Goal: Task Accomplishment & Management: Complete application form

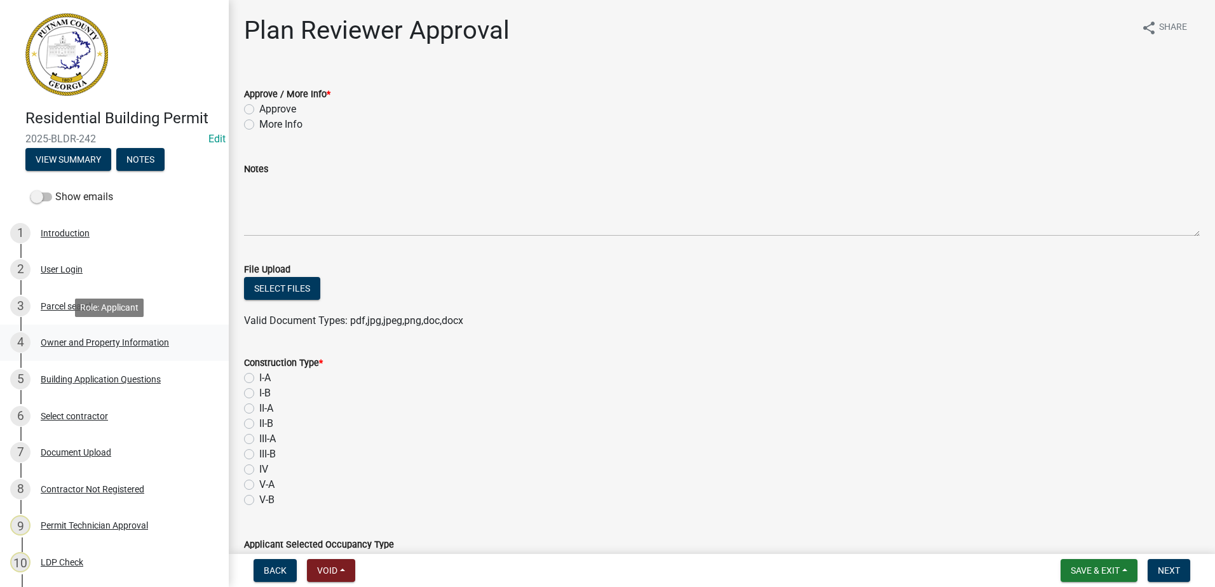
click at [71, 338] on div "Owner and Property Information" at bounding box center [105, 342] width 128 height 9
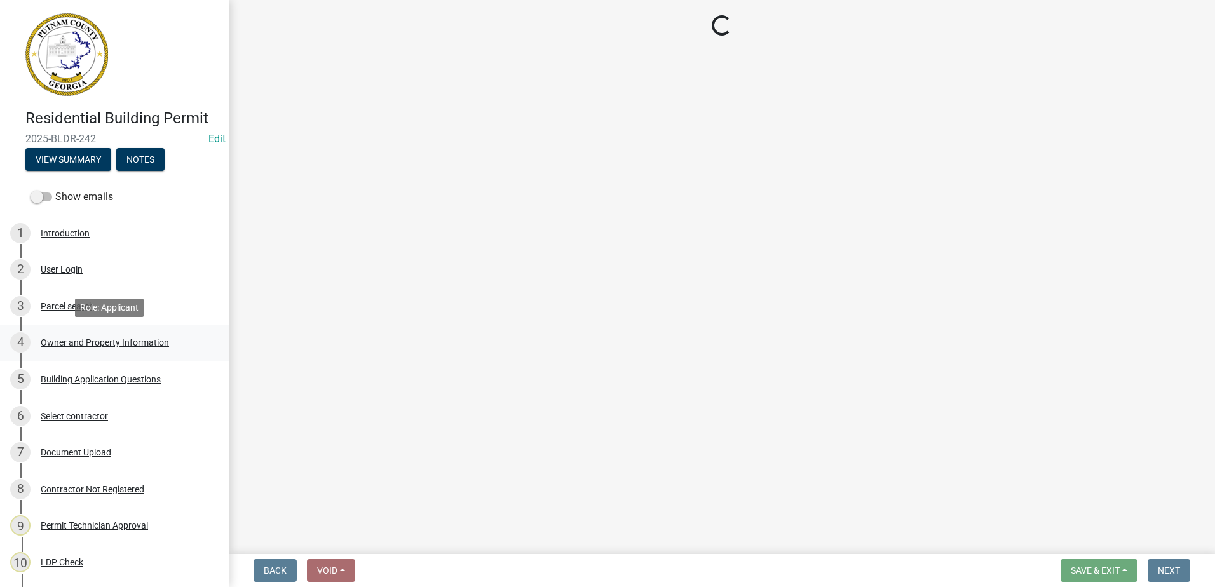
select select "af4fa47c-8bb5-4ba0-9393-e9f4e4358ca2"
select select "83394b22-4a11-496c-8e5c-75ade2e72faf"
select select "ece5c1a9-df30-4702-9587-5deee23533b7"
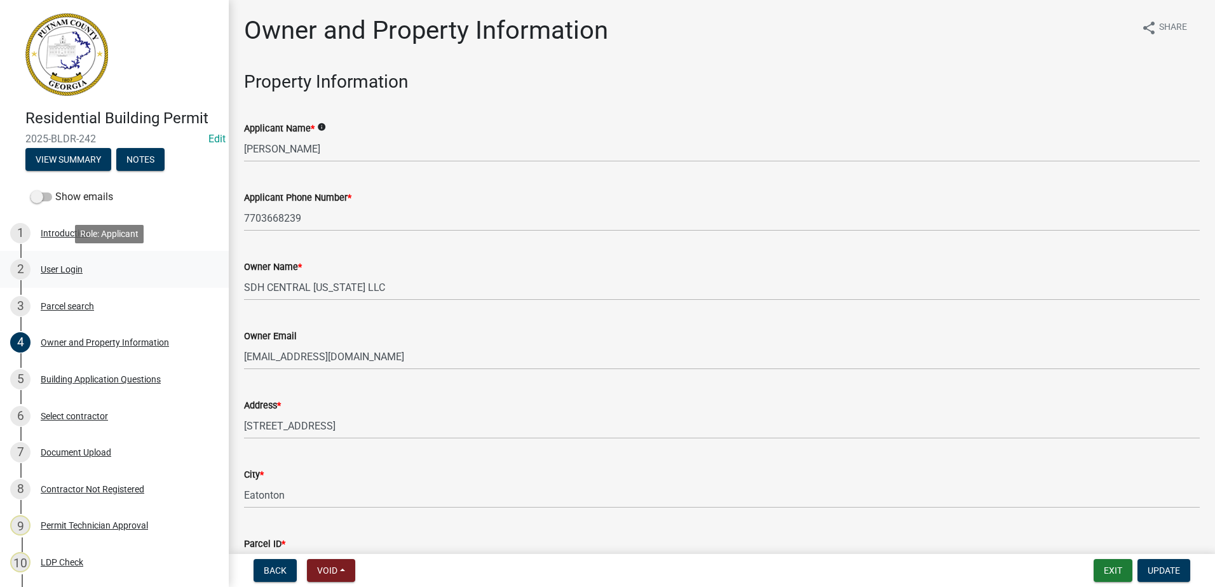
click at [75, 268] on div "User Login" at bounding box center [62, 269] width 42 height 9
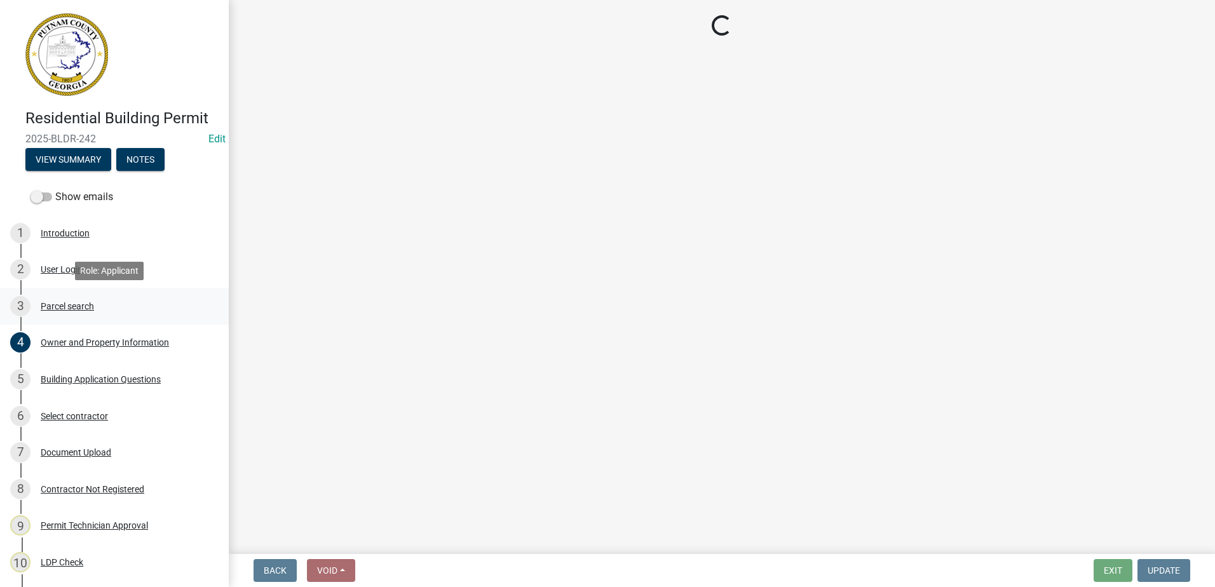
click at [73, 302] on div "Parcel search" at bounding box center [67, 306] width 53 height 9
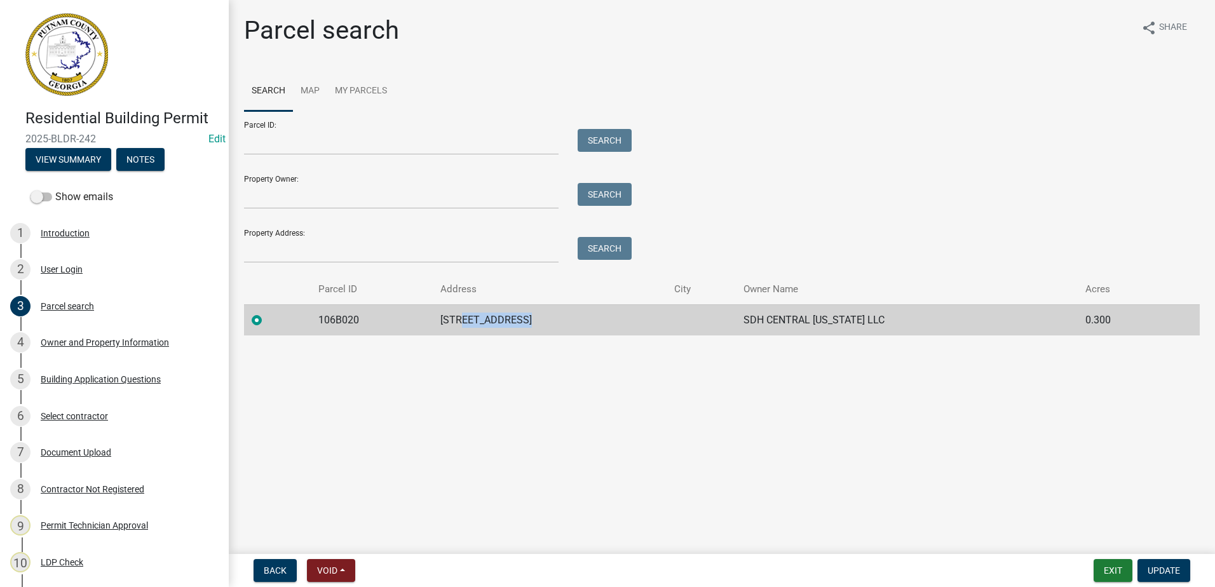
drag, startPoint x: 468, startPoint y: 319, endPoint x: 534, endPoint y: 318, distance: 65.5
click at [534, 318] on td "131 CREEKSIDE RD" at bounding box center [549, 319] width 233 height 31
drag, startPoint x: 534, startPoint y: 318, endPoint x: 520, endPoint y: 320, distance: 13.5
copy td "CREEKSIDE RD"
click at [81, 163] on button "View Summary" at bounding box center [68, 159] width 86 height 23
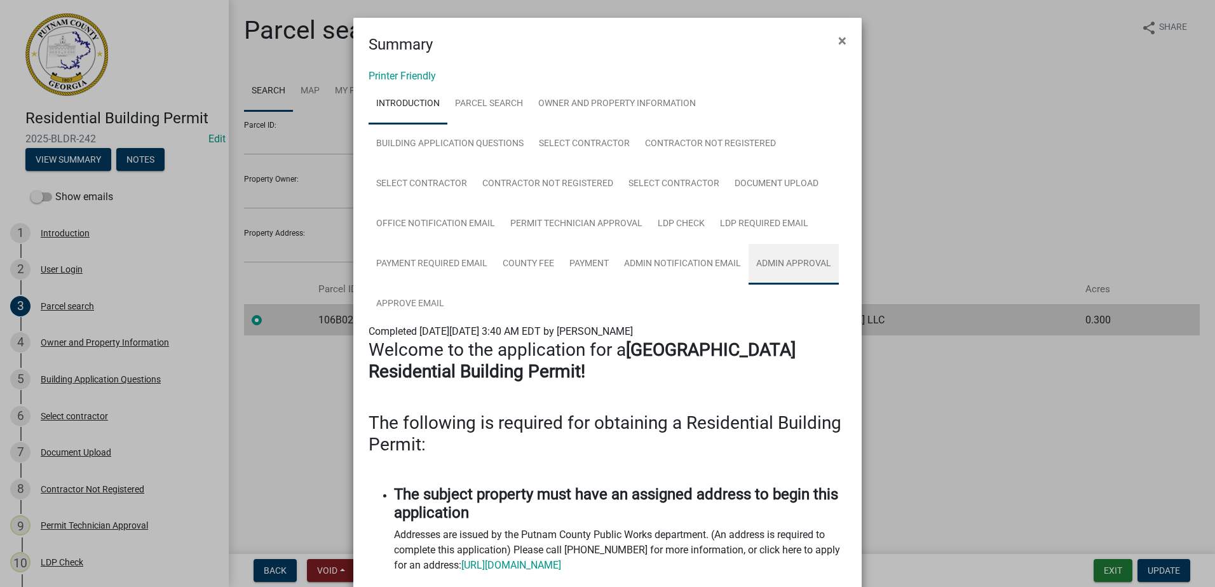
click at [786, 268] on link "Admin Approval" at bounding box center [794, 264] width 90 height 41
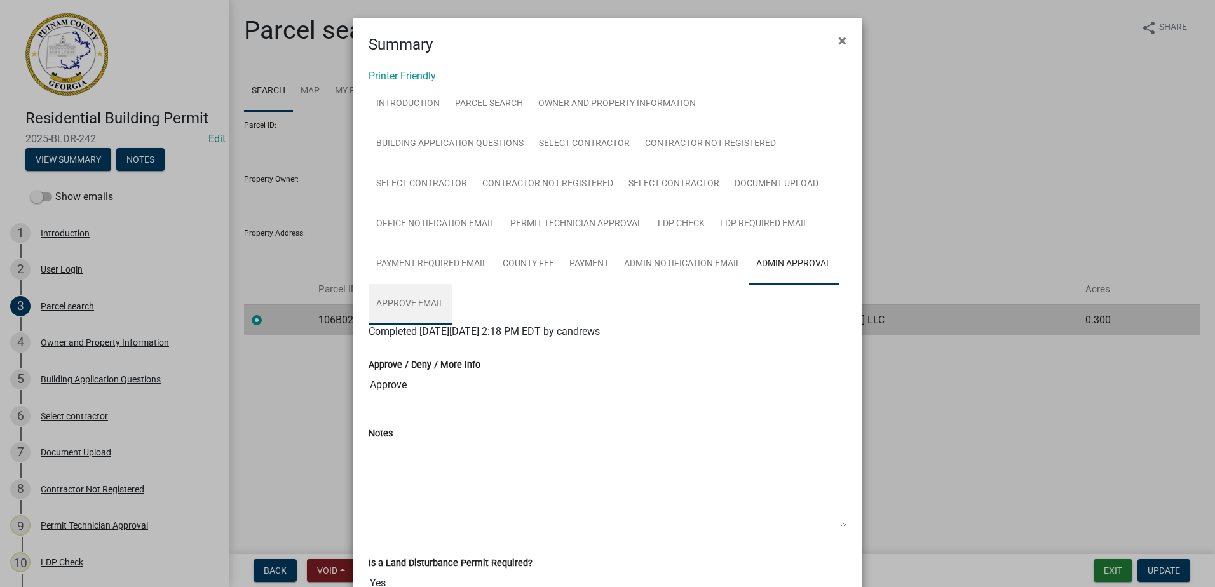
click at [399, 311] on link "Approve Email" at bounding box center [410, 304] width 83 height 41
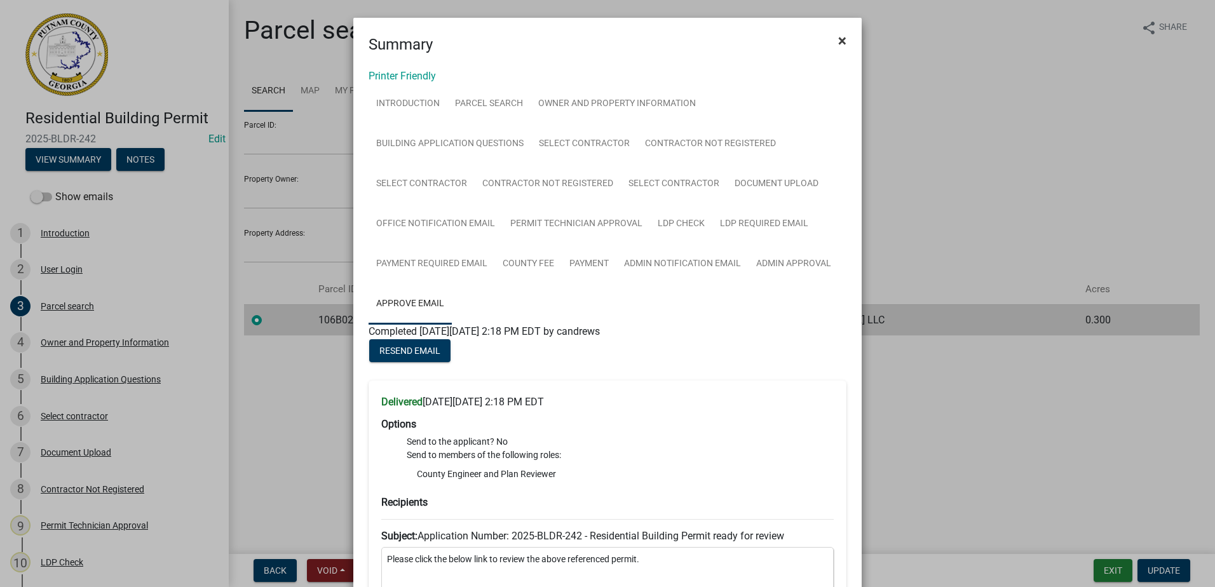
click at [838, 43] on span "×" at bounding box center [842, 41] width 8 height 18
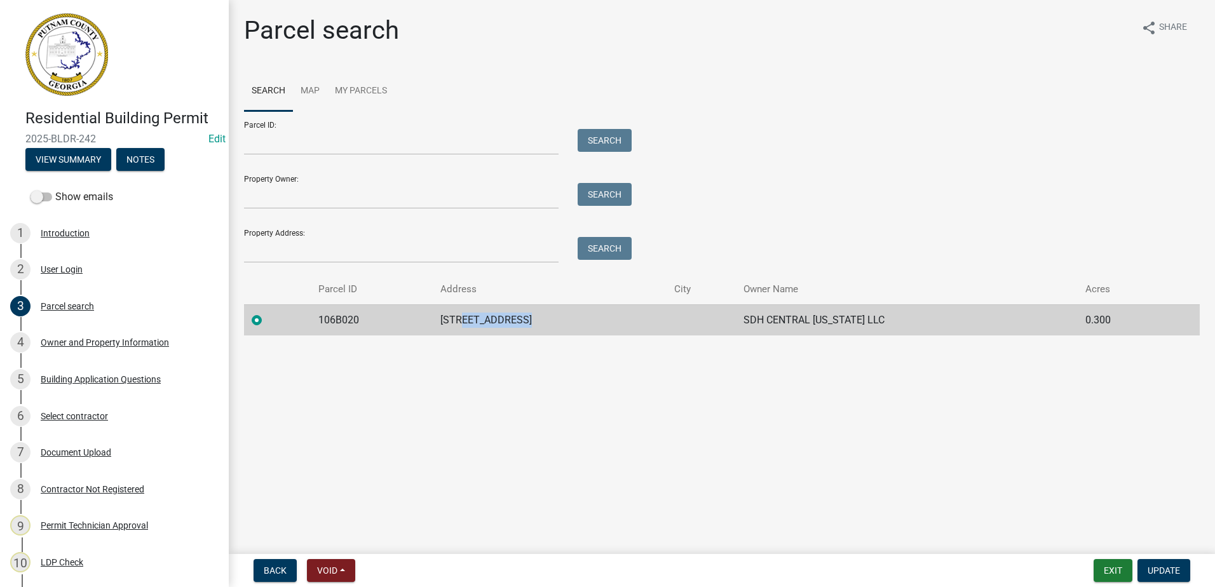
drag, startPoint x: 340, startPoint y: 395, endPoint x: 333, endPoint y: 380, distance: 16.2
click at [340, 394] on main "Parcel search share Share Search Map My Parcels Parcel ID: Search Property Owne…" at bounding box center [722, 274] width 986 height 549
drag, startPoint x: 97, startPoint y: 137, endPoint x: 17, endPoint y: 136, distance: 80.1
click at [17, 136] on div "Residential Building Permit 2025-BLDR-242 Edit View Summary Notes" at bounding box center [114, 136] width 208 height 75
drag, startPoint x: 17, startPoint y: 136, endPoint x: 44, endPoint y: 139, distance: 28.1
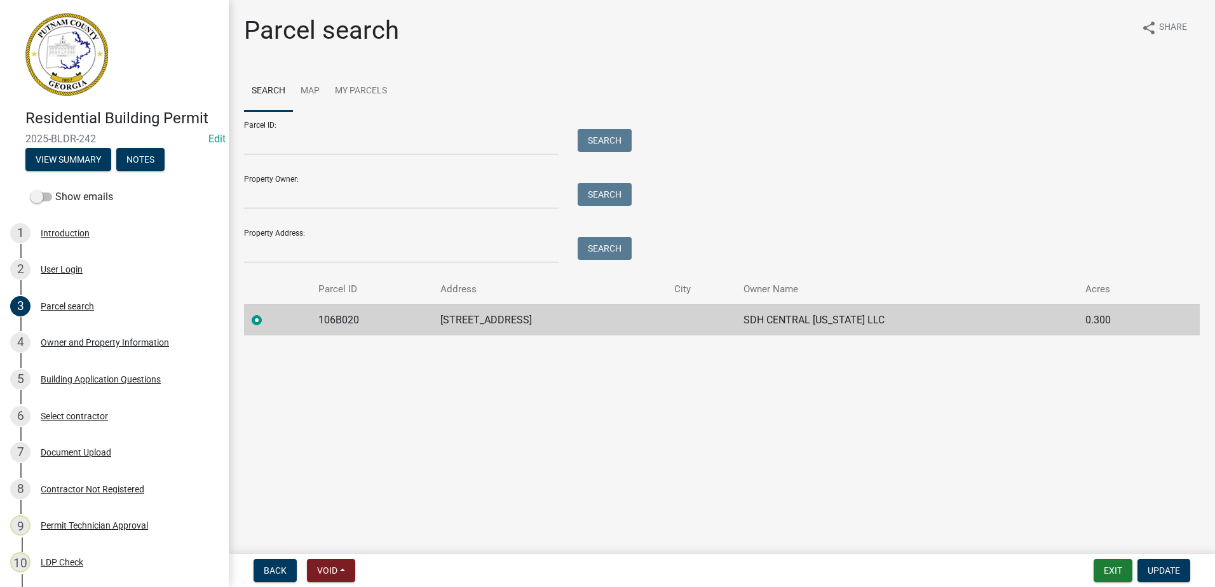
copy span "2025-BLDR-242"
click at [71, 153] on button "View Summary" at bounding box center [68, 159] width 86 height 23
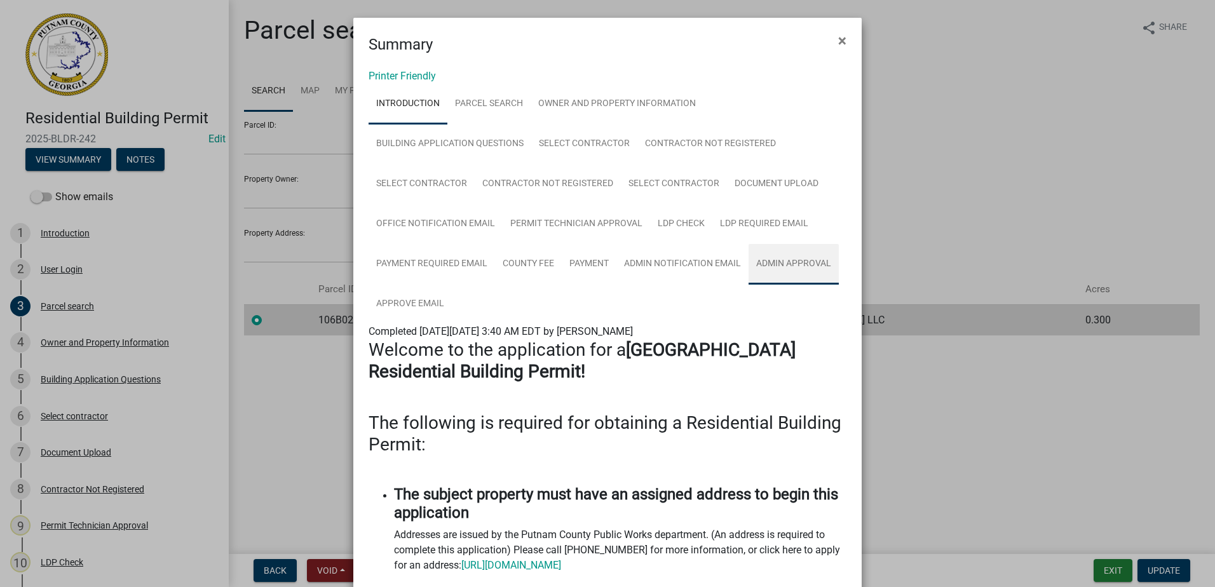
click at [764, 256] on link "Admin Approval" at bounding box center [794, 264] width 90 height 41
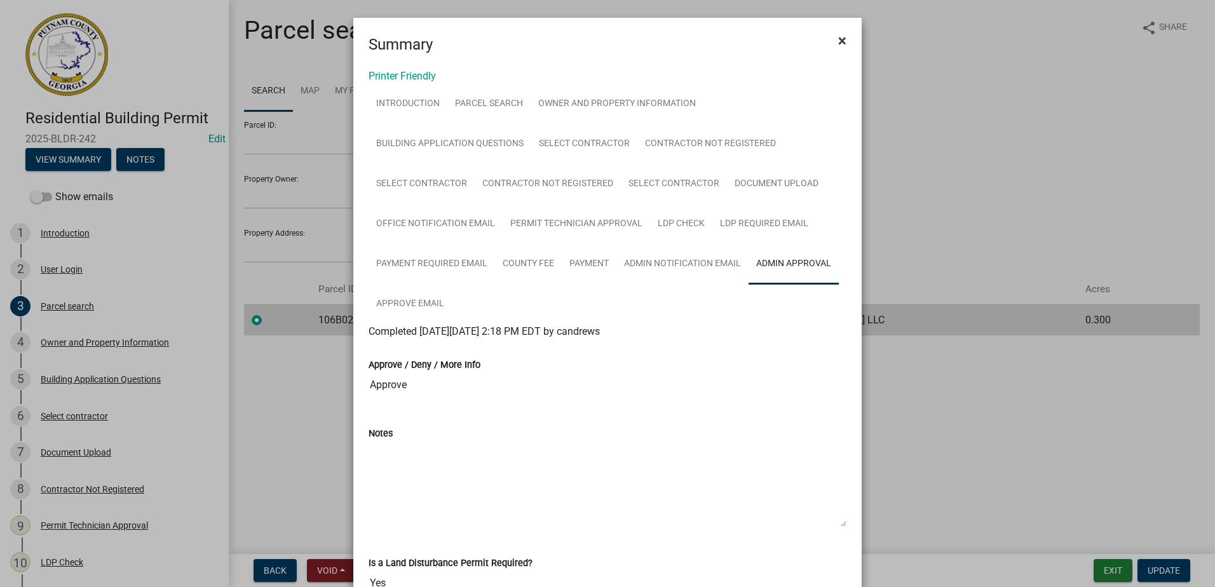
click at [838, 41] on span "×" at bounding box center [842, 41] width 8 height 18
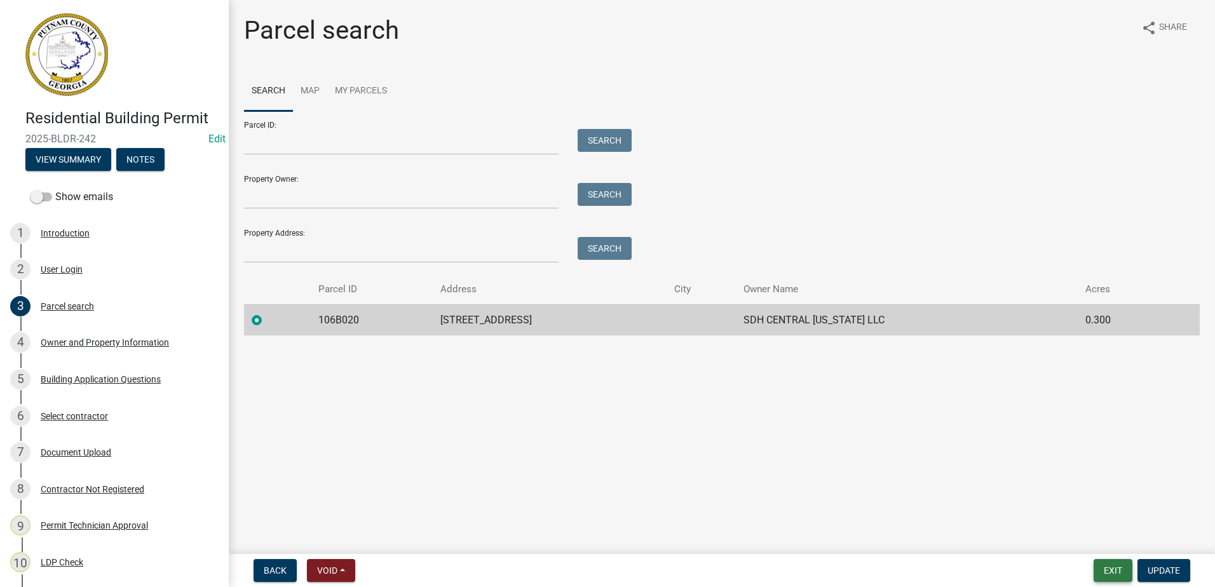
click at [1124, 571] on button "Exit" at bounding box center [1113, 570] width 39 height 23
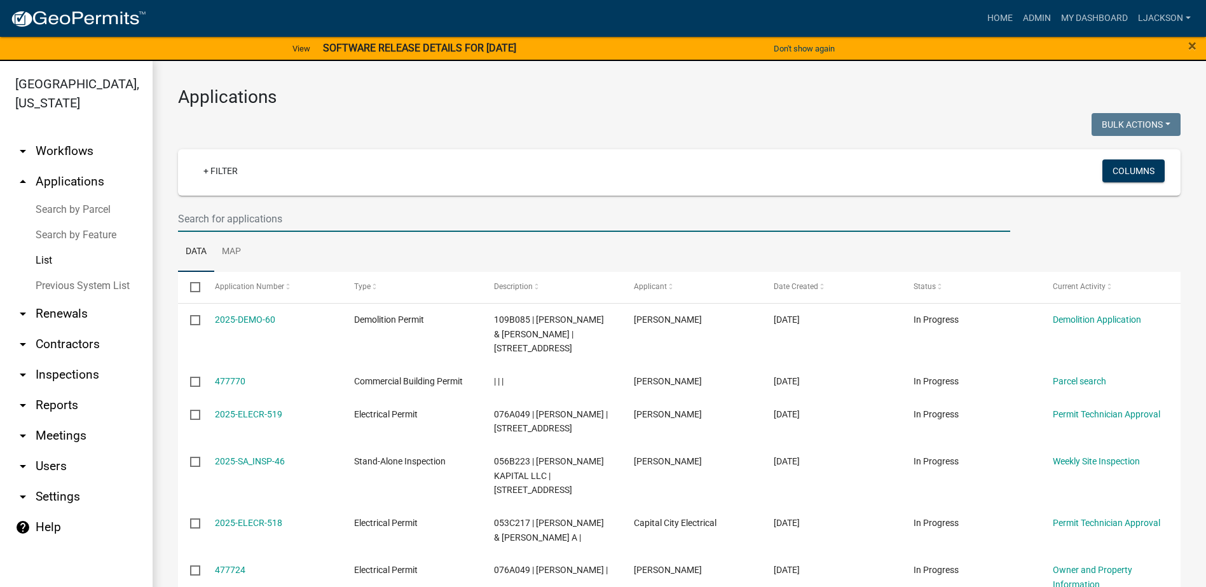
click at [241, 219] on input "text" at bounding box center [594, 219] width 832 height 26
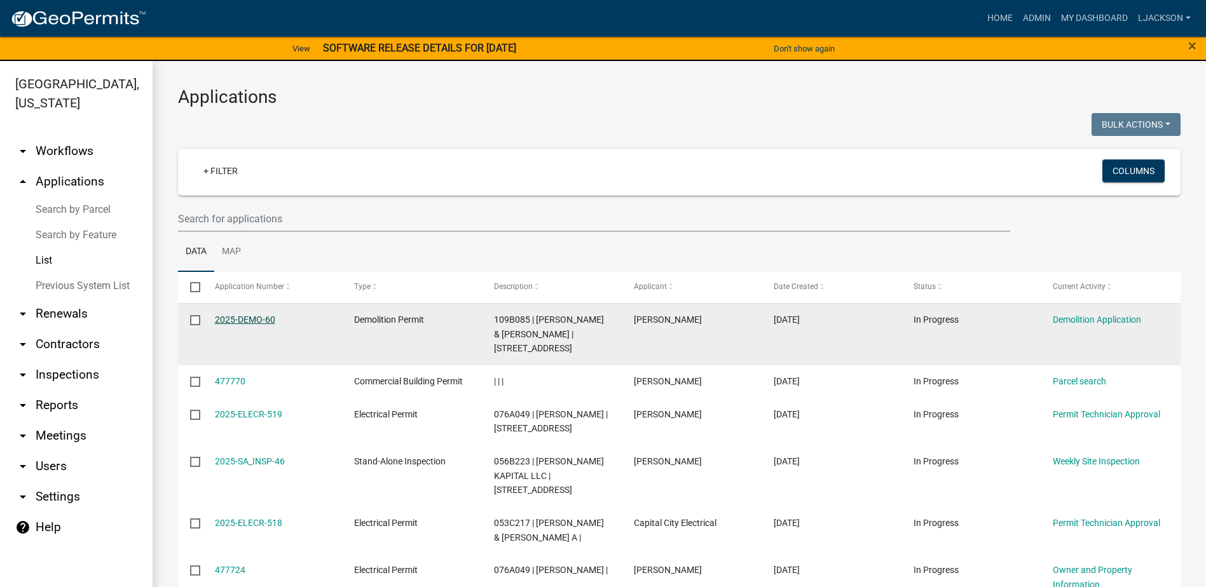
click at [223, 317] on link "2025-DEMO-60" at bounding box center [245, 320] width 60 height 10
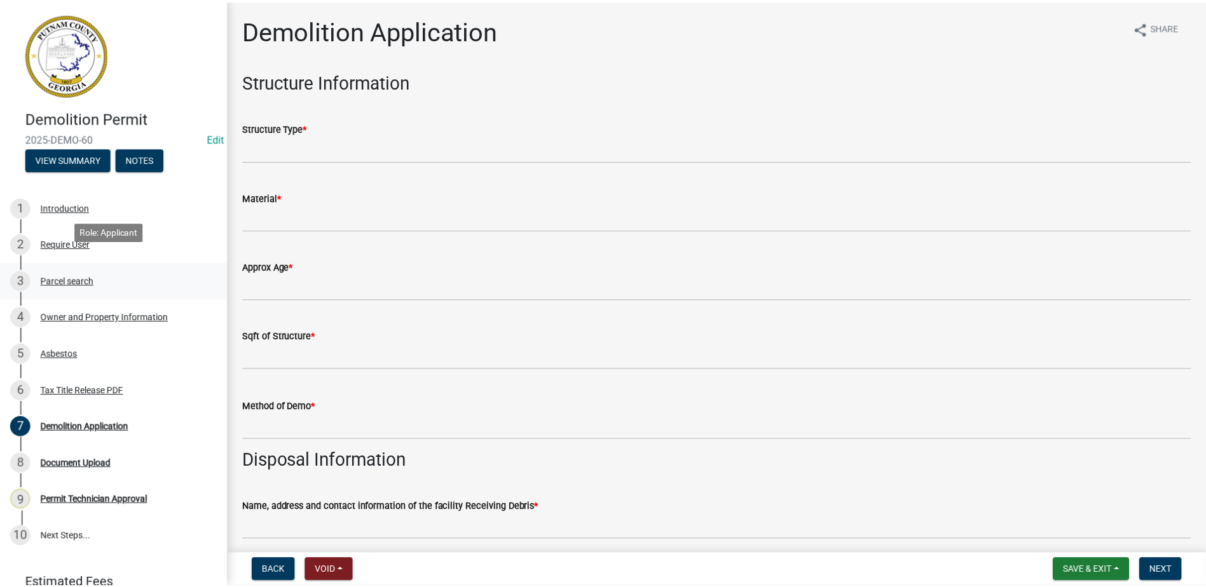
scroll to position [58, 0]
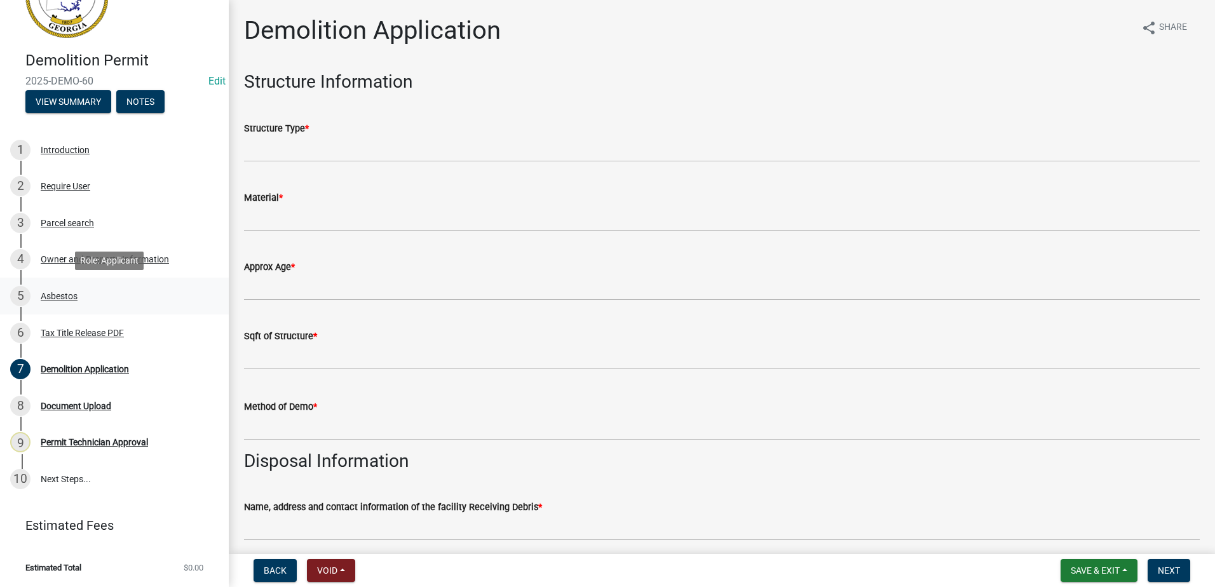
click at [47, 301] on div "5 Asbestos" at bounding box center [109, 296] width 198 height 20
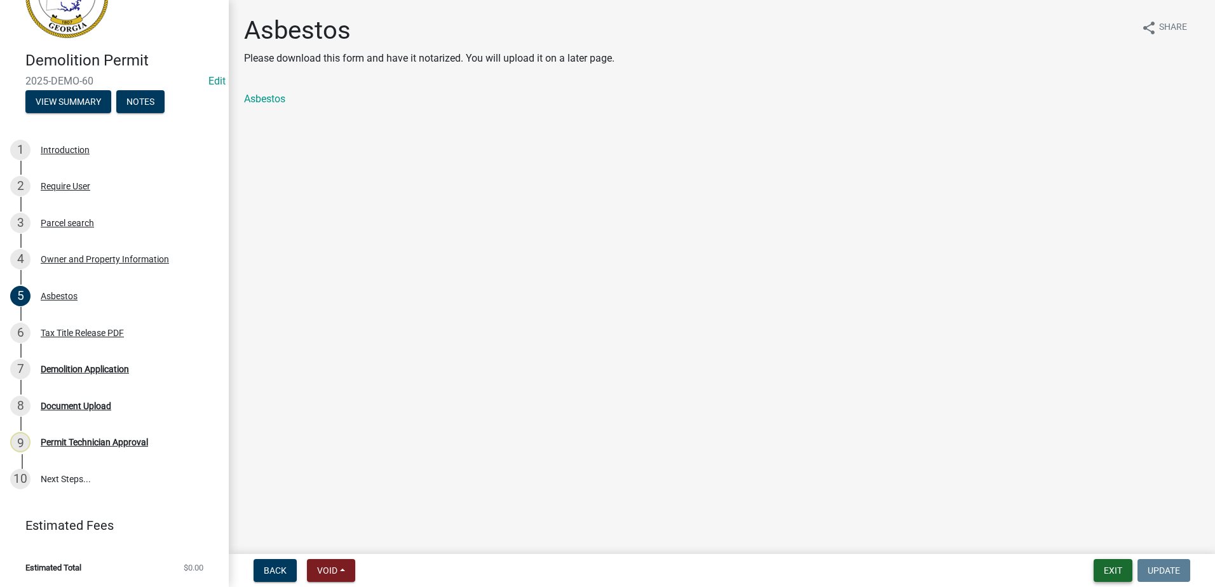
drag, startPoint x: 1121, startPoint y: 568, endPoint x: 627, endPoint y: 478, distance: 502.5
click at [722, 491] on wm-app "Demolition Permit 2025-DEMO-60 Edit View Summary Notes 1 Introduction 2 Require…" at bounding box center [607, 293] width 1215 height 587
click at [91, 366] on div "Demolition Application" at bounding box center [85, 369] width 88 height 9
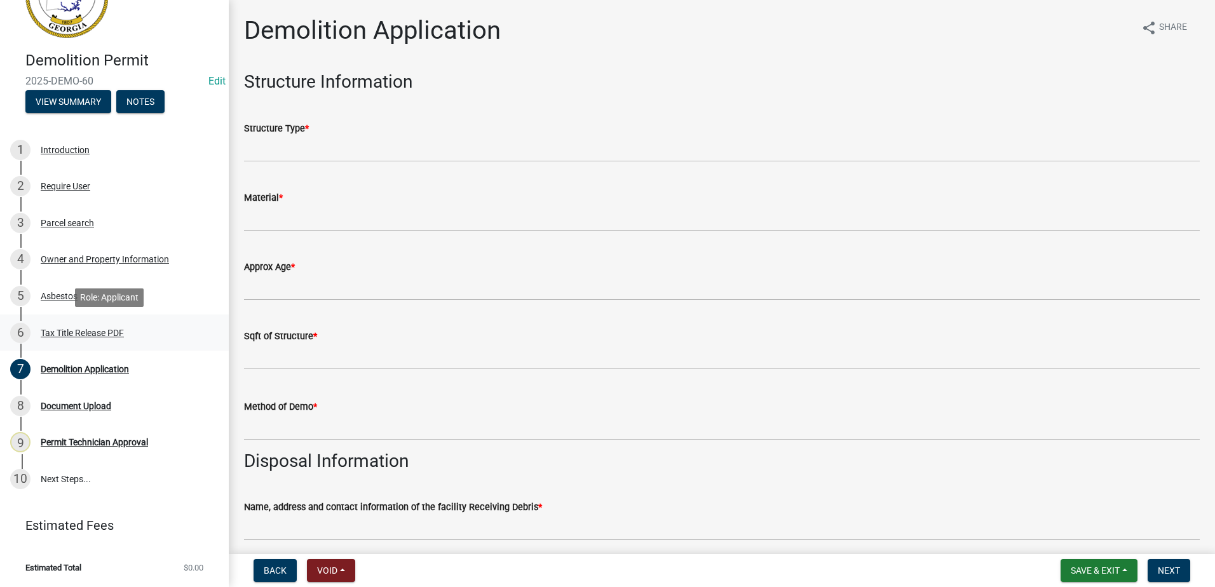
click at [70, 336] on div "Tax Title Release PDF" at bounding box center [82, 333] width 83 height 9
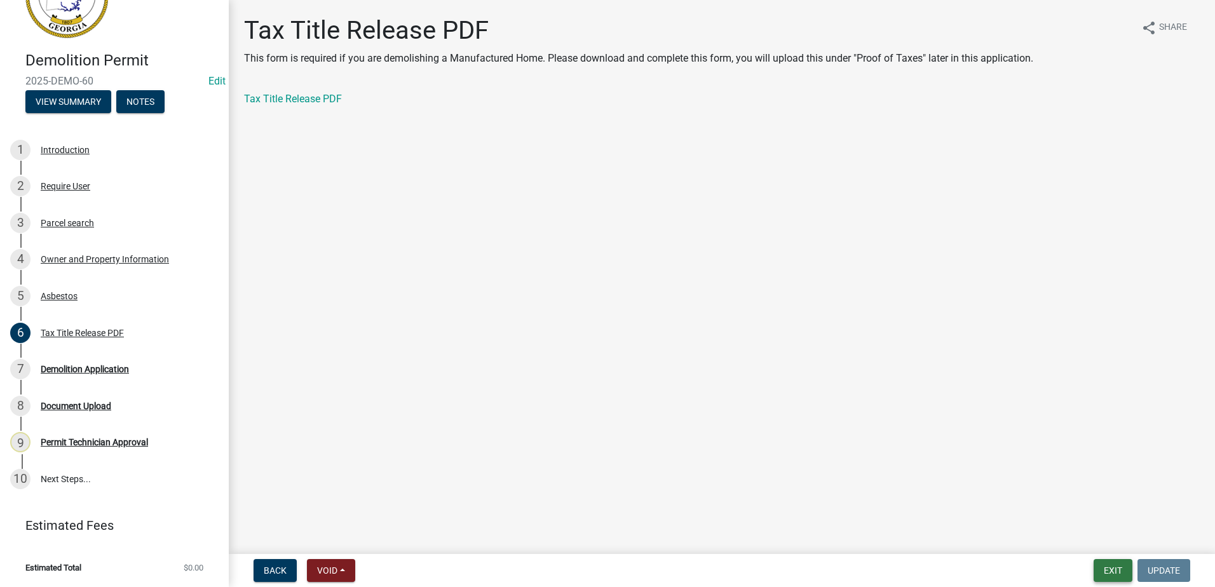
click at [1106, 570] on button "Exit" at bounding box center [1113, 570] width 39 height 23
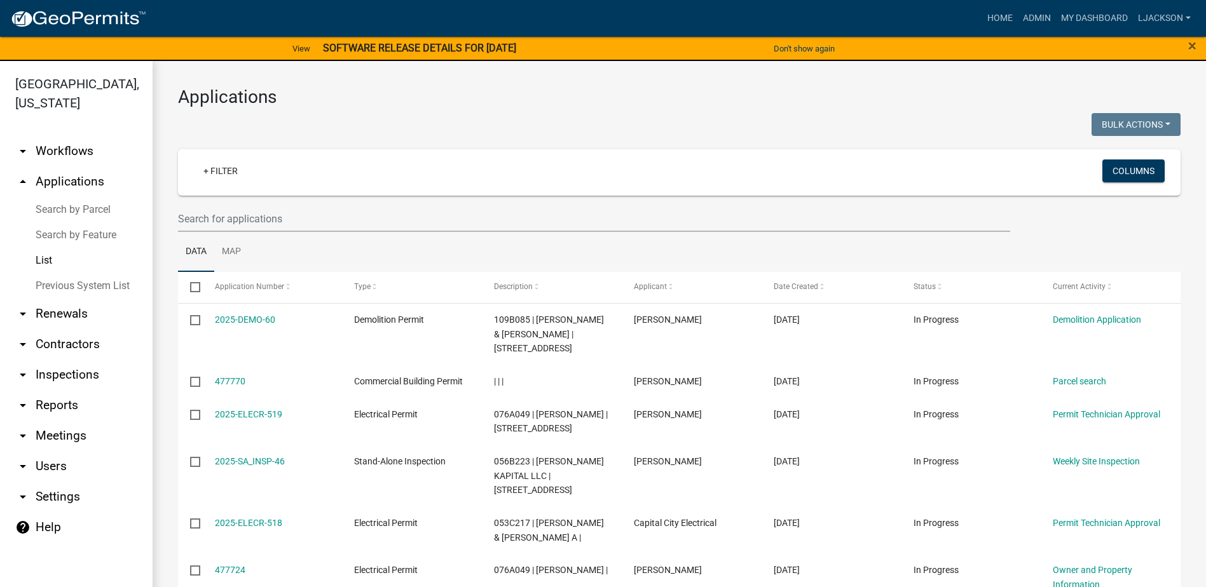
click at [43, 177] on link "arrow_drop_up Applications" at bounding box center [76, 182] width 153 height 31
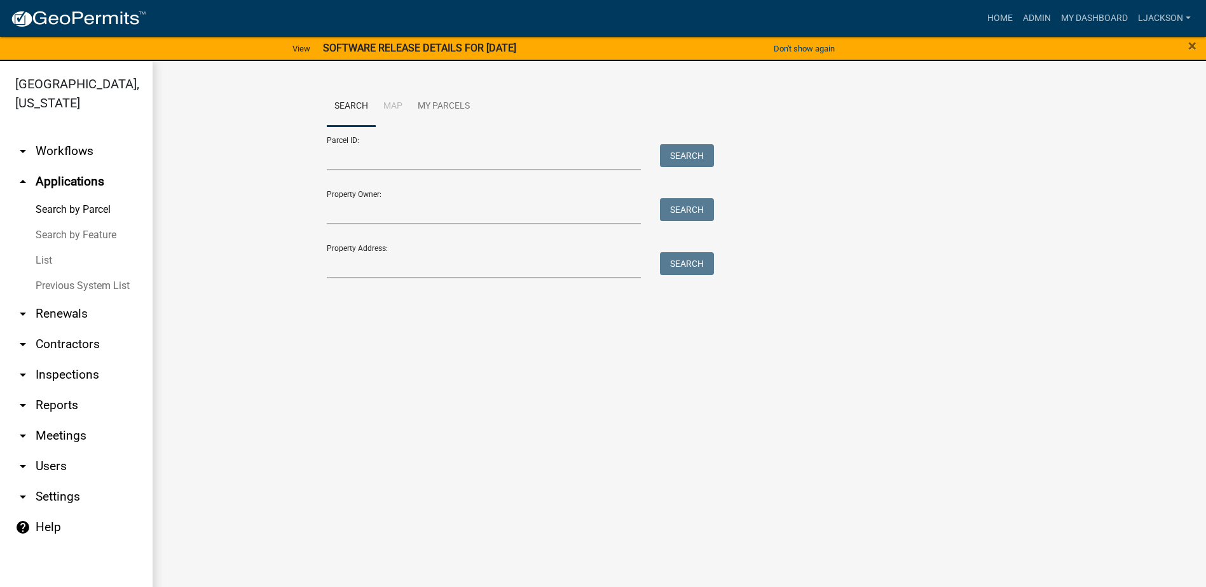
click at [54, 315] on link "arrow_drop_down Renewals" at bounding box center [76, 314] width 153 height 31
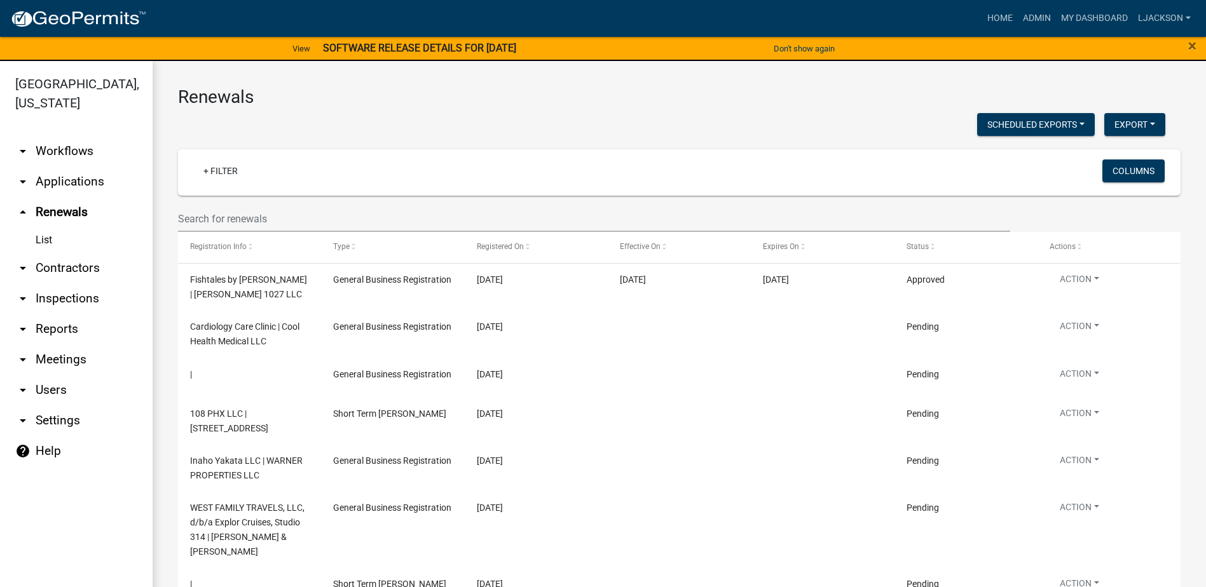
click at [62, 210] on link "arrow_drop_up Renewals" at bounding box center [76, 212] width 153 height 31
click at [67, 212] on link "arrow_drop_up Renewals" at bounding box center [76, 212] width 153 height 31
click at [44, 241] on link "List" at bounding box center [76, 240] width 153 height 25
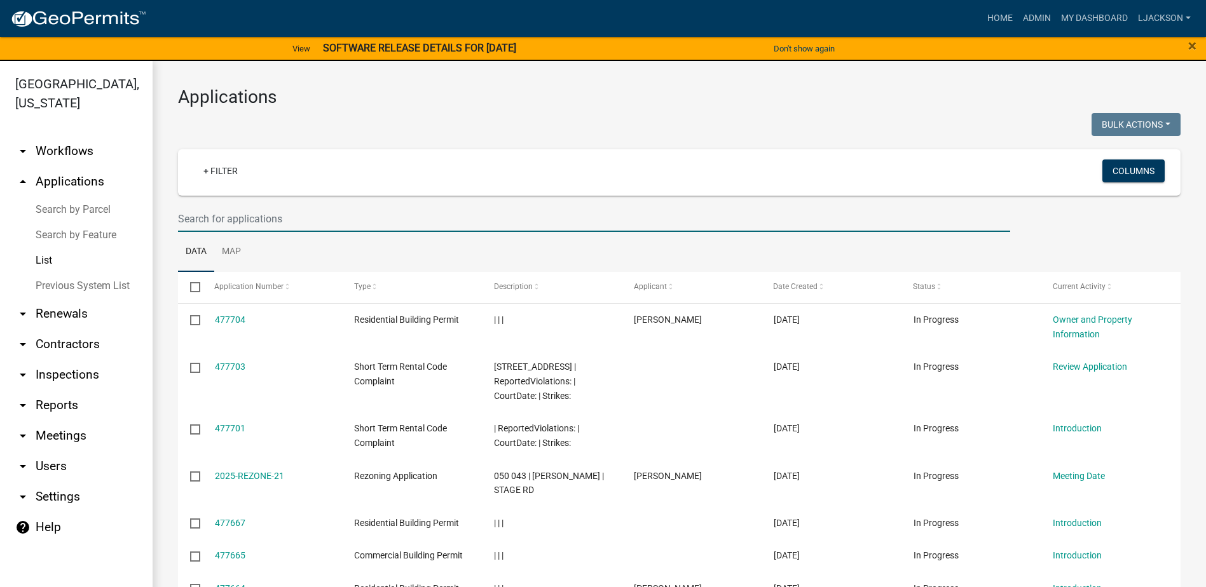
click at [228, 222] on input "text" at bounding box center [594, 219] width 832 height 26
click at [264, 215] on input "[GEOGRAPHIC_DATA]" at bounding box center [594, 219] width 832 height 26
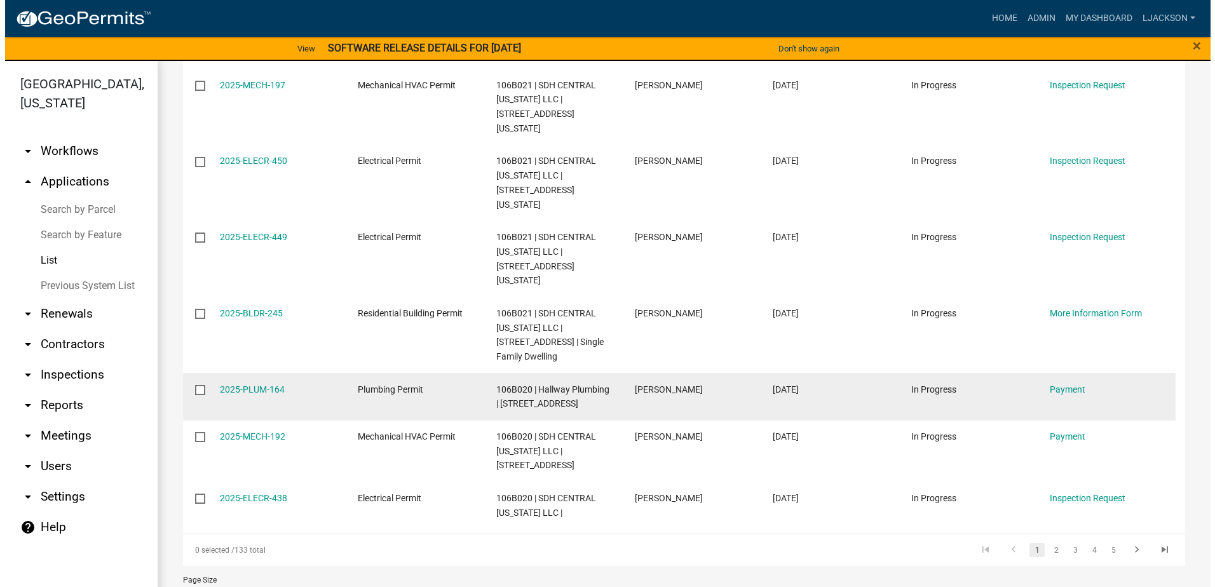
scroll to position [385, 0]
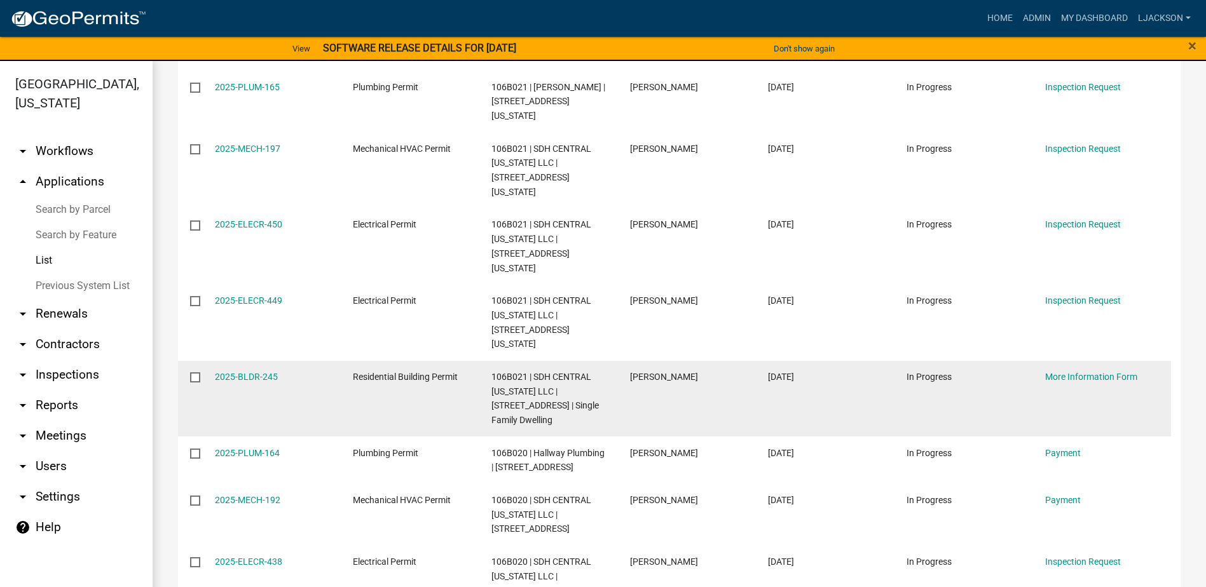
type input "CREEKSIDE Rd"
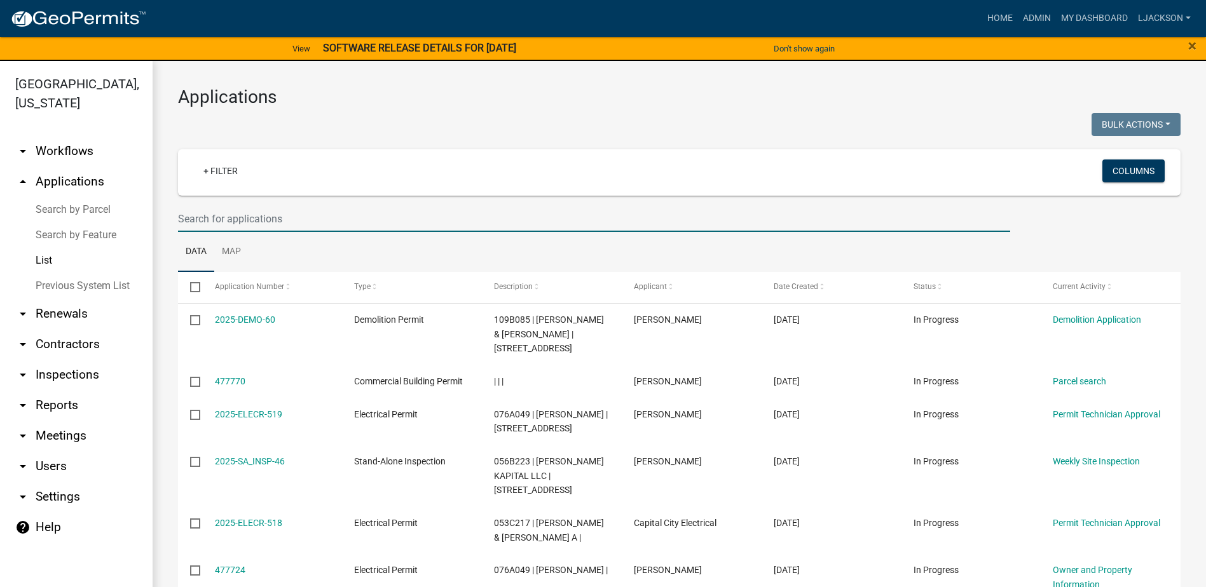
click at [301, 222] on input "text" at bounding box center [594, 219] width 832 height 26
paste input "CREEKSIDE RD"
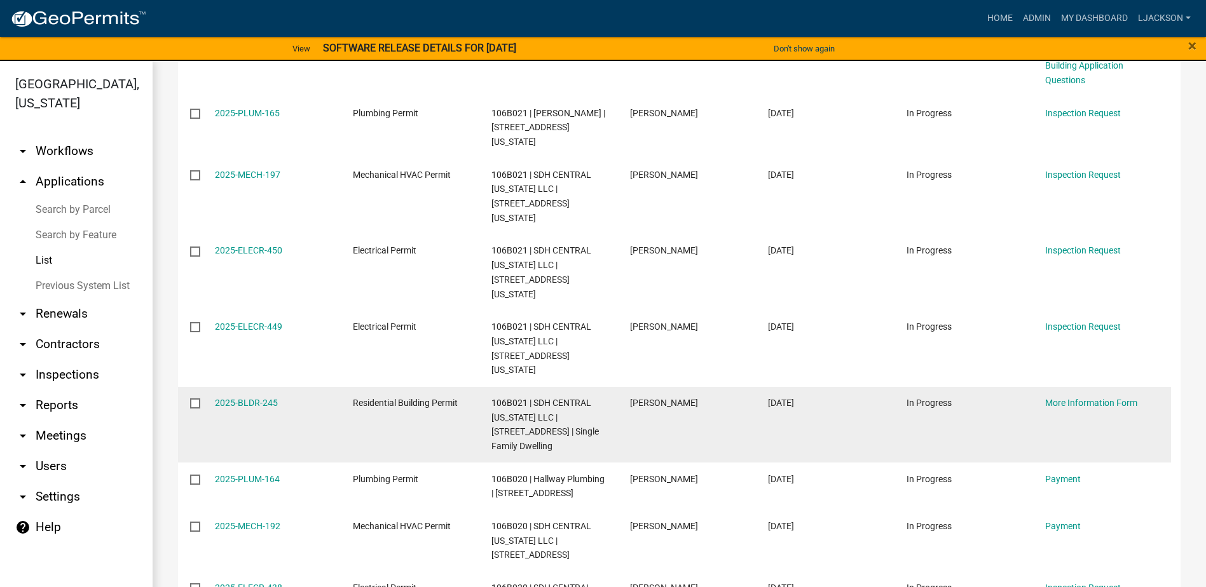
scroll to position [381, 0]
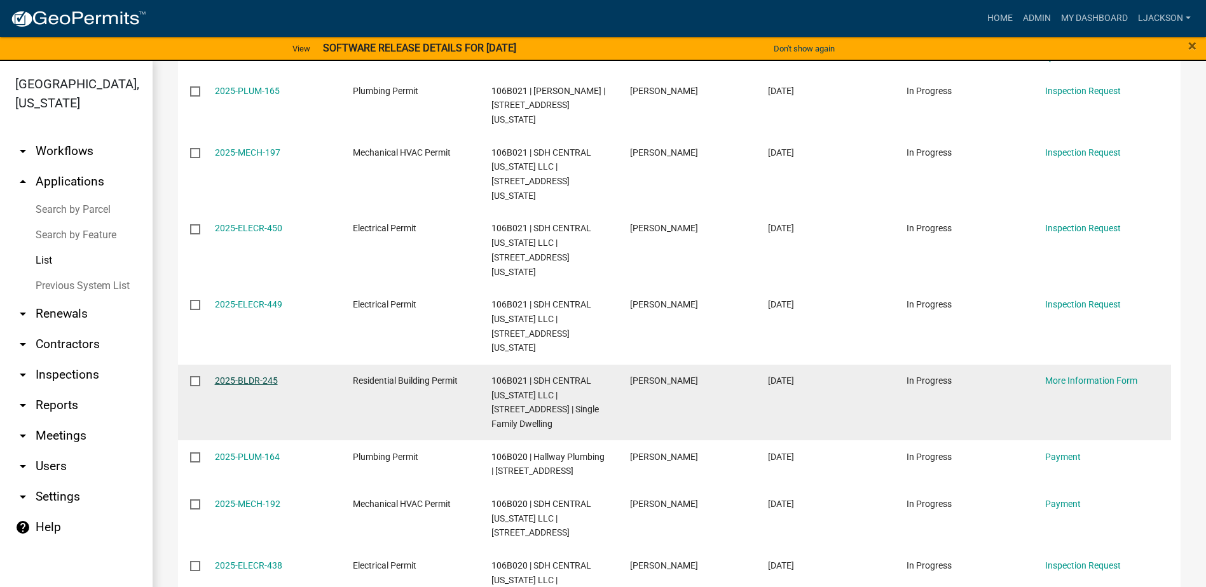
type input "CREEKSIDE Rd"
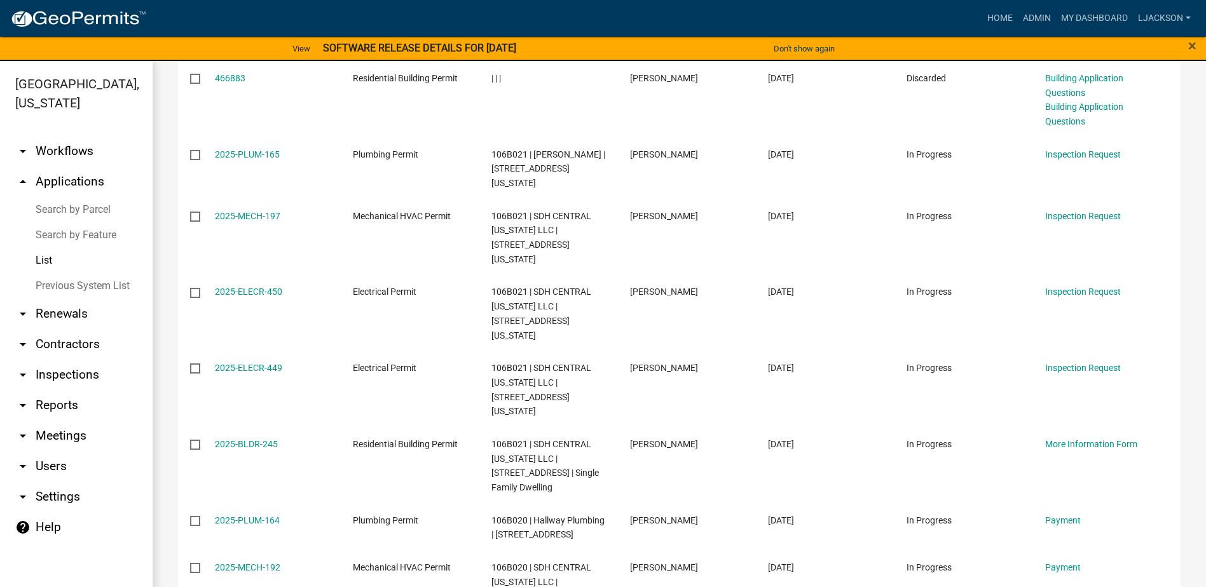
scroll to position [0, 0]
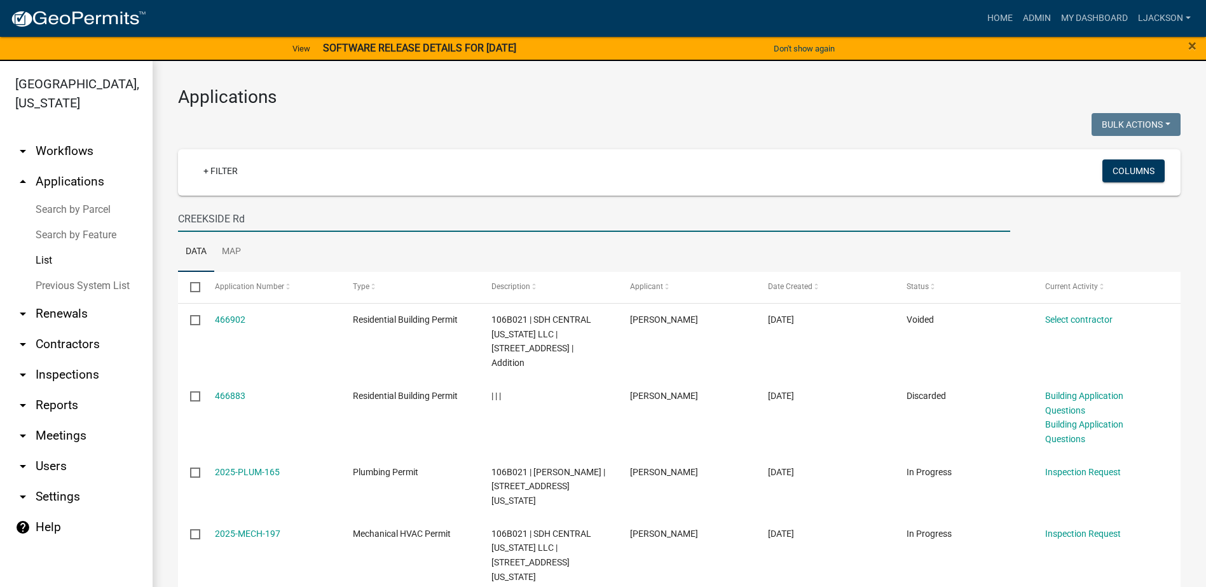
click at [324, 219] on input "CREEKSIDE Rd" at bounding box center [594, 219] width 832 height 26
drag, startPoint x: 324, startPoint y: 219, endPoint x: 116, endPoint y: 225, distance: 208.5
click at [118, 225] on div "Putnam County, Georgia arrow_drop_down Workflows List arrow_drop_up Application…" at bounding box center [603, 331] width 1206 height 541
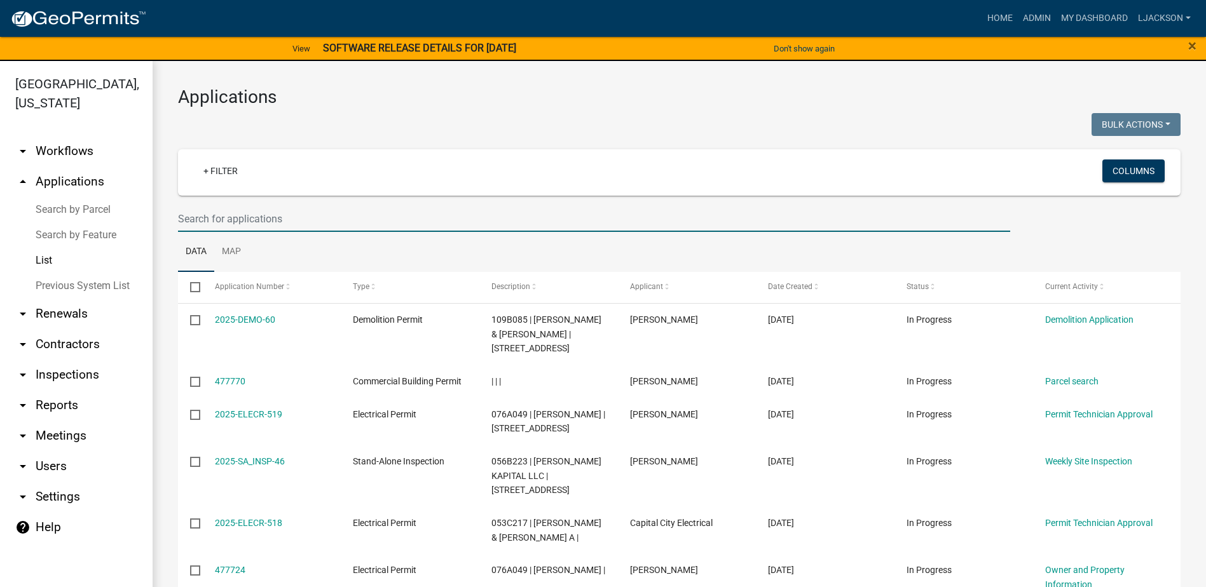
click at [217, 215] on input "text" at bounding box center [594, 219] width 832 height 26
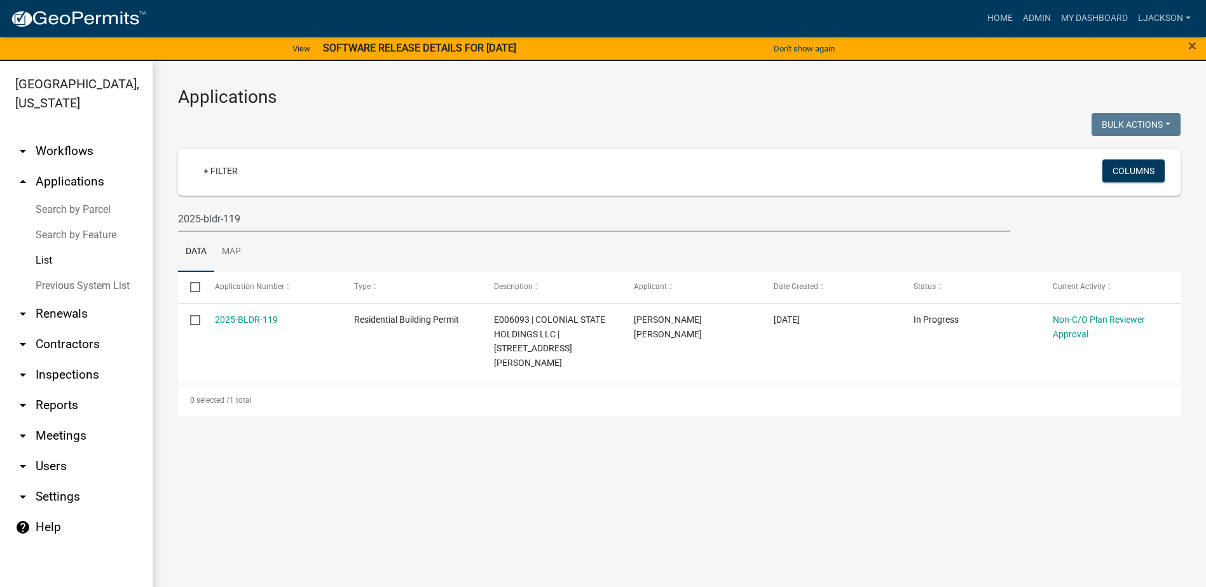
click at [55, 259] on link "List" at bounding box center [76, 260] width 153 height 25
click at [52, 261] on link "List" at bounding box center [76, 260] width 153 height 25
click at [261, 222] on input "2025-bldr-119" at bounding box center [594, 219] width 832 height 26
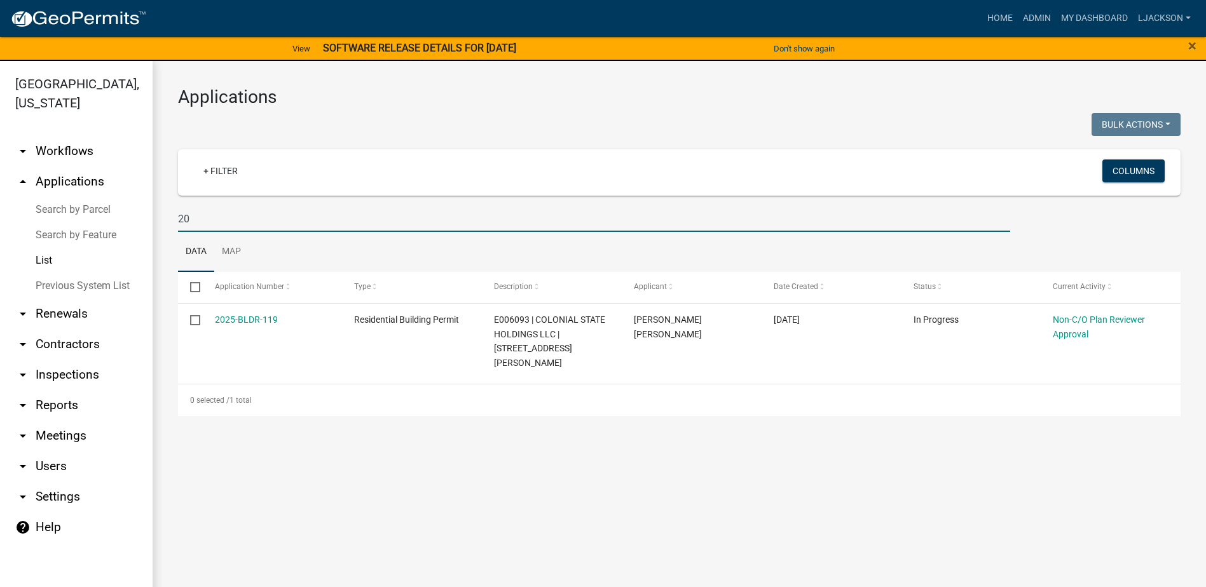
type input "2"
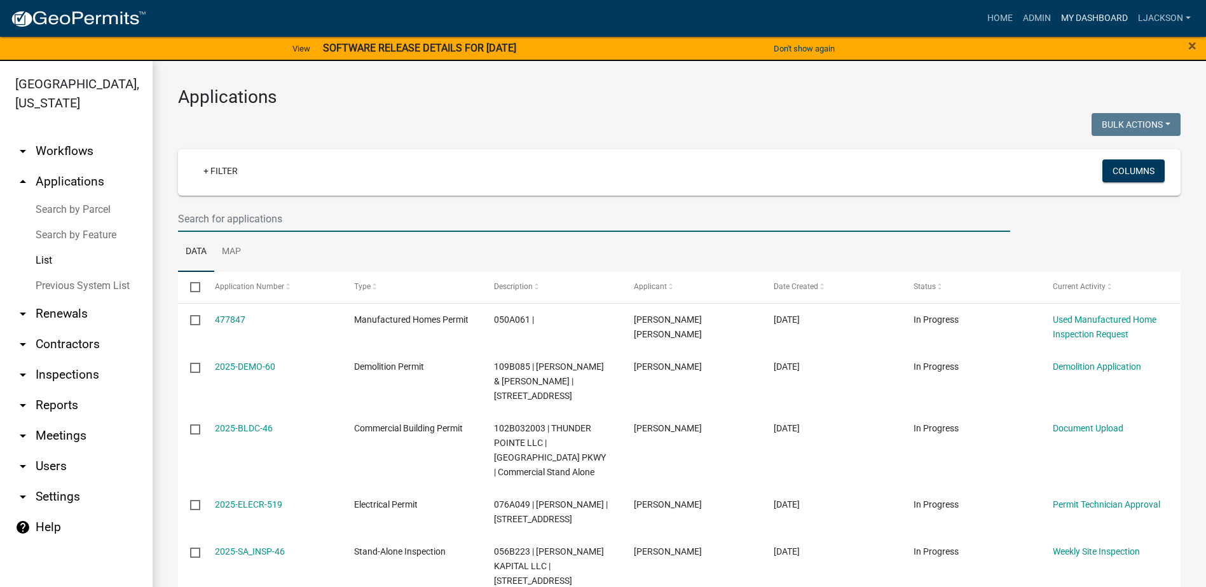
click at [1078, 14] on link "My Dashboard" at bounding box center [1094, 18] width 77 height 24
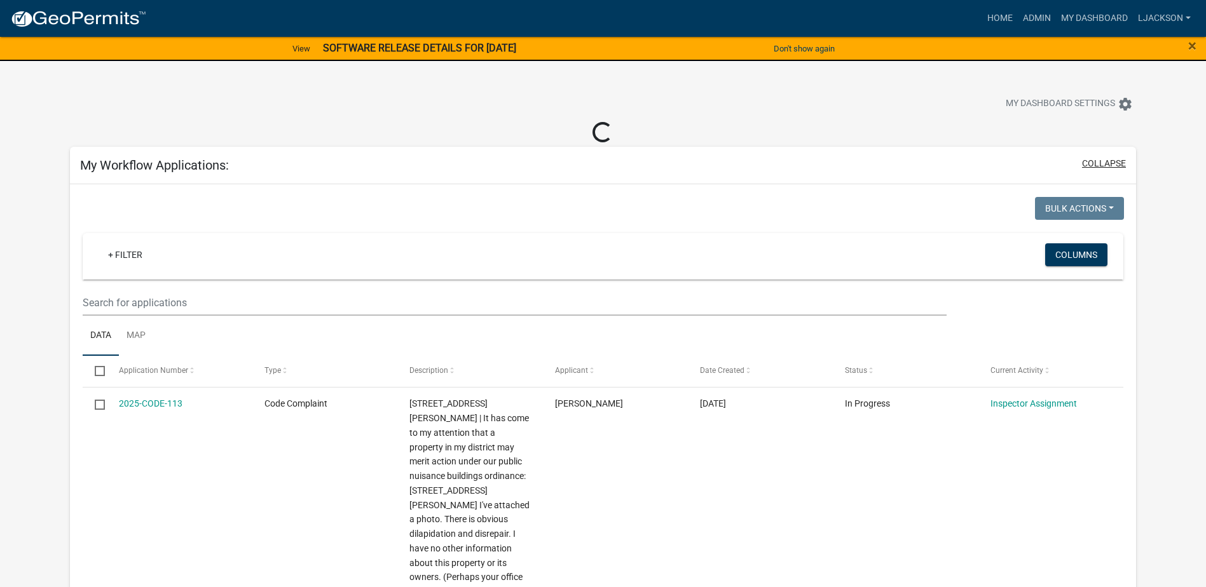
click at [1108, 158] on button "collapse" at bounding box center [1104, 163] width 44 height 13
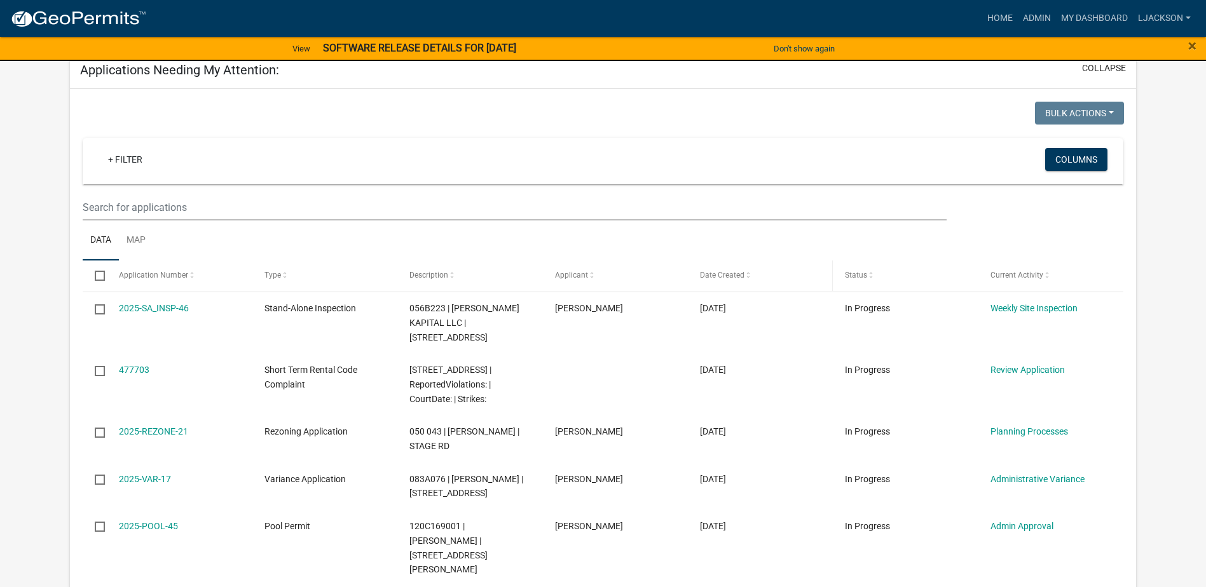
scroll to position [191, 0]
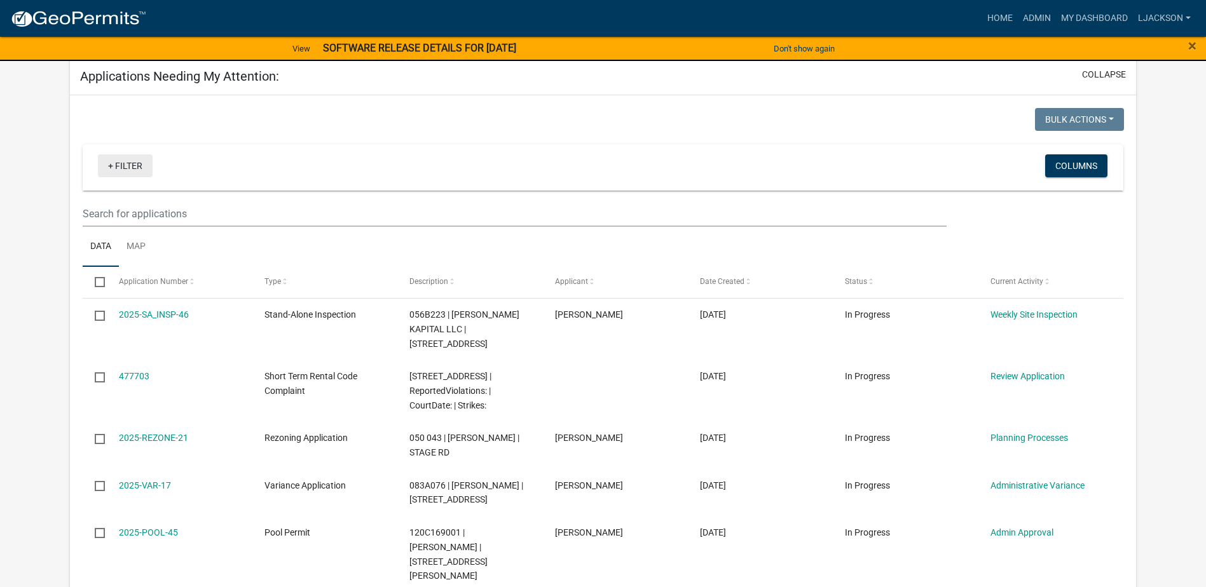
click at [121, 167] on link "+ Filter" at bounding box center [125, 165] width 55 height 23
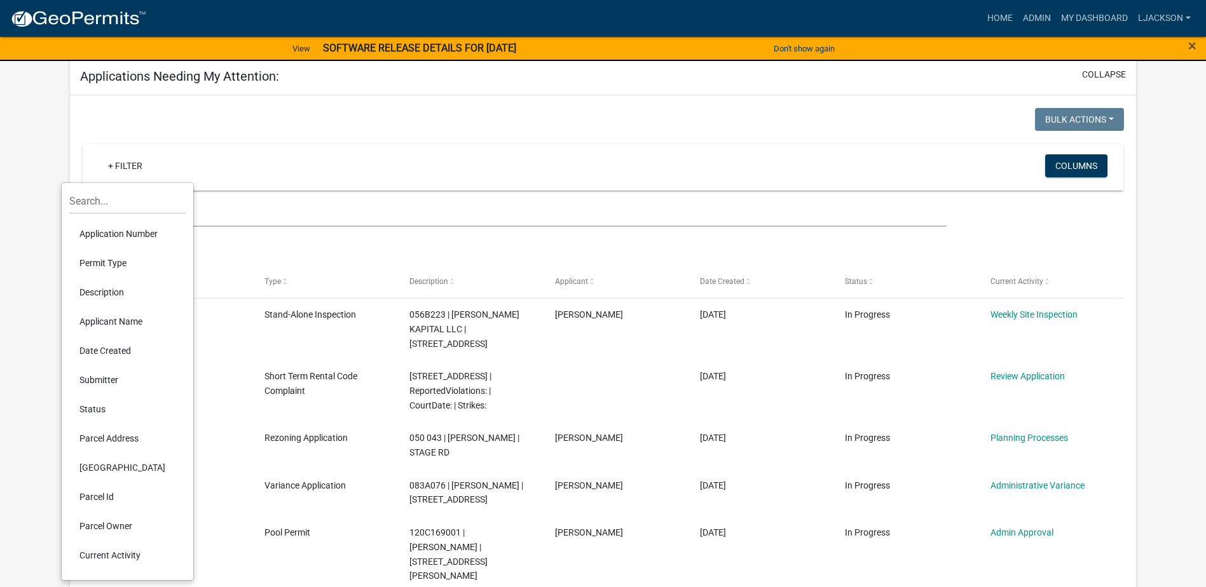
click at [106, 265] on li "Permit Type" at bounding box center [127, 262] width 116 height 29
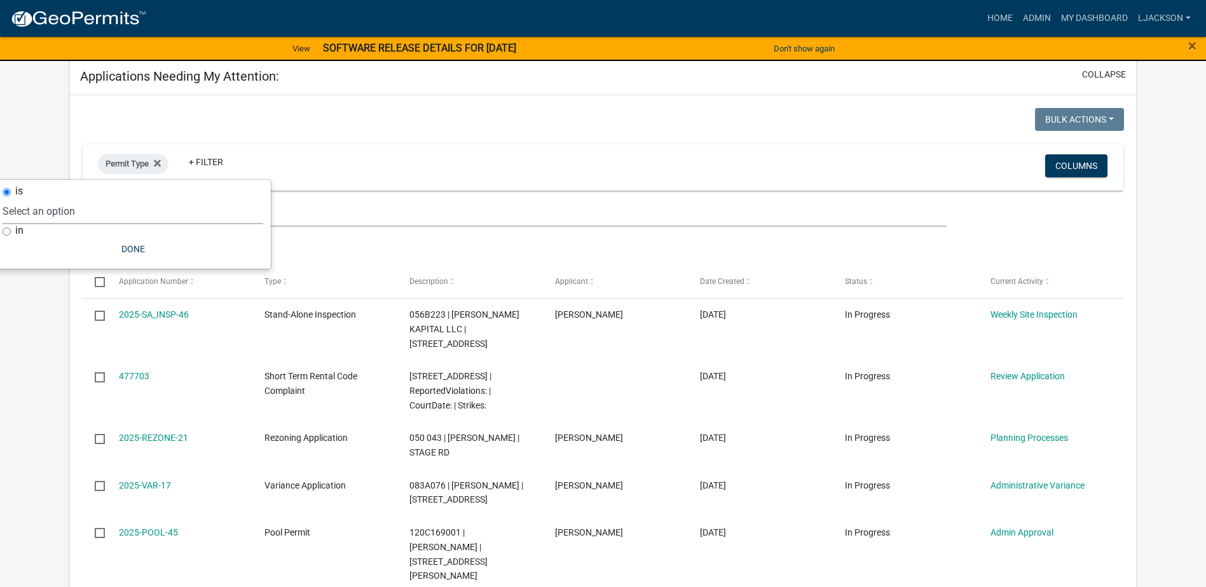
click at [70, 218] on select "Select an option Agricultural Permit Blasting Permit Code Complaint Commercial …" at bounding box center [133, 211] width 261 height 26
select select "adc8af03-835c-40b0-b9e3-edce778e3592"
click at [59, 198] on select "Select an option Agricultural Permit Blasting Permit Code Complaint Commercial …" at bounding box center [133, 211] width 261 height 26
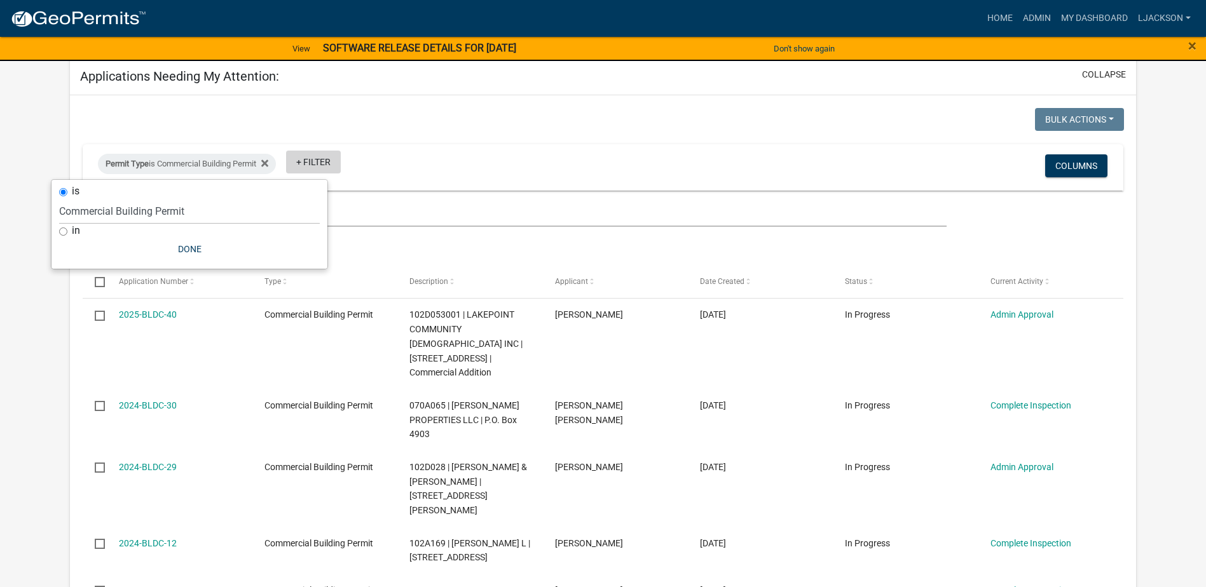
click at [325, 159] on link "+ Filter" at bounding box center [313, 162] width 55 height 23
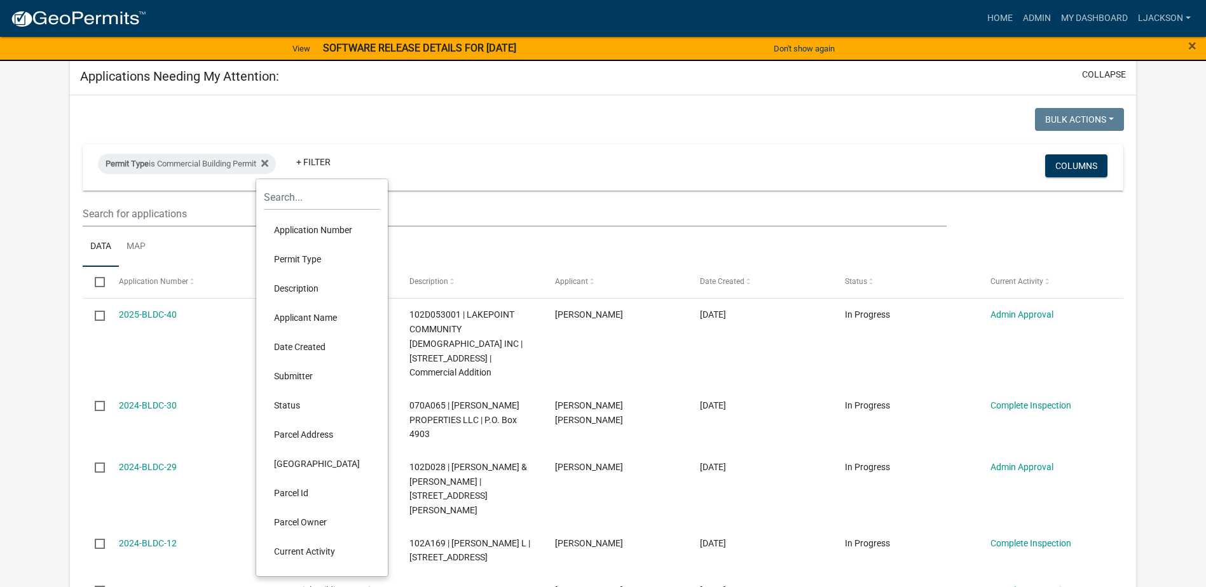
click at [308, 547] on li "Current Activity" at bounding box center [322, 551] width 116 height 29
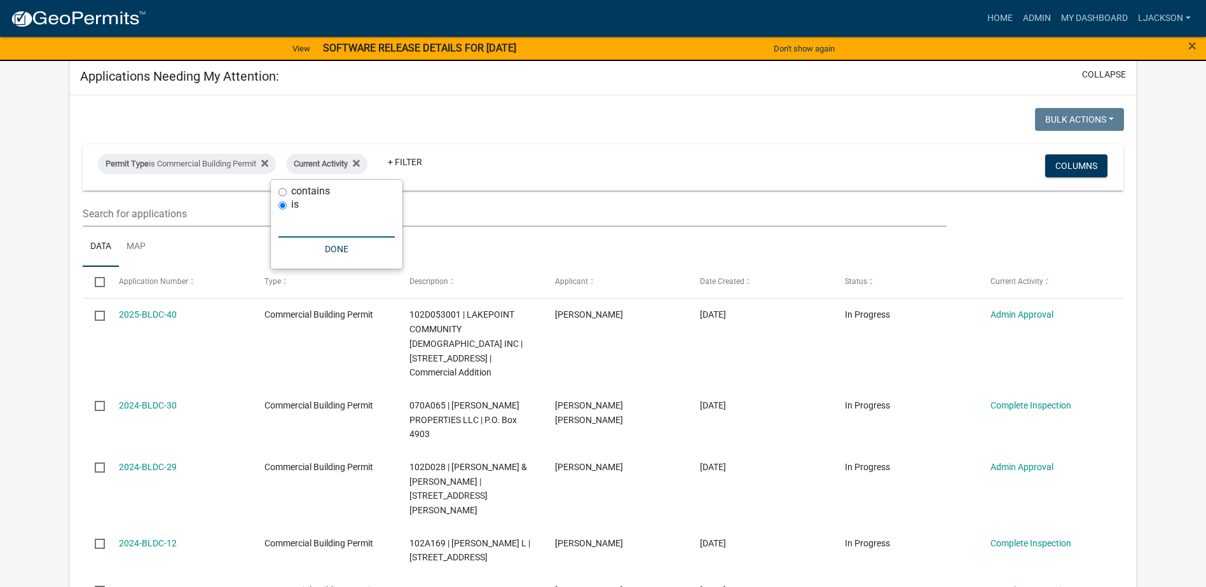
click at [297, 228] on input "text" at bounding box center [336, 225] width 116 height 26
click at [282, 191] on input "contains" at bounding box center [282, 192] width 8 height 8
radio input "true"
click at [288, 215] on input "text" at bounding box center [336, 211] width 116 height 26
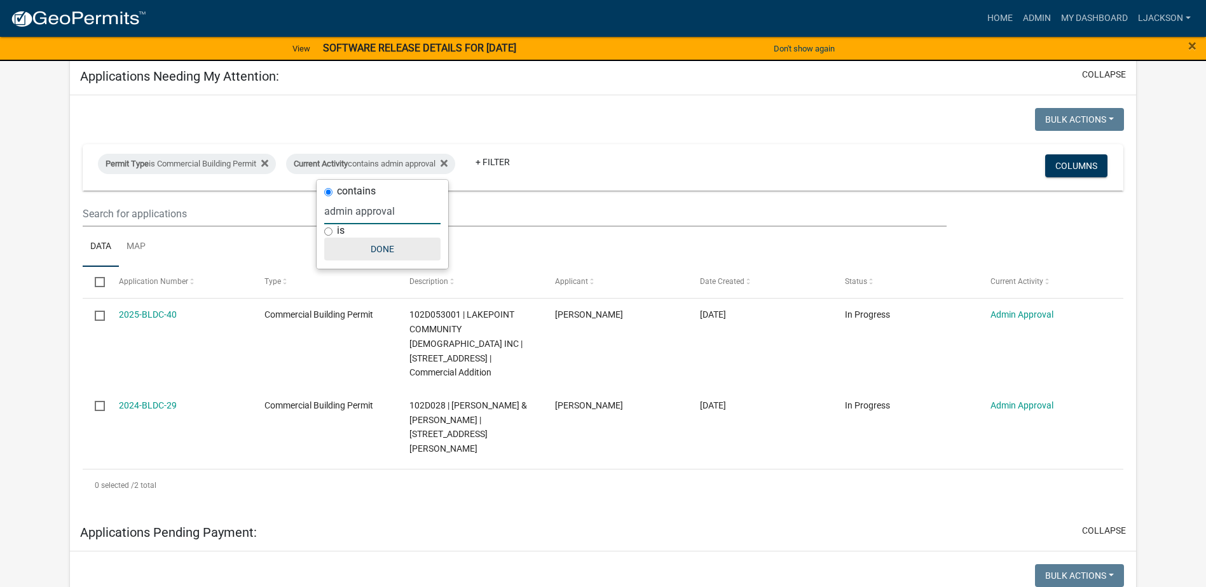
type input "admin approval"
click at [388, 238] on button "Done" at bounding box center [382, 249] width 116 height 23
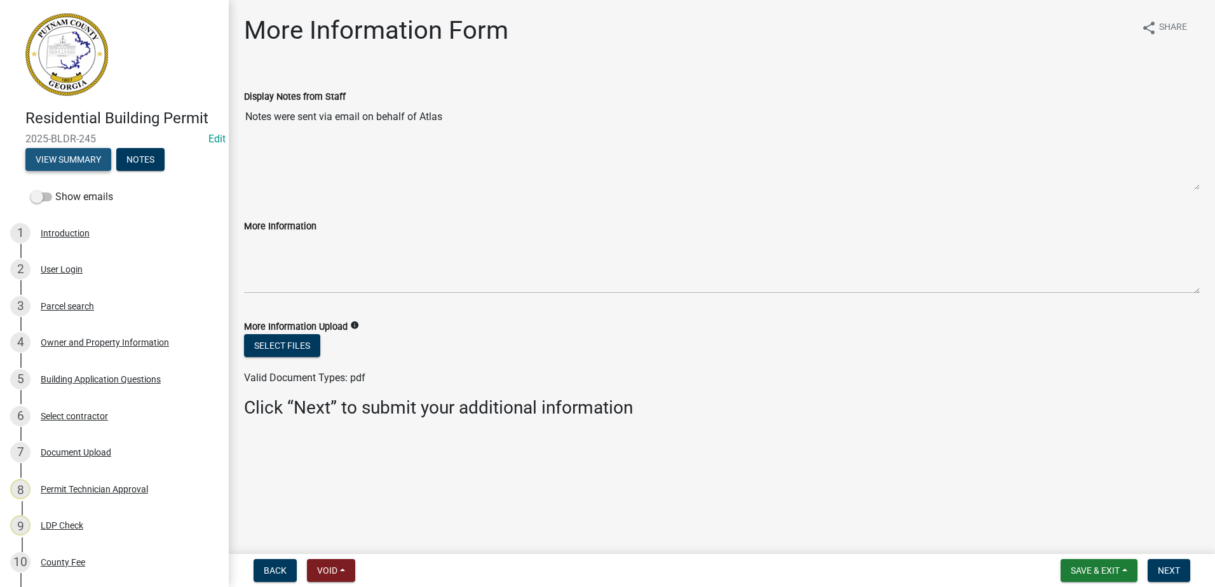
click at [75, 166] on button "View Summary" at bounding box center [68, 159] width 86 height 23
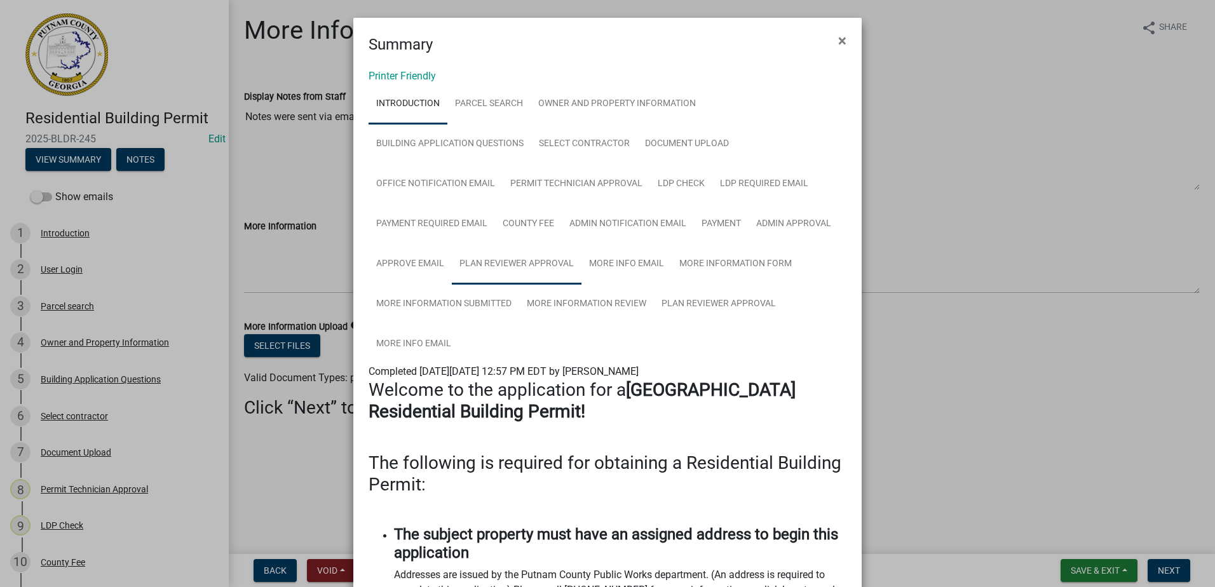
click at [507, 267] on link "Plan Reviewer Approval" at bounding box center [517, 264] width 130 height 41
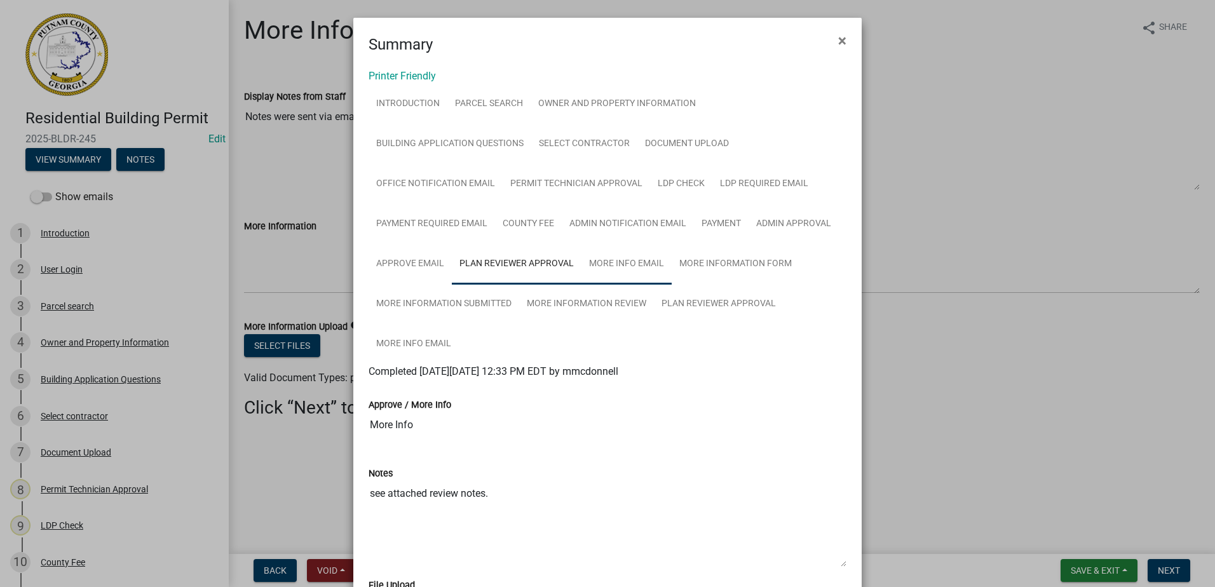
click at [622, 268] on link "More Info Email" at bounding box center [626, 264] width 90 height 41
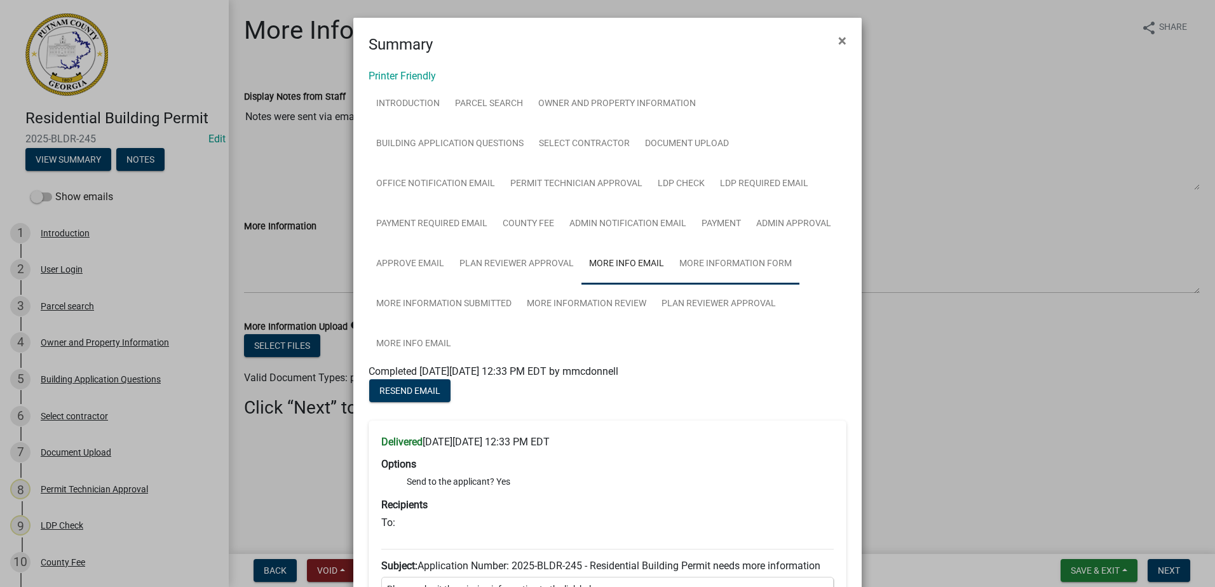
click at [714, 275] on link "More Information Form" at bounding box center [736, 264] width 128 height 41
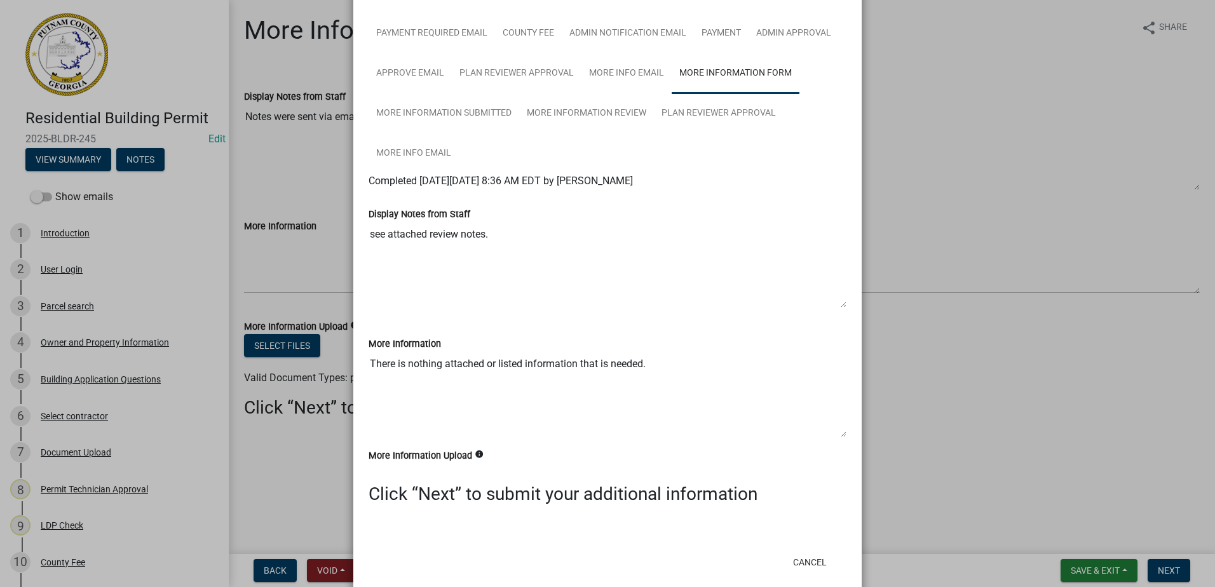
scroll to position [127, 0]
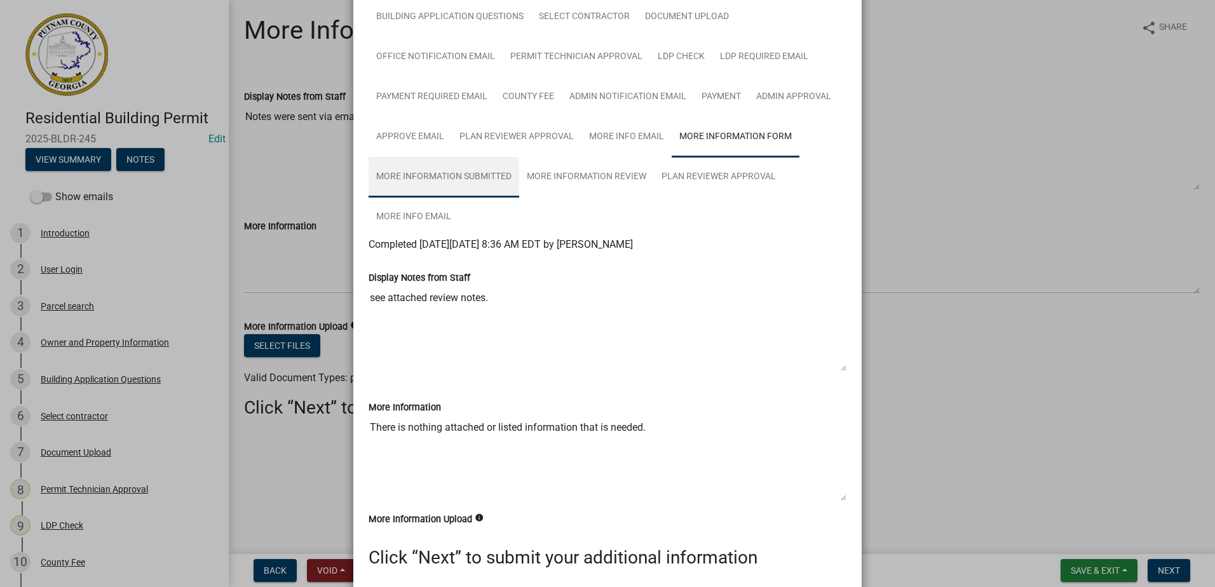
click at [466, 182] on link "More Information Submitted" at bounding box center [444, 177] width 151 height 41
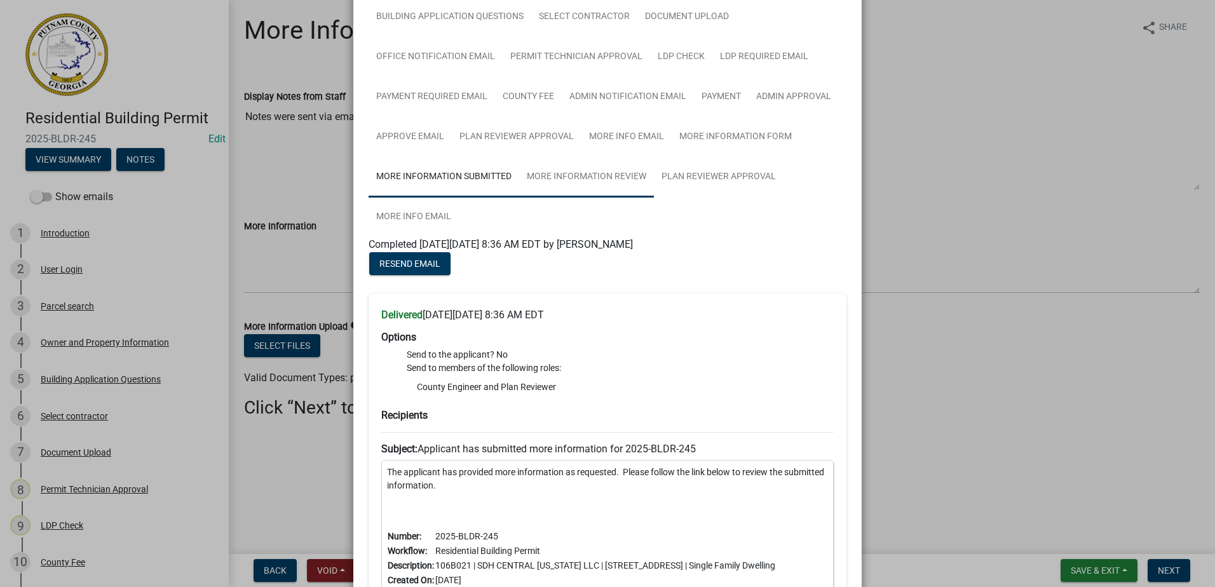
click at [550, 175] on link "More Information Review" at bounding box center [586, 177] width 135 height 41
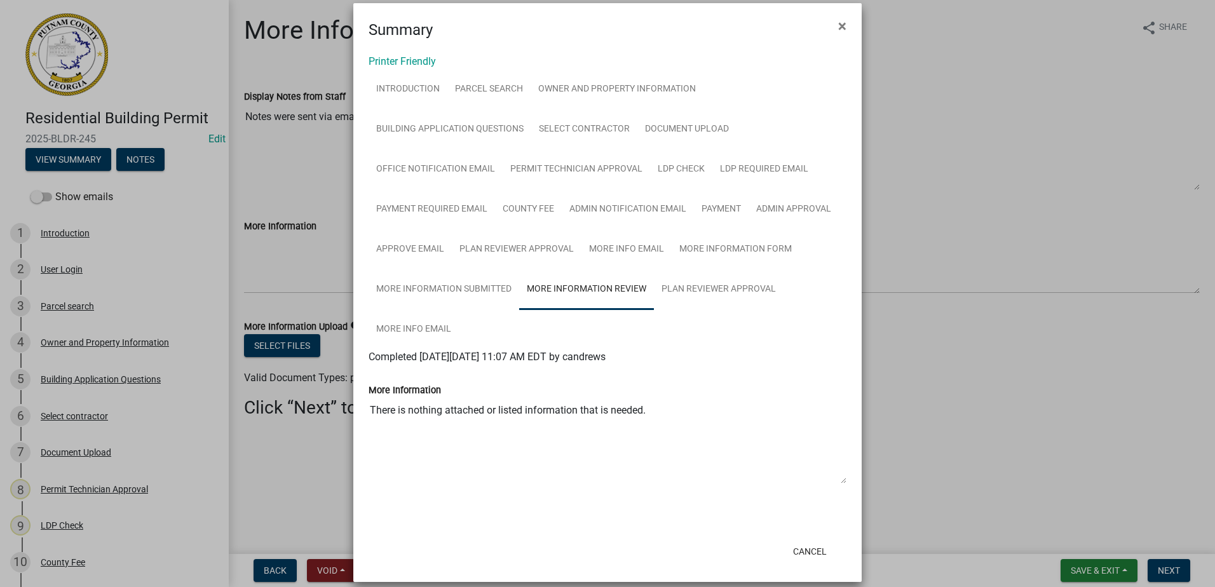
scroll to position [27, 0]
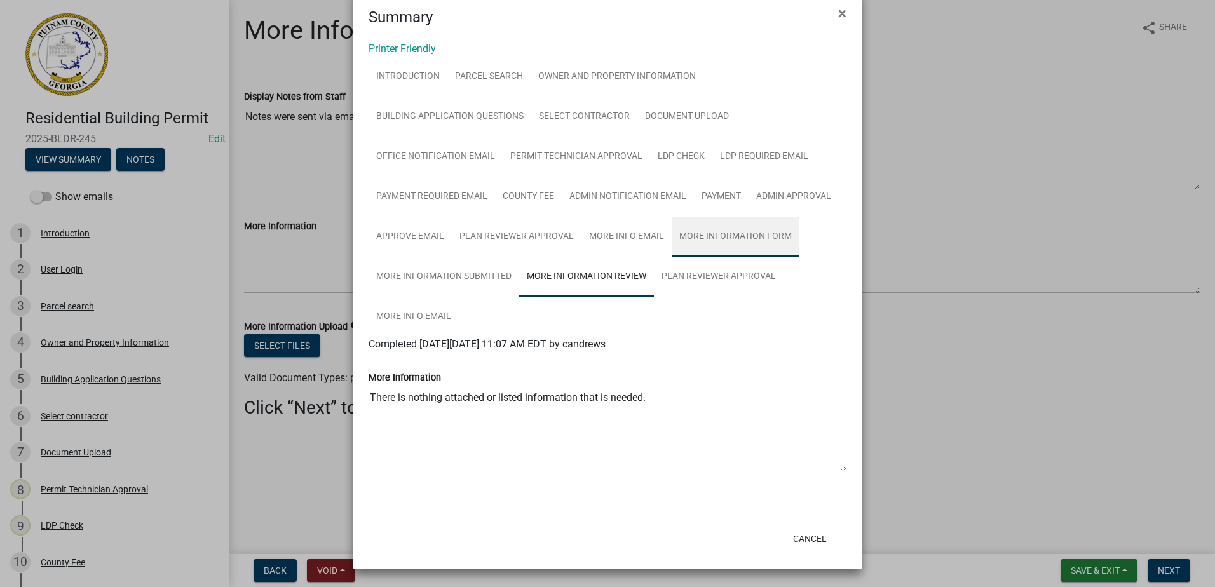
click at [702, 231] on link "More Information Form" at bounding box center [736, 237] width 128 height 41
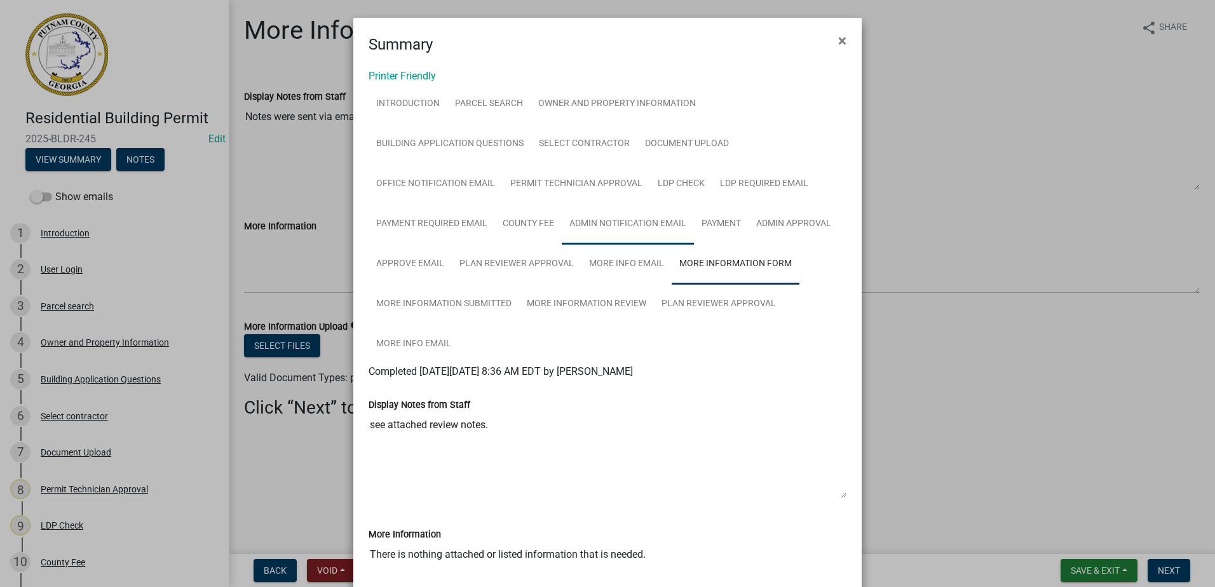
click at [628, 228] on link "Admin Notification Email" at bounding box center [628, 224] width 132 height 41
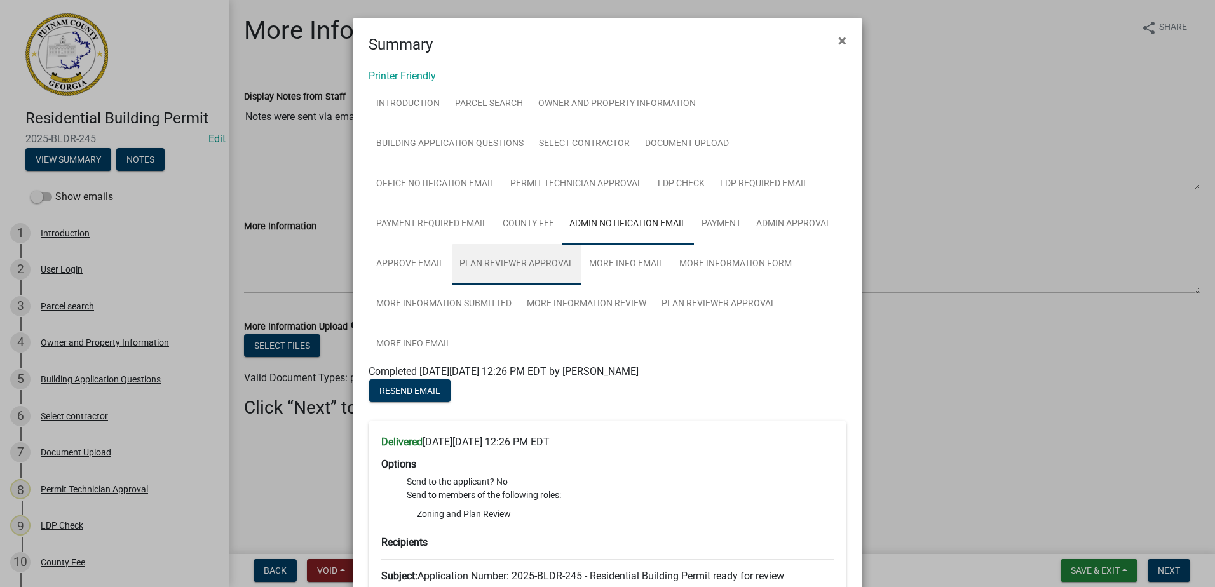
click at [539, 266] on link "Plan Reviewer Approval" at bounding box center [517, 264] width 130 height 41
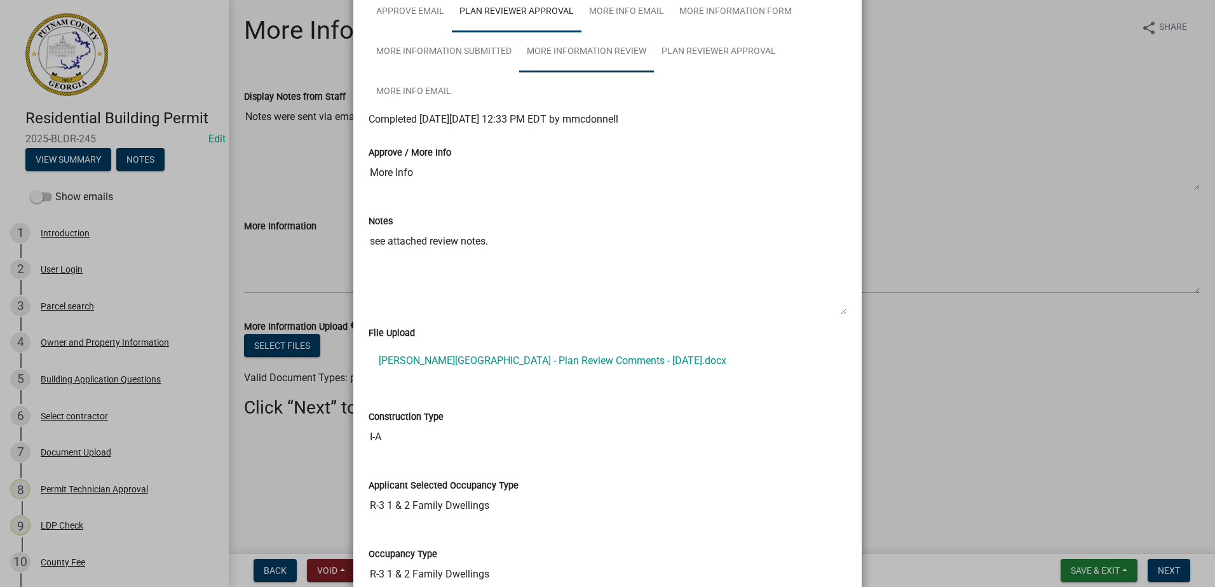
scroll to position [254, 0]
click at [686, 54] on link "Plan Reviewer Approval" at bounding box center [719, 50] width 130 height 41
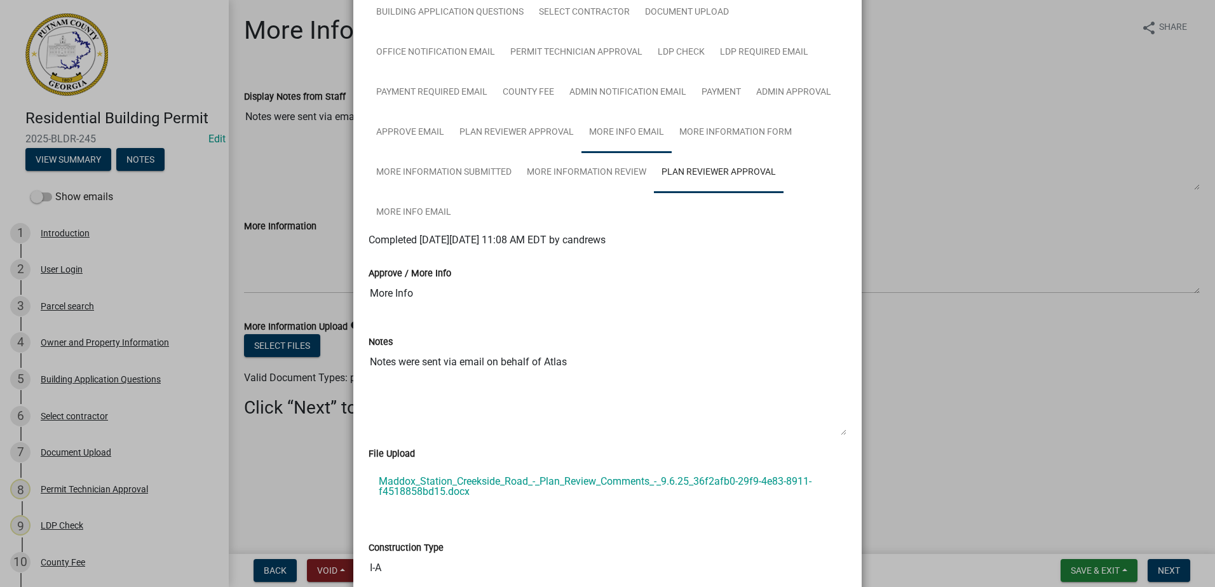
scroll to position [0, 0]
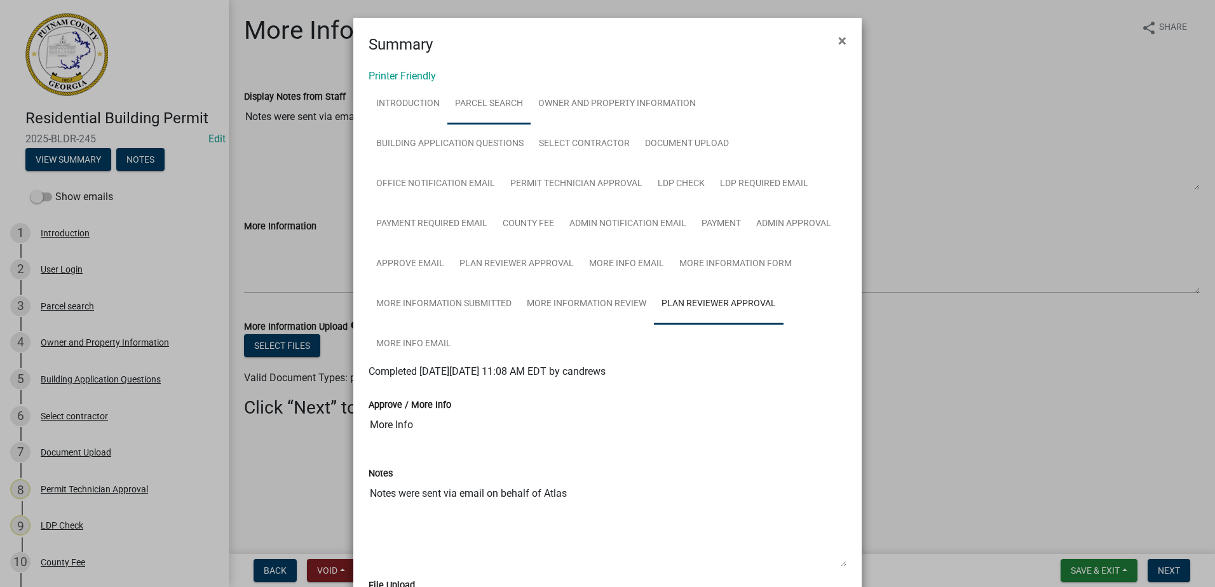
click at [475, 99] on link "Parcel search" at bounding box center [488, 104] width 83 height 41
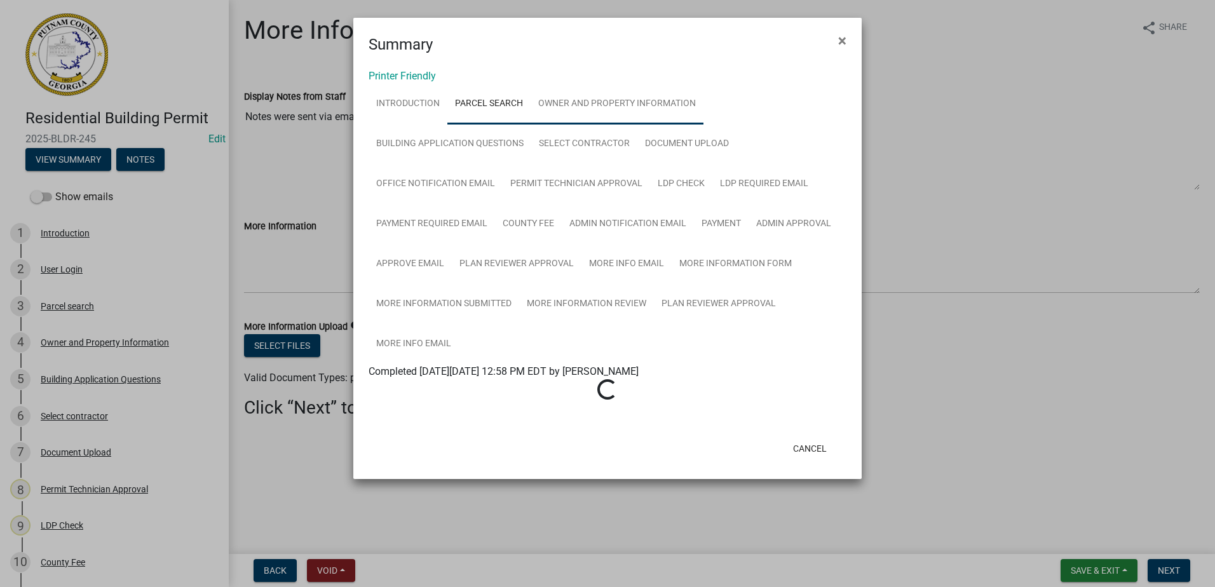
click at [548, 104] on link "Owner and Property Information" at bounding box center [617, 104] width 173 height 41
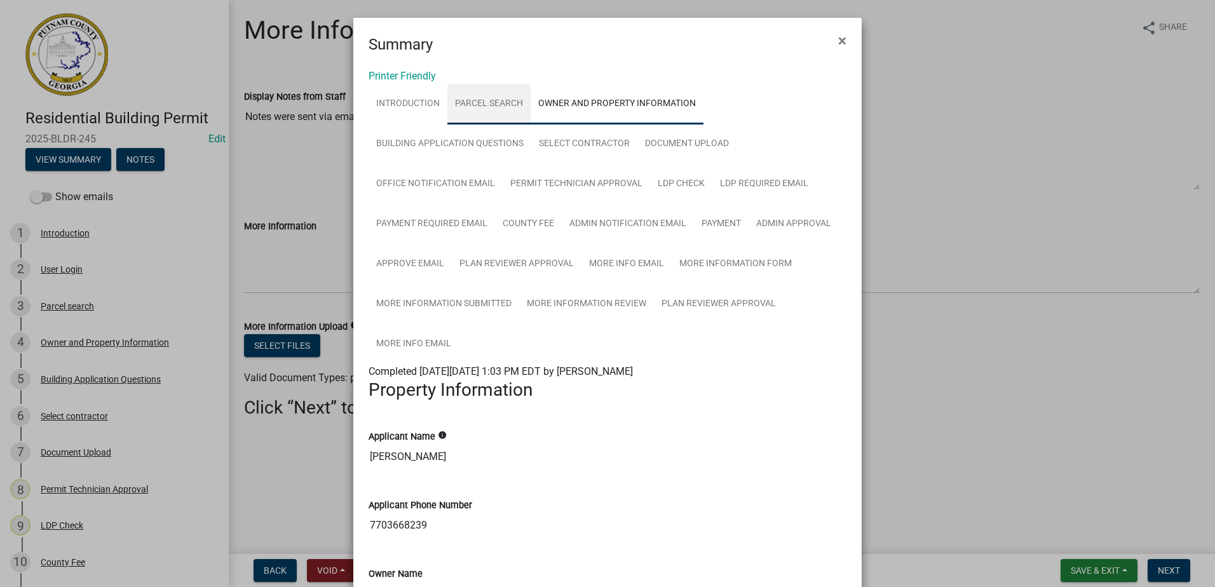
click at [479, 103] on link "Parcel search" at bounding box center [488, 104] width 83 height 41
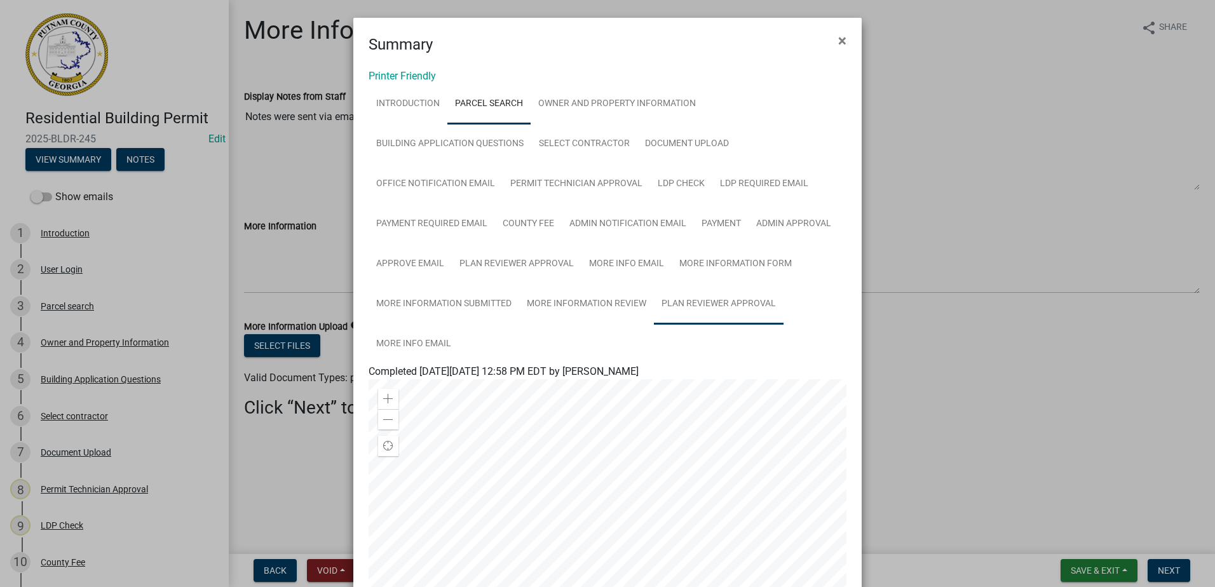
click at [709, 301] on link "Plan Reviewer Approval" at bounding box center [719, 304] width 130 height 41
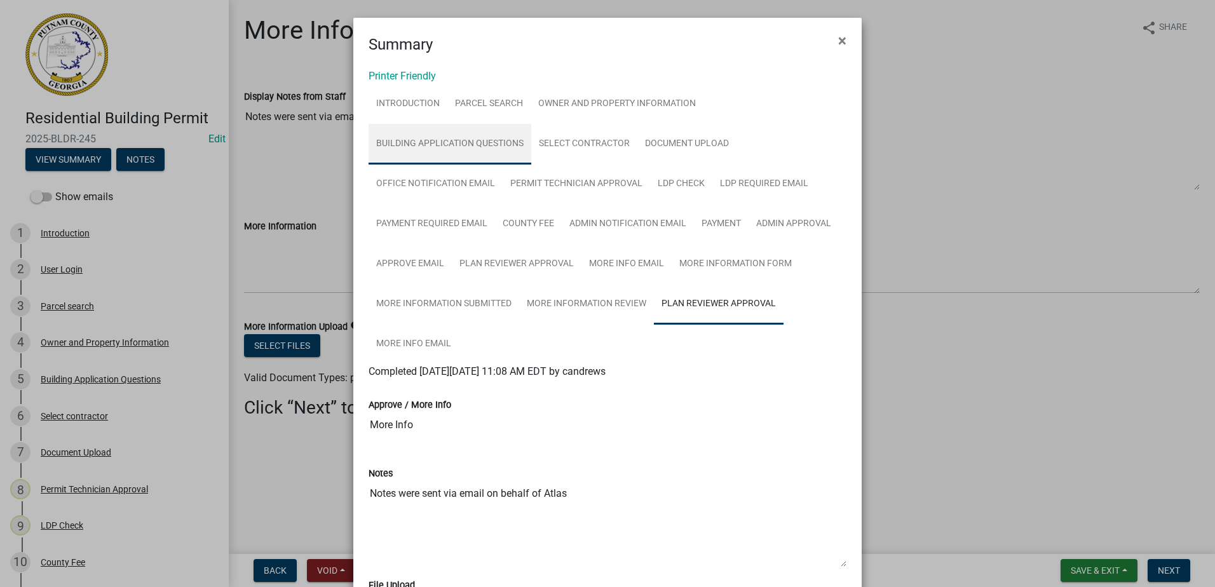
click at [485, 140] on link "Building Application Questions" at bounding box center [450, 144] width 163 height 41
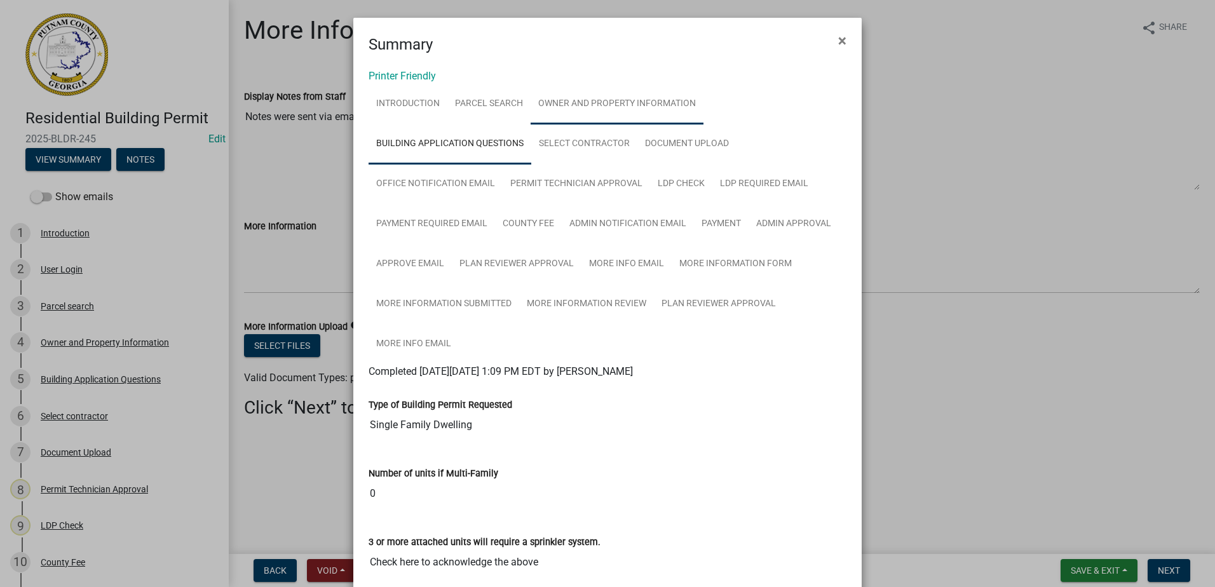
click at [550, 100] on link "Owner and Property Information" at bounding box center [617, 104] width 173 height 41
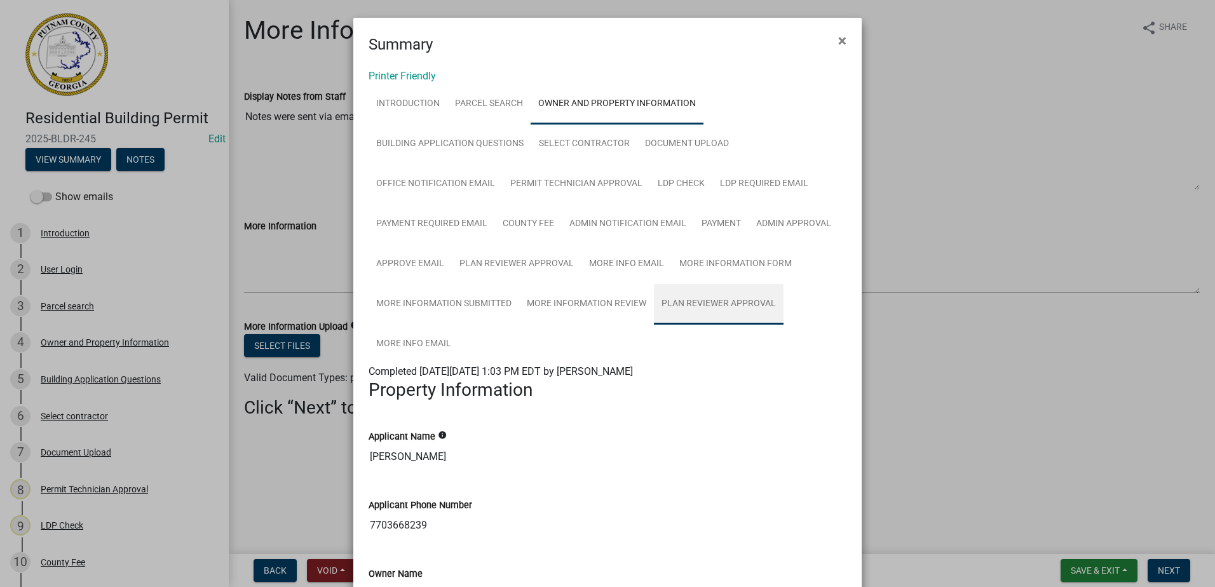
click at [682, 305] on link "Plan Reviewer Approval" at bounding box center [719, 304] width 130 height 41
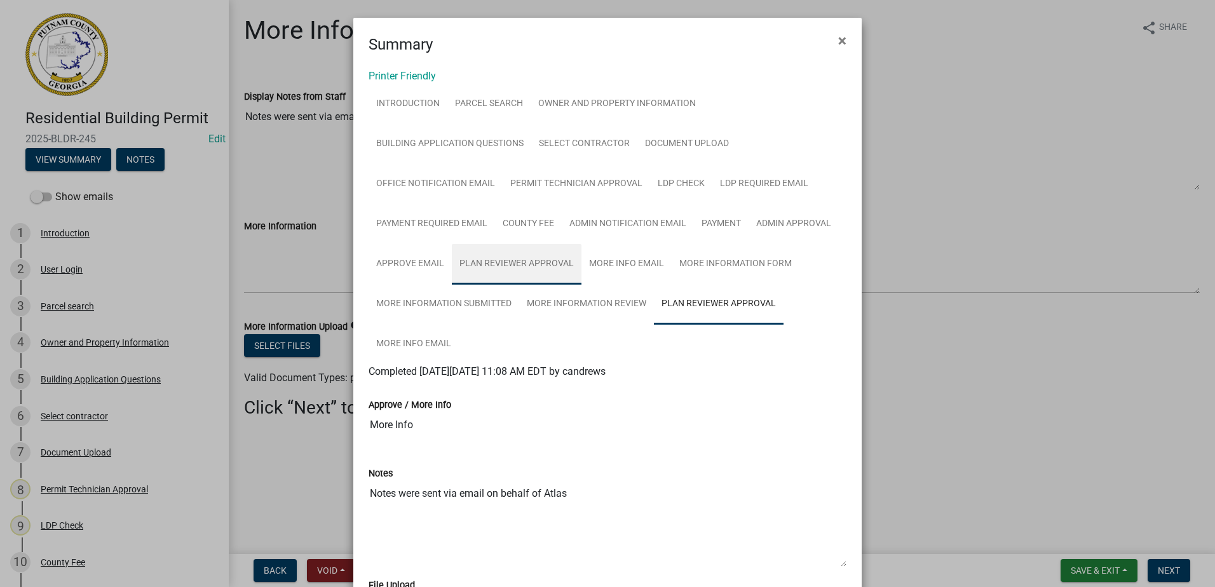
click at [534, 270] on link "Plan Reviewer Approval" at bounding box center [517, 264] width 130 height 41
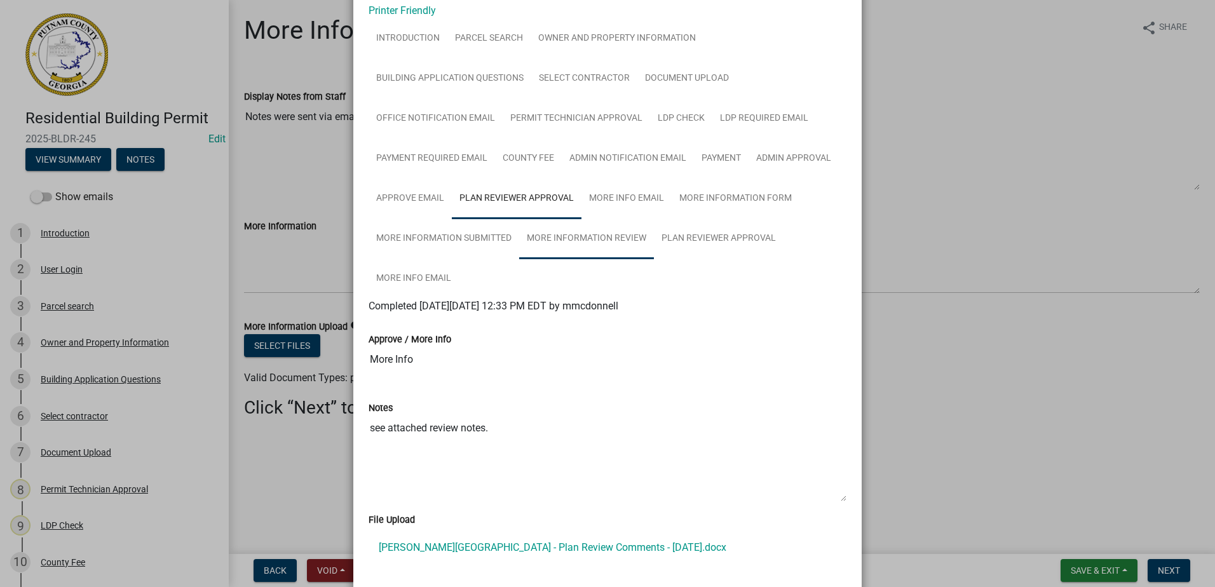
scroll to position [64, 0]
click at [592, 162] on link "Admin Notification Email" at bounding box center [628, 160] width 132 height 41
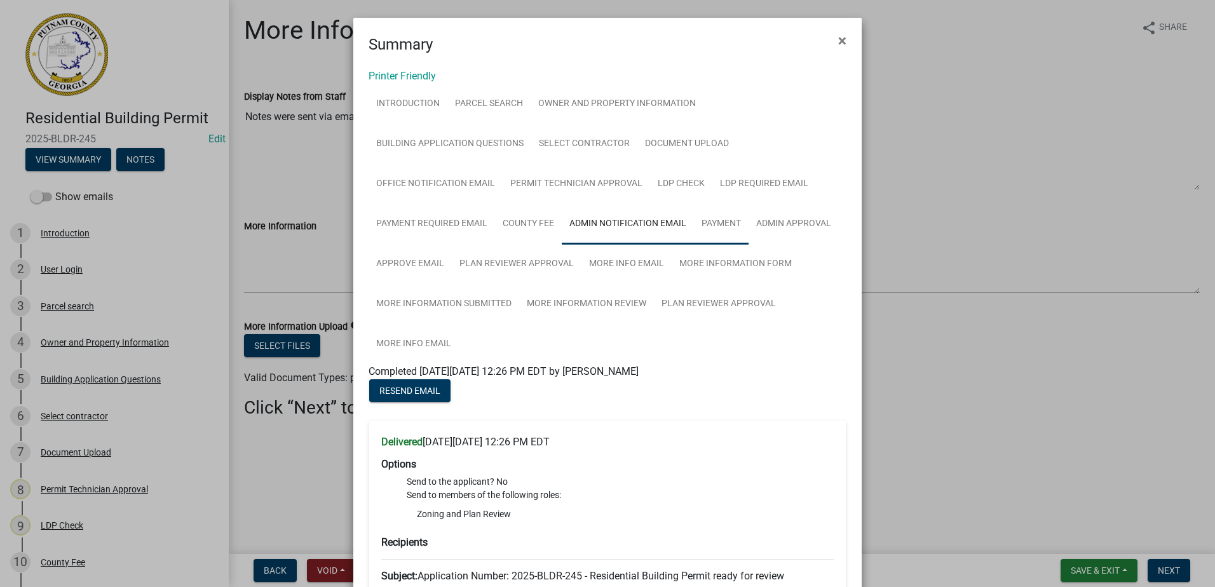
click at [713, 229] on link "Payment" at bounding box center [721, 224] width 55 height 41
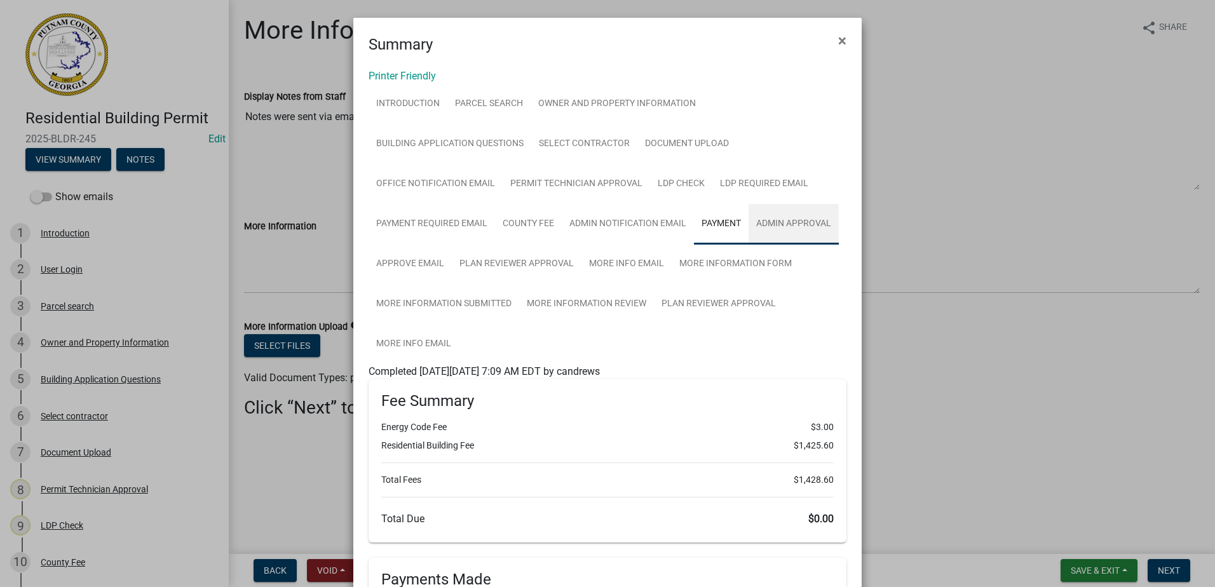
click at [780, 228] on link "Admin Approval" at bounding box center [794, 224] width 90 height 41
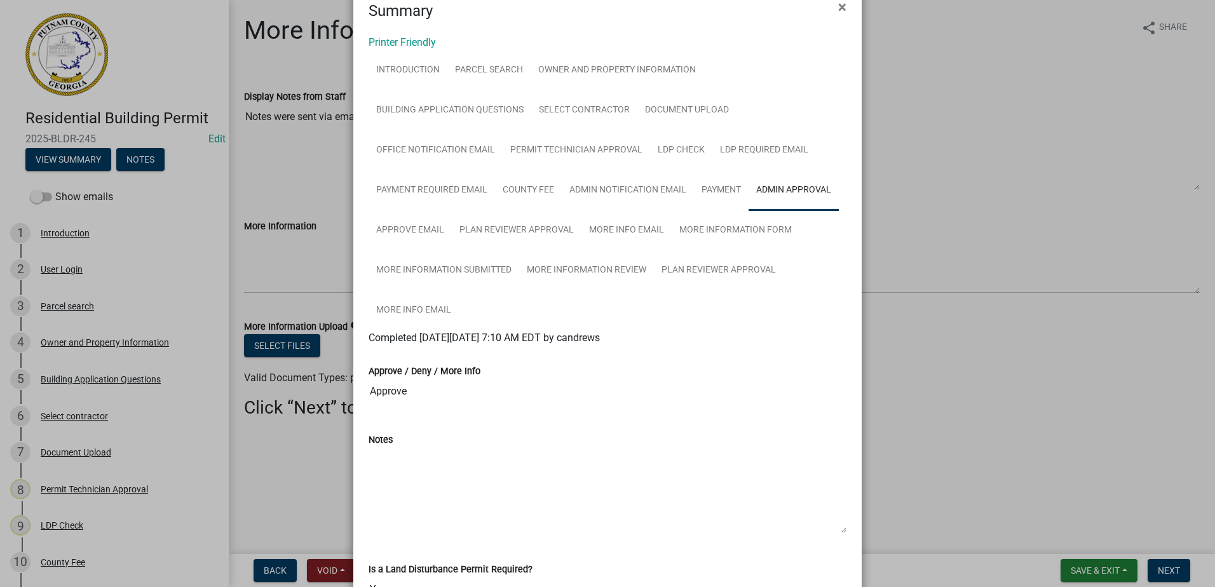
scroll to position [64, 0]
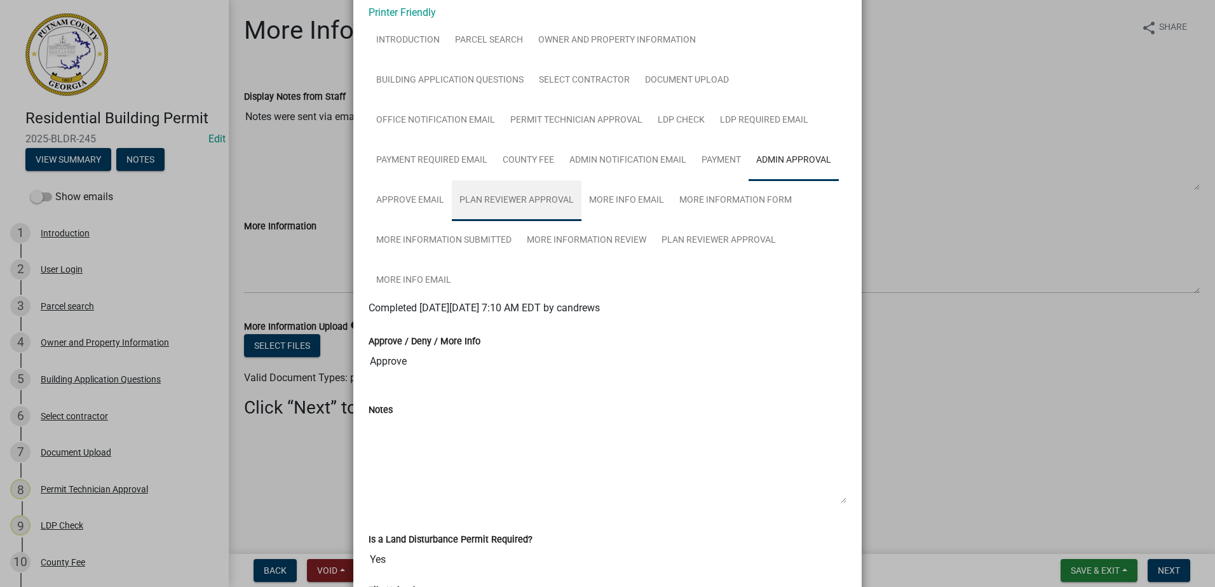
click at [498, 200] on link "Plan Reviewer Approval" at bounding box center [517, 200] width 130 height 41
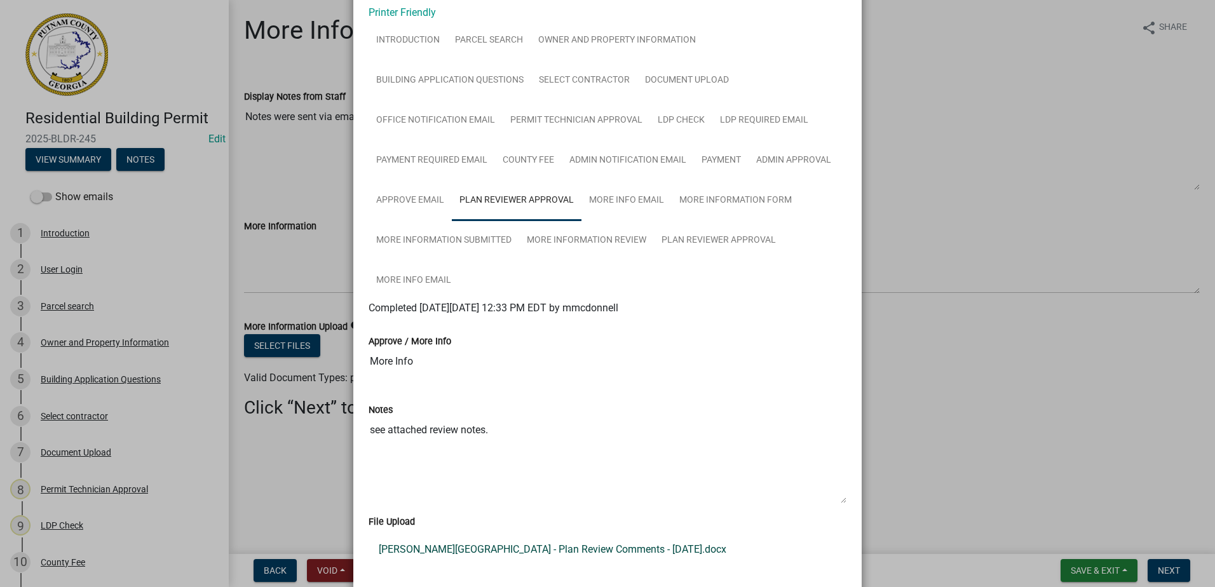
click at [540, 552] on link "Maddox Station Creekside Road - Plan Review Comments - 9.6.25.docx" at bounding box center [608, 549] width 478 height 31
click at [603, 203] on link "More Info Email" at bounding box center [626, 200] width 90 height 41
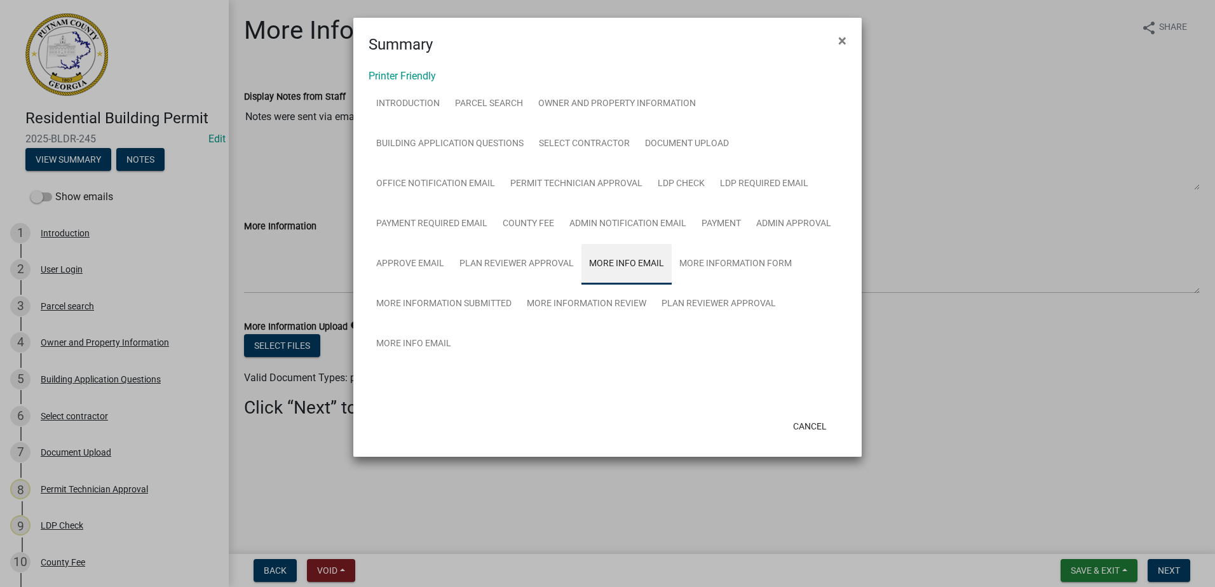
scroll to position [0, 0]
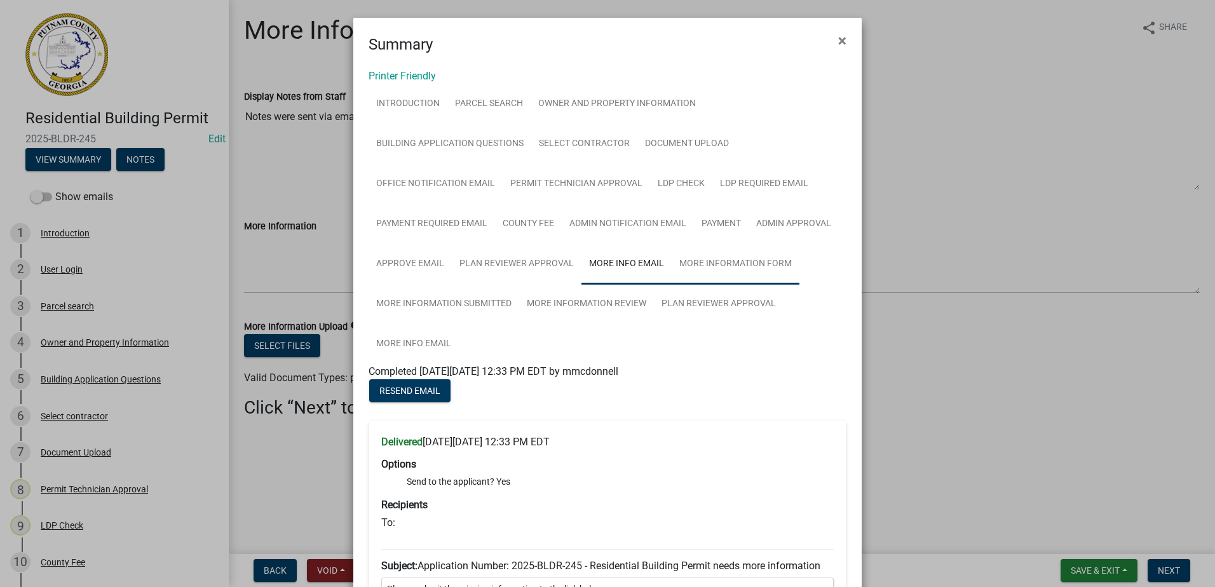
click at [710, 262] on link "More Information Form" at bounding box center [736, 264] width 128 height 41
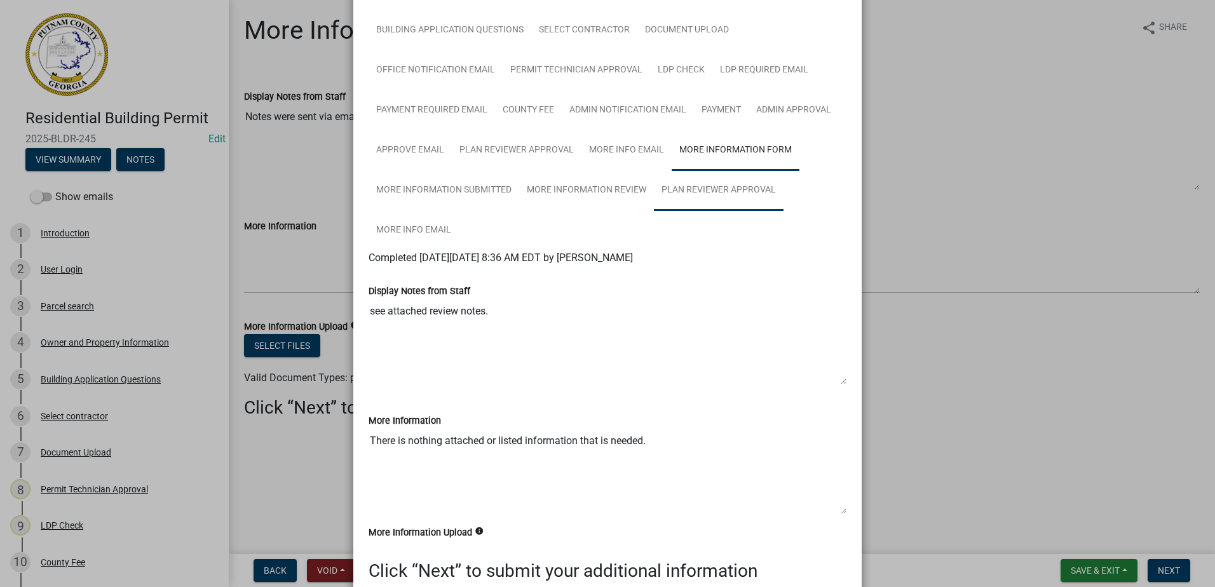
scroll to position [127, 0]
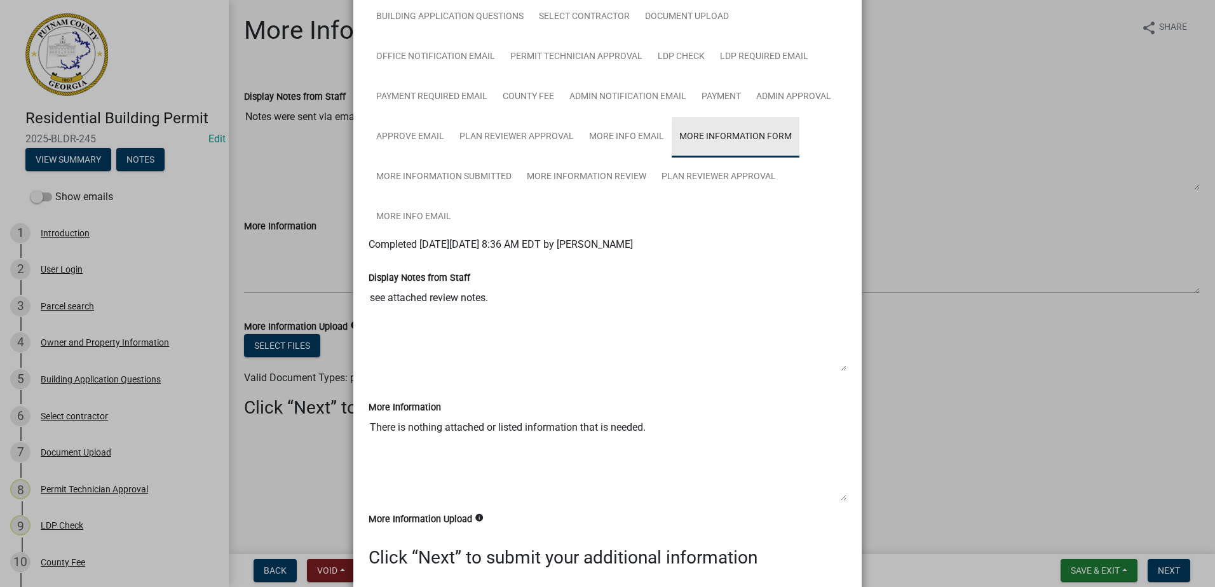
click at [692, 147] on link "More Information Form" at bounding box center [736, 137] width 128 height 41
click at [472, 182] on link "More Information Submitted" at bounding box center [444, 177] width 151 height 41
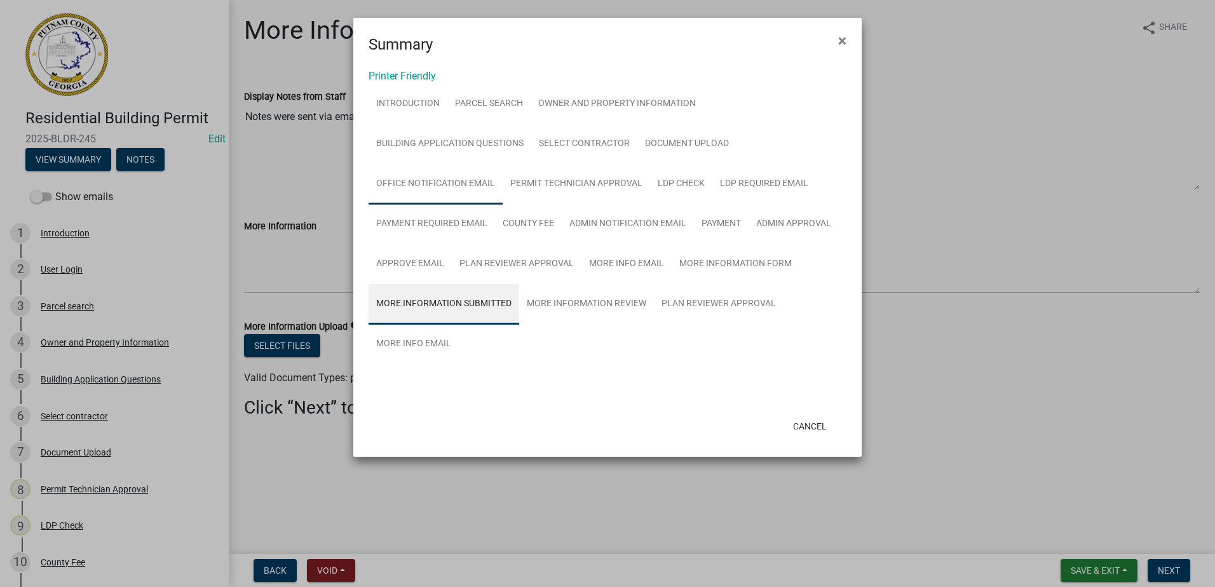
scroll to position [0, 0]
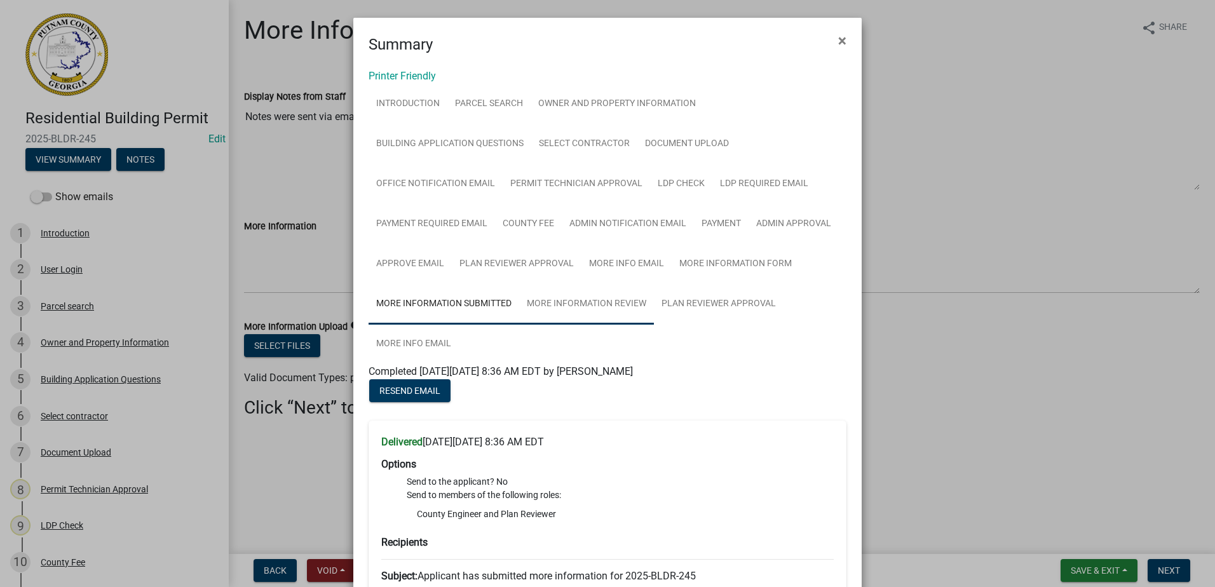
click at [586, 309] on link "More Information Review" at bounding box center [586, 304] width 135 height 41
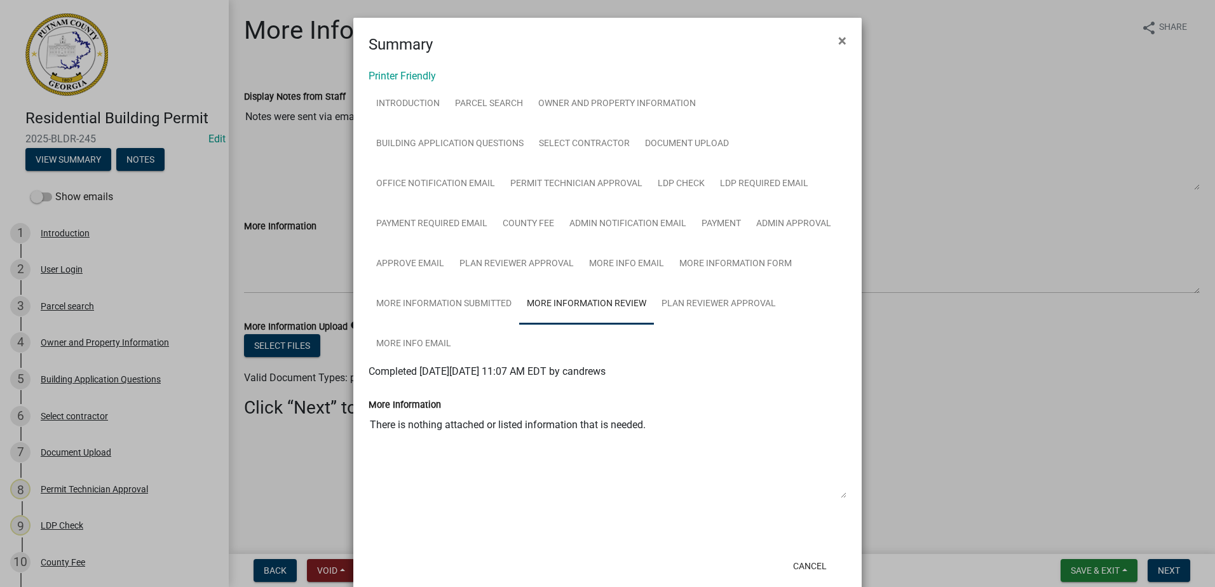
scroll to position [27, 0]
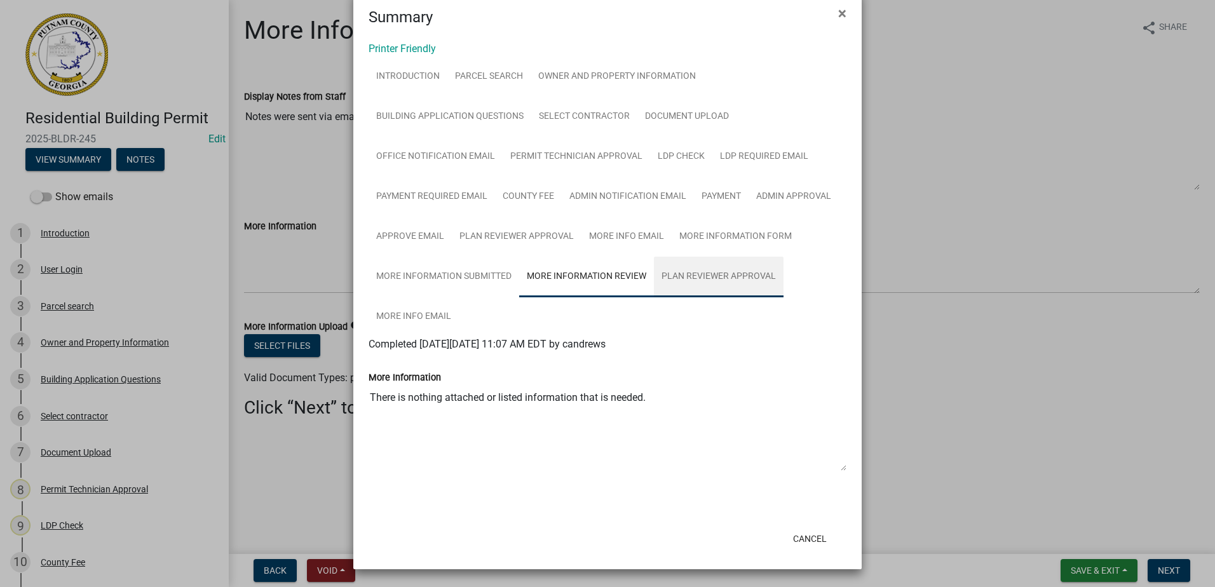
click at [694, 283] on link "Plan Reviewer Approval" at bounding box center [719, 277] width 130 height 41
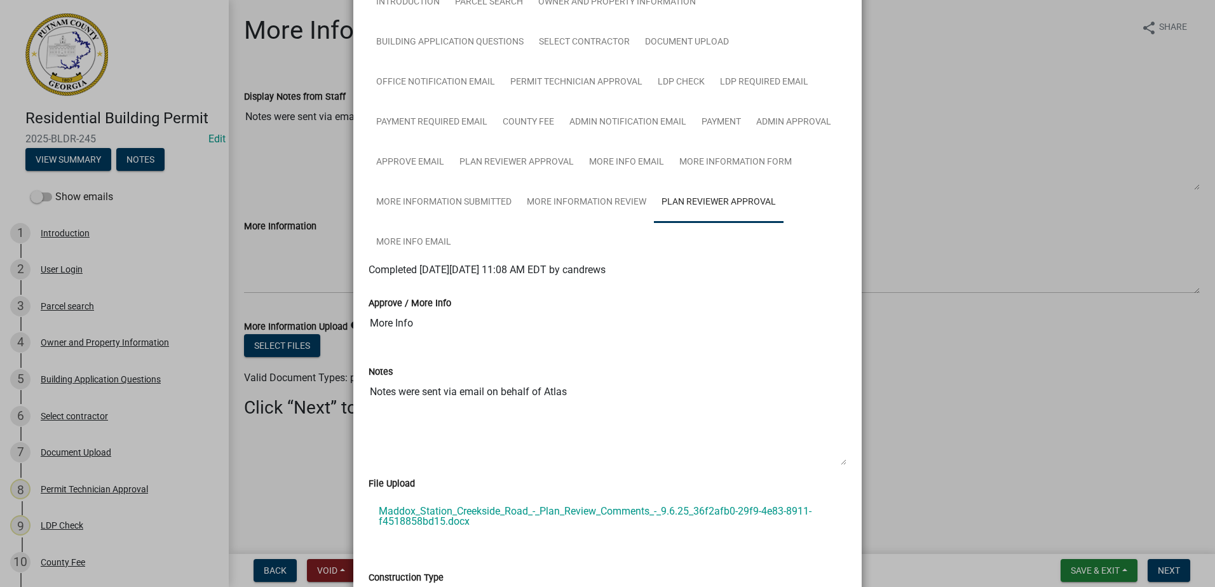
scroll to position [64, 0]
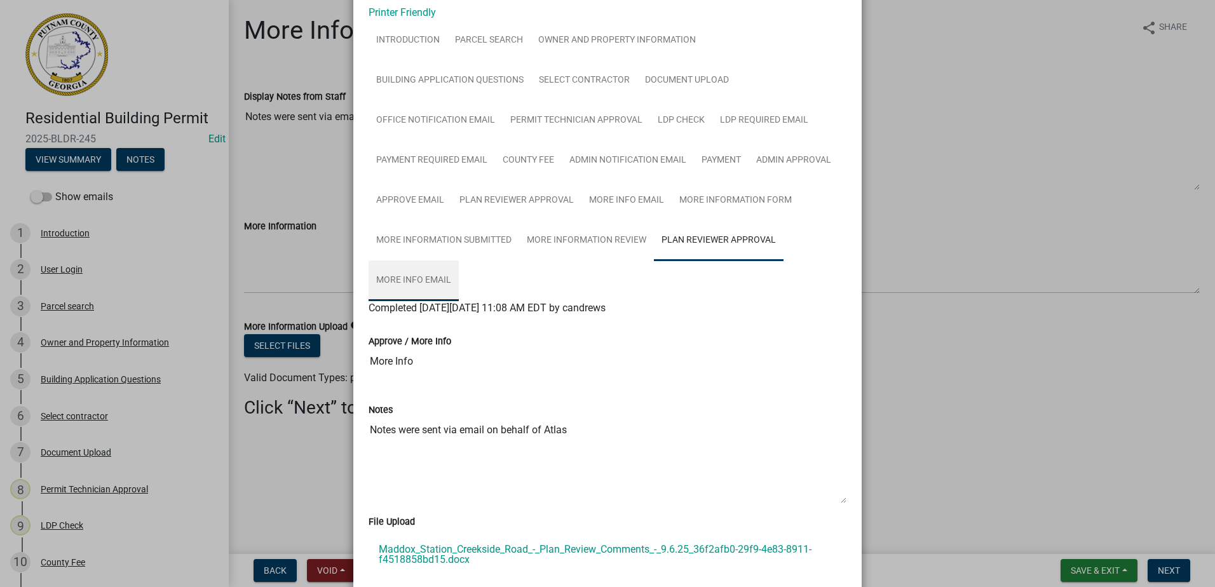
click at [427, 280] on link "More Info Email" at bounding box center [414, 281] width 90 height 41
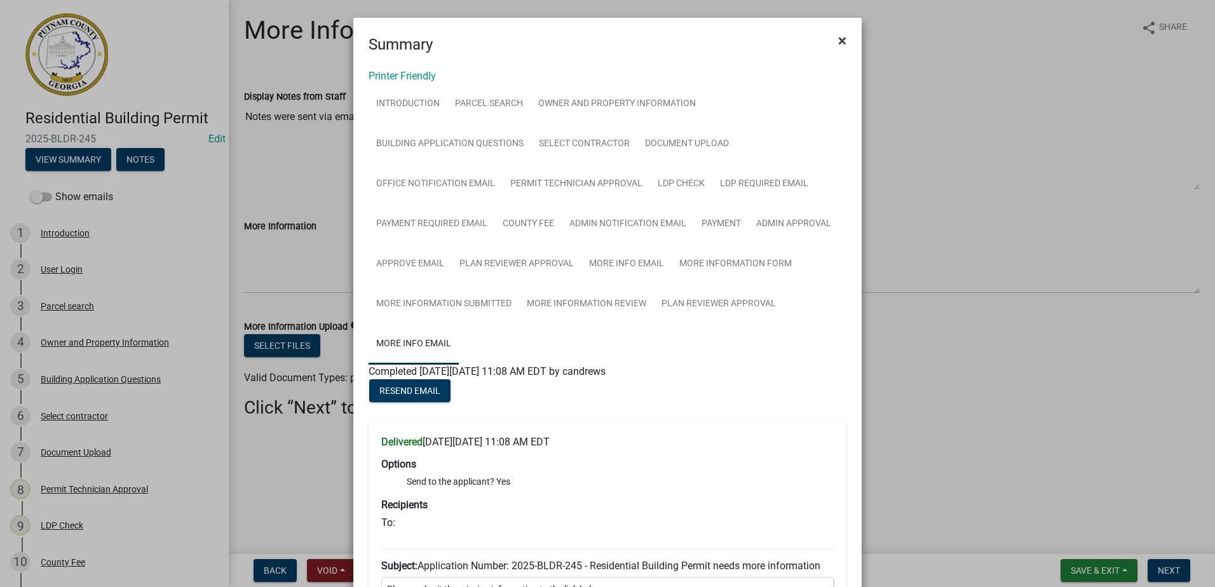
click at [838, 39] on span "×" at bounding box center [842, 41] width 8 height 18
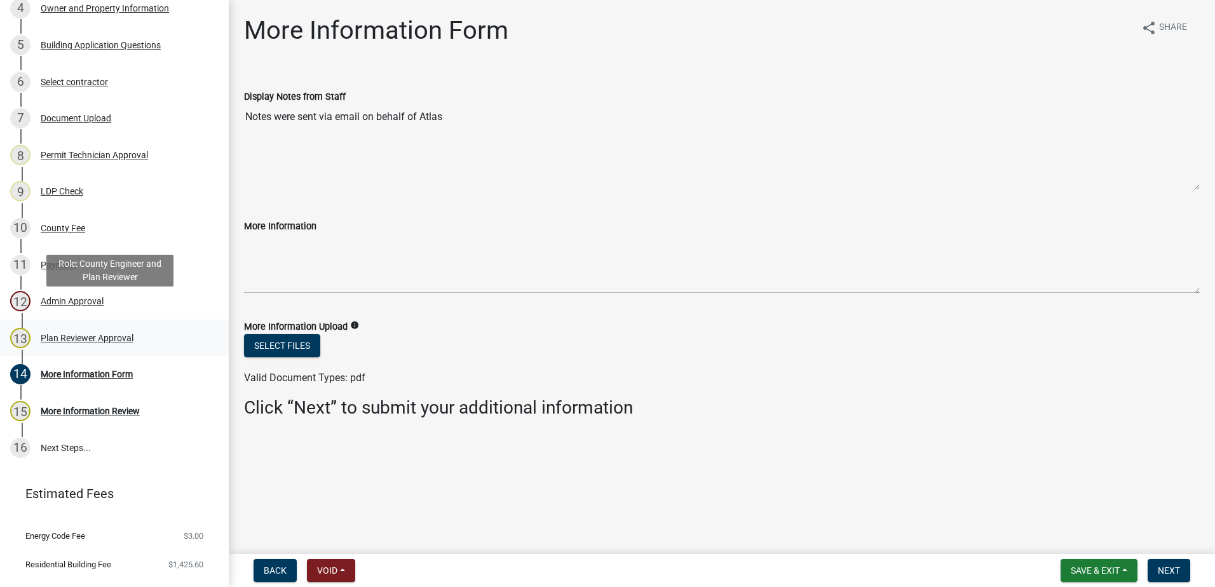
scroll to position [360, 0]
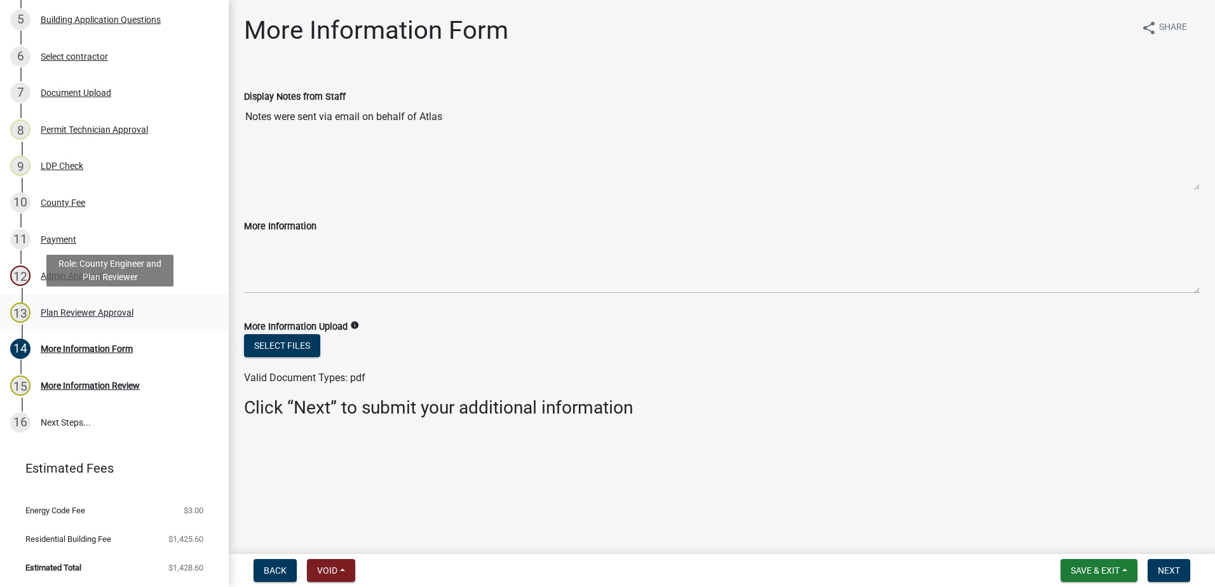
click at [64, 309] on div "Plan Reviewer Approval" at bounding box center [87, 312] width 93 height 9
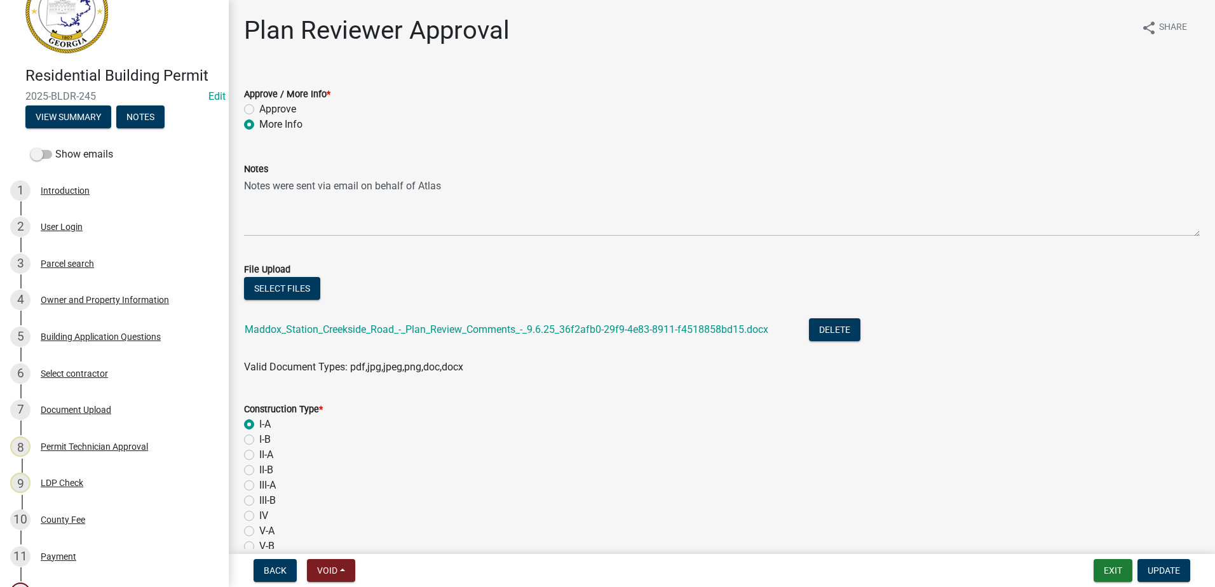
scroll to position [42, 0]
click at [75, 116] on button "View Summary" at bounding box center [68, 117] width 86 height 23
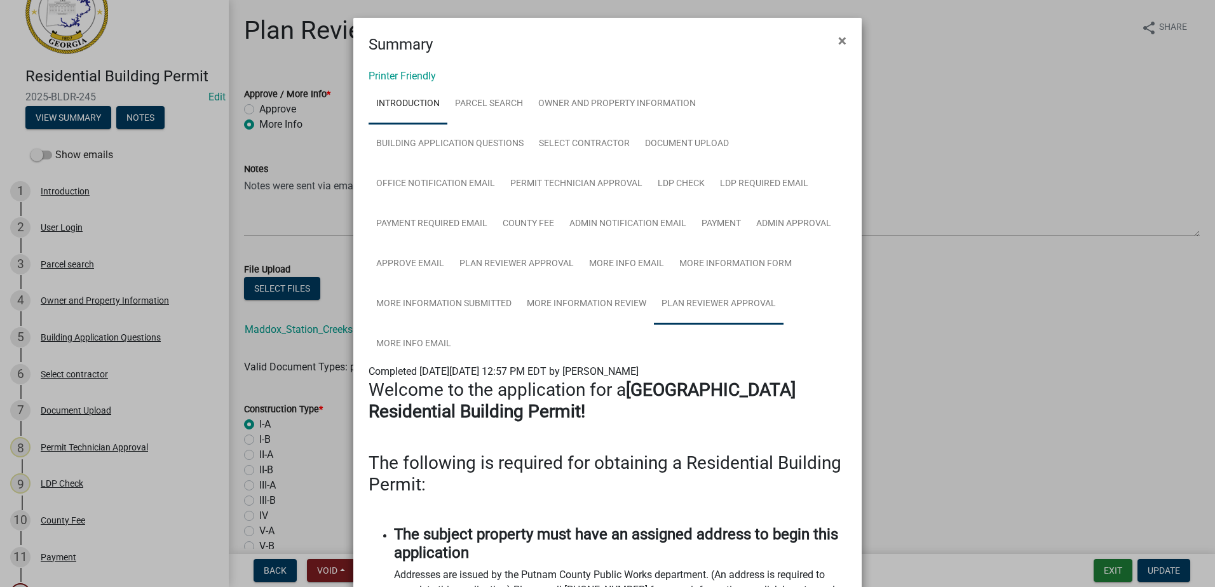
click at [712, 301] on link "Plan Reviewer Approval" at bounding box center [719, 304] width 130 height 41
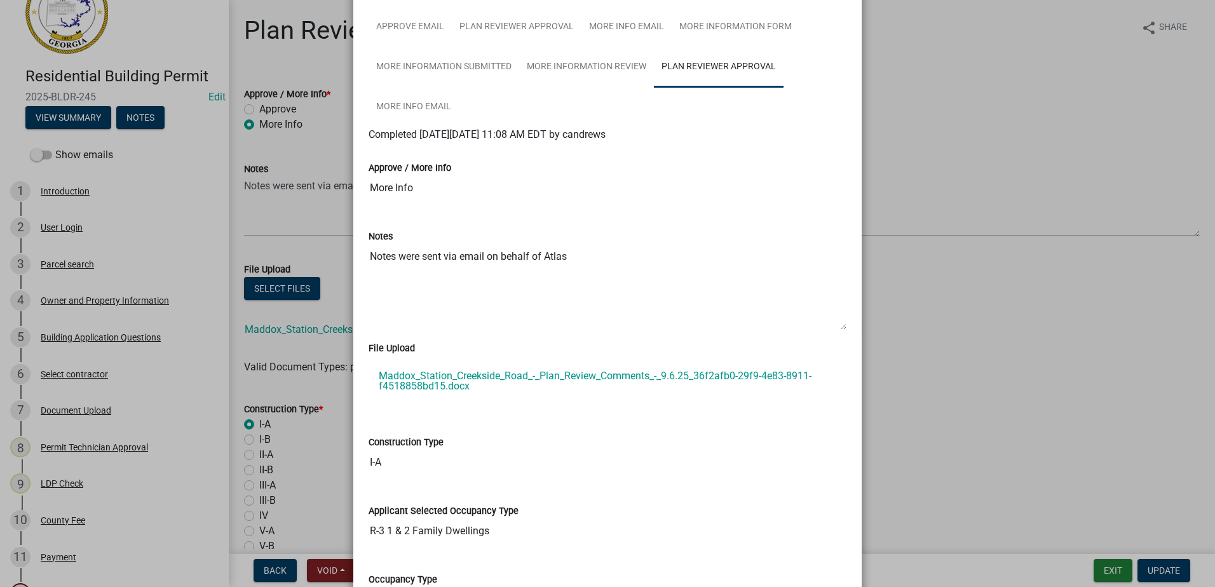
scroll to position [318, 0]
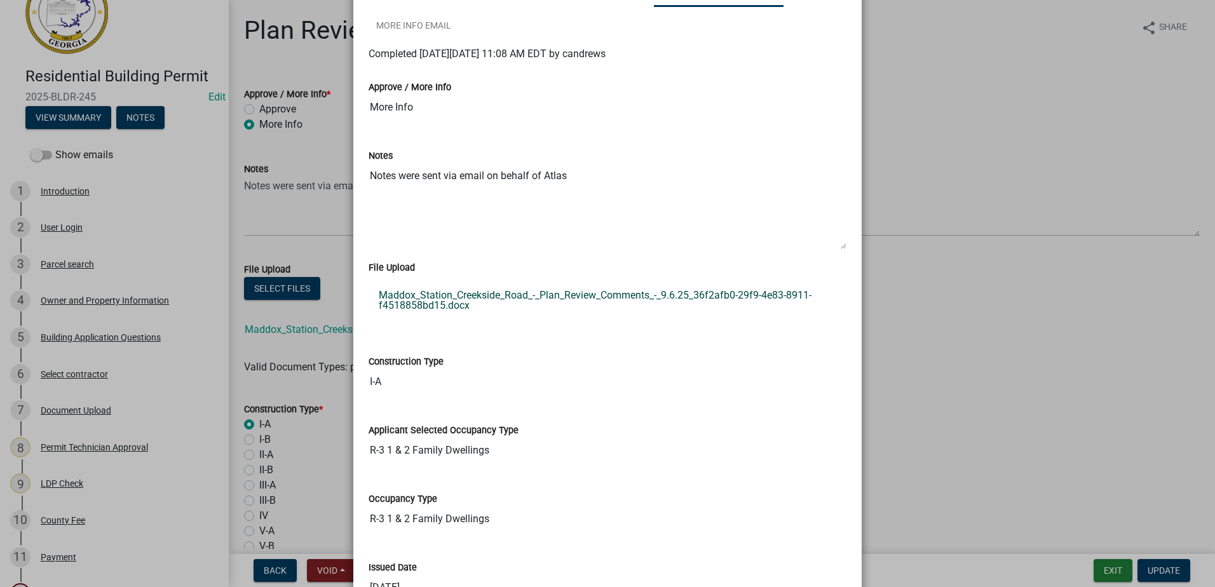
click at [583, 297] on link "Maddox_Station_Creekside_Road_-_Plan_Review_Comments_-_9.6.25_36f2afb0-29f9-4e8…" at bounding box center [608, 300] width 478 height 41
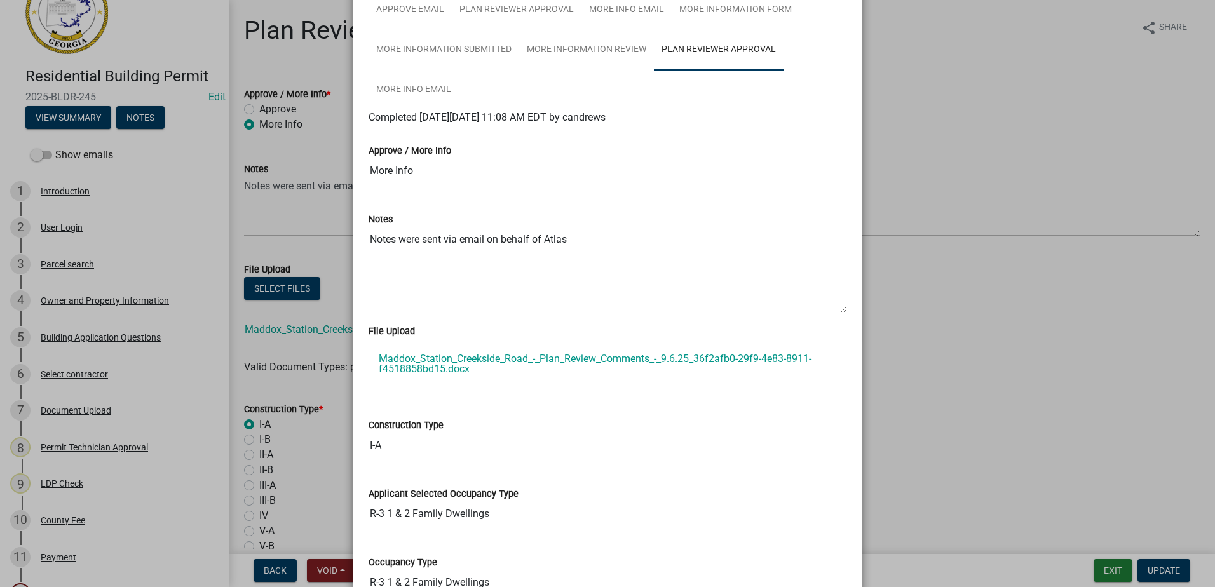
scroll to position [0, 0]
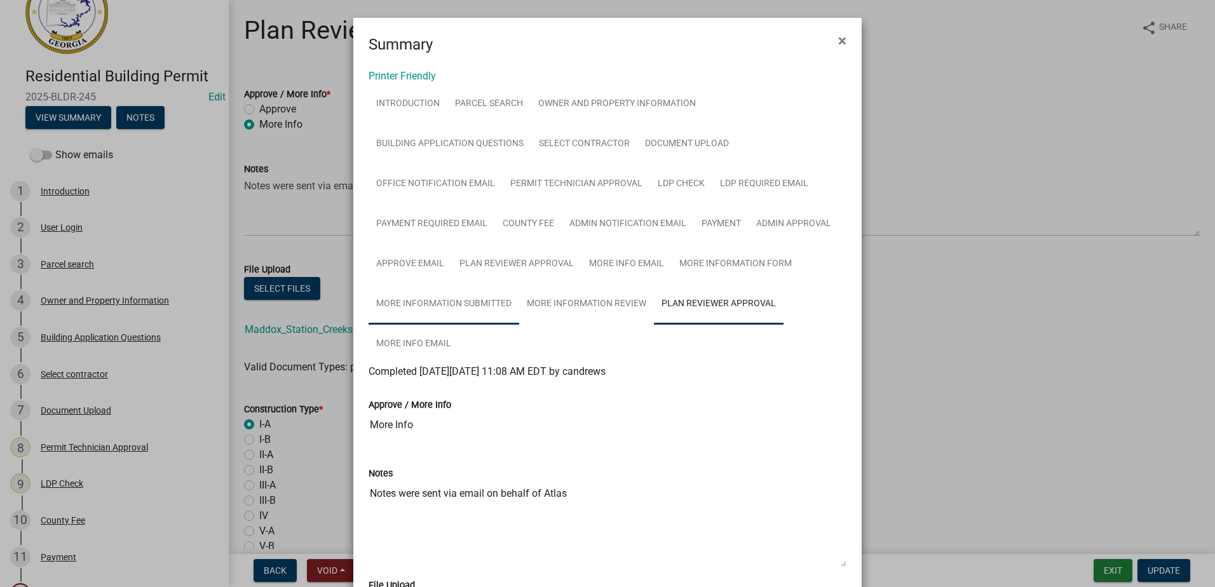
click at [439, 296] on link "More Information Submitted" at bounding box center [444, 304] width 151 height 41
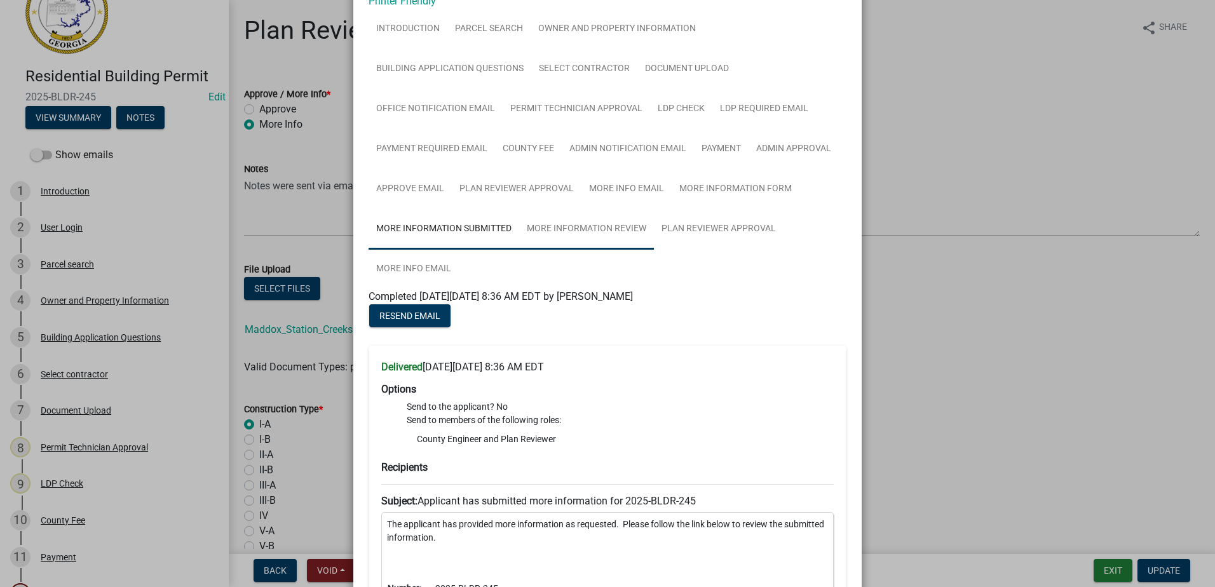
scroll to position [64, 0]
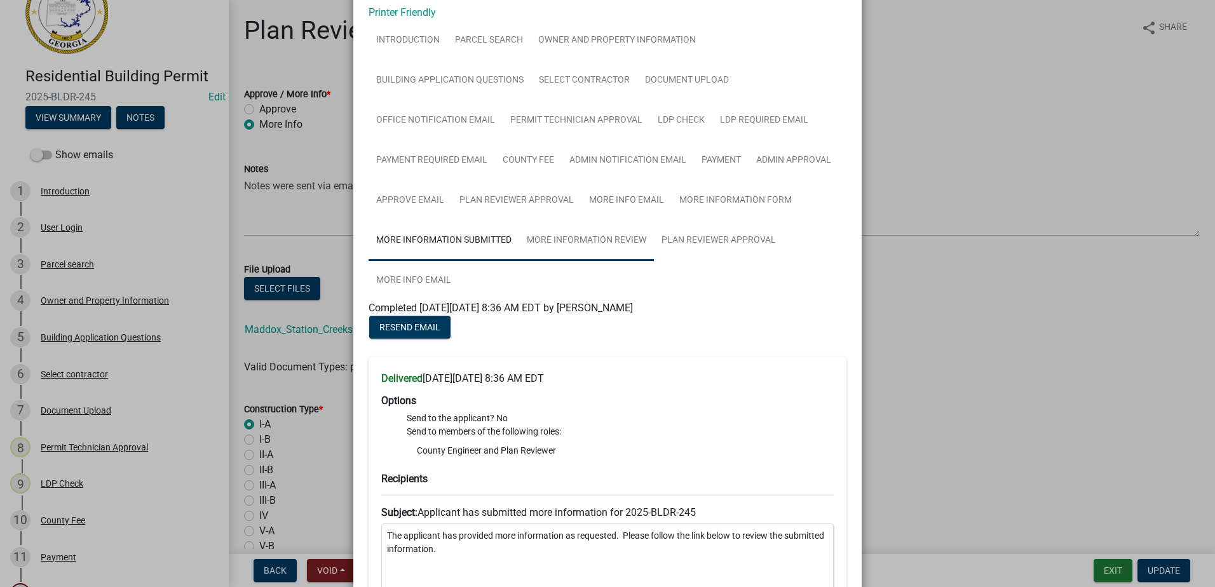
click at [561, 245] on link "More Information Review" at bounding box center [586, 241] width 135 height 41
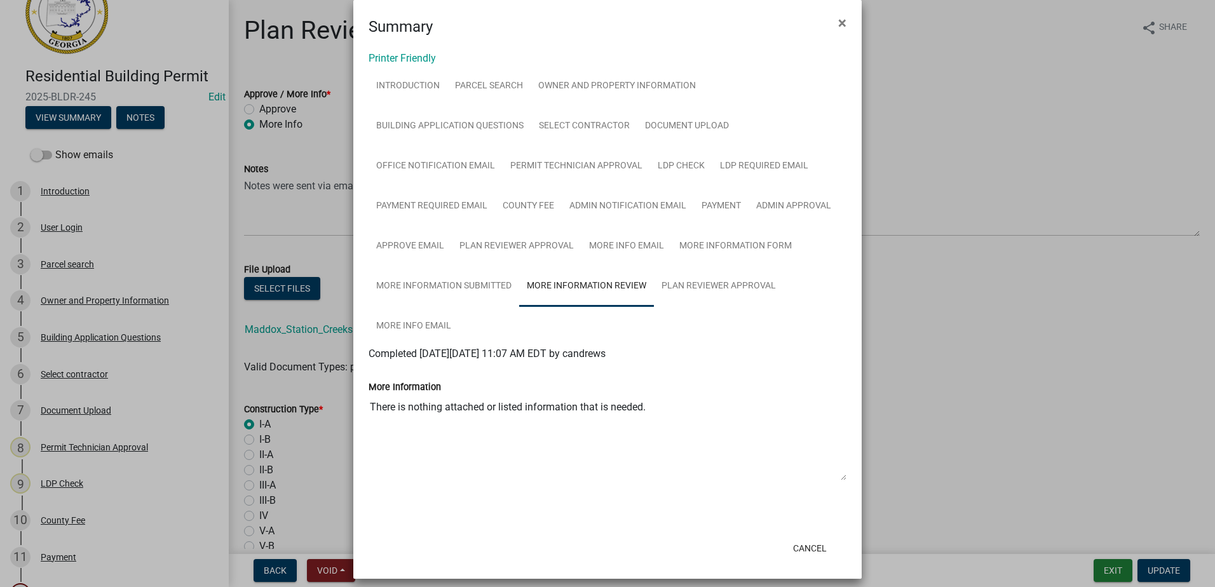
scroll to position [27, 0]
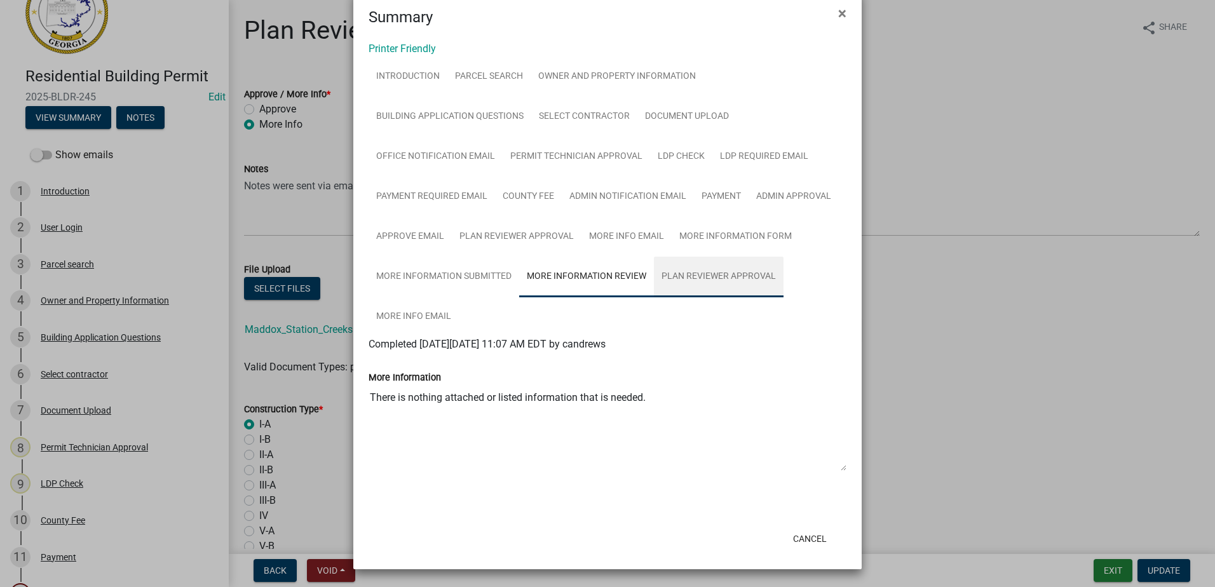
click at [687, 276] on link "Plan Reviewer Approval" at bounding box center [719, 277] width 130 height 41
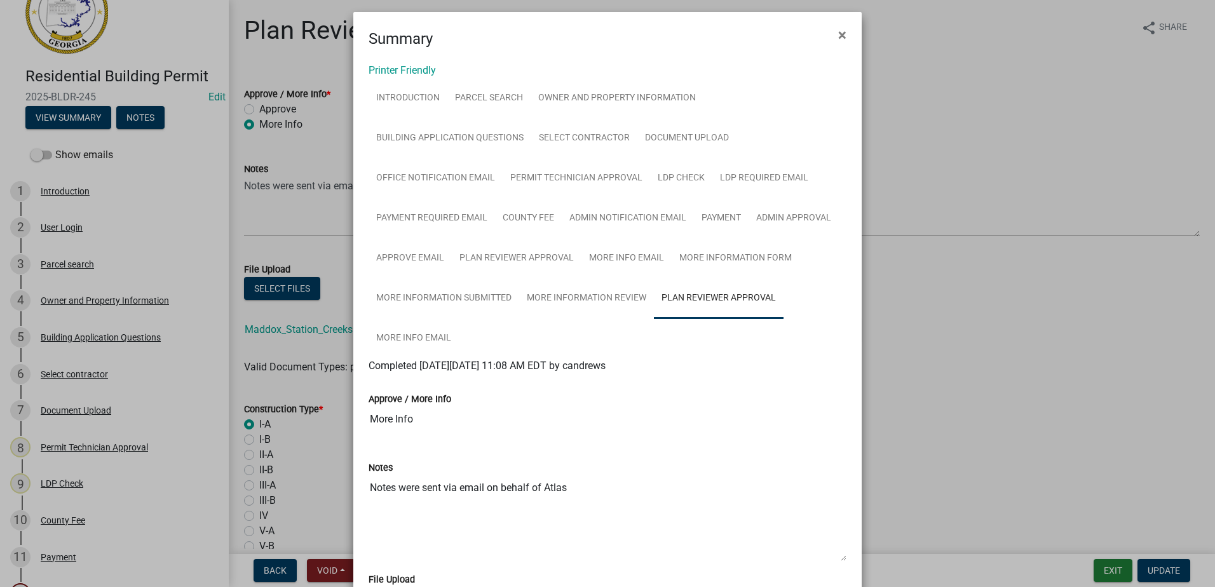
scroll to position [0, 0]
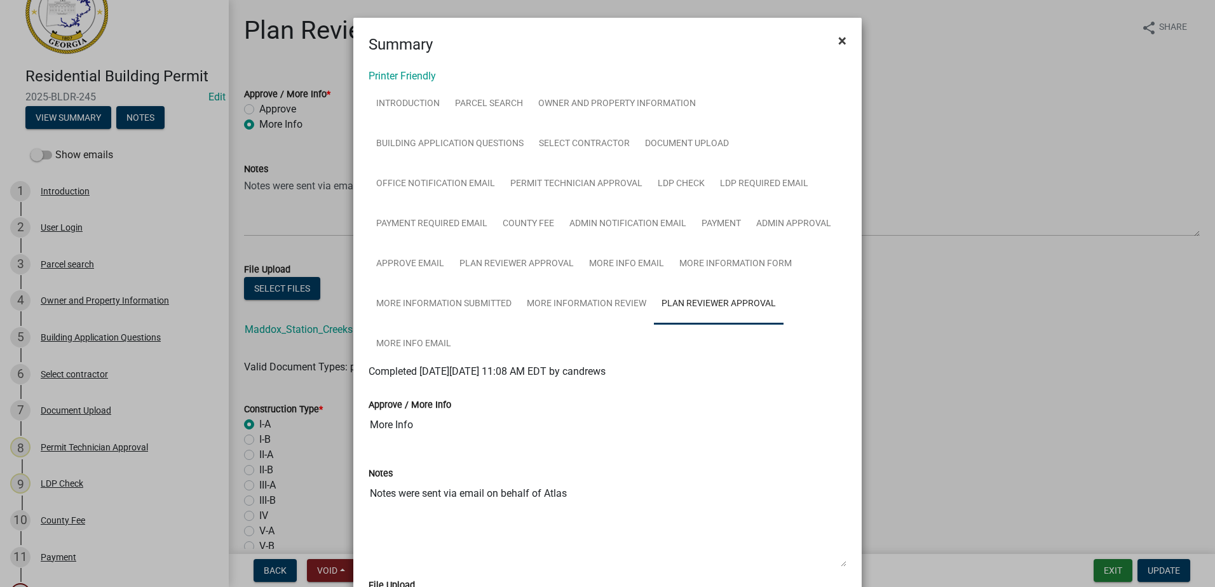
click at [838, 43] on span "×" at bounding box center [842, 41] width 8 height 18
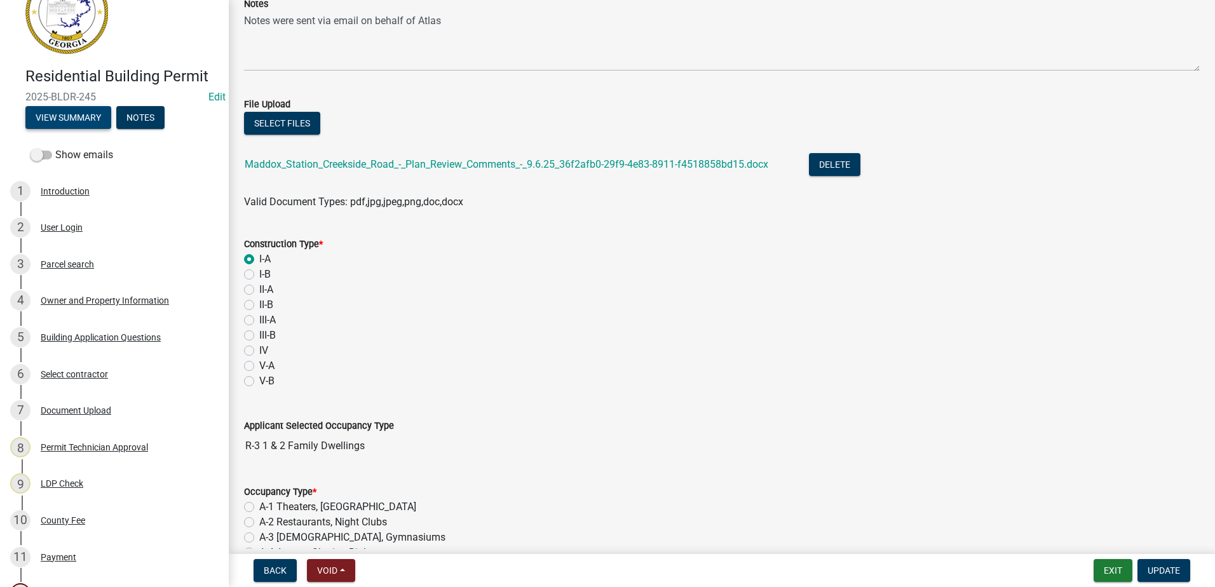
scroll to position [191, 0]
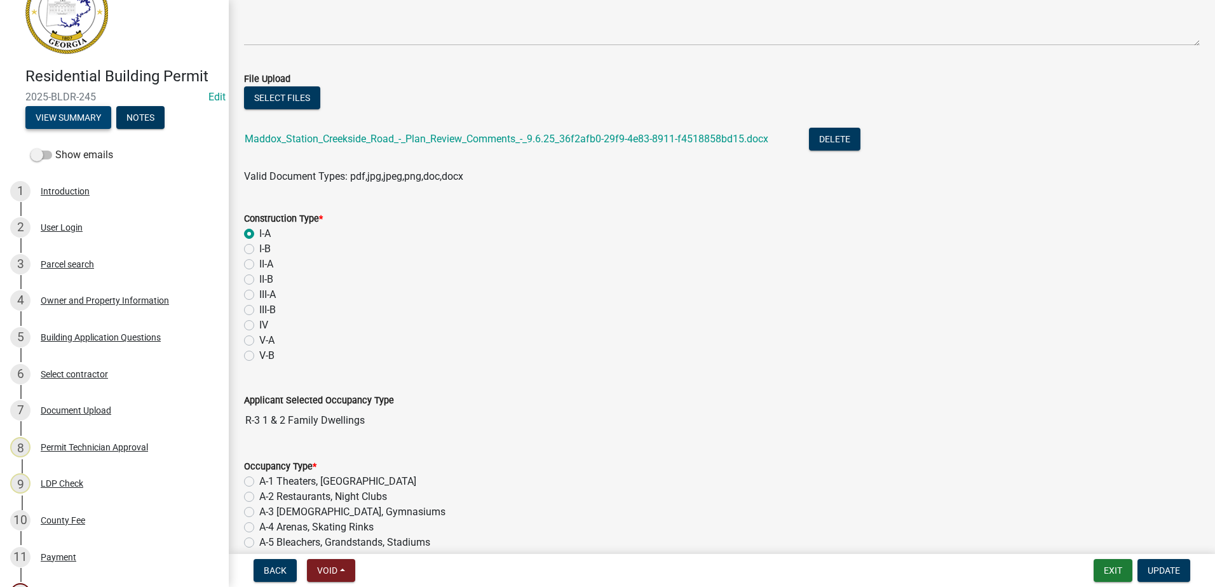
click at [51, 111] on button "View Summary" at bounding box center [68, 117] width 86 height 23
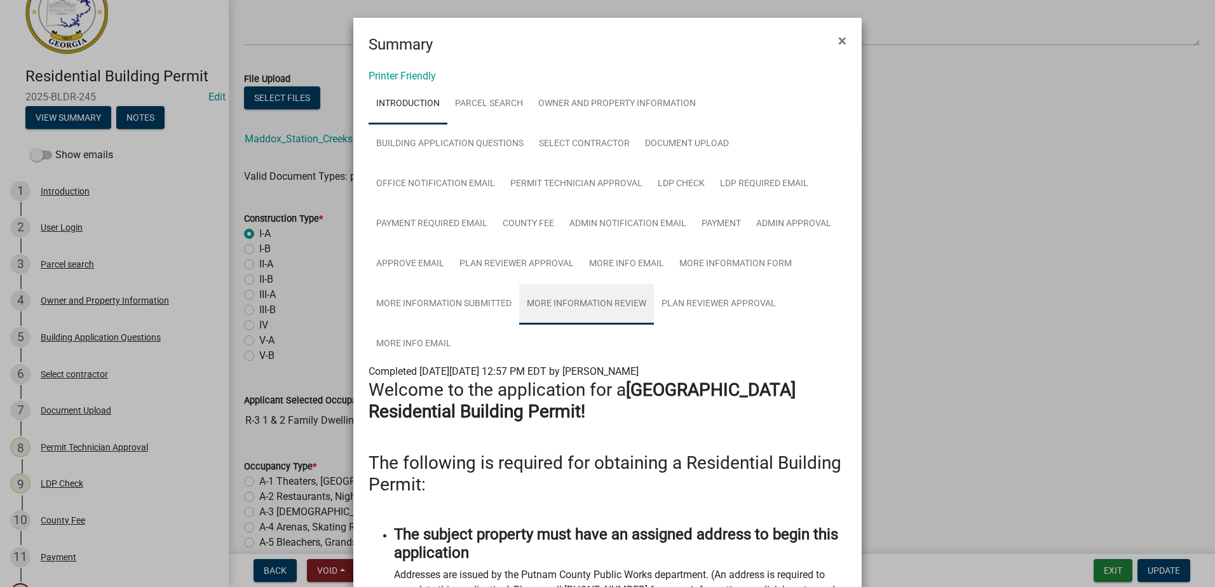
click at [602, 299] on link "More Information Review" at bounding box center [586, 304] width 135 height 41
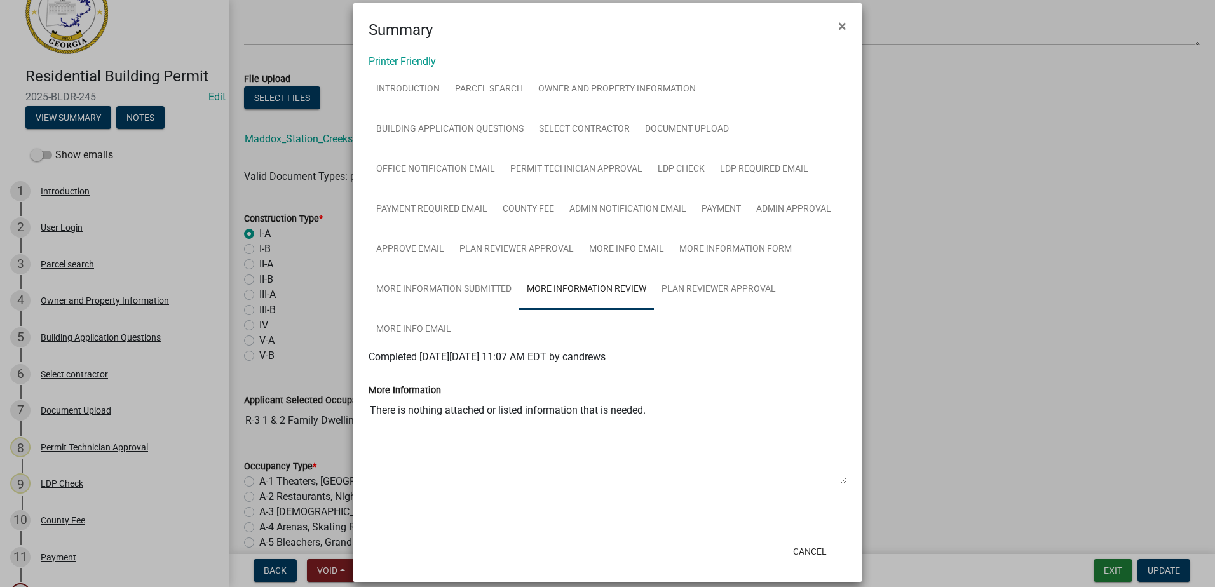
scroll to position [27, 0]
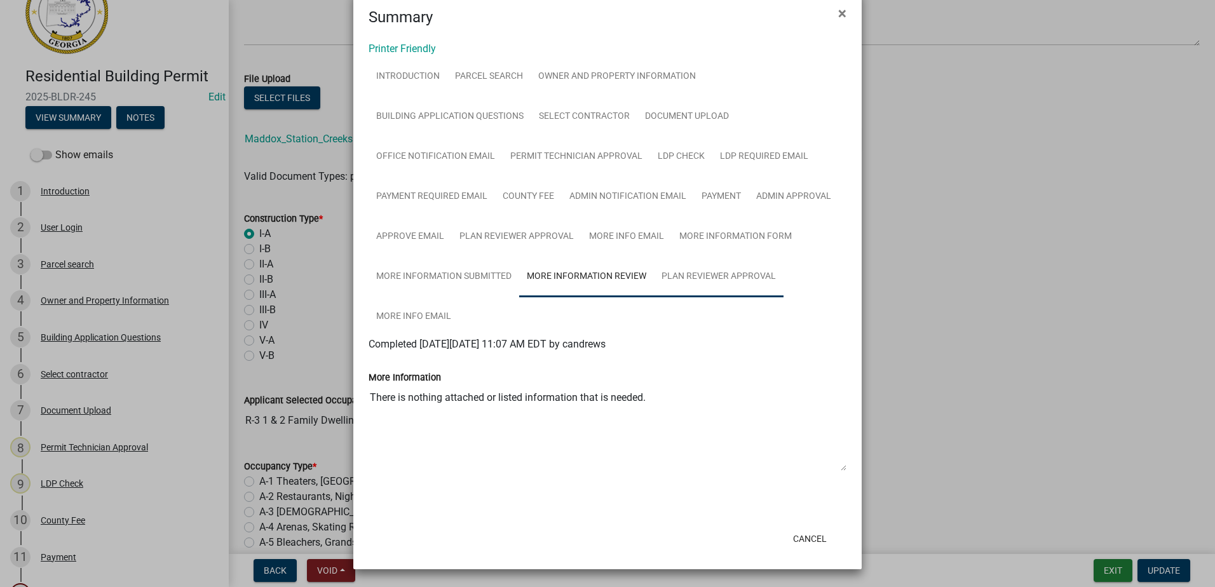
click at [707, 282] on link "Plan Reviewer Approval" at bounding box center [719, 277] width 130 height 41
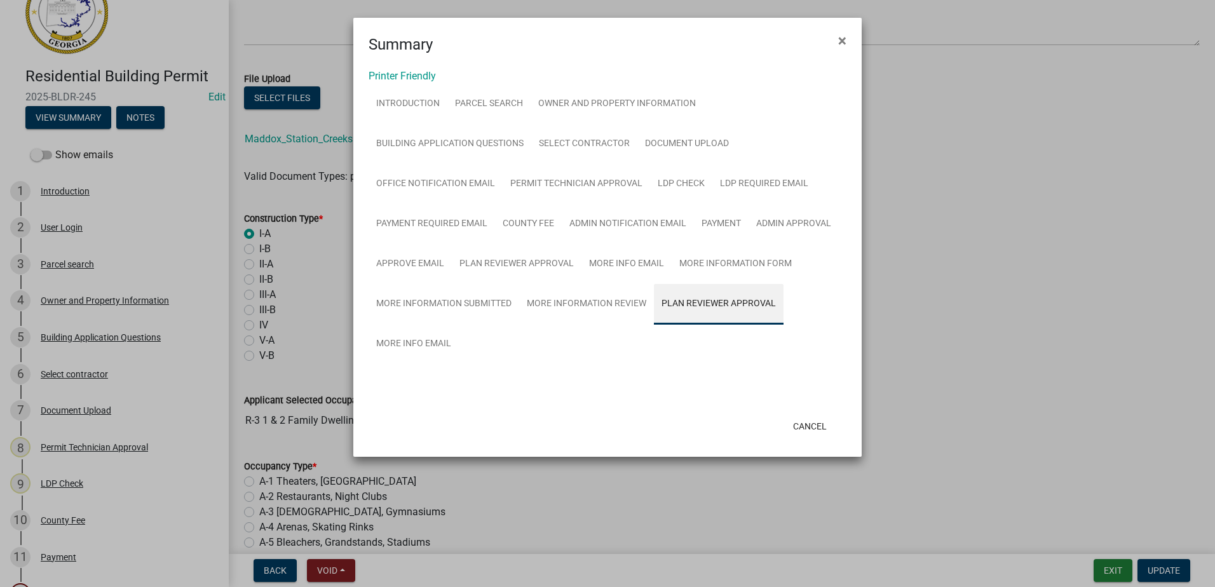
scroll to position [0, 0]
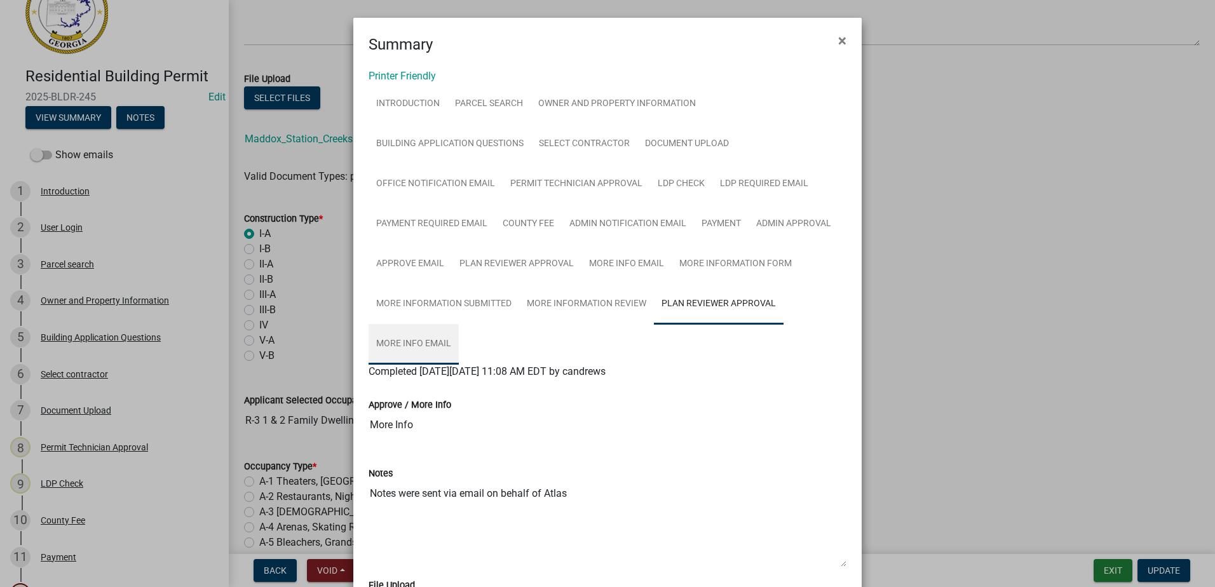
click at [418, 350] on link "More Info Email" at bounding box center [414, 344] width 90 height 41
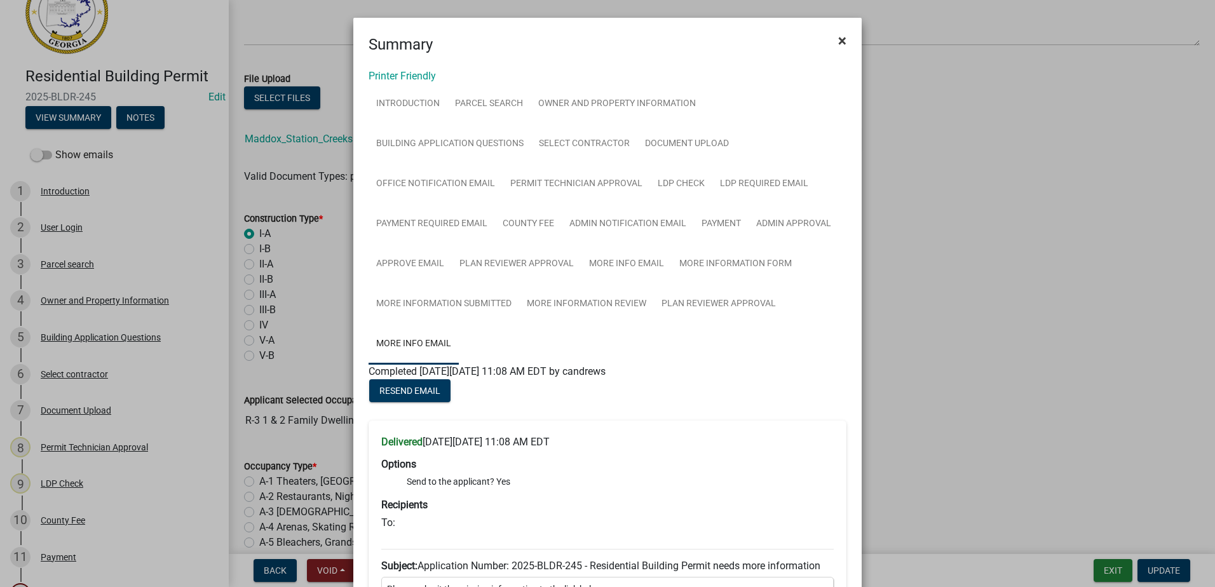
click at [838, 41] on span "×" at bounding box center [842, 41] width 8 height 18
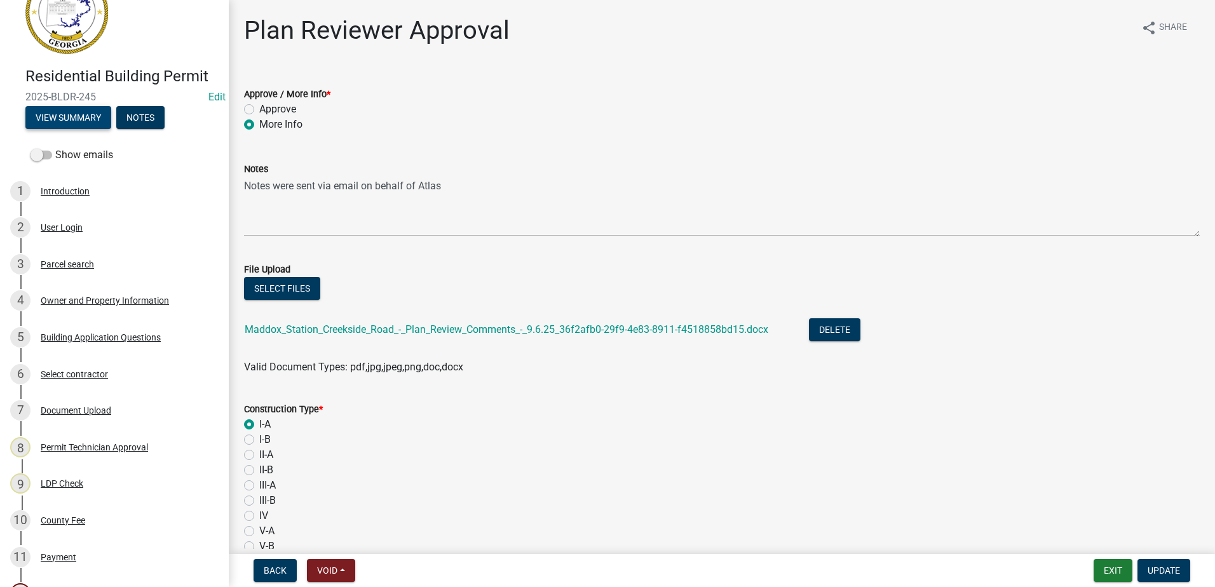
click at [77, 112] on button "View Summary" at bounding box center [68, 117] width 86 height 23
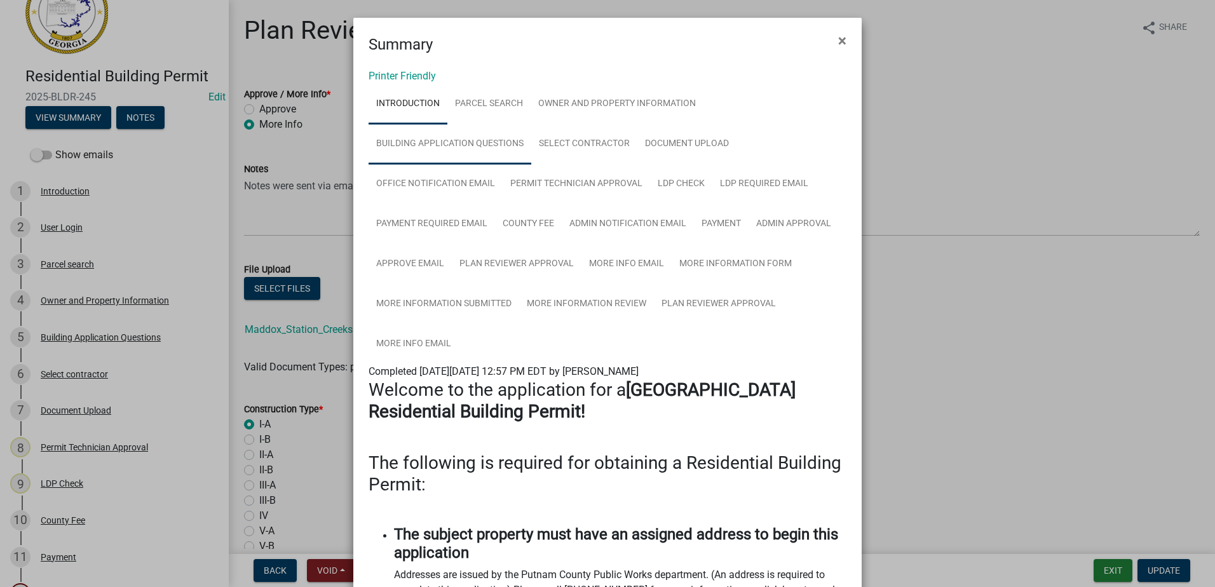
click at [494, 142] on link "Building Application Questions" at bounding box center [450, 144] width 163 height 41
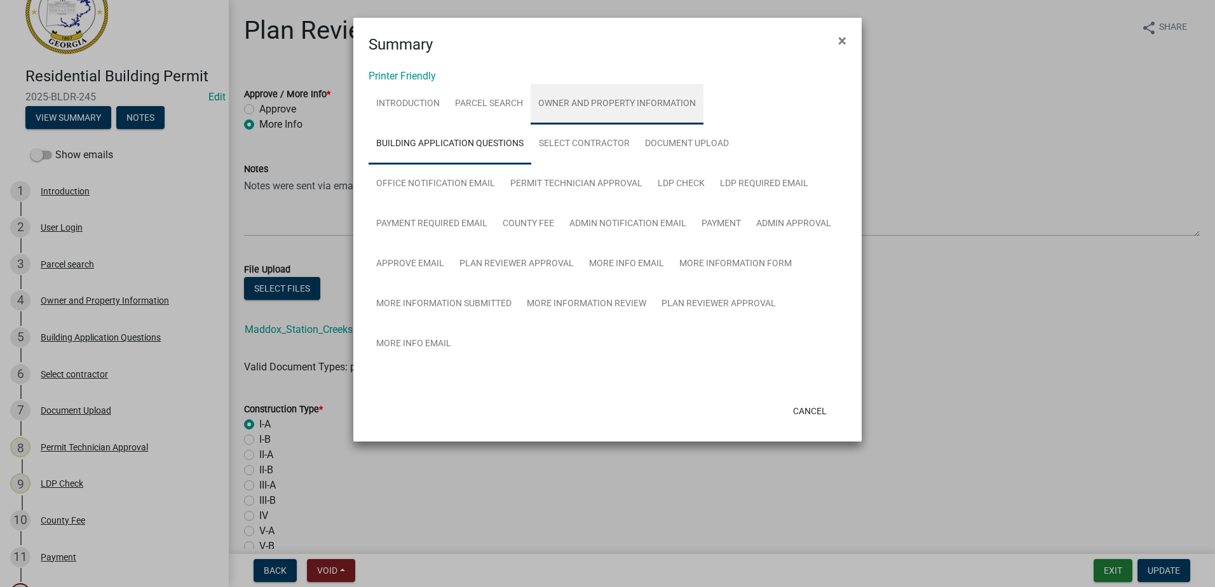
click at [586, 102] on link "Owner and Property Information" at bounding box center [617, 104] width 173 height 41
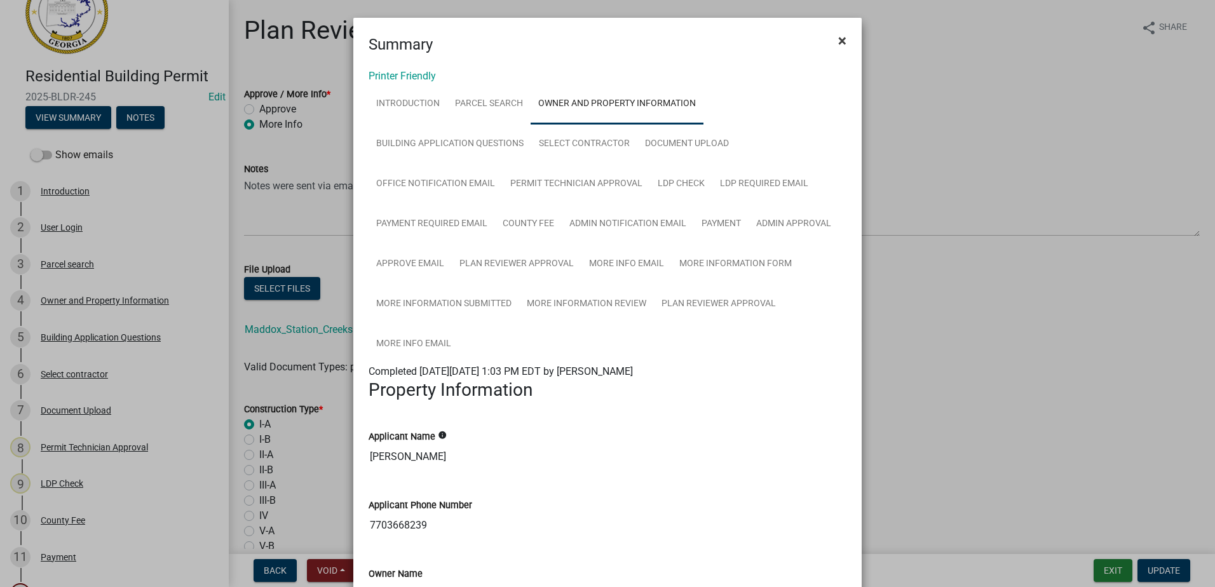
click at [838, 34] on span "×" at bounding box center [842, 41] width 8 height 18
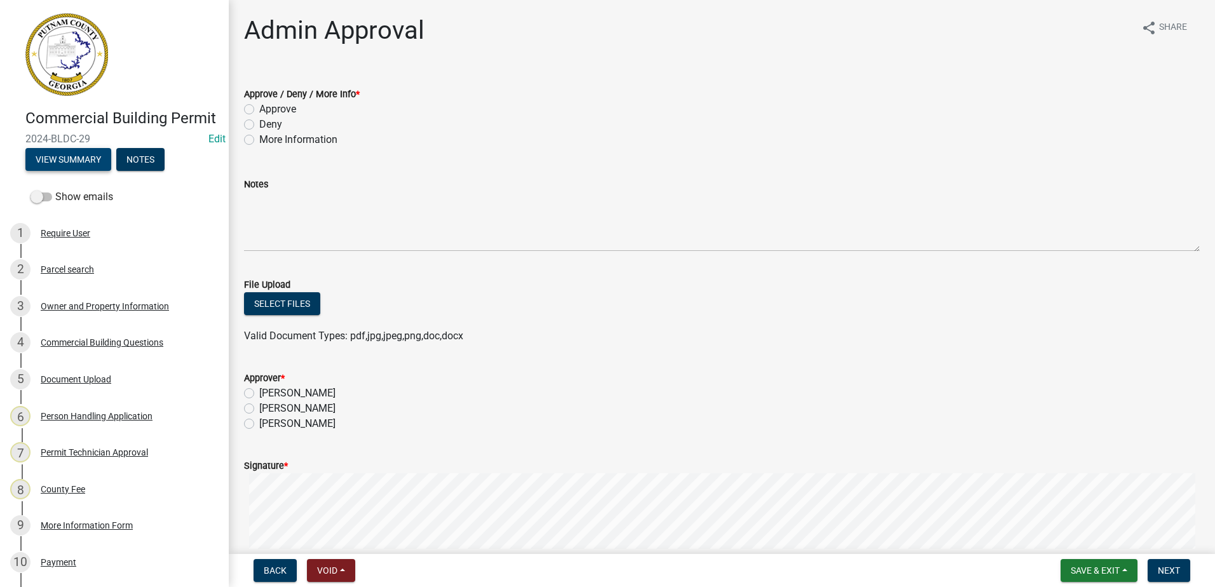
click at [74, 171] on button "View Summary" at bounding box center [68, 159] width 86 height 23
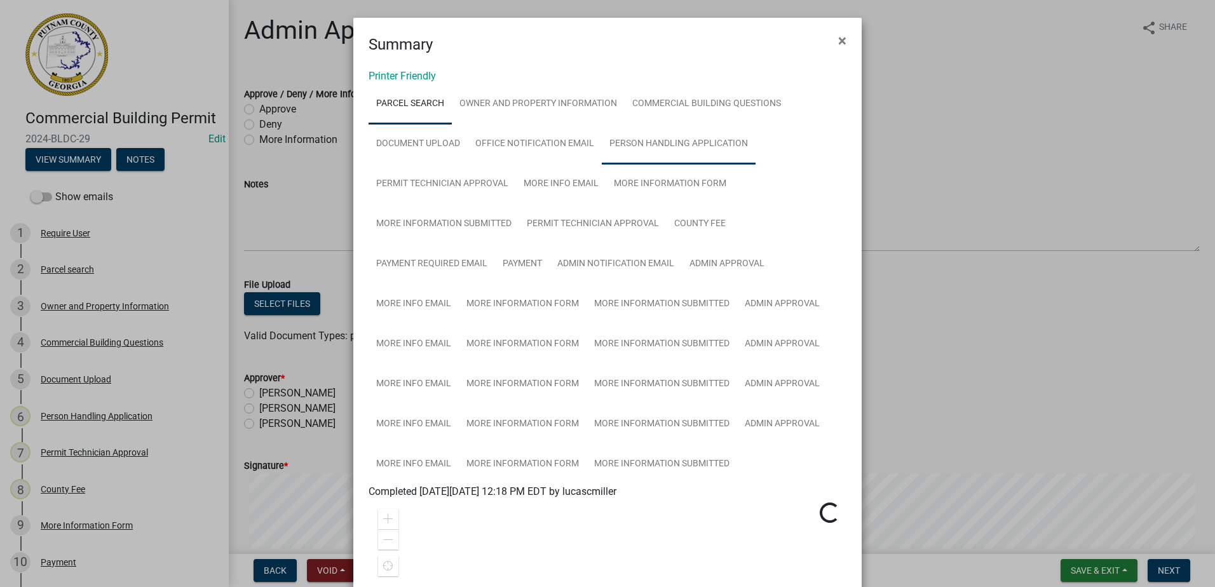
scroll to position [64, 0]
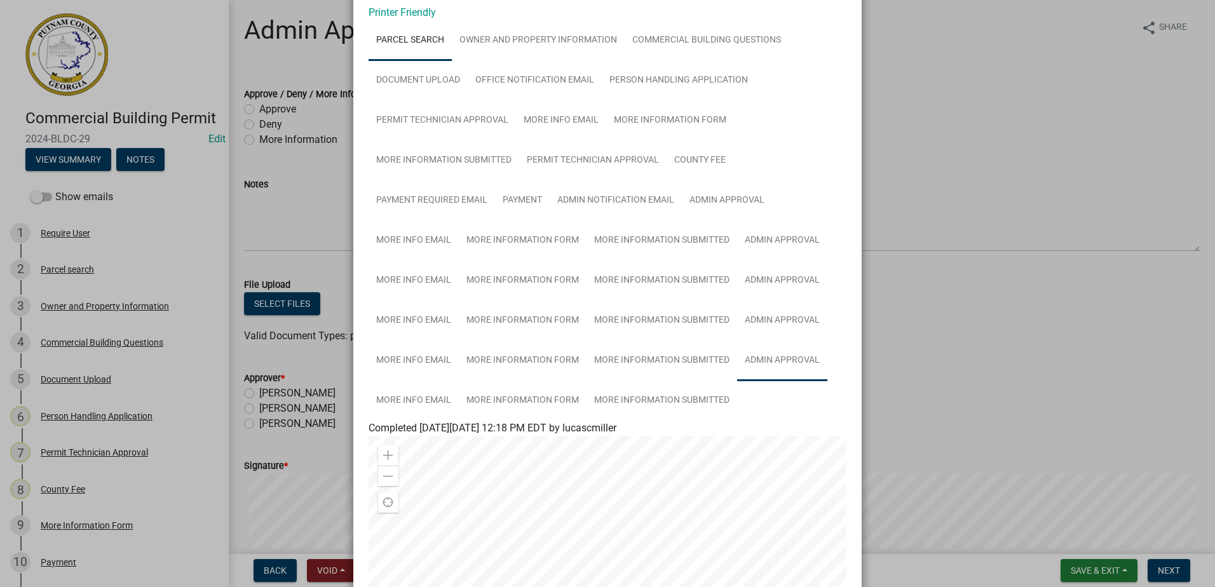
click at [769, 361] on link "Admin Approval" at bounding box center [782, 361] width 90 height 41
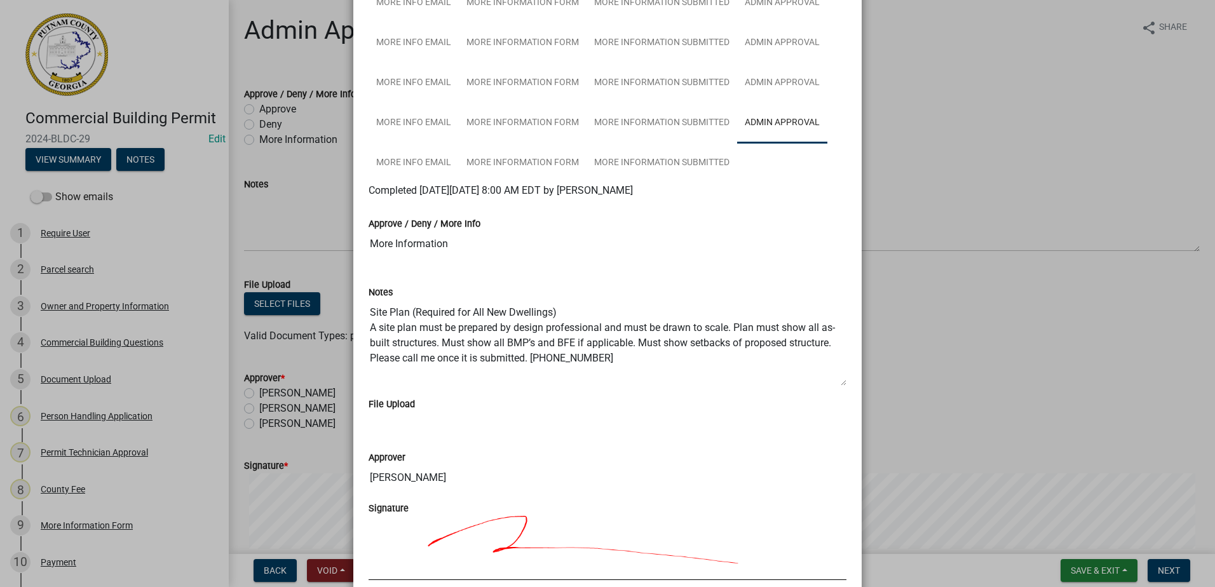
scroll to position [318, 0]
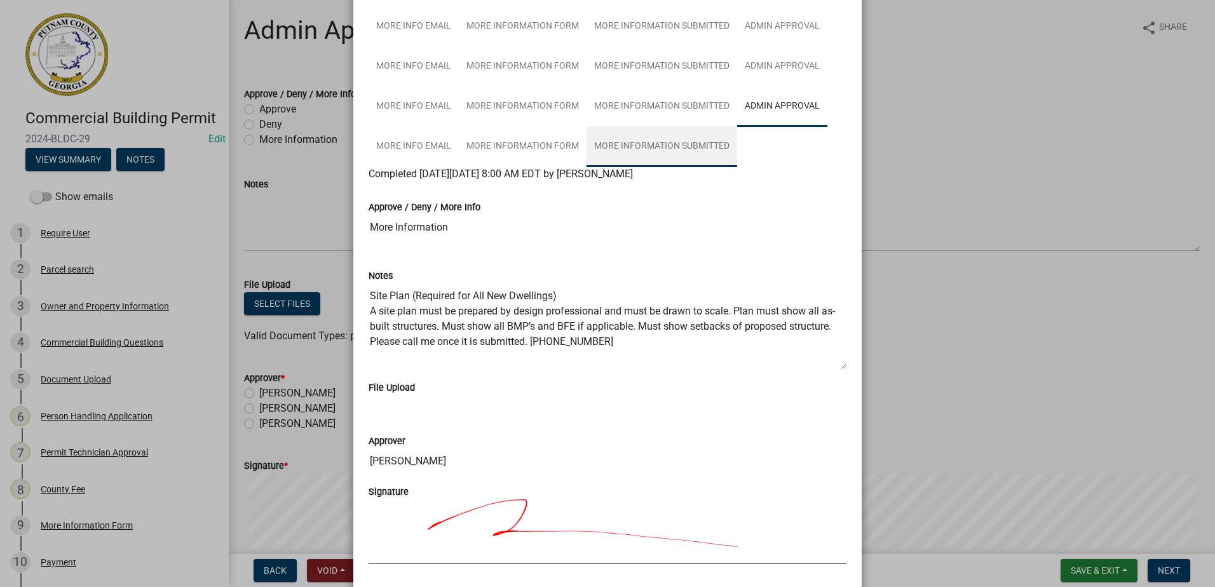
click at [647, 152] on link "More Information Submitted" at bounding box center [662, 146] width 151 height 41
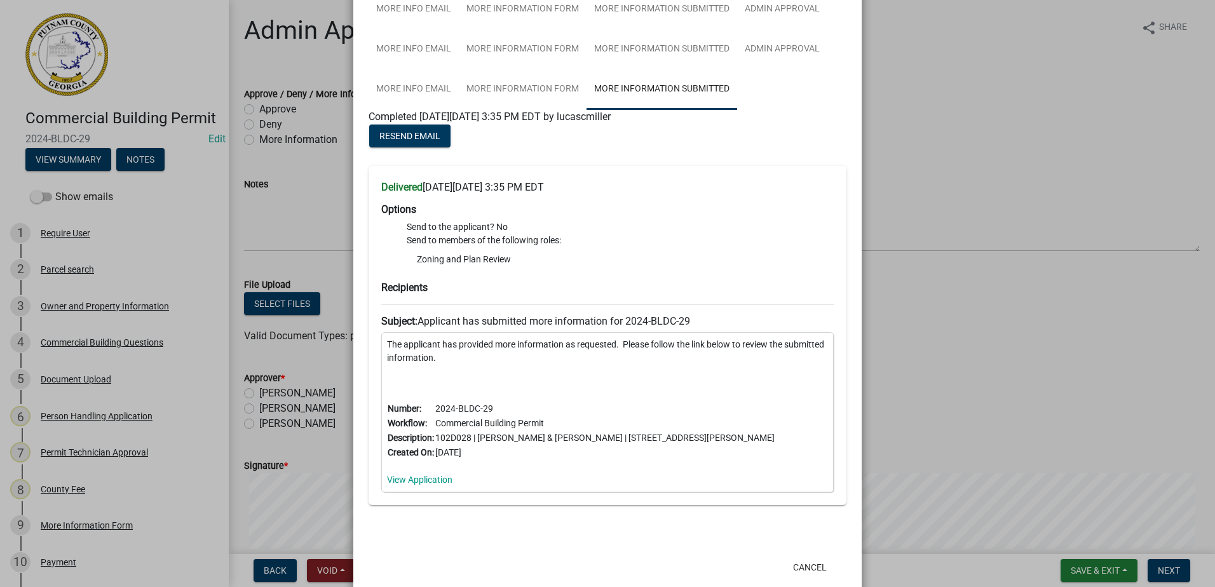
scroll to position [381, 0]
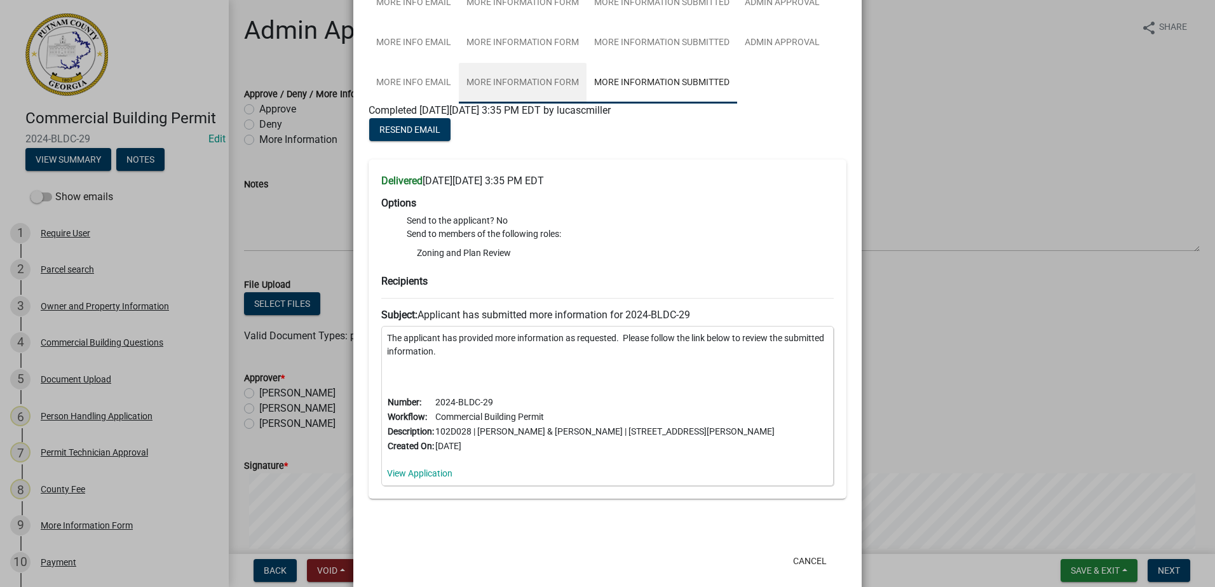
click at [539, 90] on link "More Information Form" at bounding box center [523, 83] width 128 height 41
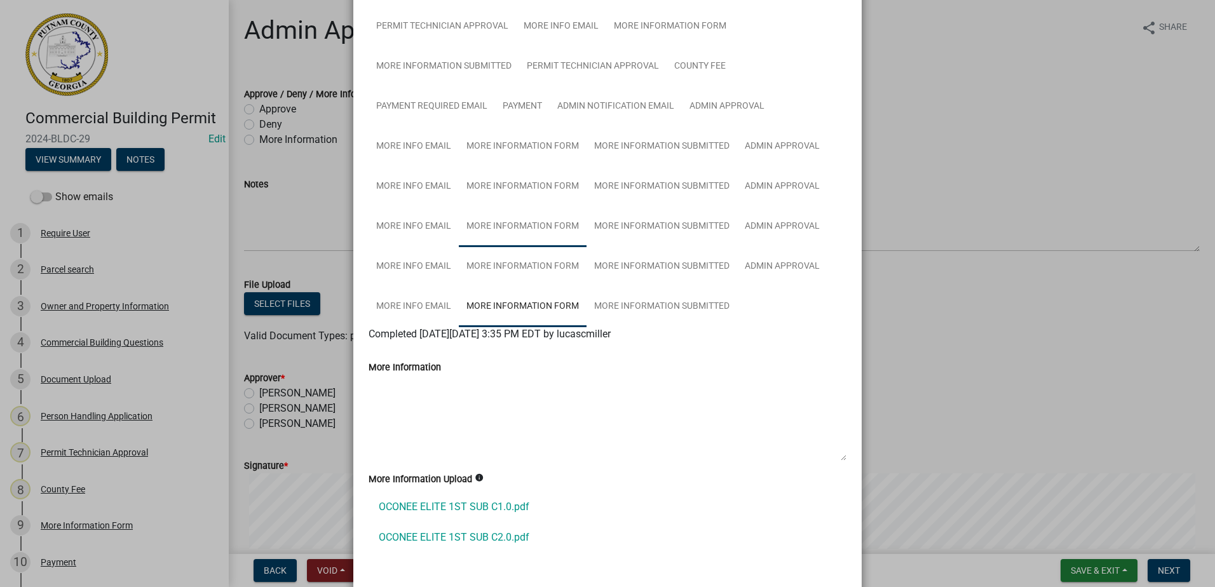
scroll to position [234, 0]
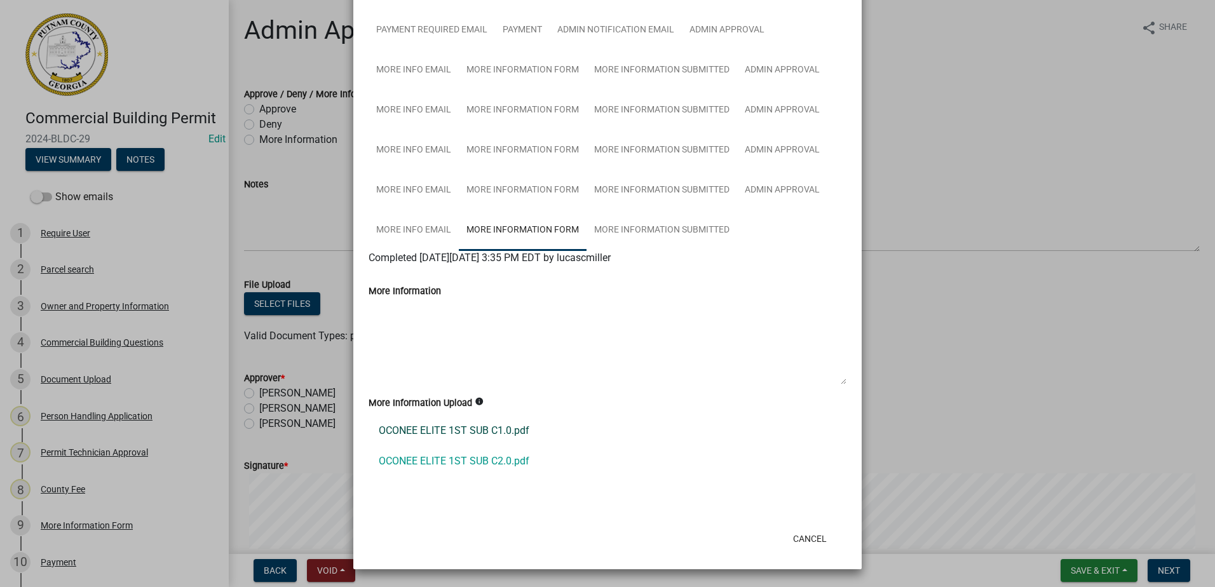
click at [474, 428] on link "OCONEE ELITE 1ST SUB C1.0.pdf" at bounding box center [608, 431] width 478 height 31
click at [430, 454] on link "OCONEE ELITE 1ST SUB C2.0.pdf" at bounding box center [608, 461] width 478 height 31
click at [517, 226] on link "More Information Form" at bounding box center [523, 230] width 128 height 41
click at [642, 227] on link "More Information Submitted" at bounding box center [662, 230] width 151 height 41
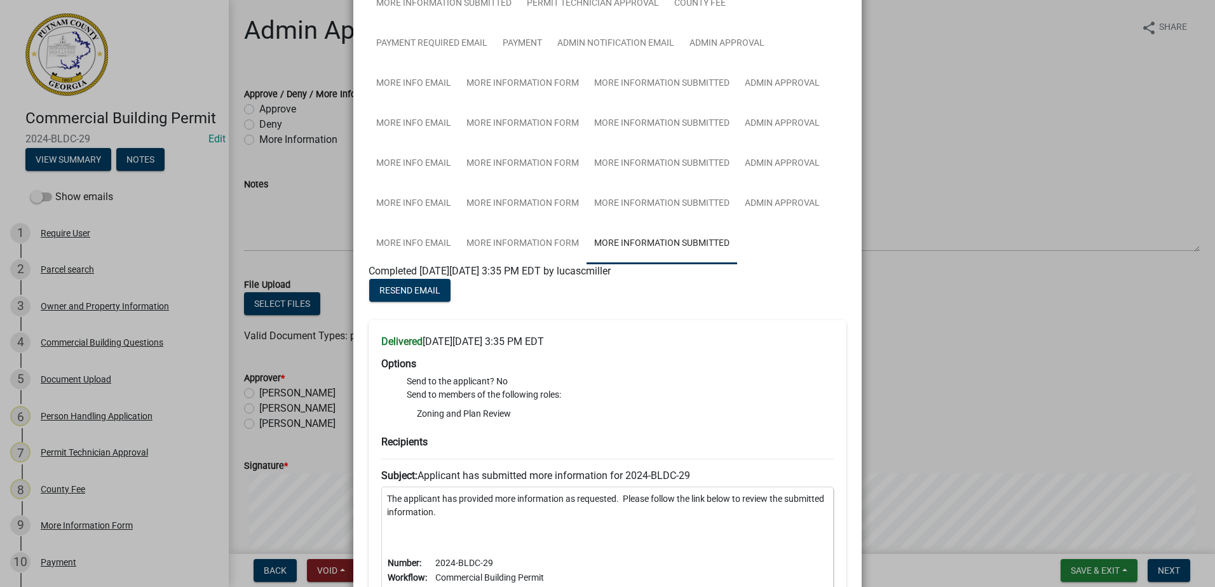
scroll to position [213, 0]
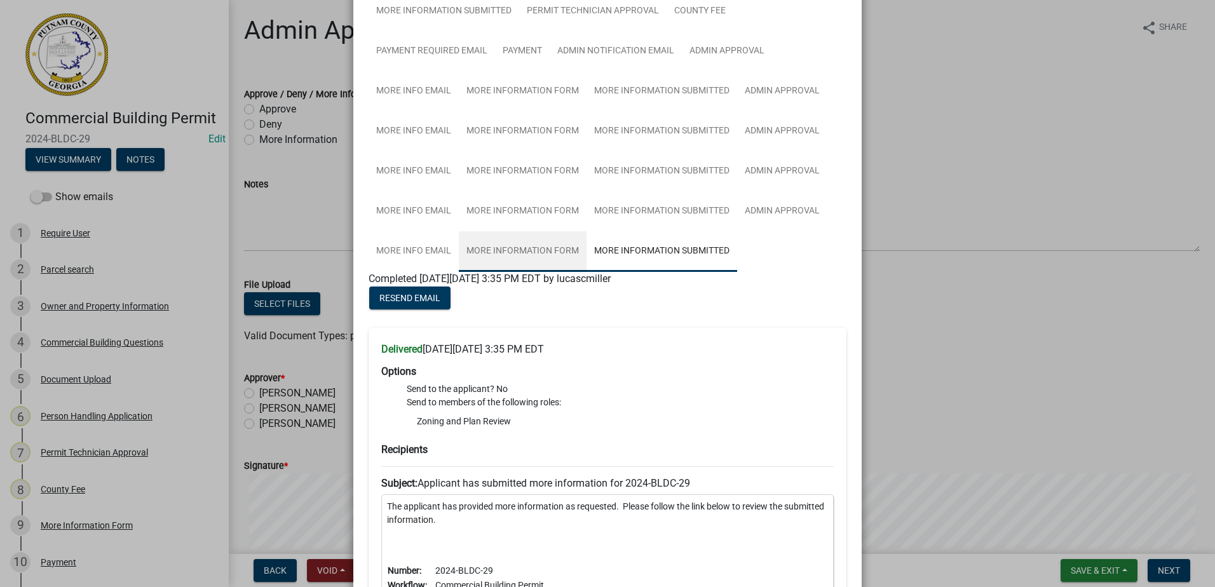
click at [540, 247] on link "More Information Form" at bounding box center [523, 251] width 128 height 41
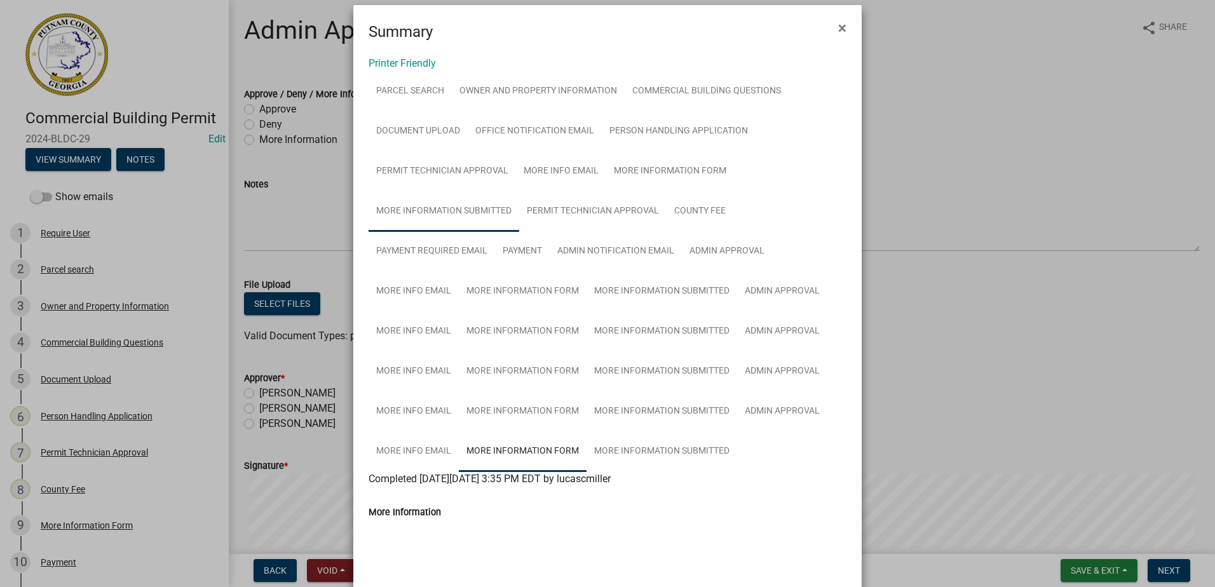
scroll to position [0, 0]
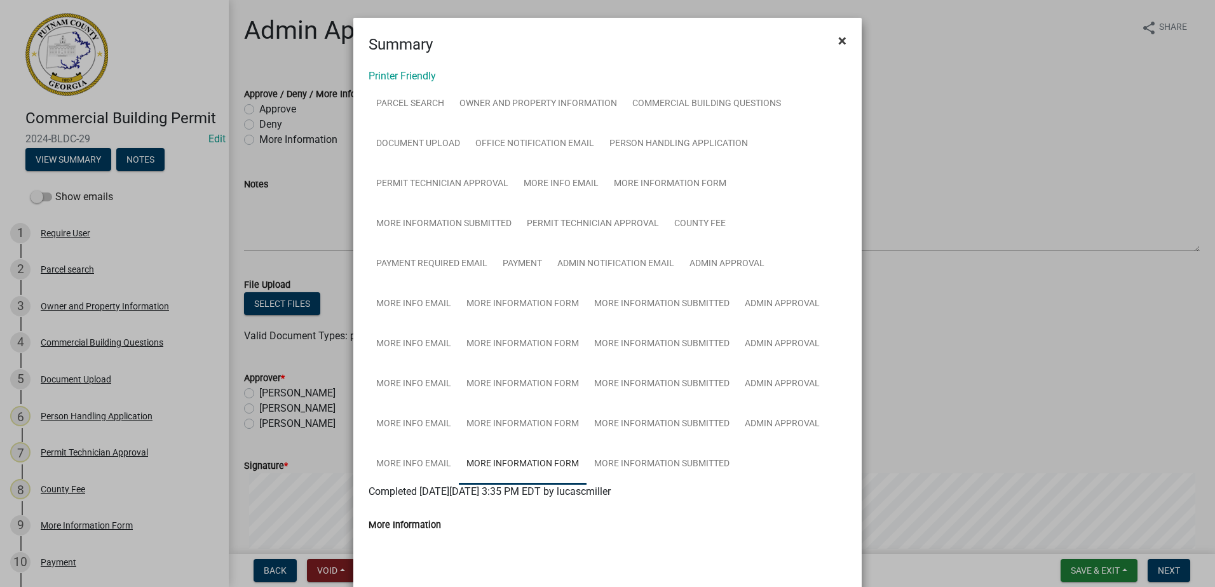
click at [840, 41] on span "×" at bounding box center [842, 41] width 8 height 18
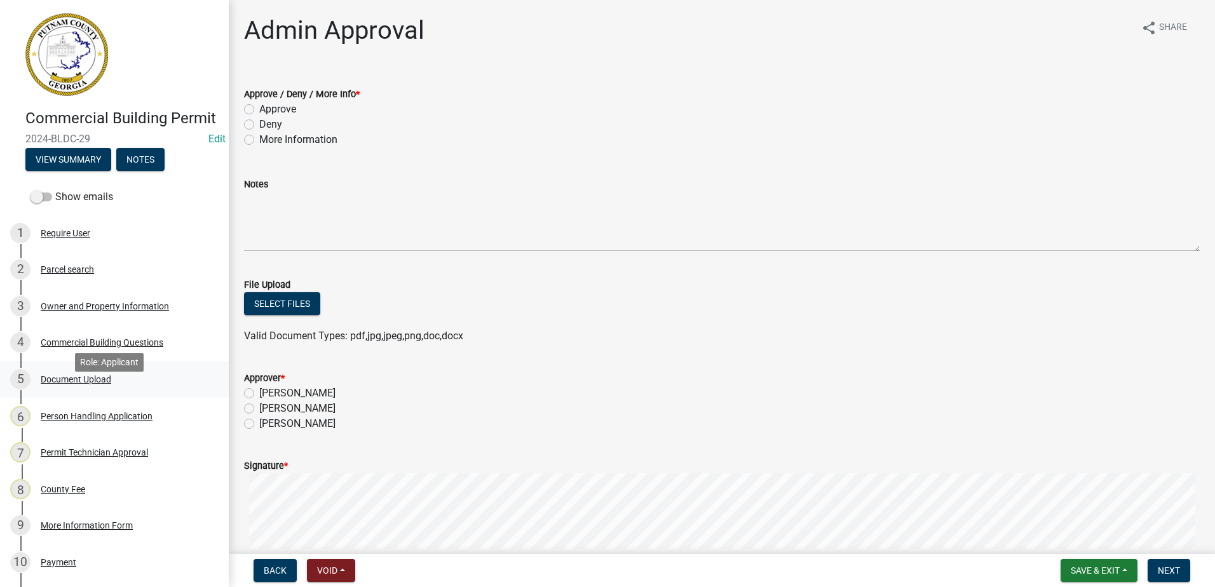
click at [79, 384] on div "Document Upload" at bounding box center [76, 379] width 71 height 9
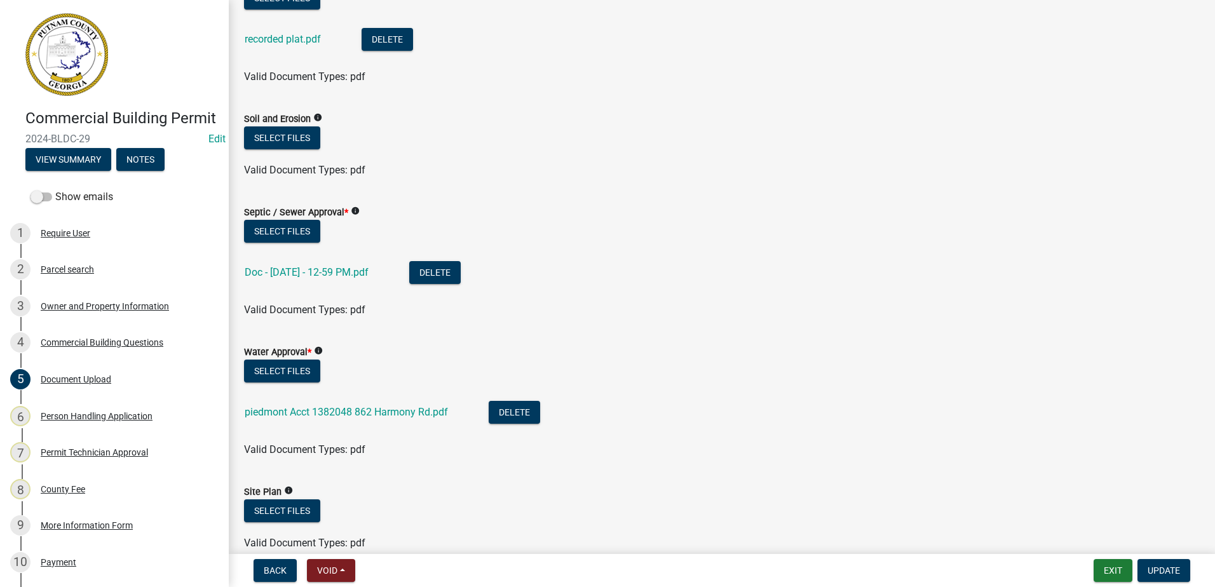
scroll to position [191, 0]
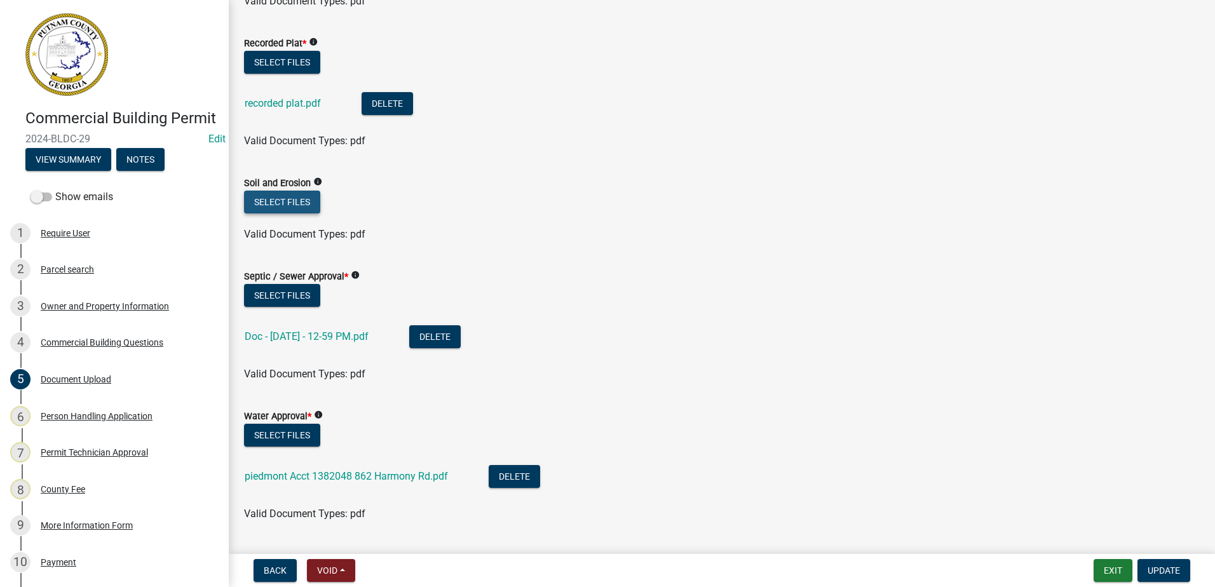
click at [277, 194] on button "Select files" at bounding box center [282, 202] width 76 height 23
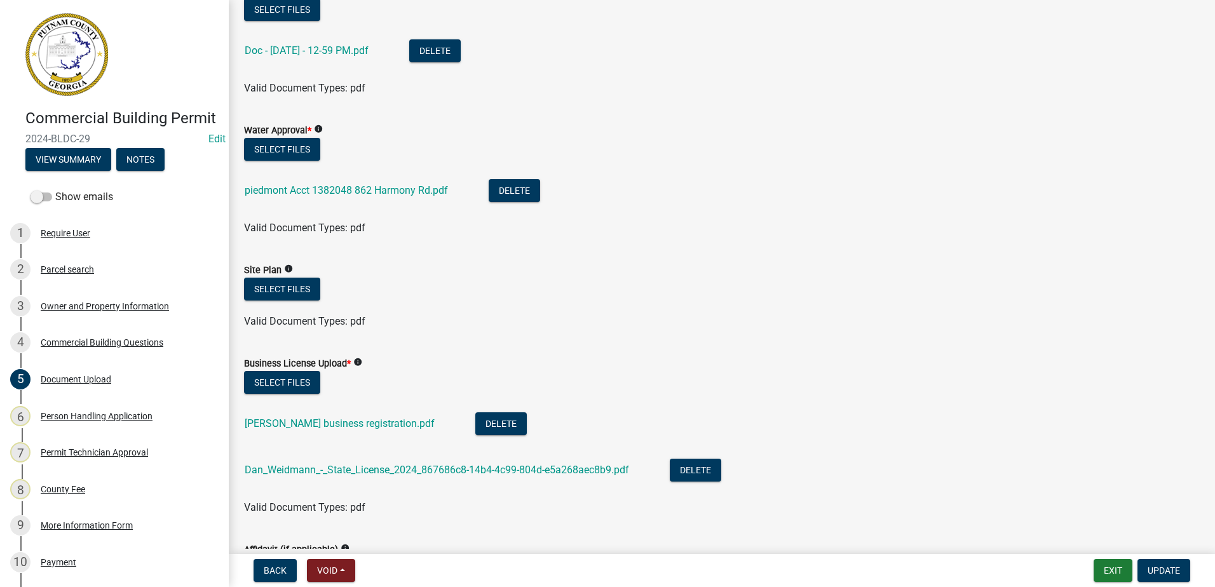
scroll to position [572, 0]
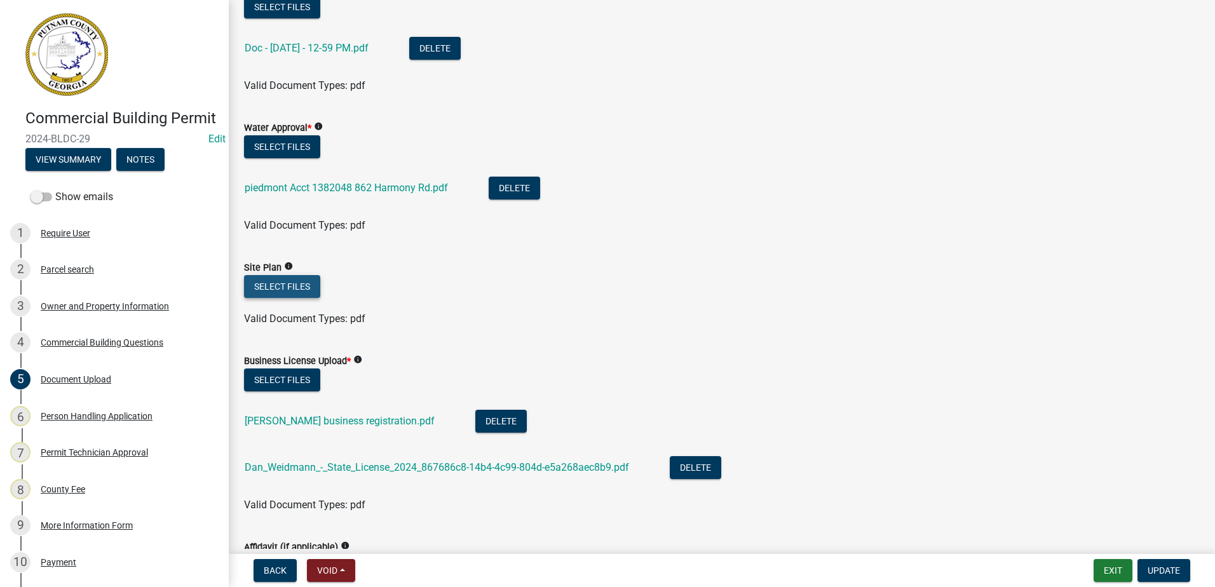
click at [301, 283] on button "Select files" at bounding box center [282, 286] width 76 height 23
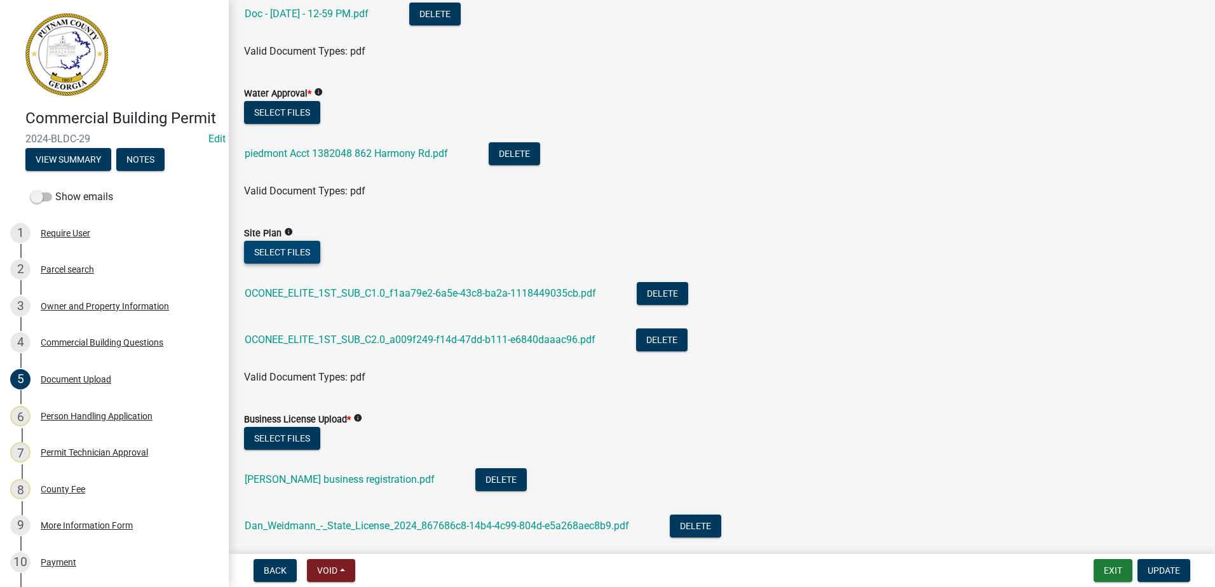
scroll to position [636, 0]
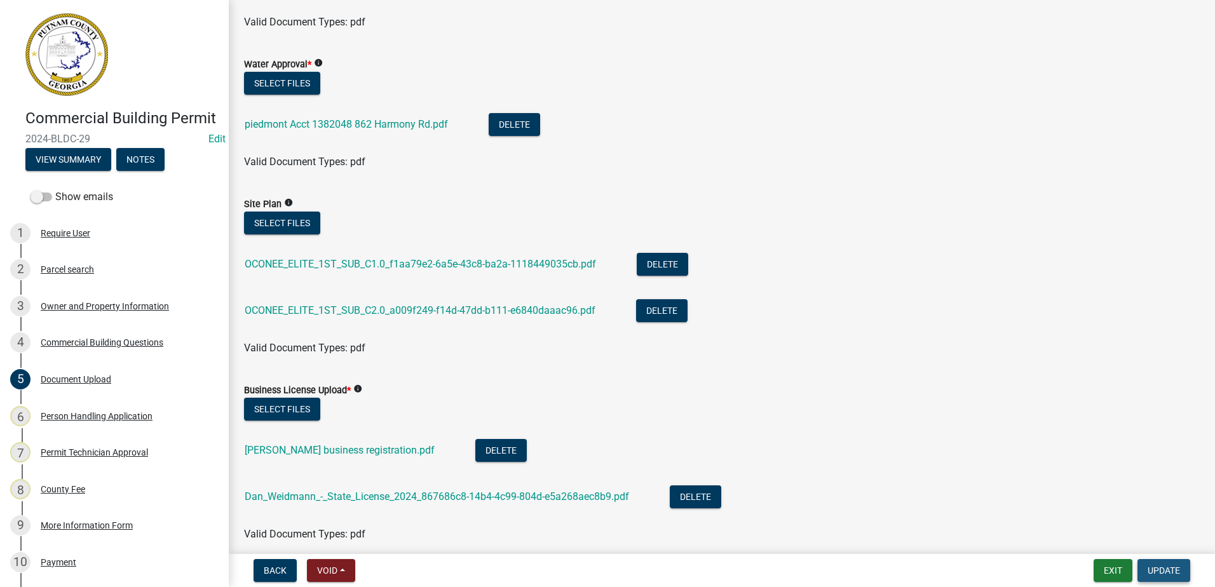
click at [1168, 574] on span "Update" at bounding box center [1164, 571] width 32 height 10
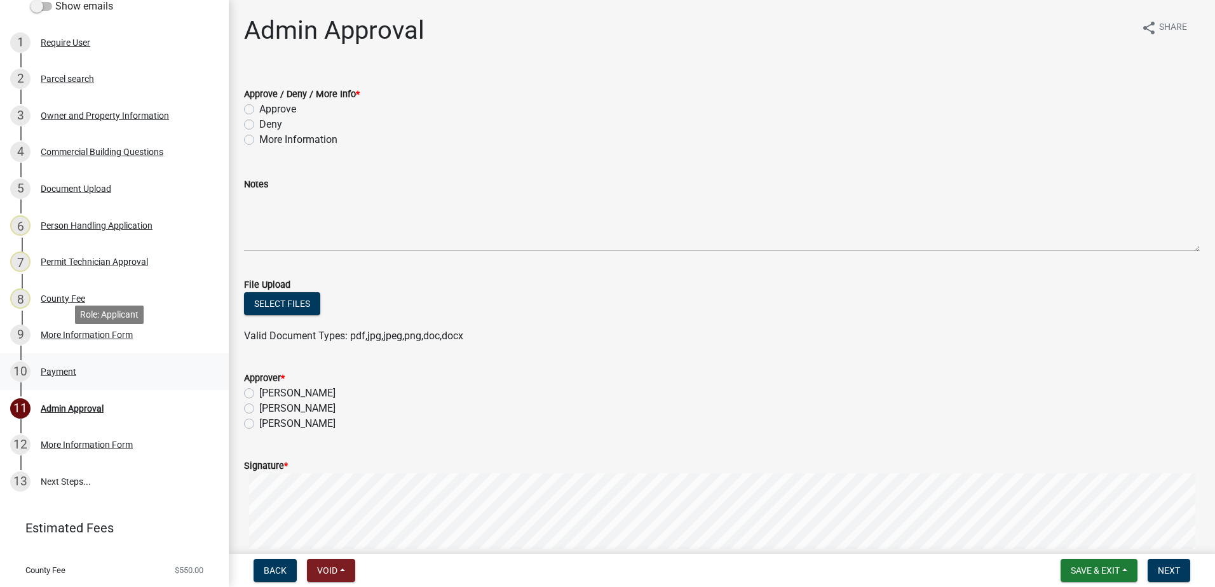
scroll to position [240, 0]
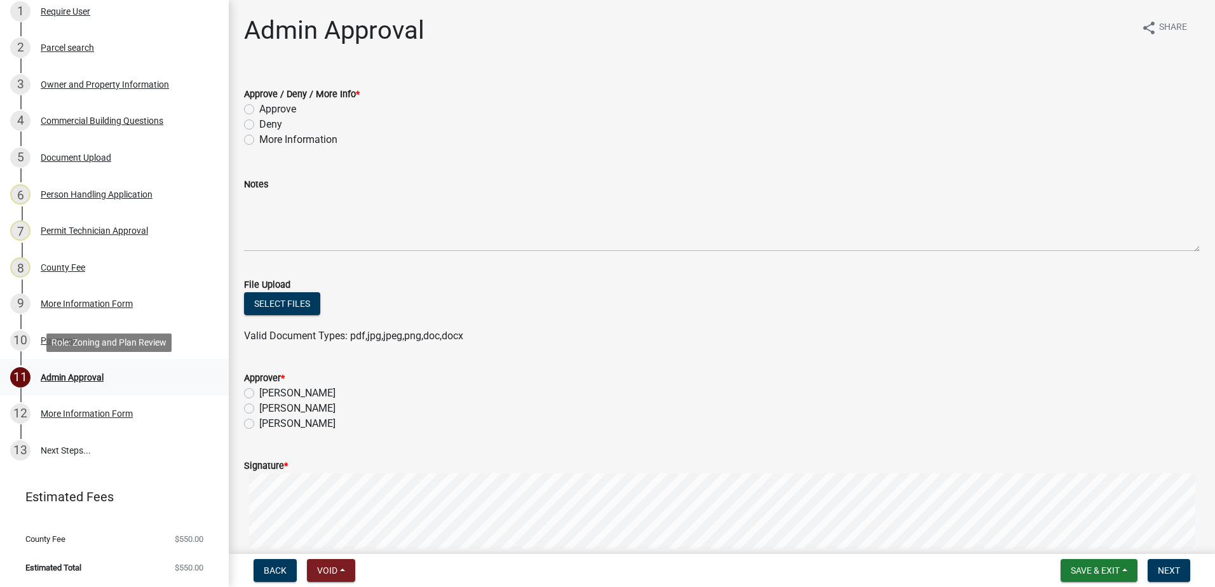
click at [66, 371] on div "11 Admin Approval" at bounding box center [109, 377] width 198 height 20
click at [68, 299] on div "More Information Form" at bounding box center [87, 303] width 92 height 9
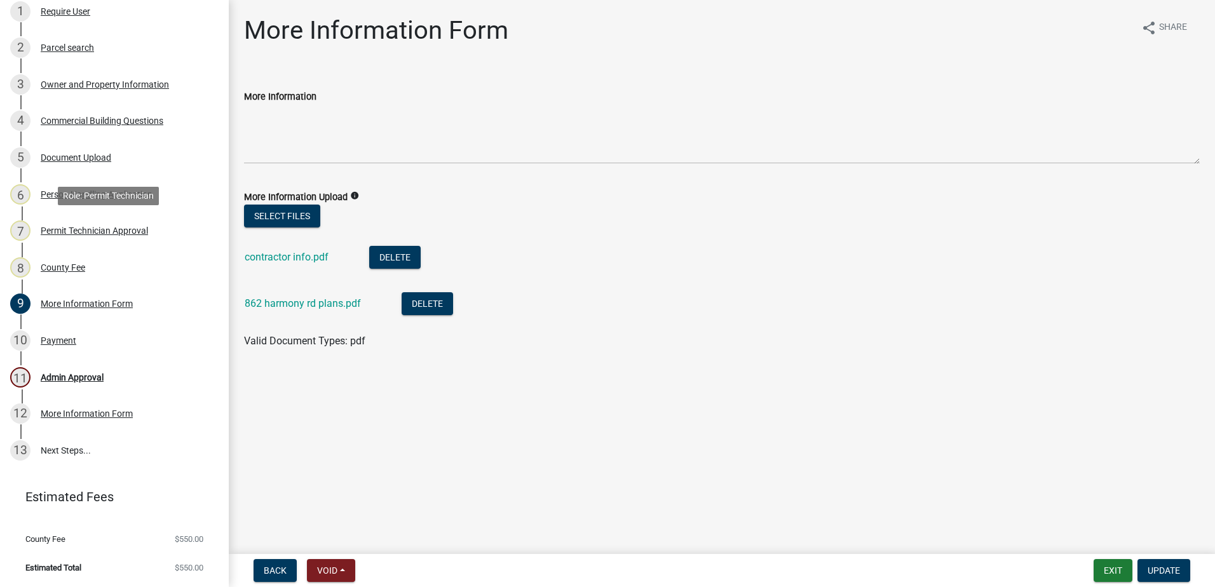
click at [72, 233] on div "Permit Technician Approval" at bounding box center [94, 230] width 107 height 9
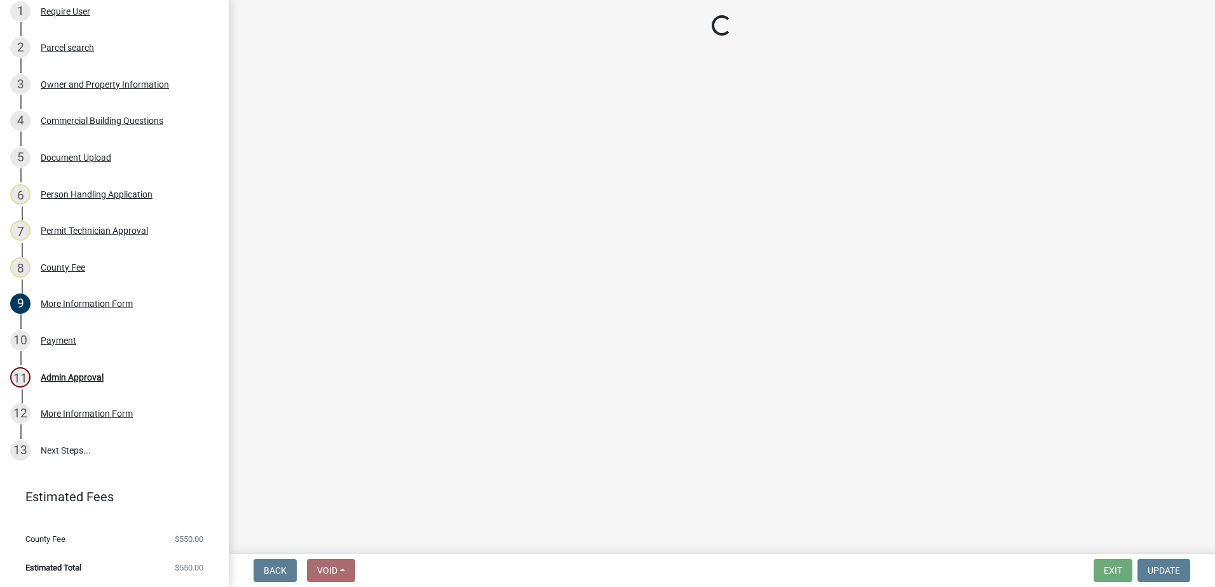
select select "a11fa51f-b34d-496b-ab35-5fd1b53a4648"
select select "83394b22-4a11-496c-8e5c-75ade2e72faf"
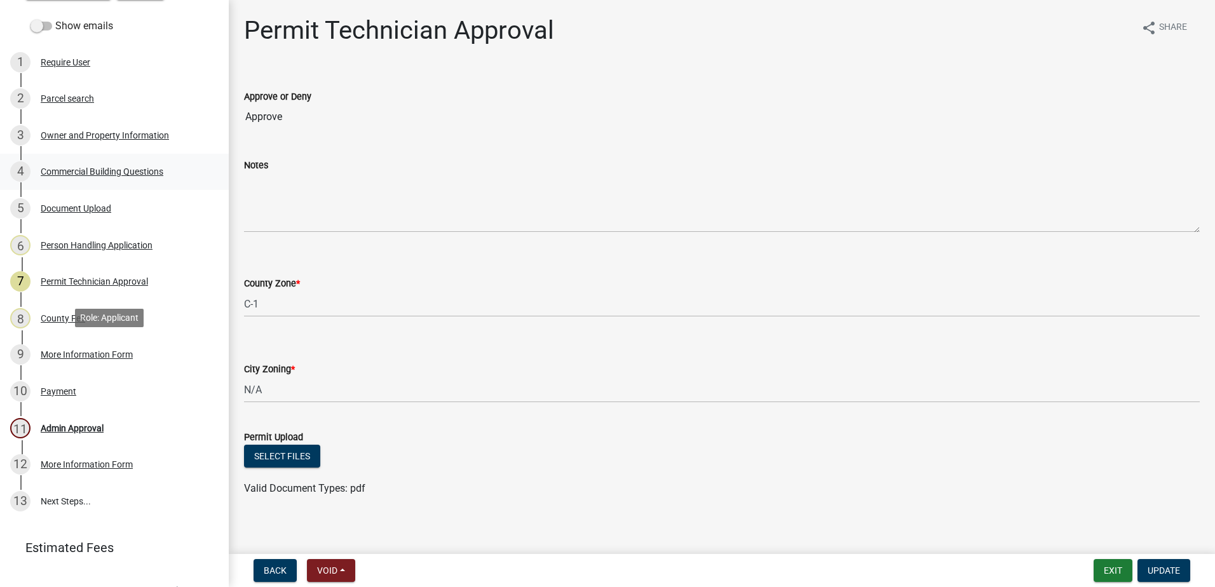
scroll to position [0, 0]
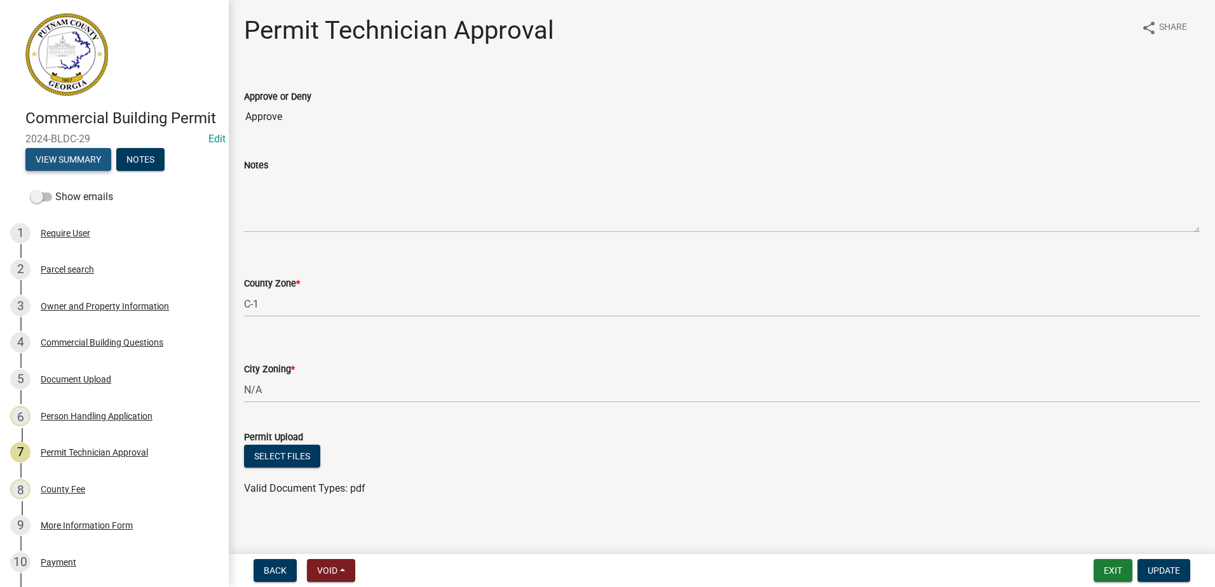
click at [71, 171] on button "View Summary" at bounding box center [68, 159] width 86 height 23
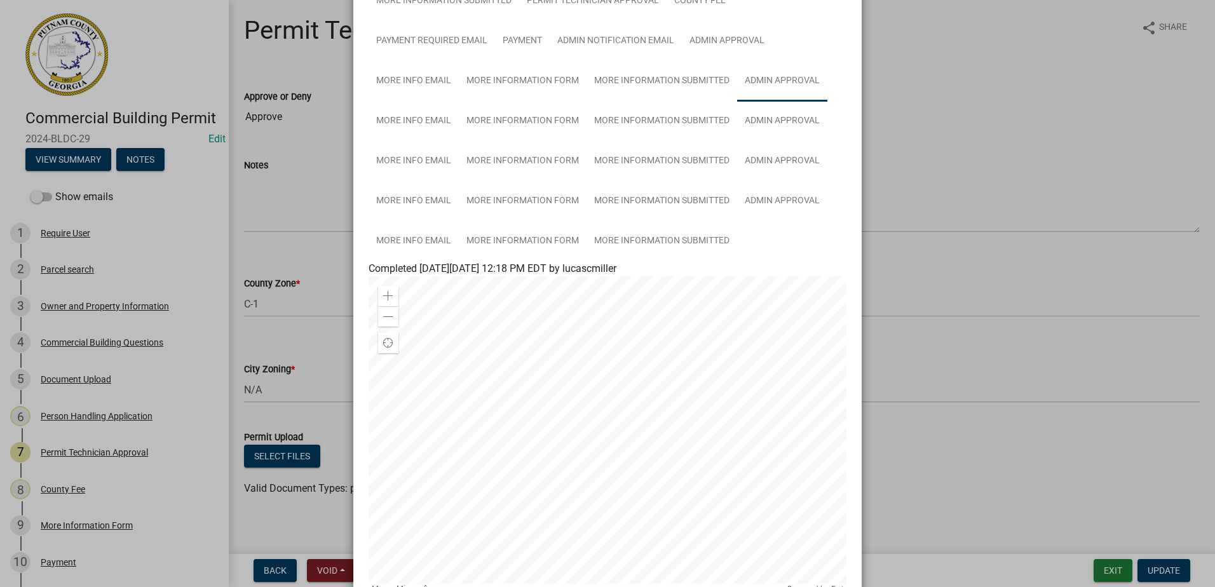
scroll to position [254, 0]
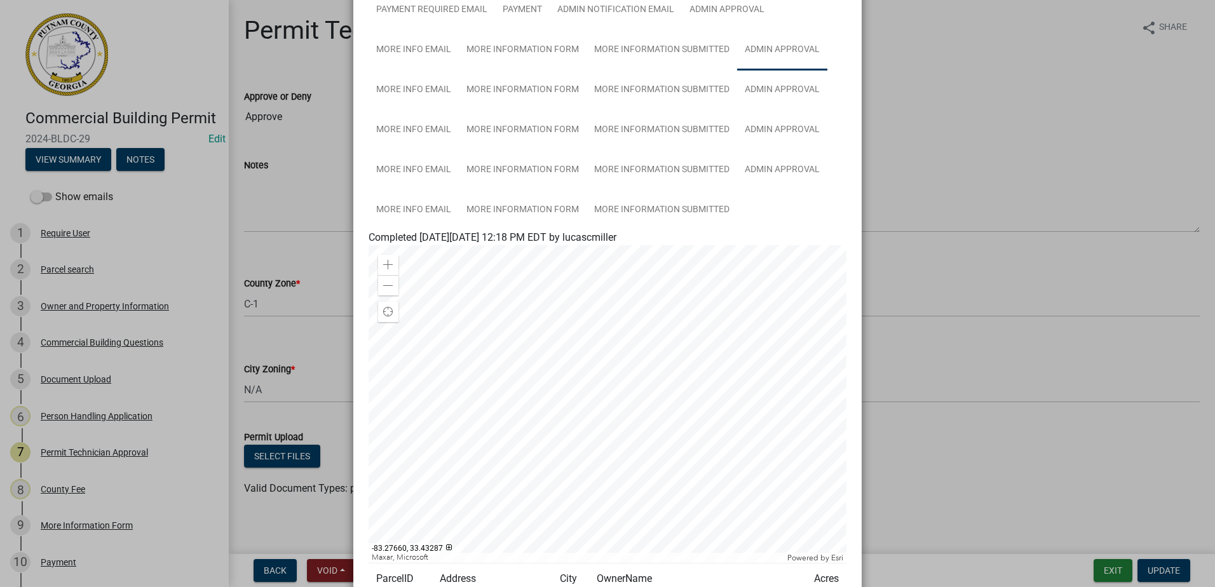
click at [748, 50] on link "Admin Approval" at bounding box center [782, 50] width 90 height 41
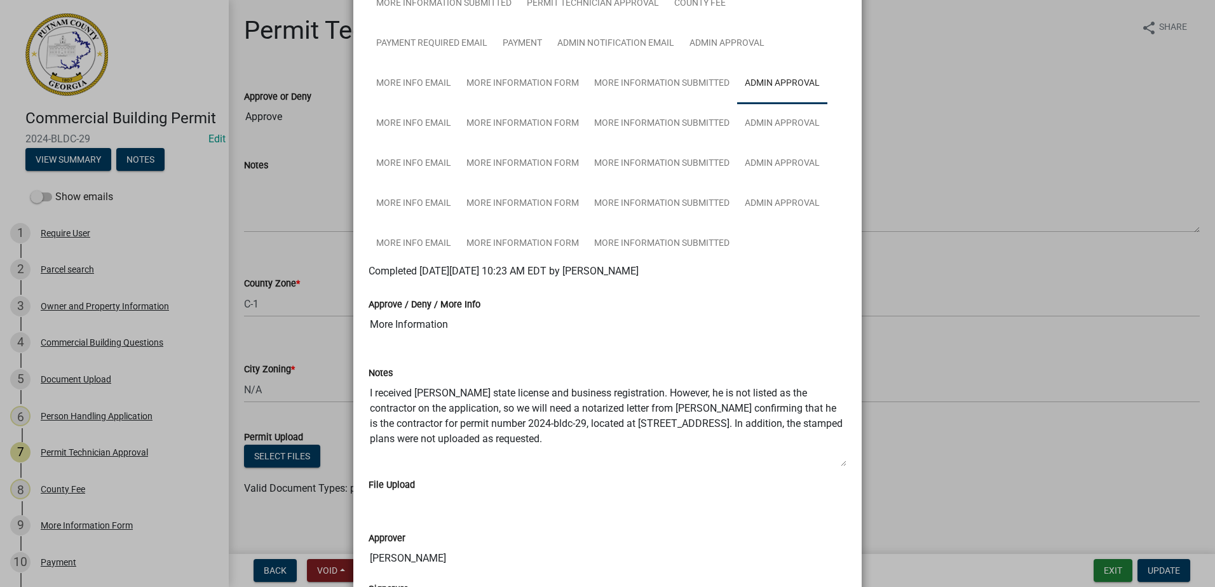
scroll to position [191, 0]
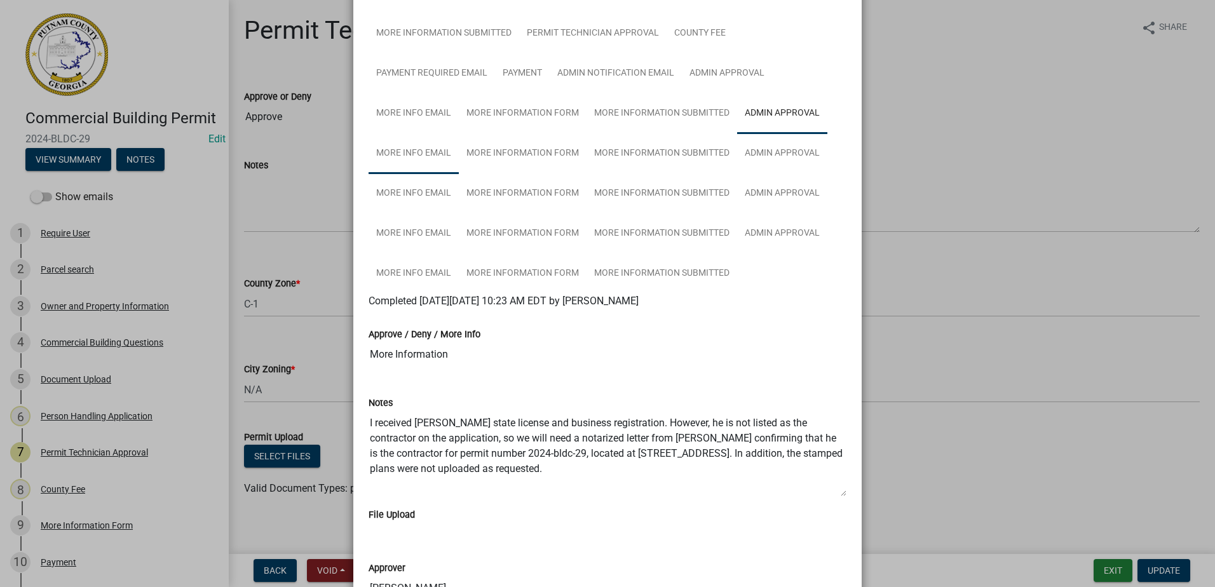
click at [435, 153] on link "More Info Email" at bounding box center [414, 153] width 90 height 41
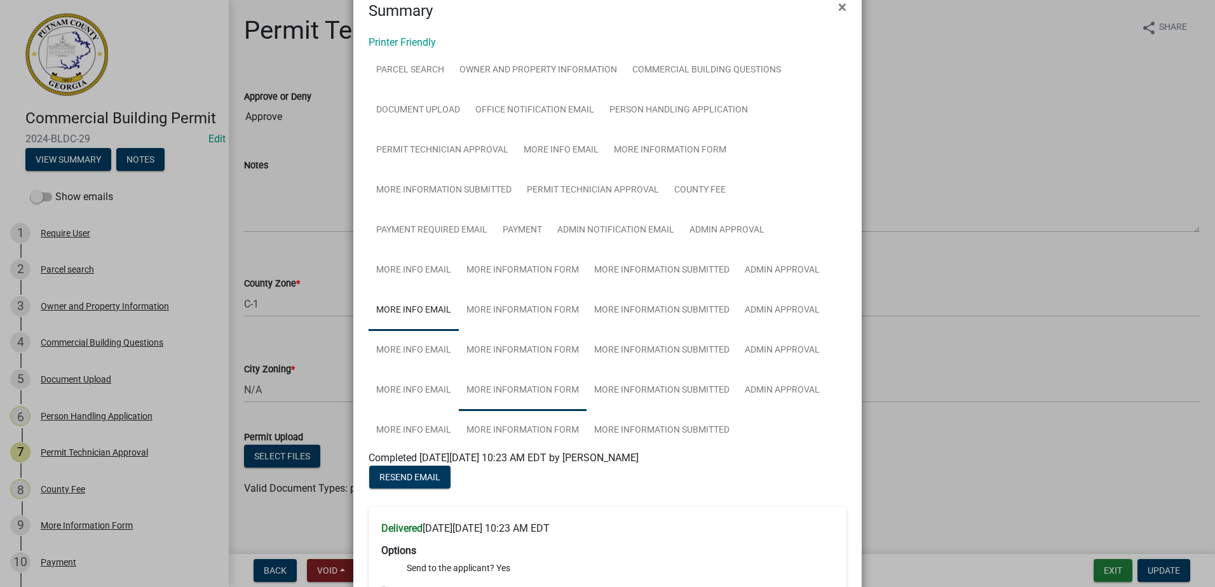
scroll to position [64, 0]
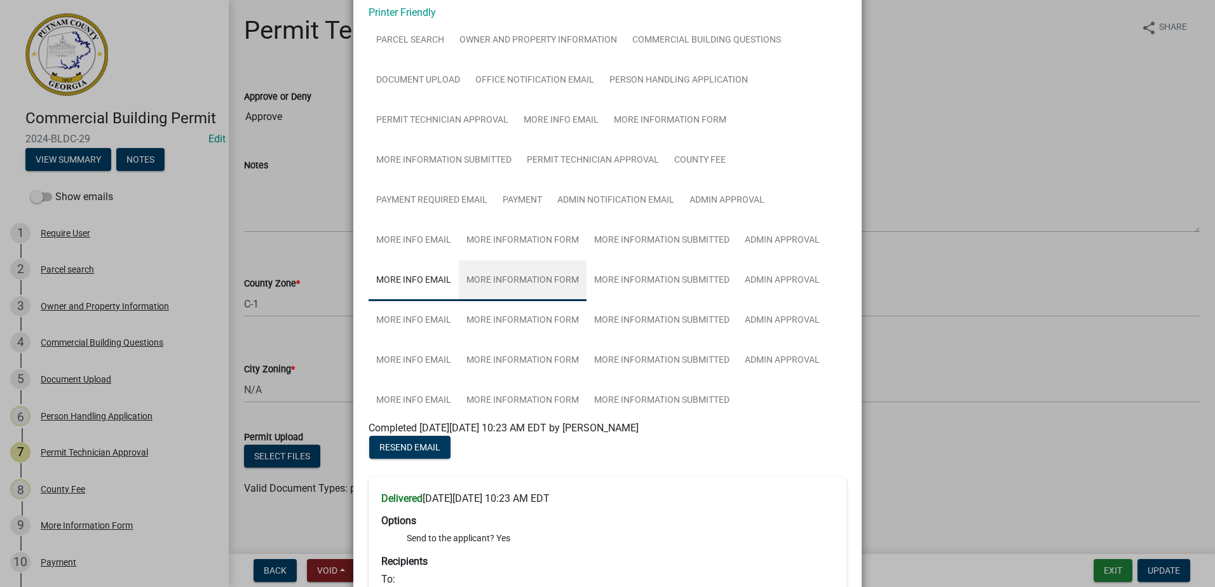
click at [501, 282] on link "More Information Form" at bounding box center [523, 281] width 128 height 41
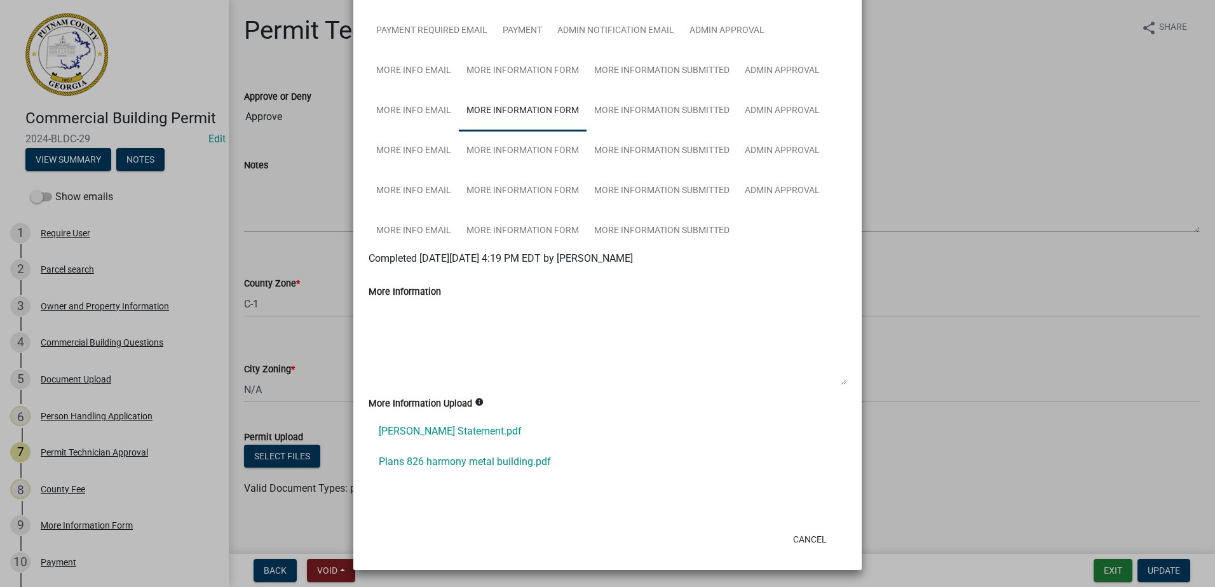
scroll to position [234, 0]
click at [428, 434] on link "Weidmann Statement.pdf" at bounding box center [608, 431] width 478 height 31
click at [414, 459] on link "Plans 826 harmony metal building.pdf" at bounding box center [608, 461] width 478 height 31
click at [761, 119] on link "Admin Approval" at bounding box center [782, 110] width 90 height 41
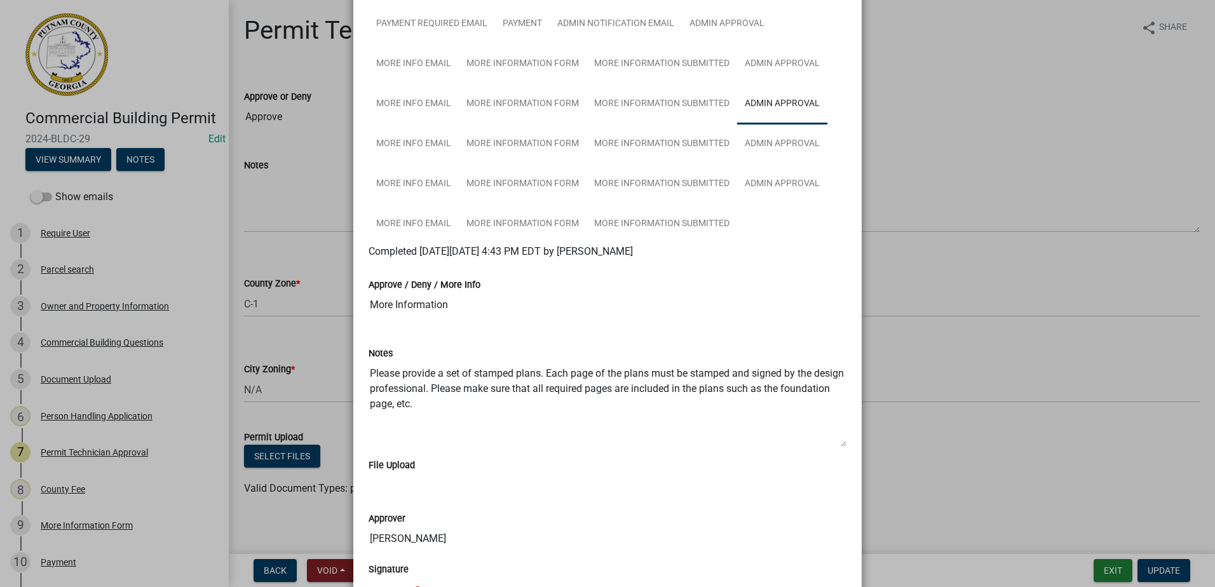
scroll to position [254, 0]
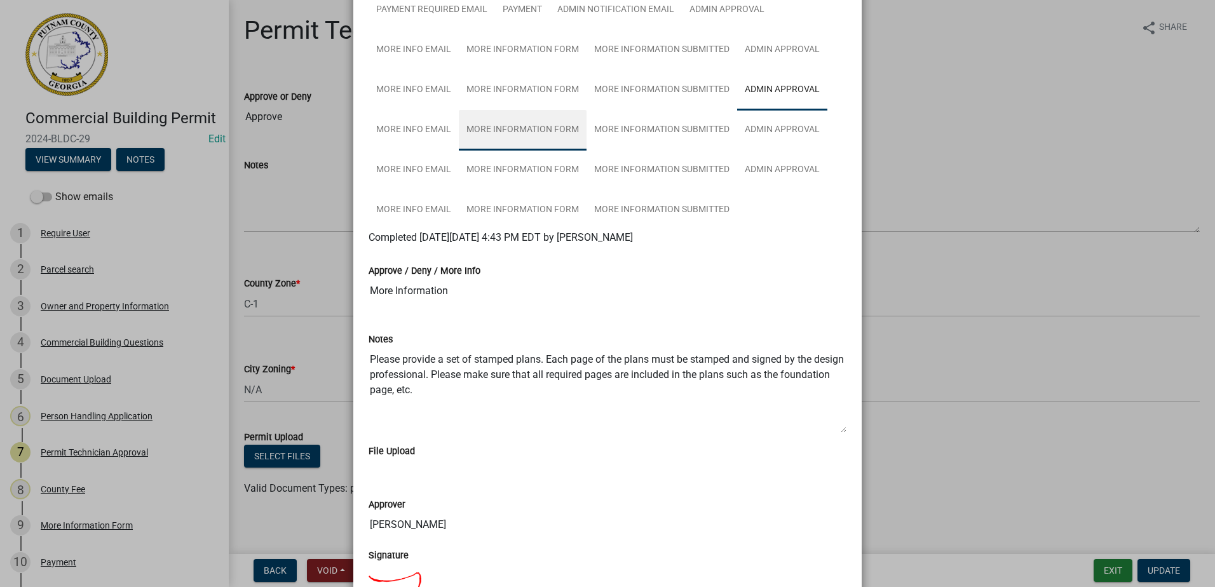
click at [505, 130] on link "More Information Form" at bounding box center [523, 130] width 128 height 41
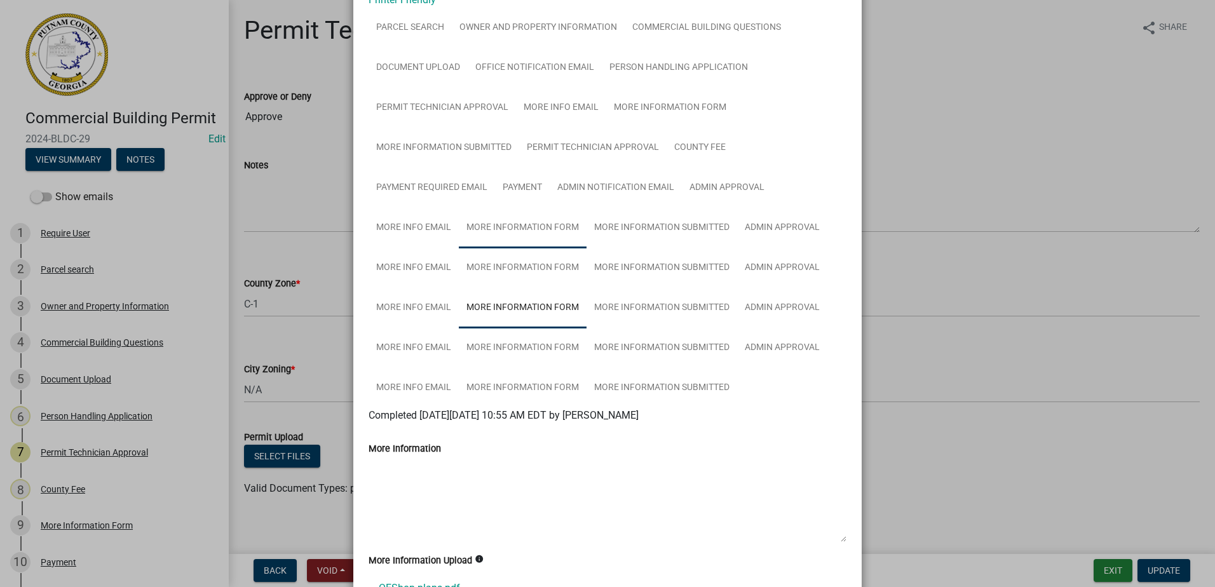
scroll to position [203, 0]
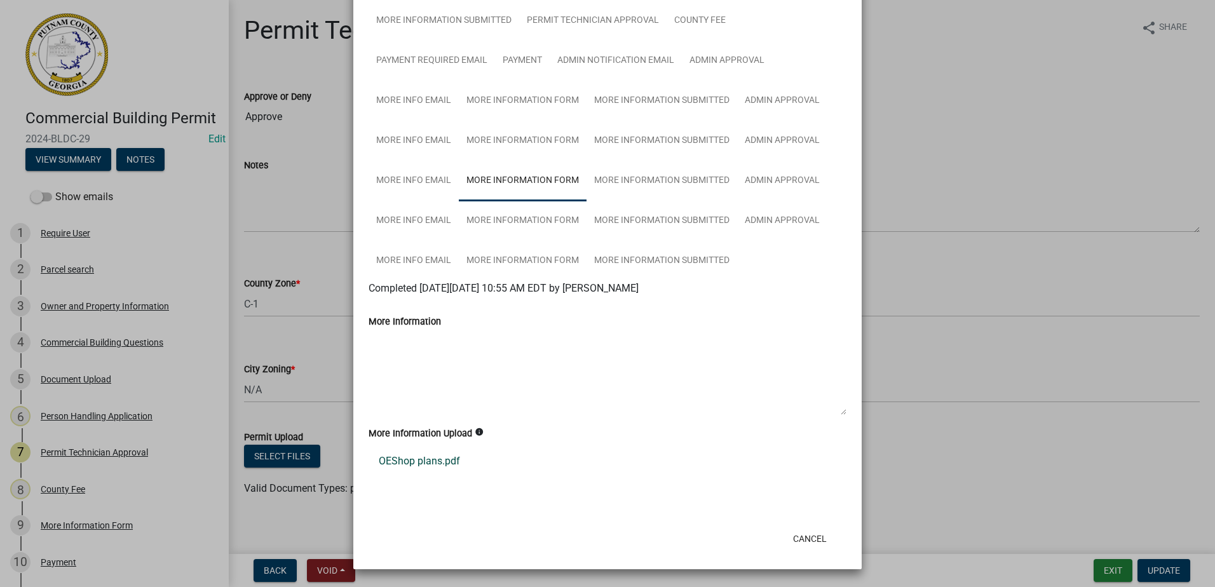
click at [419, 464] on link "OEShop plans.pdf" at bounding box center [608, 461] width 478 height 31
click at [757, 183] on link "Admin Approval" at bounding box center [782, 181] width 90 height 41
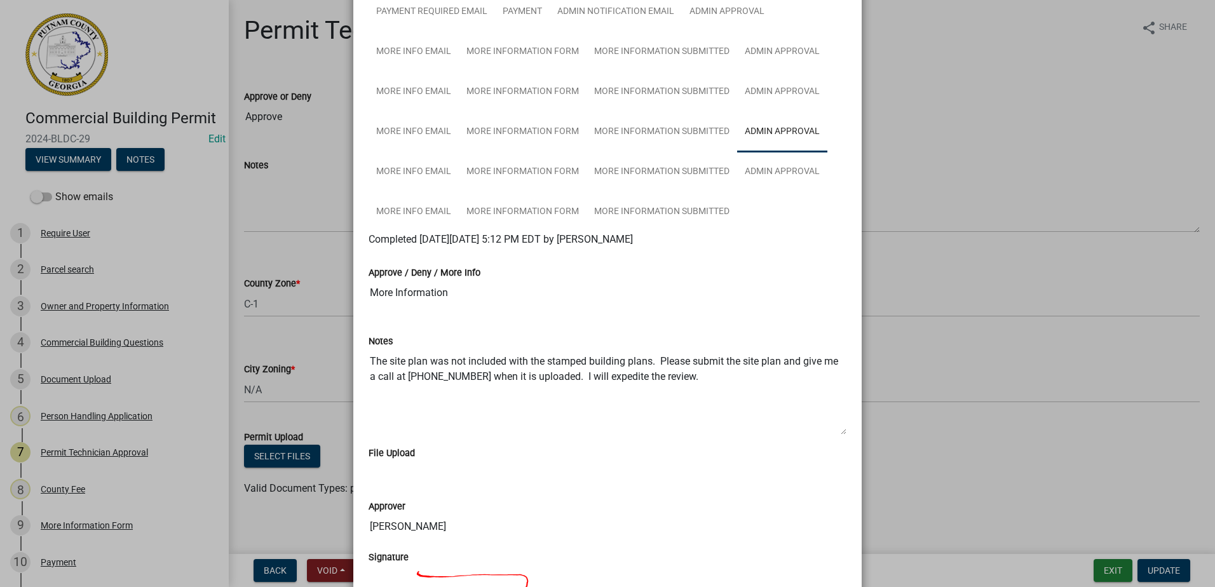
scroll to position [127, 0]
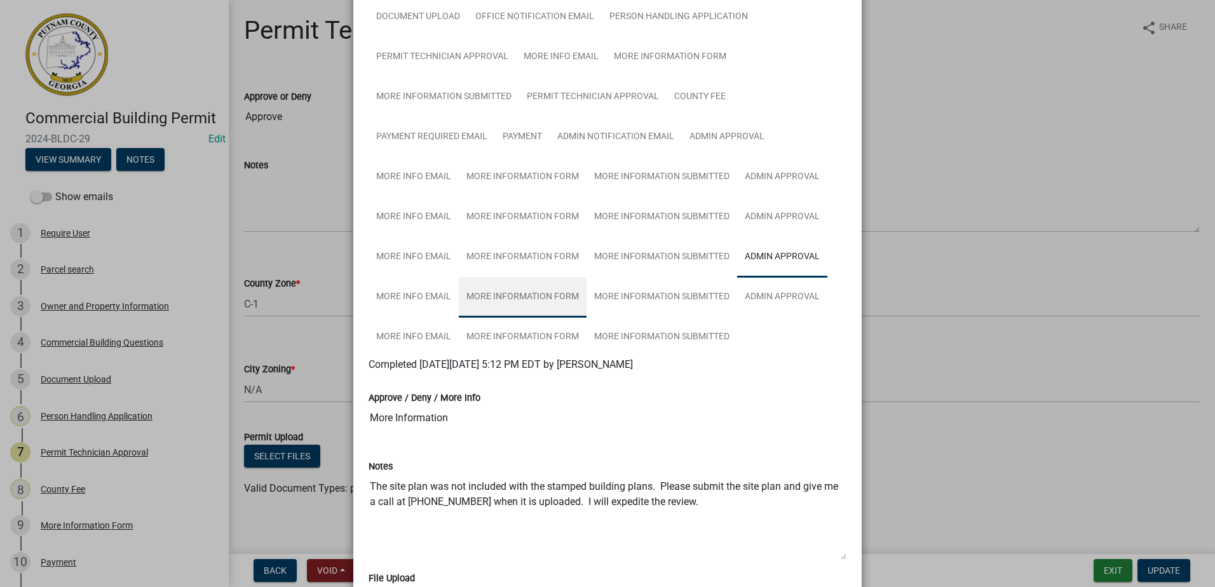
click at [541, 289] on link "More Information Form" at bounding box center [523, 297] width 128 height 41
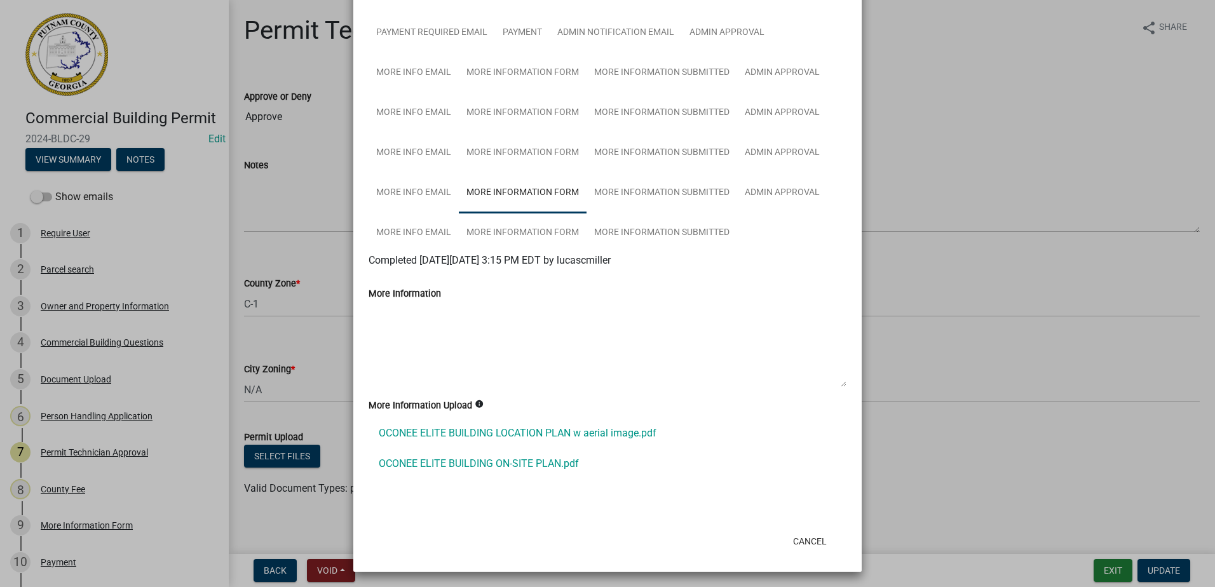
scroll to position [234, 0]
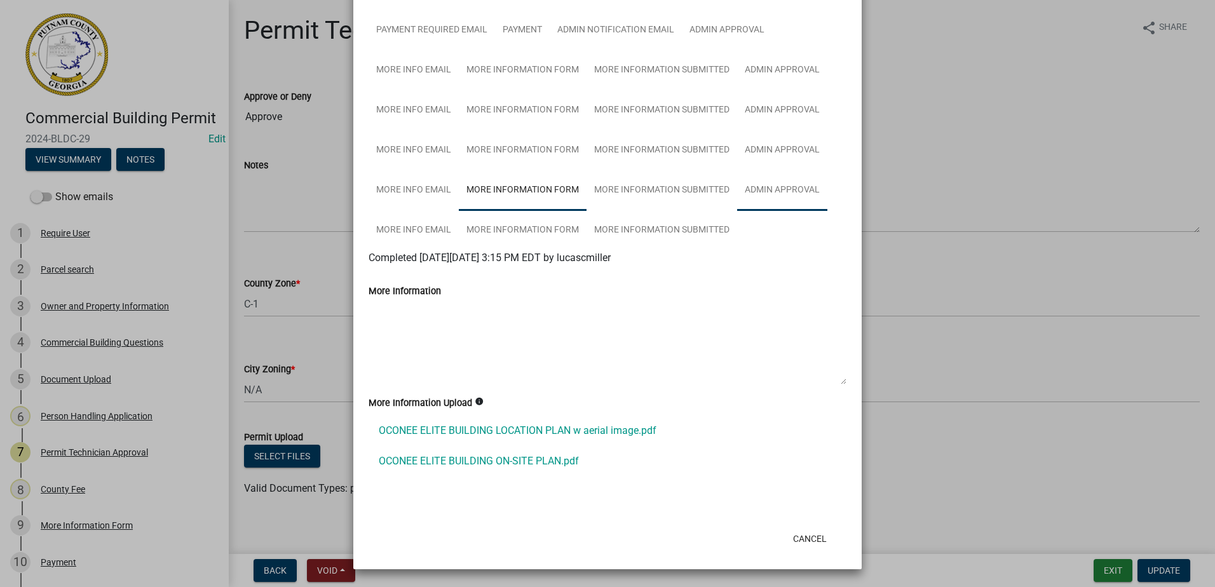
click at [764, 194] on link "Admin Approval" at bounding box center [782, 190] width 90 height 41
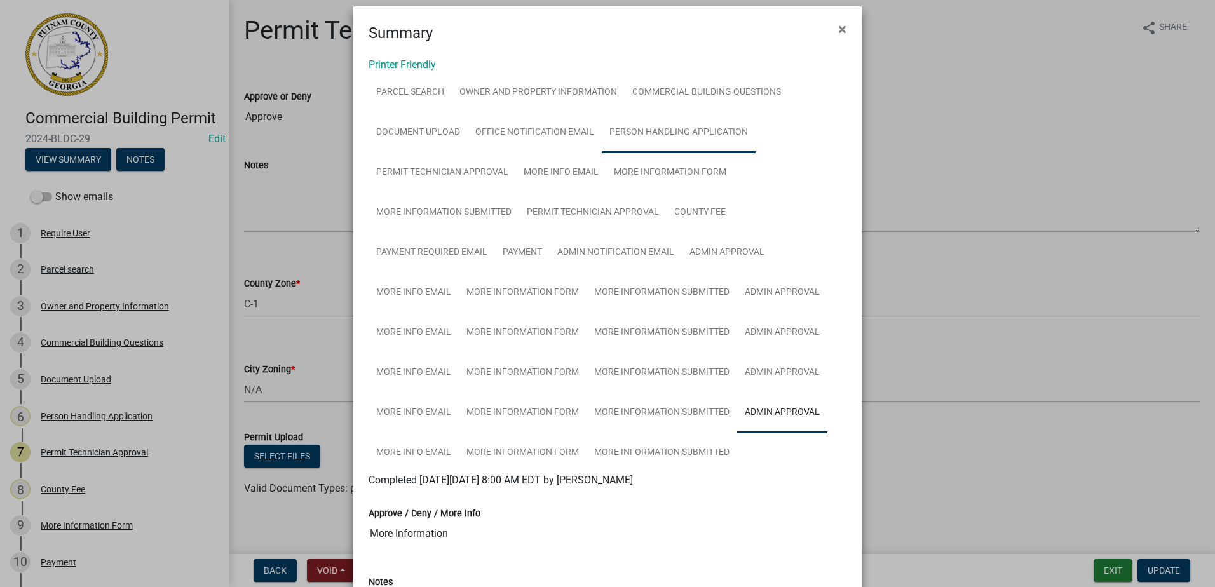
scroll to position [0, 0]
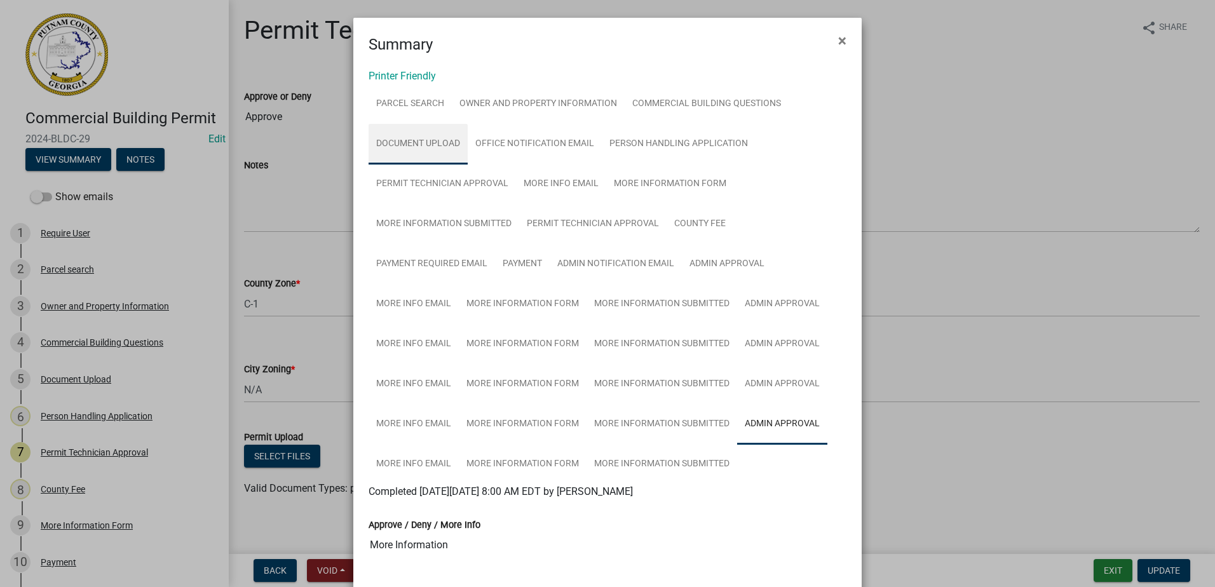
click at [432, 144] on link "Document Upload" at bounding box center [418, 144] width 99 height 41
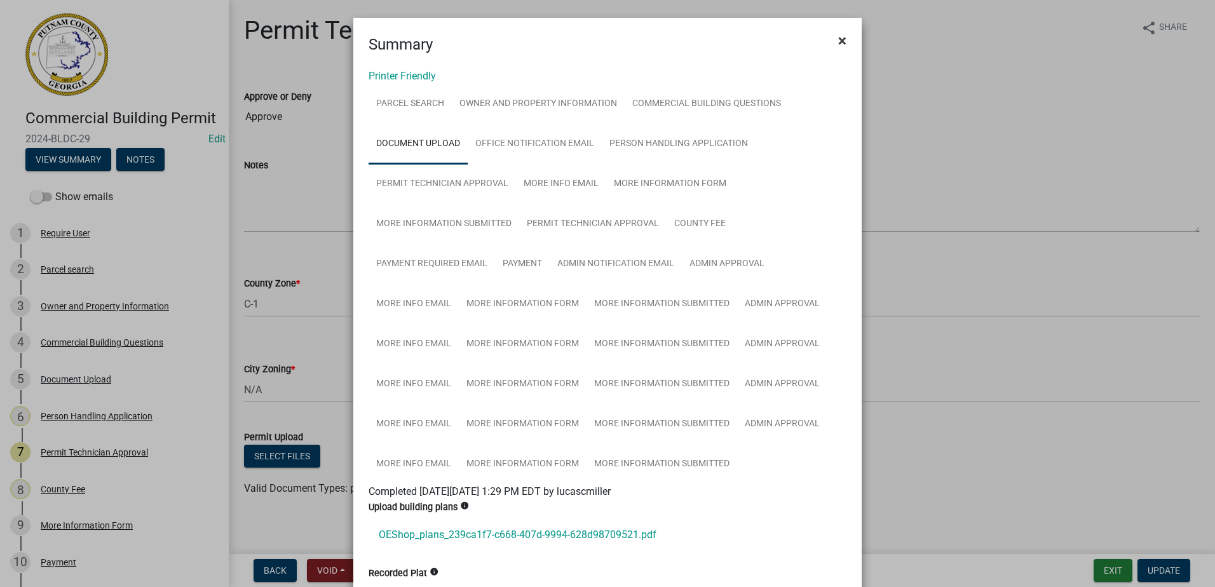
click at [833, 44] on button "×" at bounding box center [842, 41] width 29 height 36
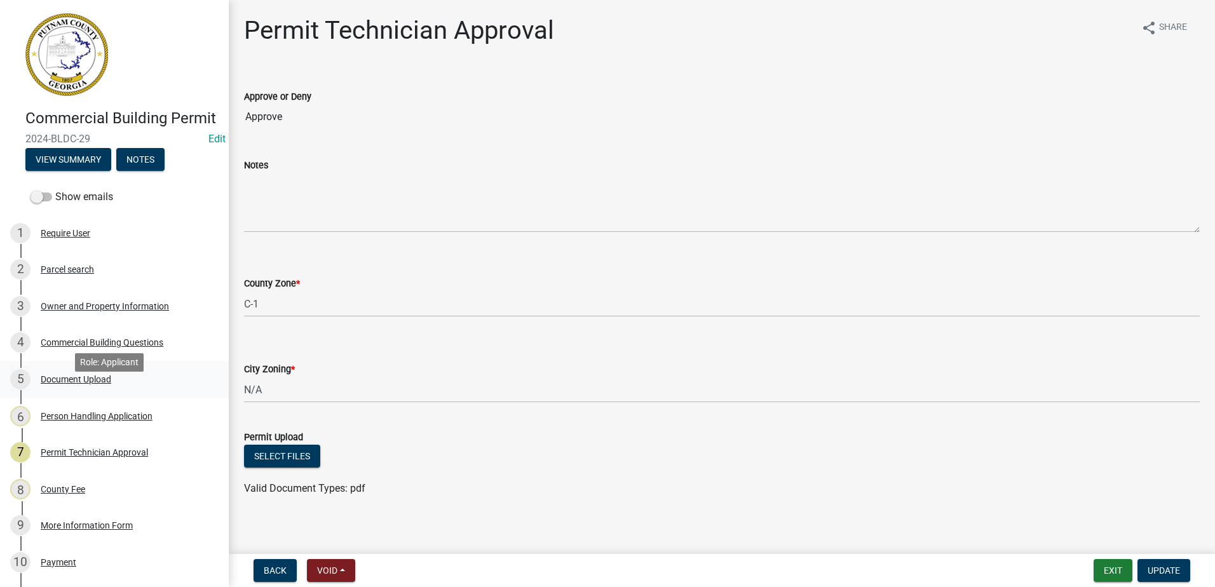
click at [90, 384] on div "Document Upload" at bounding box center [76, 379] width 71 height 9
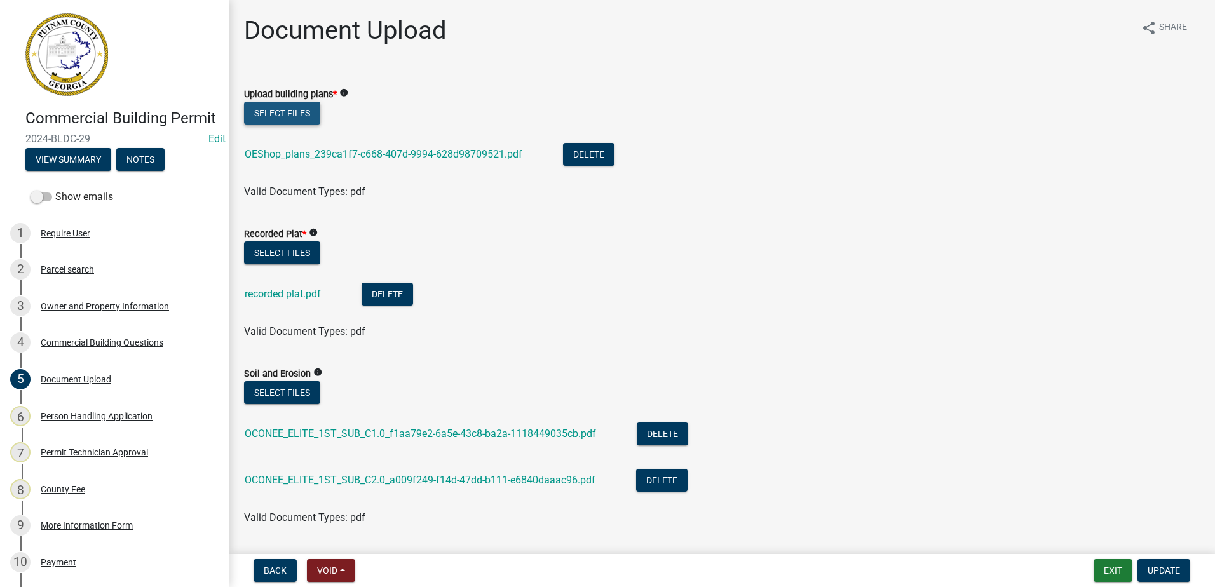
click at [283, 118] on button "Select files" at bounding box center [282, 113] width 76 height 23
click at [445, 156] on link "OEShop_plans_239ca1f7-c668-407d-9994-628d98709521.pdf" at bounding box center [384, 154] width 278 height 12
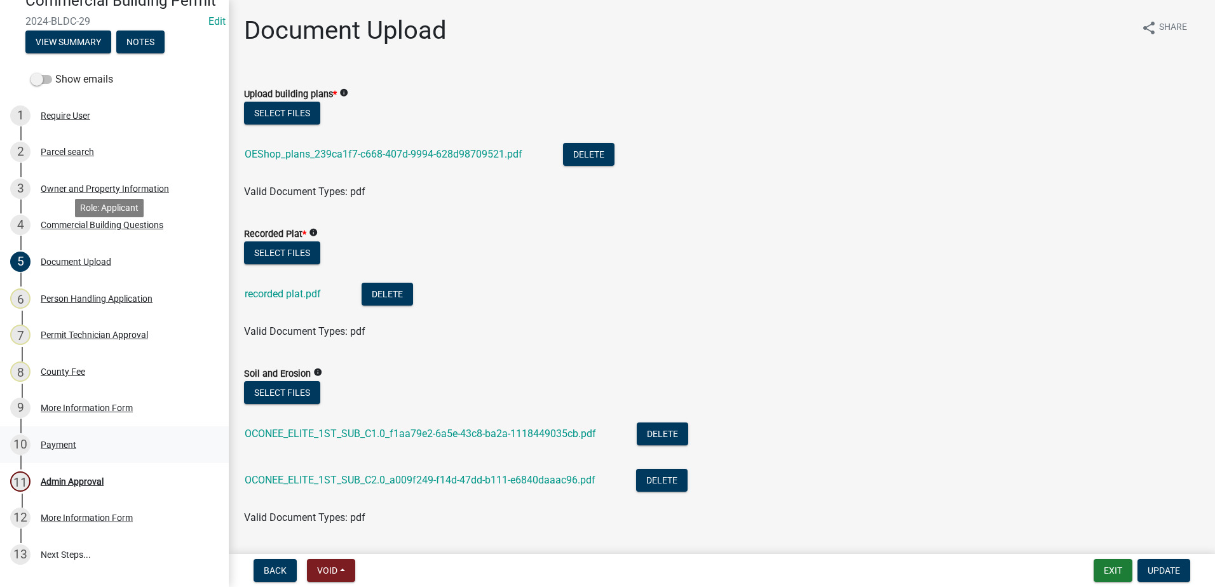
scroll to position [240, 0]
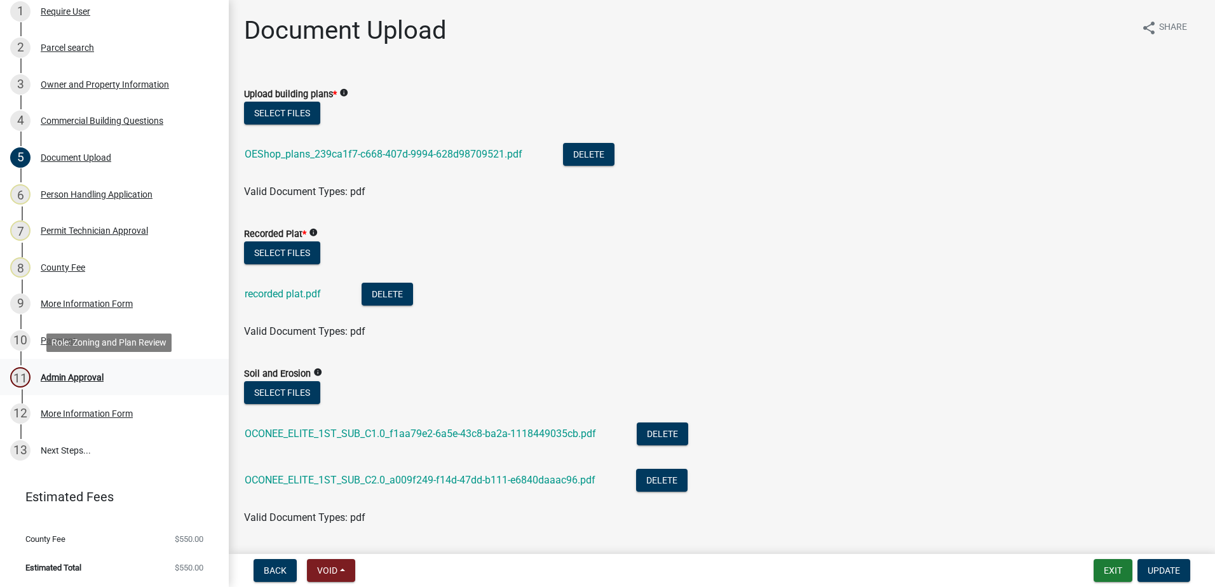
click at [71, 382] on div "Admin Approval" at bounding box center [72, 377] width 63 height 9
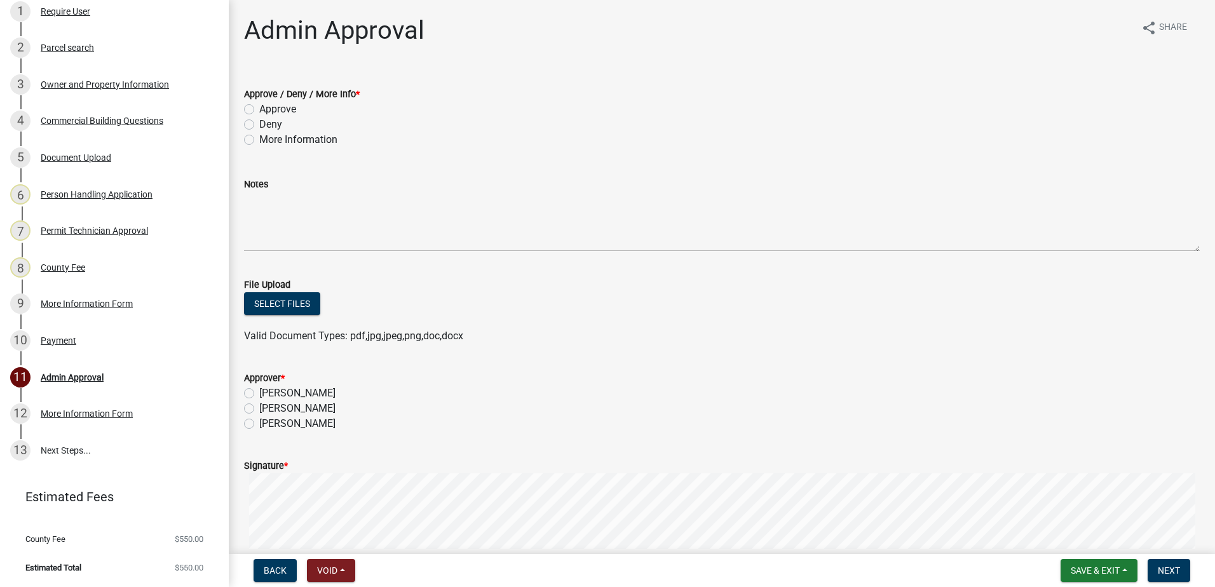
click at [259, 112] on label "Approve" at bounding box center [277, 109] width 37 height 15
click at [259, 110] on input "Approve" at bounding box center [263, 106] width 8 height 8
radio input "true"
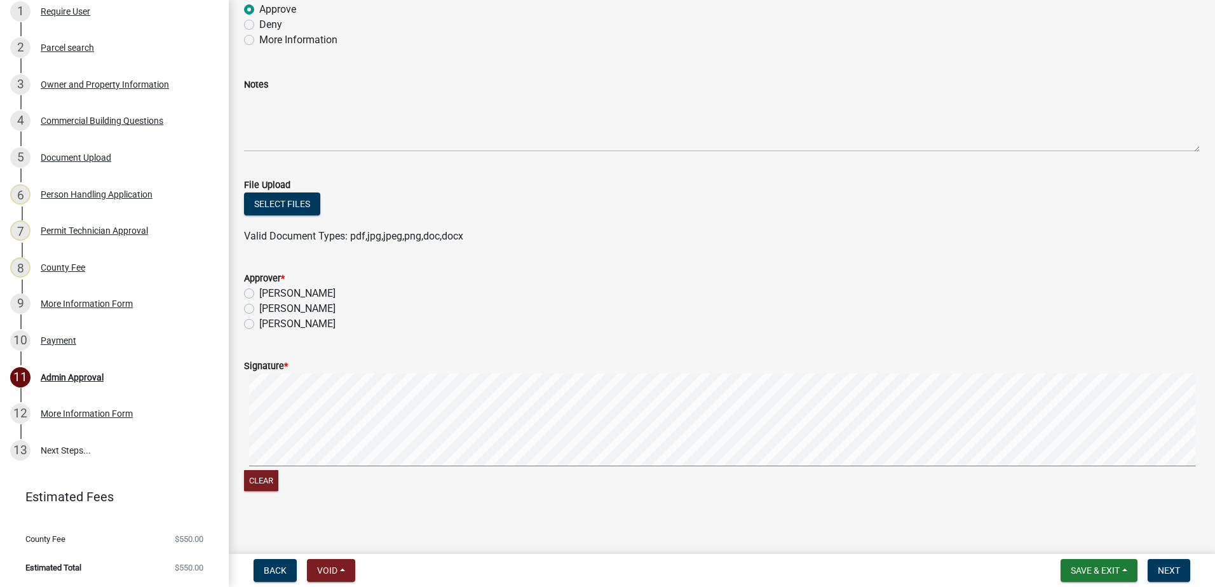
scroll to position [106, 0]
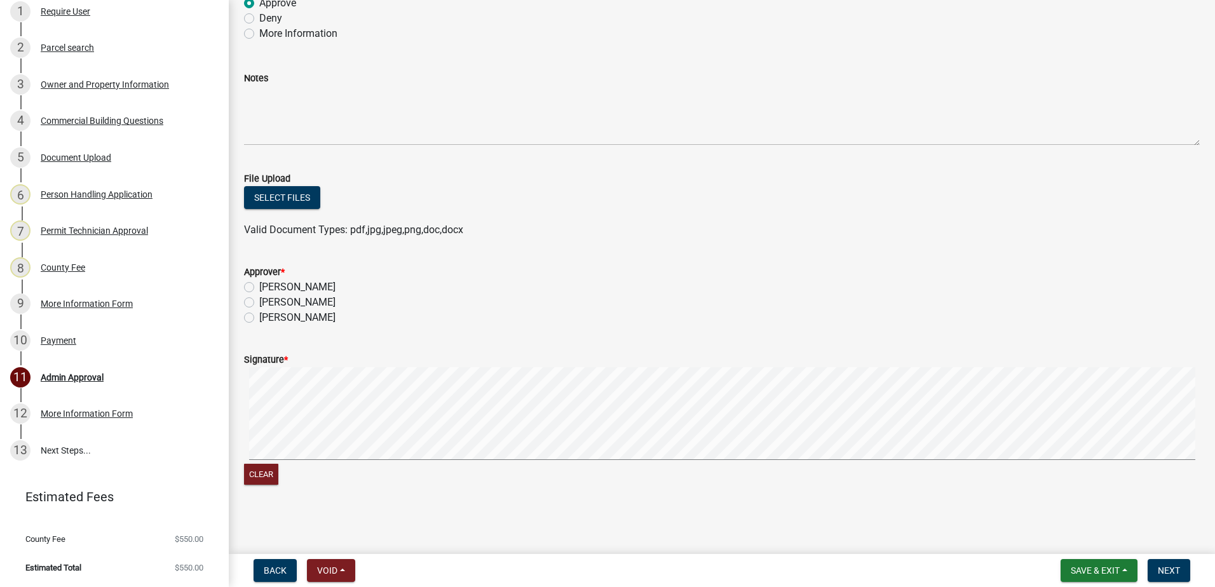
click at [259, 289] on label "[PERSON_NAME]" at bounding box center [297, 287] width 76 height 15
click at [259, 288] on input "[PERSON_NAME]" at bounding box center [263, 284] width 8 height 8
radio input "true"
click at [1174, 575] on span "Next" at bounding box center [1169, 571] width 22 height 10
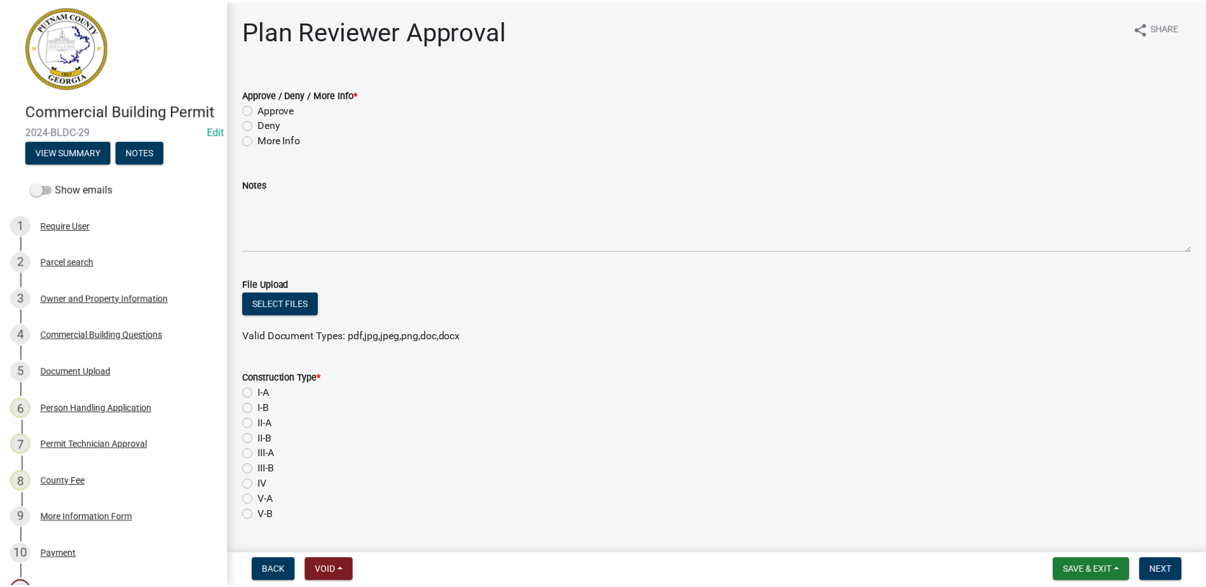
scroll to position [0, 0]
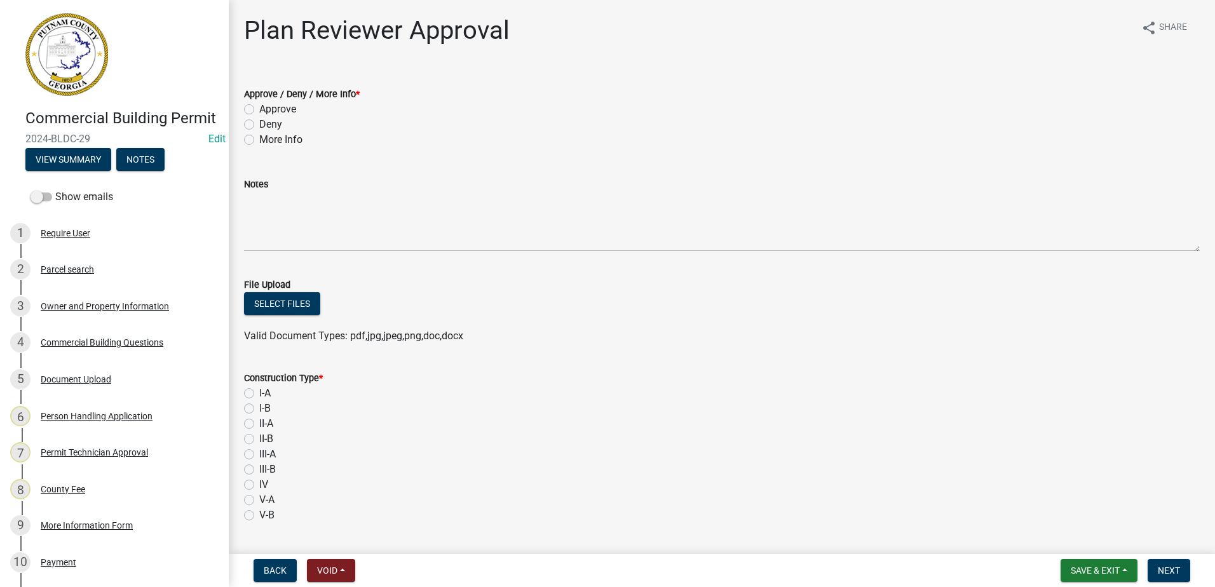
drag, startPoint x: 96, startPoint y: 152, endPoint x: 18, endPoint y: 149, distance: 78.2
click at [18, 149] on div "Commercial Building Permit 2024-BLDC-29 Edit View Summary Notes" at bounding box center [114, 136] width 208 height 75
drag, startPoint x: 18, startPoint y: 149, endPoint x: 46, endPoint y: 158, distance: 29.3
copy span "2024-BLDC-29"
click at [1064, 563] on button "Save & Exit" at bounding box center [1099, 570] width 77 height 23
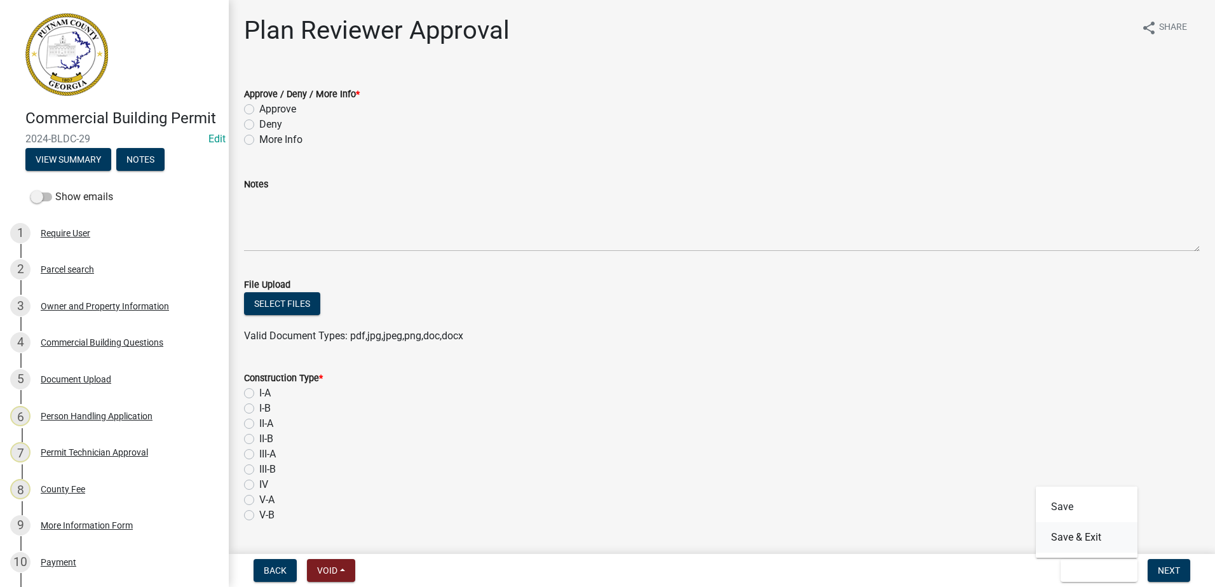
click at [1063, 537] on button "Save & Exit" at bounding box center [1087, 537] width 102 height 31
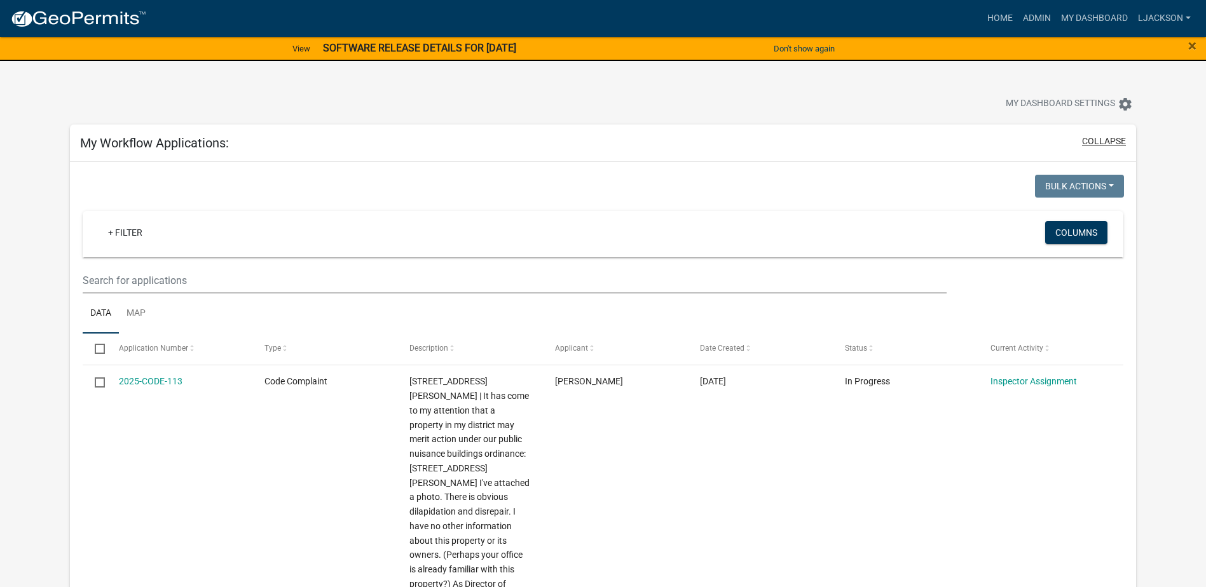
click at [1110, 135] on button "collapse" at bounding box center [1104, 141] width 44 height 13
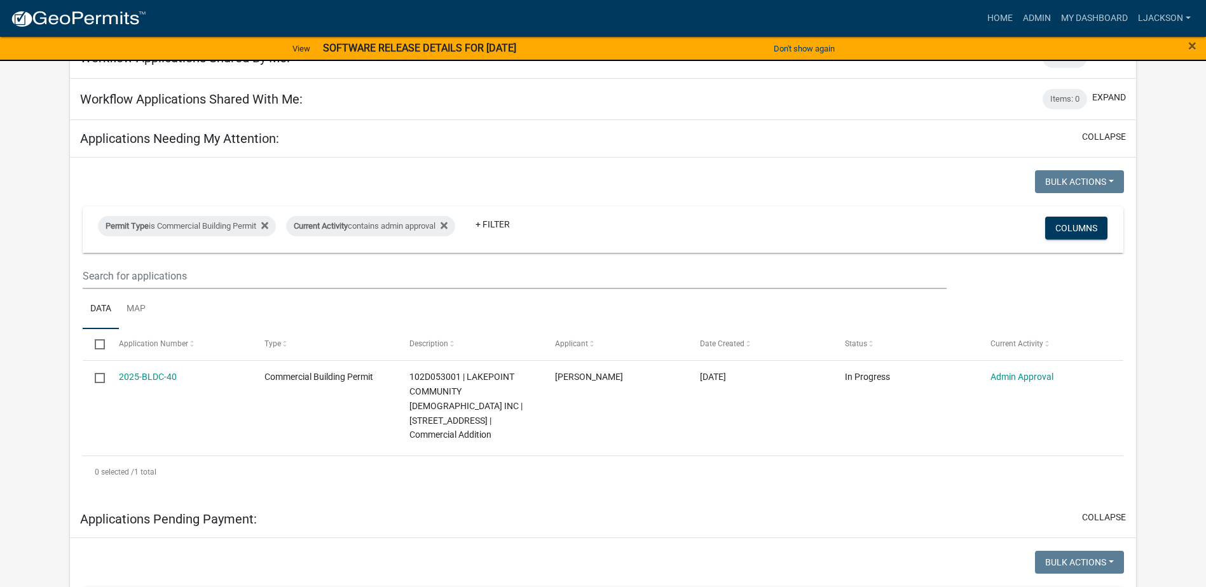
scroll to position [191, 0]
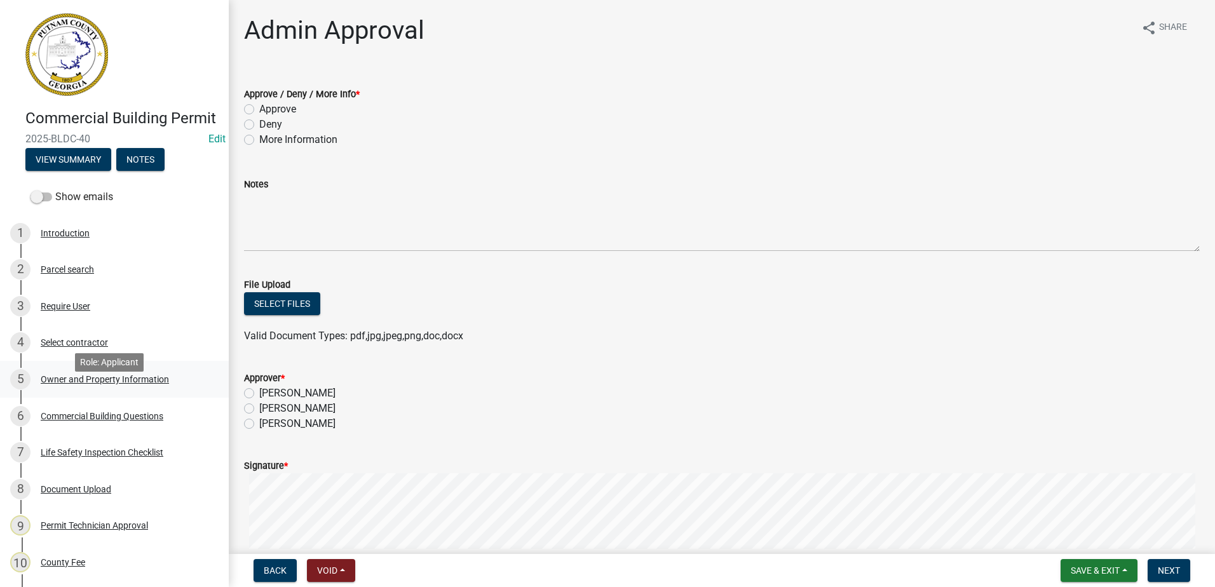
click at [68, 384] on div "Owner and Property Information" at bounding box center [105, 379] width 128 height 9
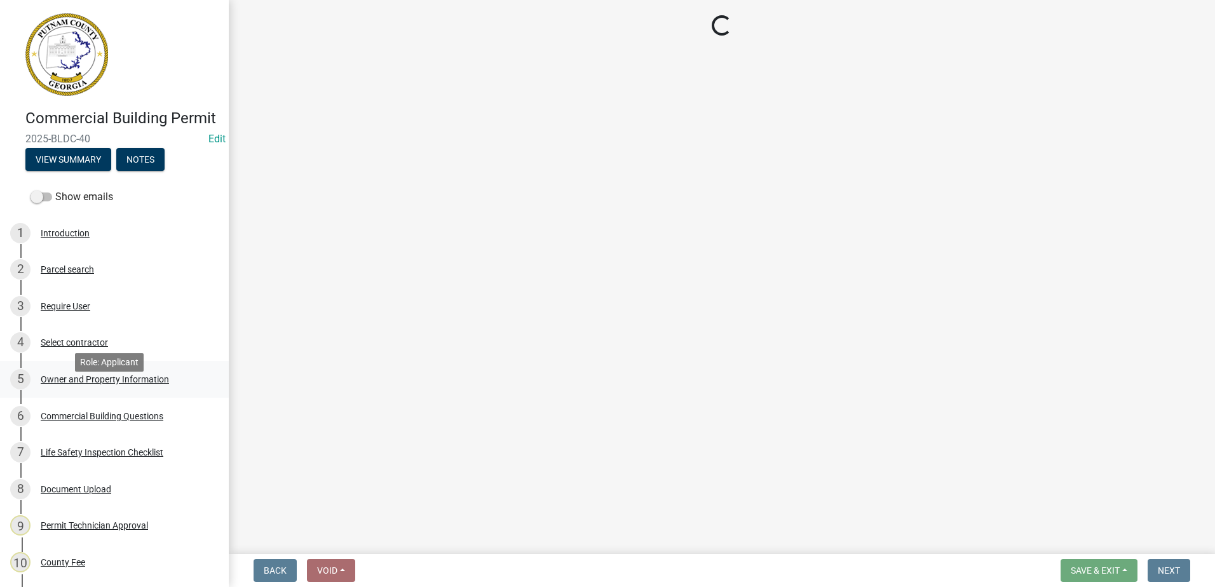
select select "a11fa51f-b34d-496b-ab35-5fd1b53a4648"
select select "83394b22-4a11-496c-8e5c-75ade2e72faf"
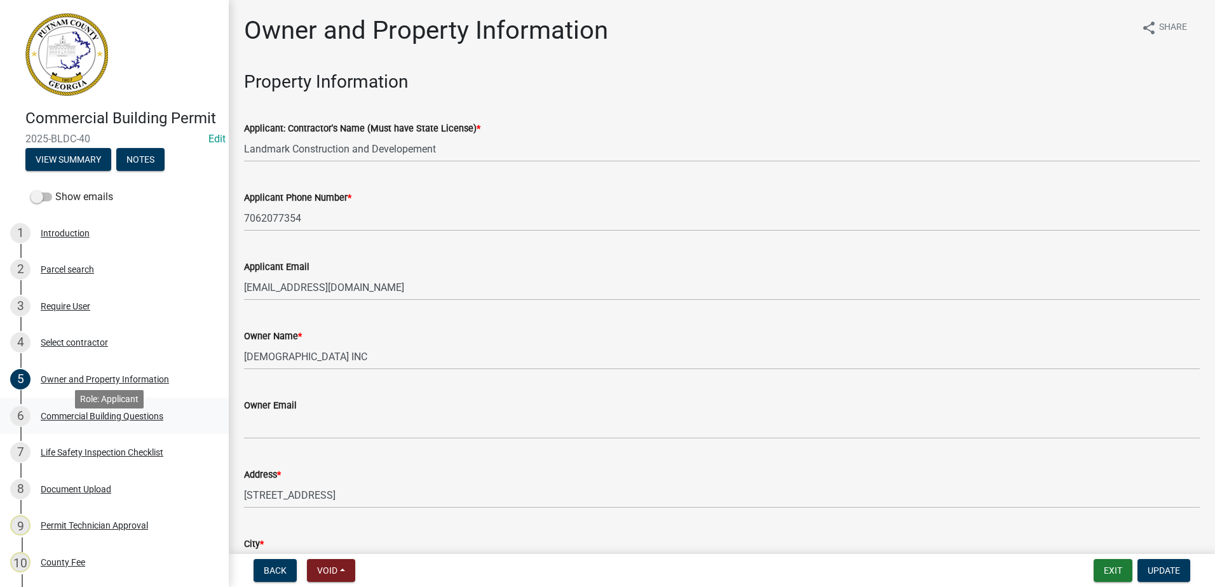
click at [88, 421] on div "Commercial Building Questions" at bounding box center [102, 416] width 123 height 9
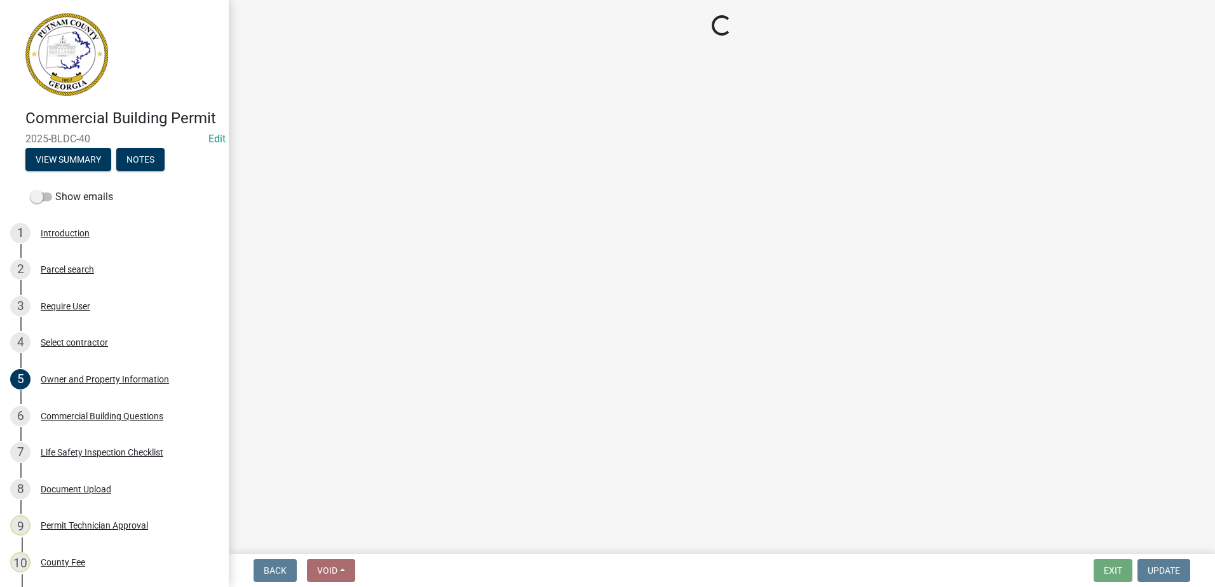
select select "155bde1f-a9b3-4c5e-98e9-3451148566a6"
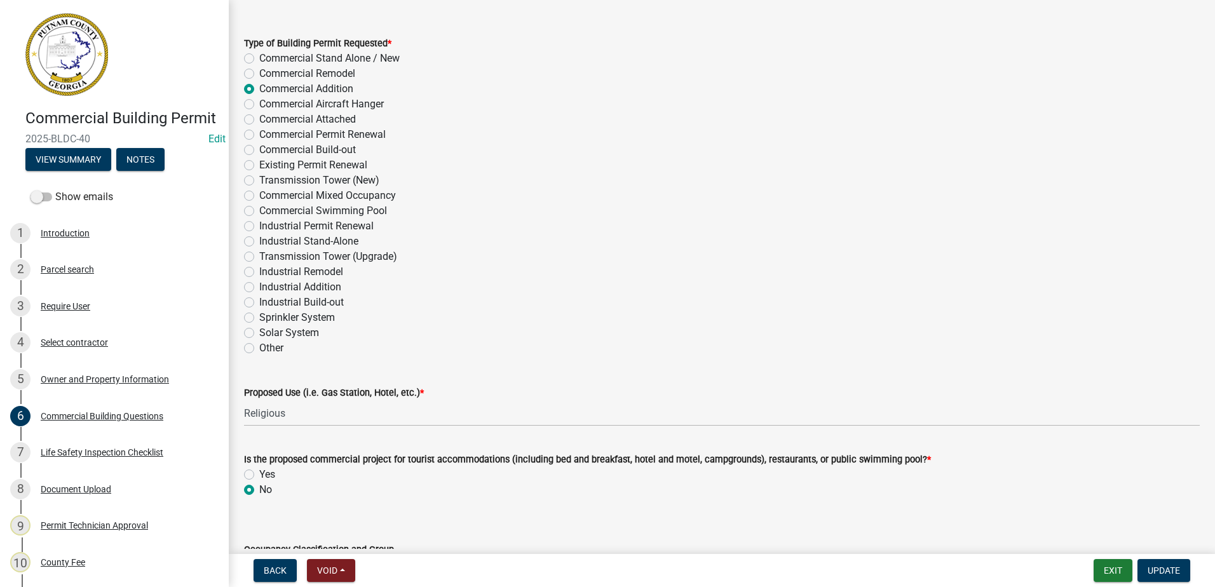
scroll to position [254, 0]
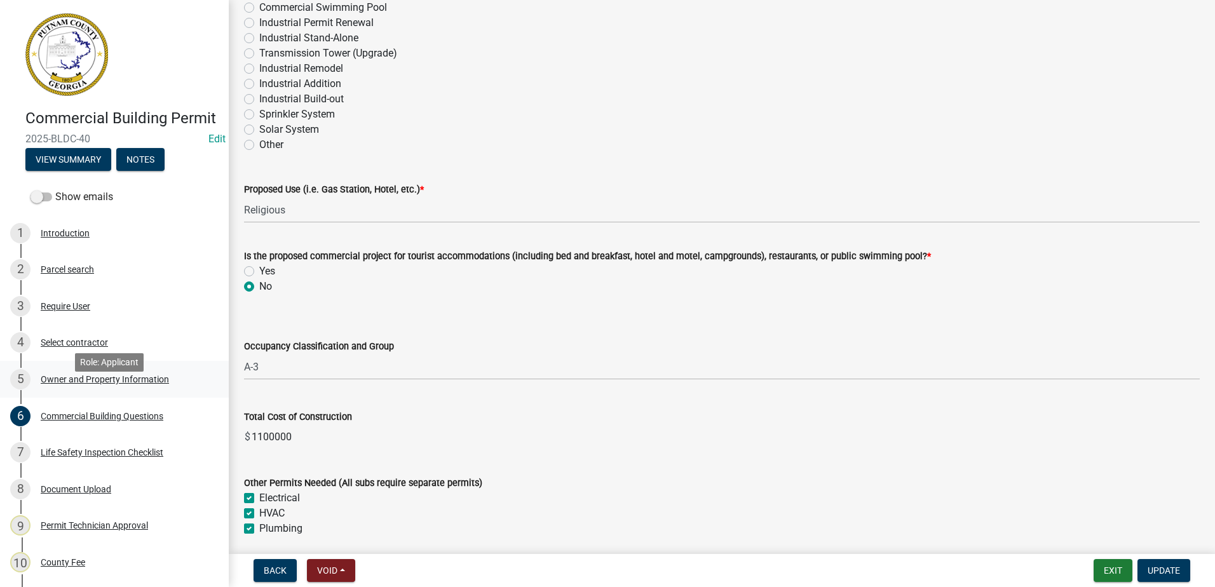
click at [74, 390] on div "5 Owner and Property Information" at bounding box center [109, 379] width 198 height 20
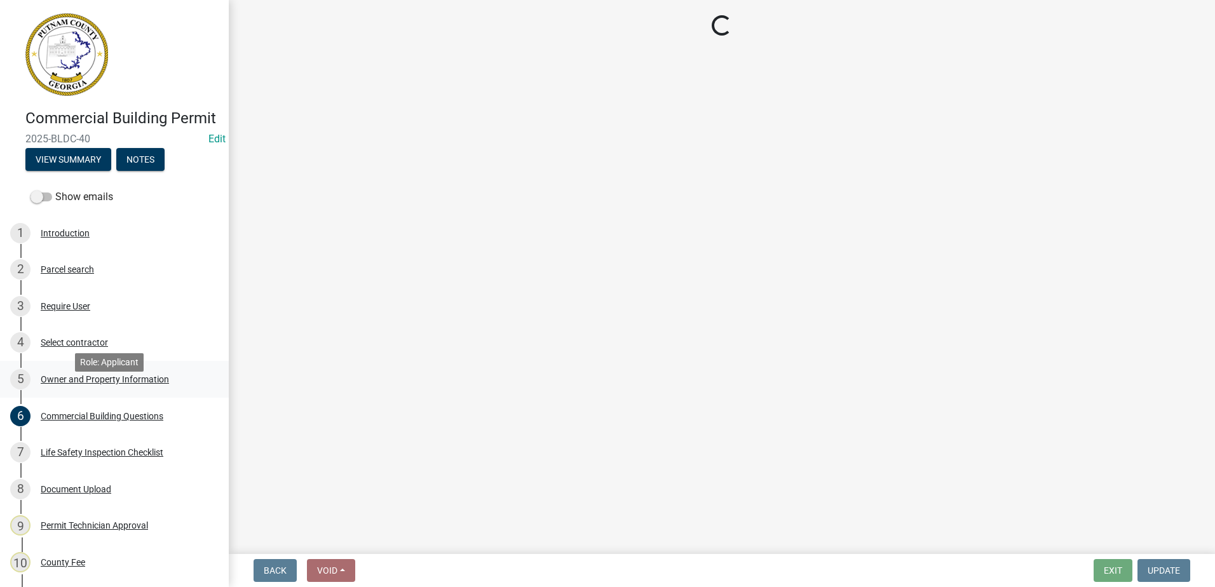
scroll to position [0, 0]
select select "a11fa51f-b34d-496b-ab35-5fd1b53a4648"
select select "83394b22-4a11-496c-8e5c-75ade2e72faf"
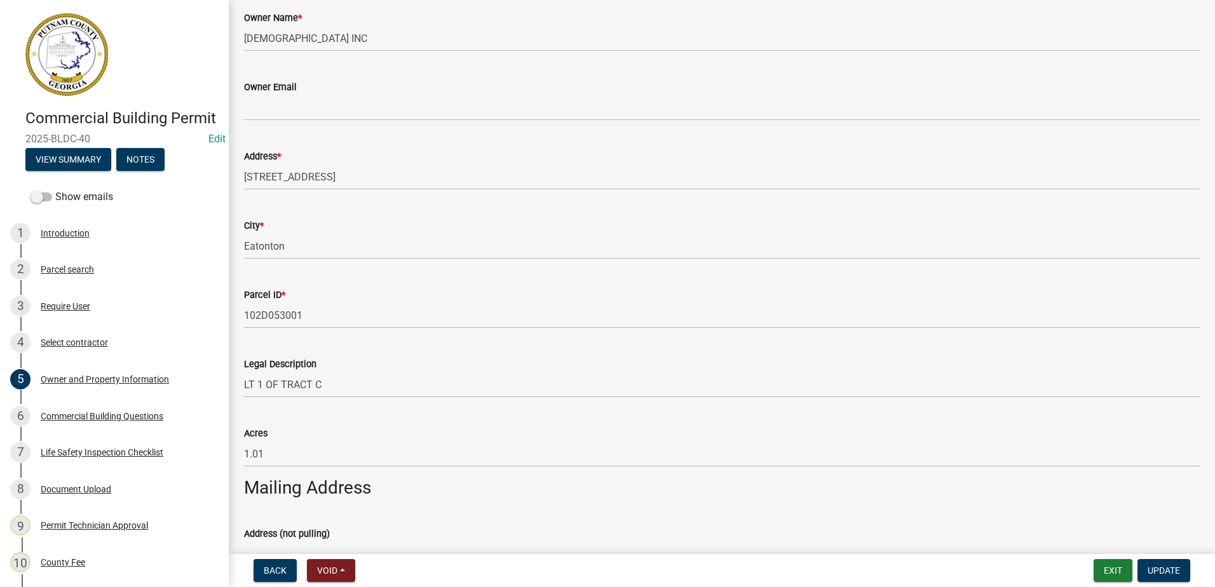
scroll to position [318, 0]
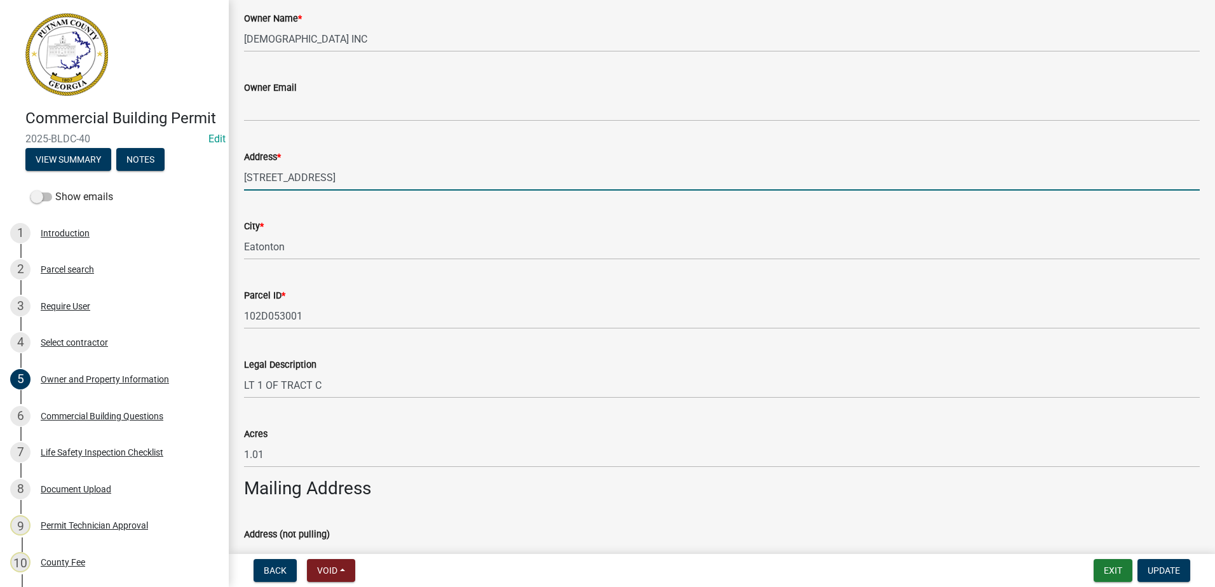
drag, startPoint x: 330, startPoint y: 182, endPoint x: 246, endPoint y: 174, distance: 84.9
click at [243, 173] on div "Address * [STREET_ADDRESS]" at bounding box center [722, 161] width 975 height 59
click at [375, 182] on input "[STREET_ADDRESS]" at bounding box center [722, 178] width 956 height 26
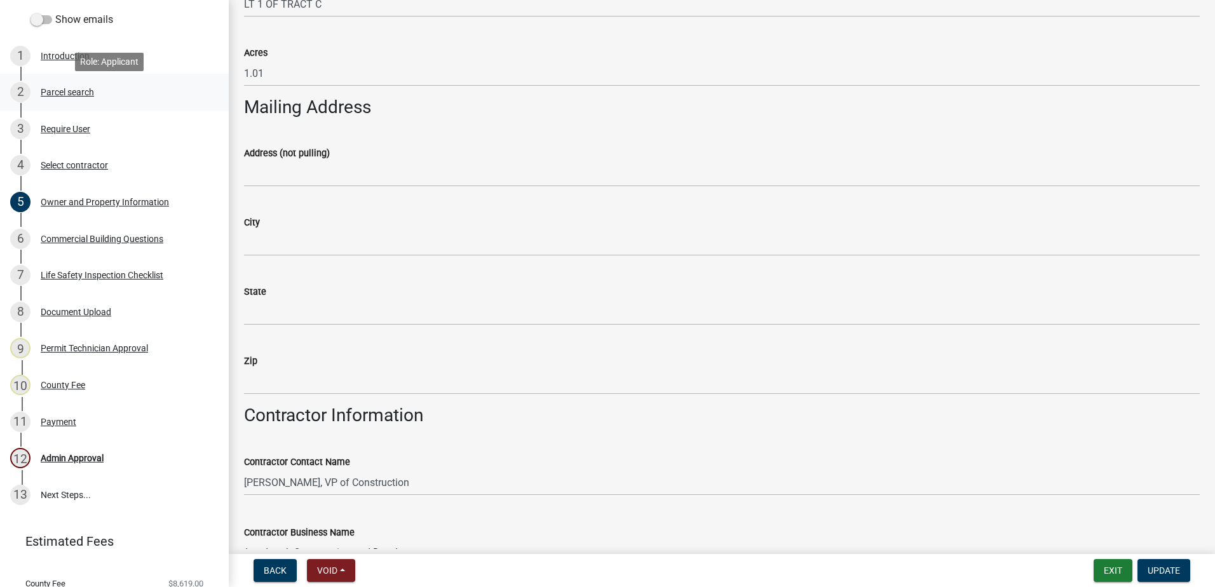
scroll to position [191, 0]
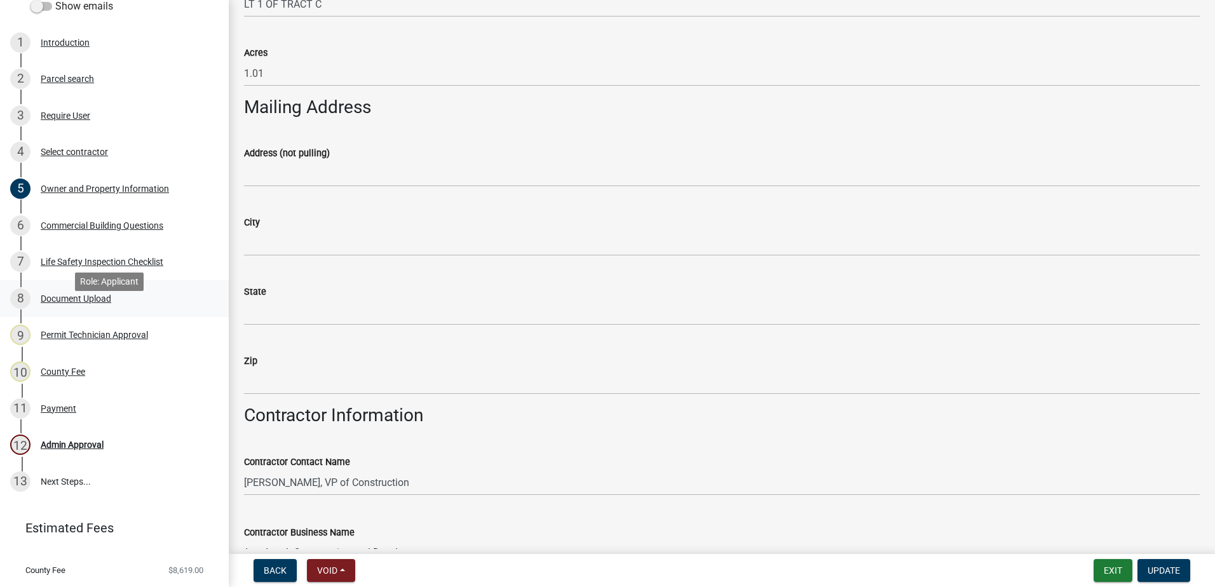
click at [64, 303] on div "Document Upload" at bounding box center [76, 298] width 71 height 9
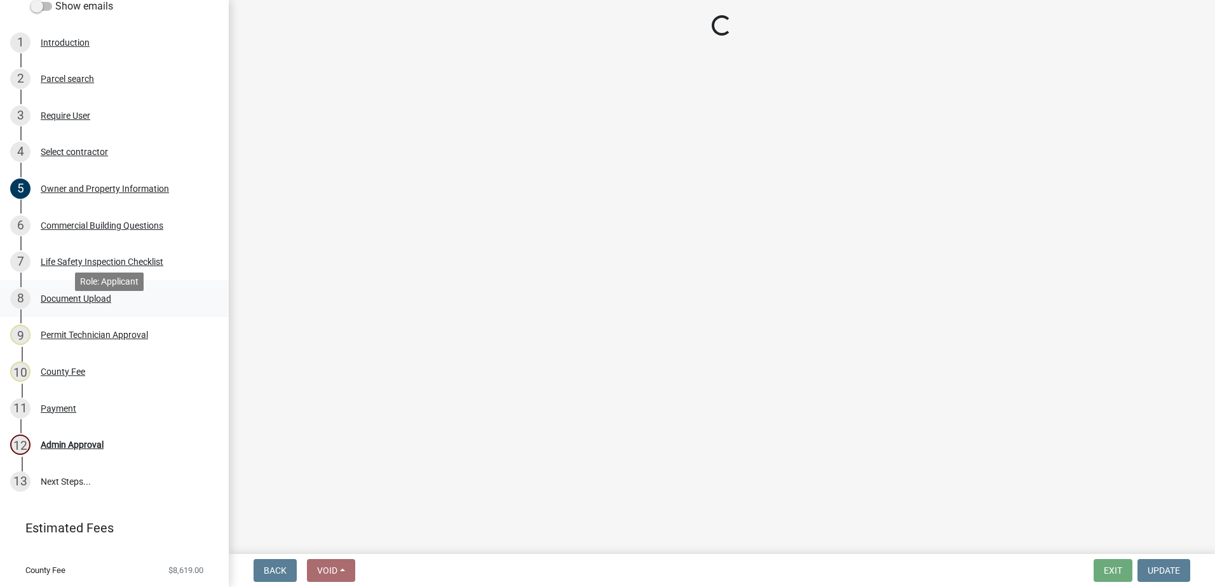
scroll to position [0, 0]
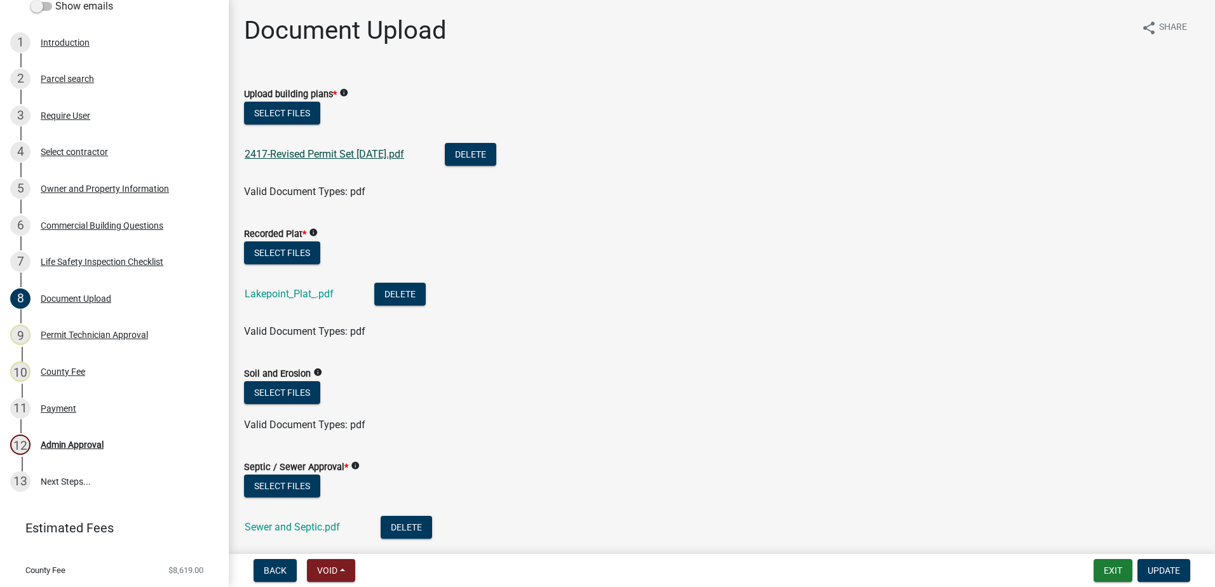
click at [322, 155] on link "2417-Revised Permit Set [DATE].pdf" at bounding box center [325, 154] width 160 height 12
click at [289, 292] on link "Lakepoint_Plat_.pdf" at bounding box center [289, 294] width 89 height 12
click at [67, 230] on div "Commercial Building Questions" at bounding box center [102, 225] width 123 height 9
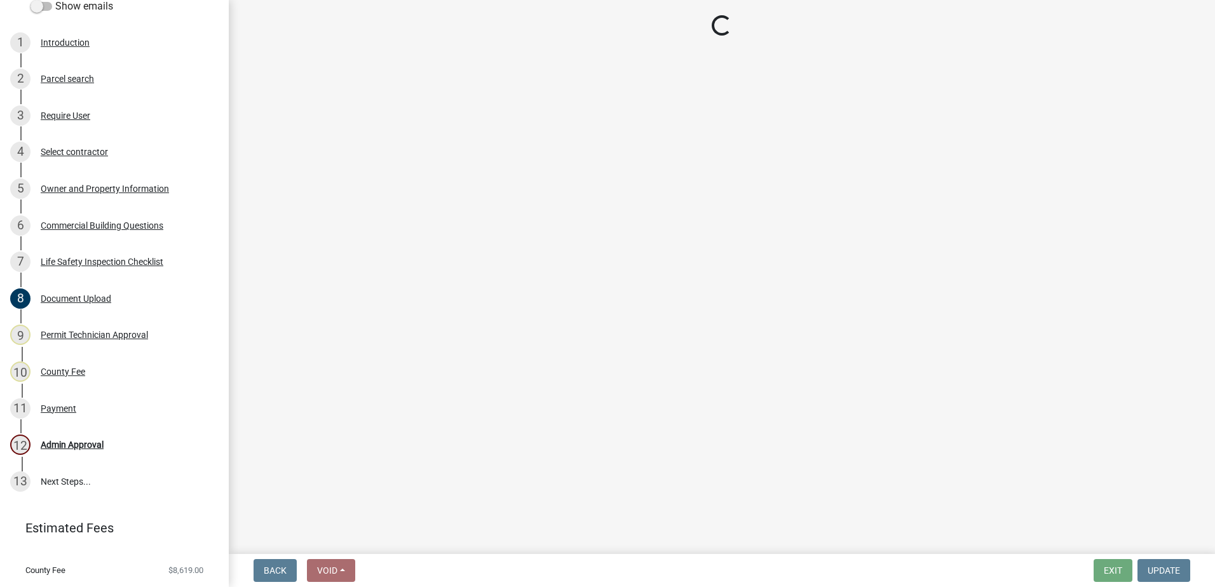
select select "155bde1f-a9b3-4c5e-98e9-3451148566a6"
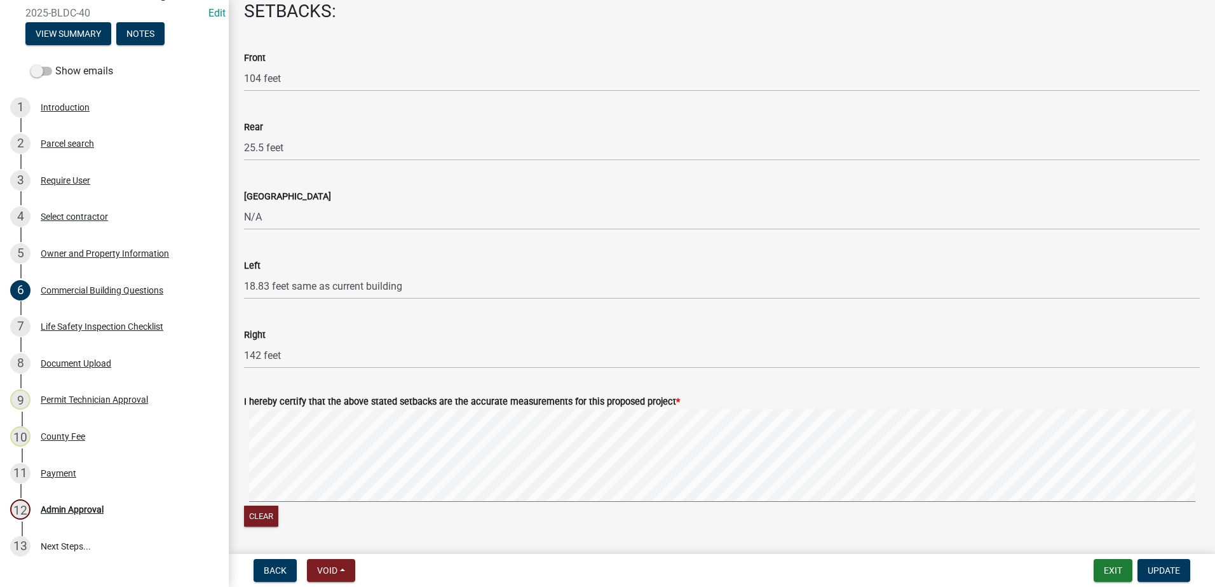
scroll to position [127, 0]
click at [74, 47] on div "Commercial Building Permit 2025-BLDC-40 Edit View Summary Notes" at bounding box center [114, 9] width 208 height 75
click at [79, 44] on button "View Summary" at bounding box center [68, 32] width 86 height 23
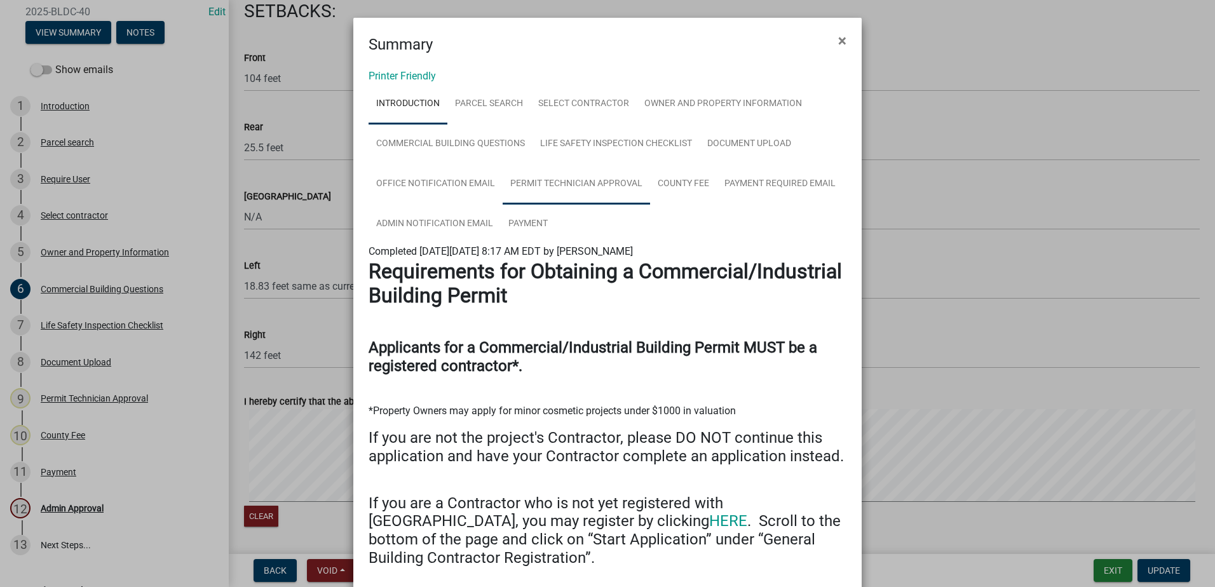
click at [569, 183] on link "Permit Technician Approval" at bounding box center [576, 184] width 147 height 41
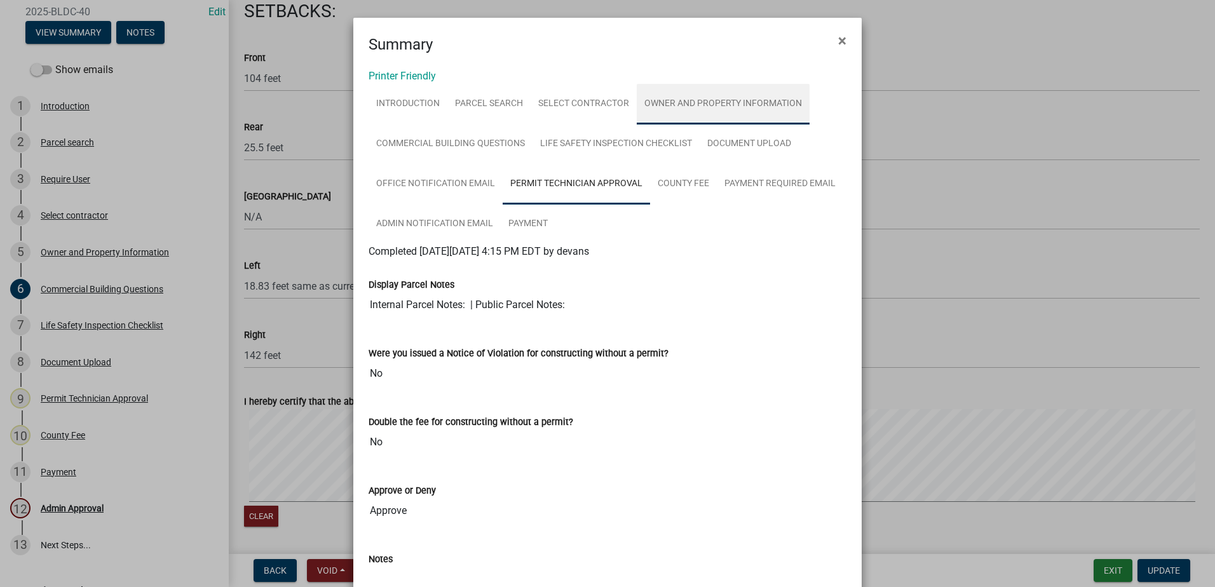
click at [668, 112] on link "Owner and Property Information" at bounding box center [723, 104] width 173 height 41
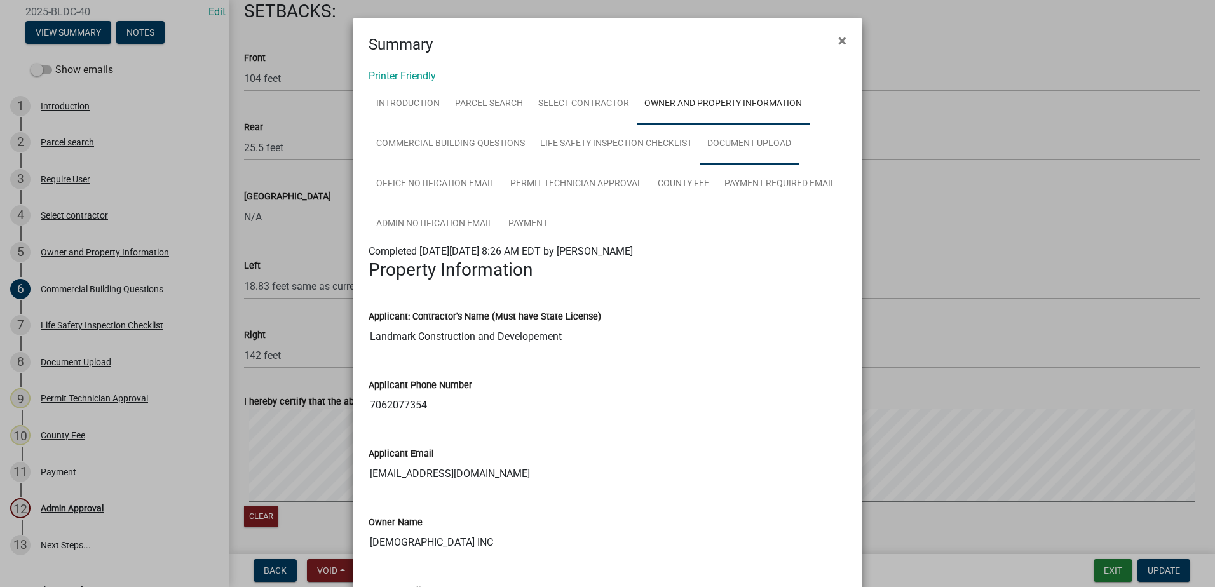
click at [717, 149] on link "Document Upload" at bounding box center [749, 144] width 99 height 41
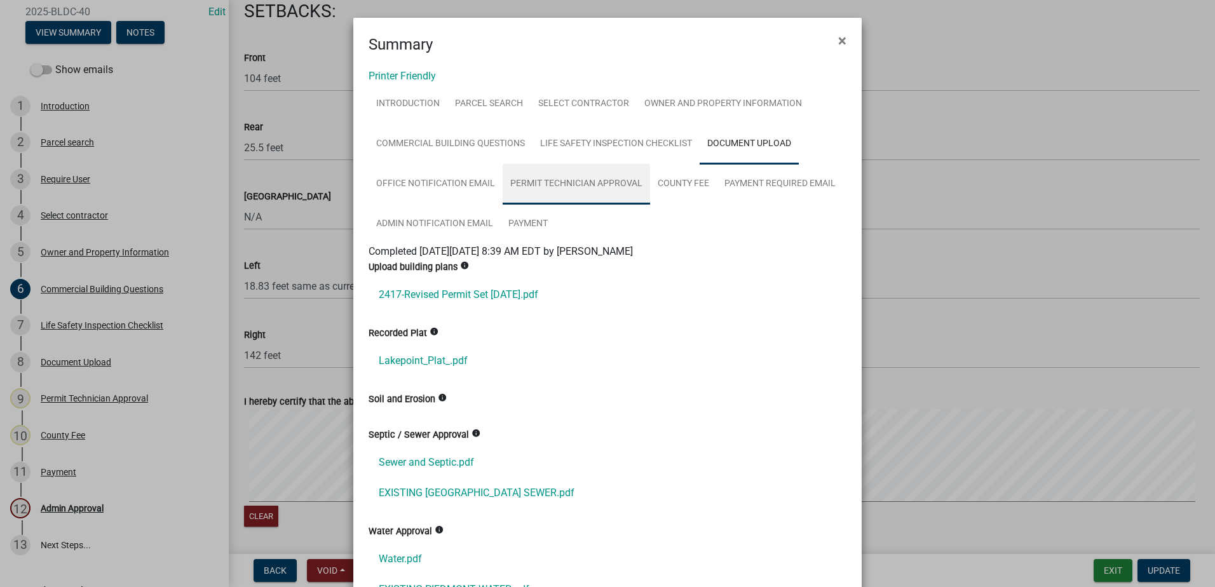
click at [594, 179] on link "Permit Technician Approval" at bounding box center [576, 184] width 147 height 41
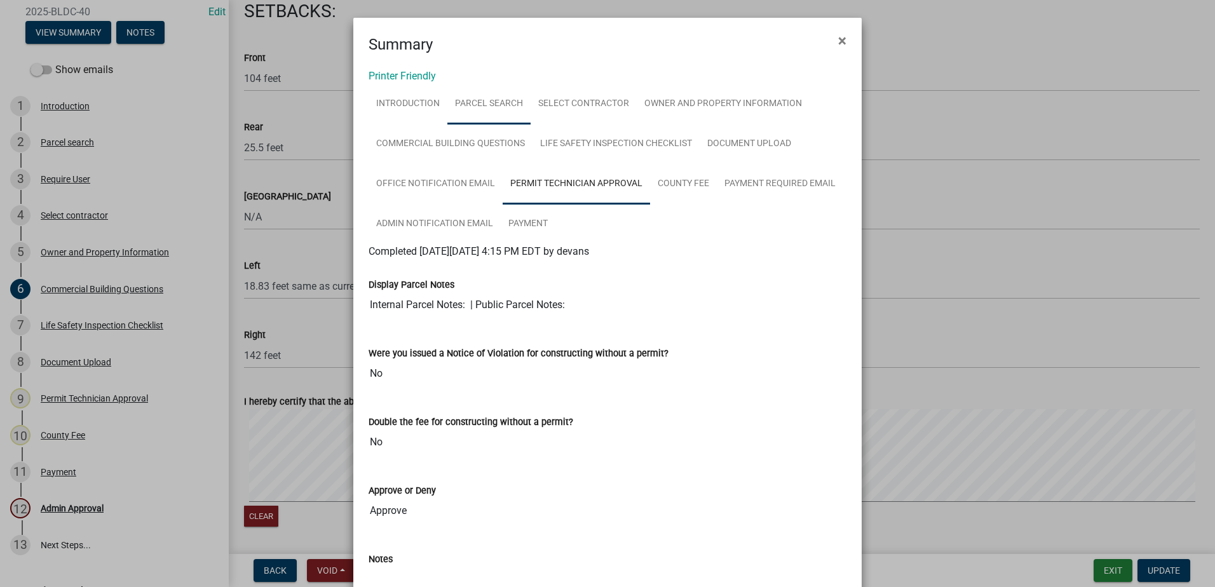
click at [500, 102] on link "Parcel search" at bounding box center [488, 104] width 83 height 41
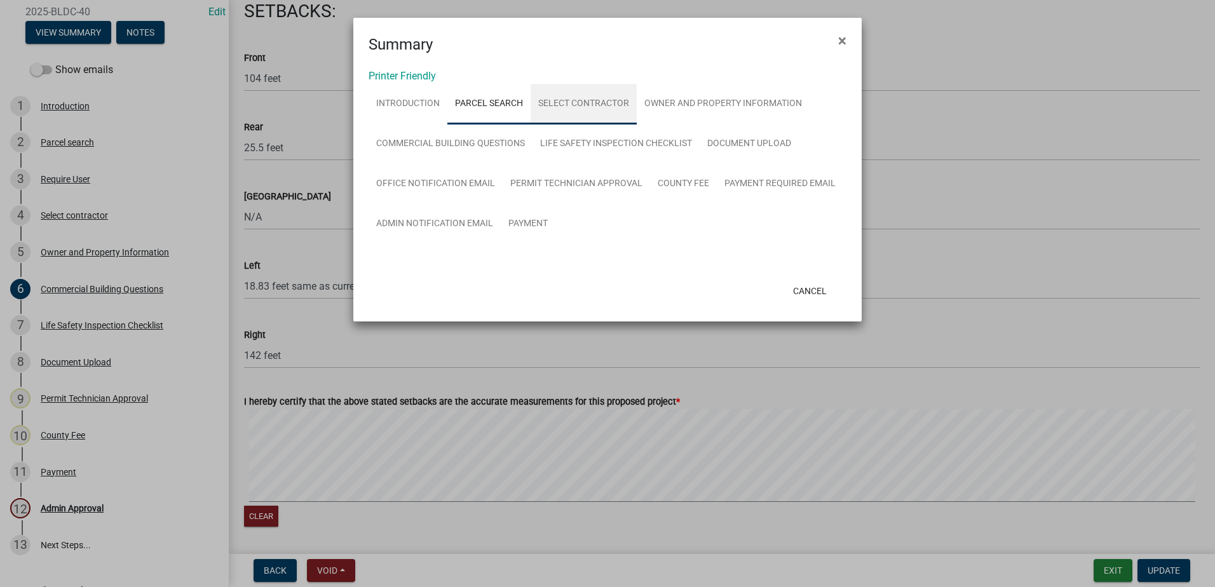
click at [565, 103] on link "Select contractor" at bounding box center [584, 104] width 106 height 41
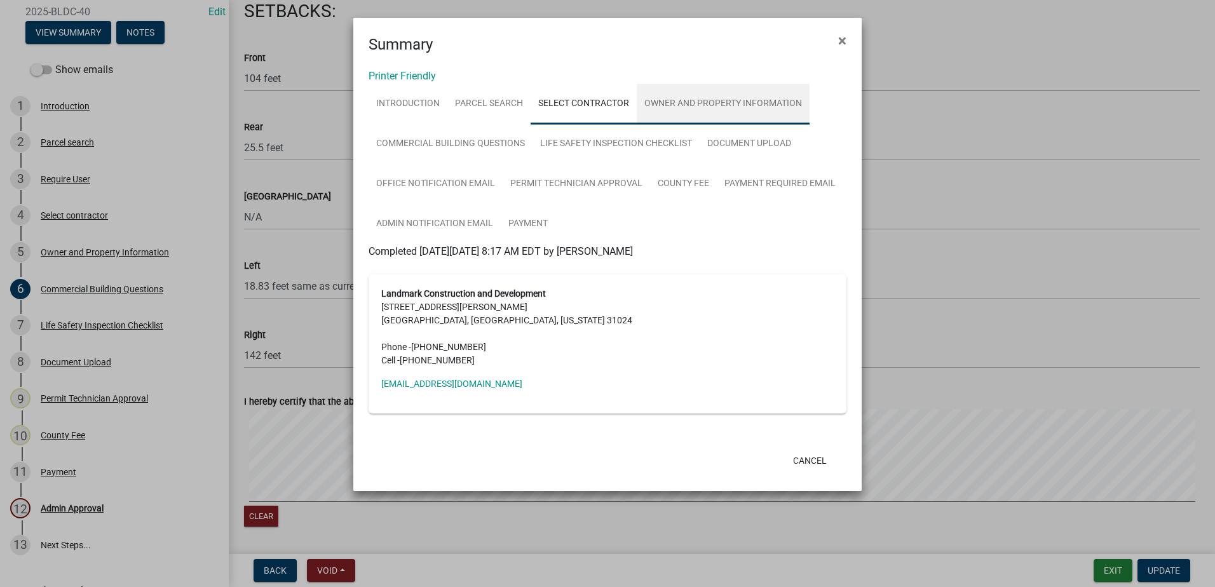
click at [675, 100] on link "Owner and Property Information" at bounding box center [723, 104] width 173 height 41
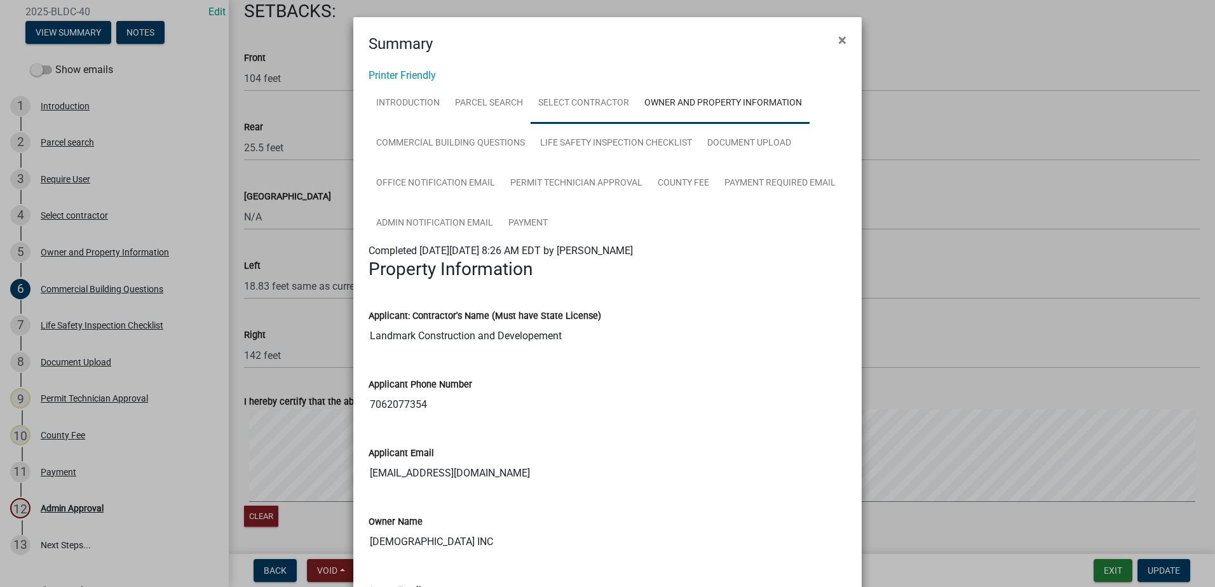
scroll to position [0, 0]
click at [444, 140] on link "Commercial Building Questions" at bounding box center [451, 144] width 164 height 41
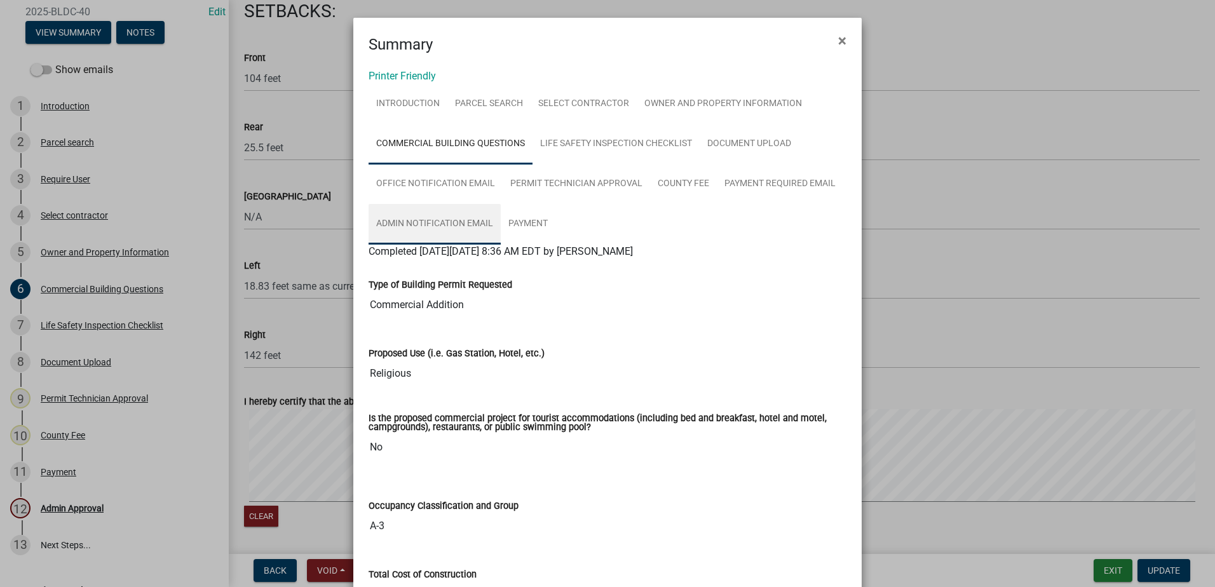
click at [412, 226] on link "Admin Notification Email" at bounding box center [435, 224] width 132 height 41
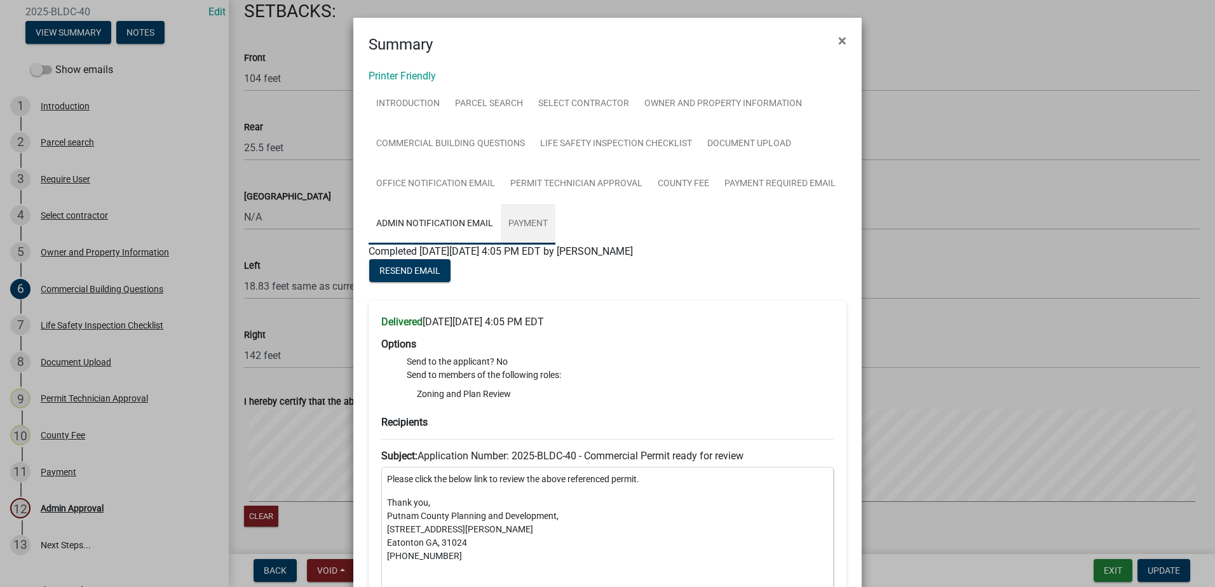
click at [522, 221] on link "Payment" at bounding box center [528, 224] width 55 height 41
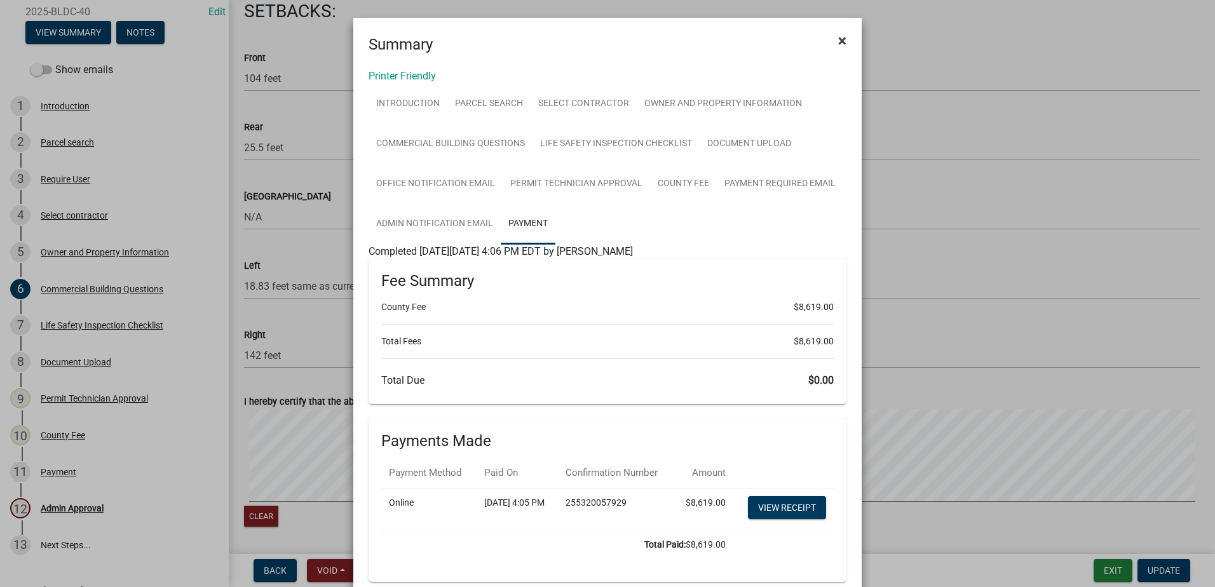
click at [838, 46] on span "×" at bounding box center [842, 41] width 8 height 18
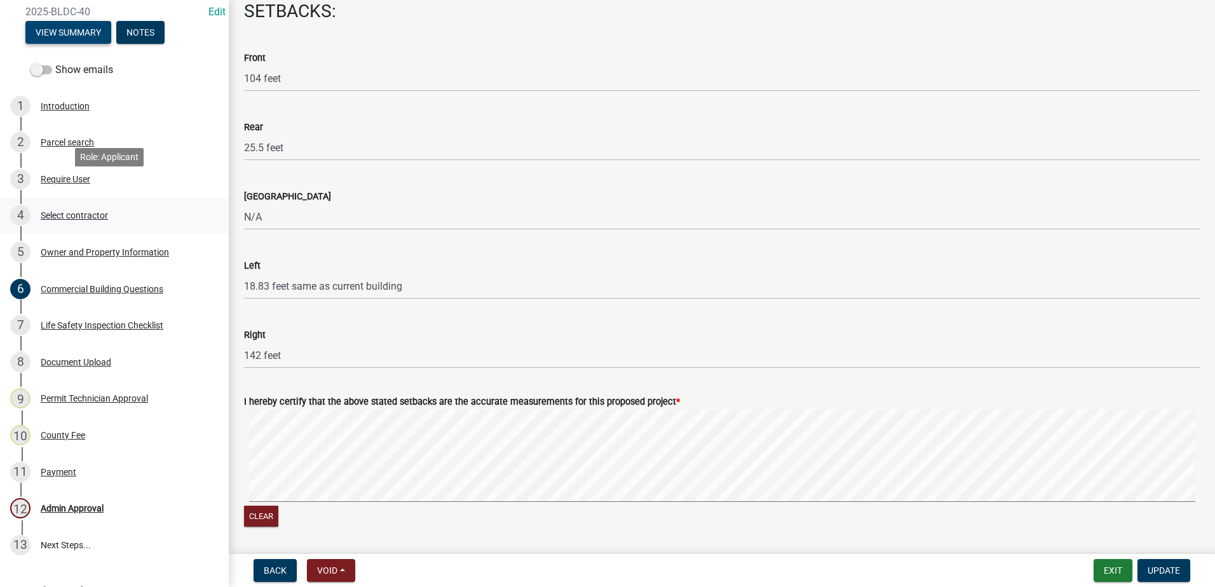
scroll to position [240, 0]
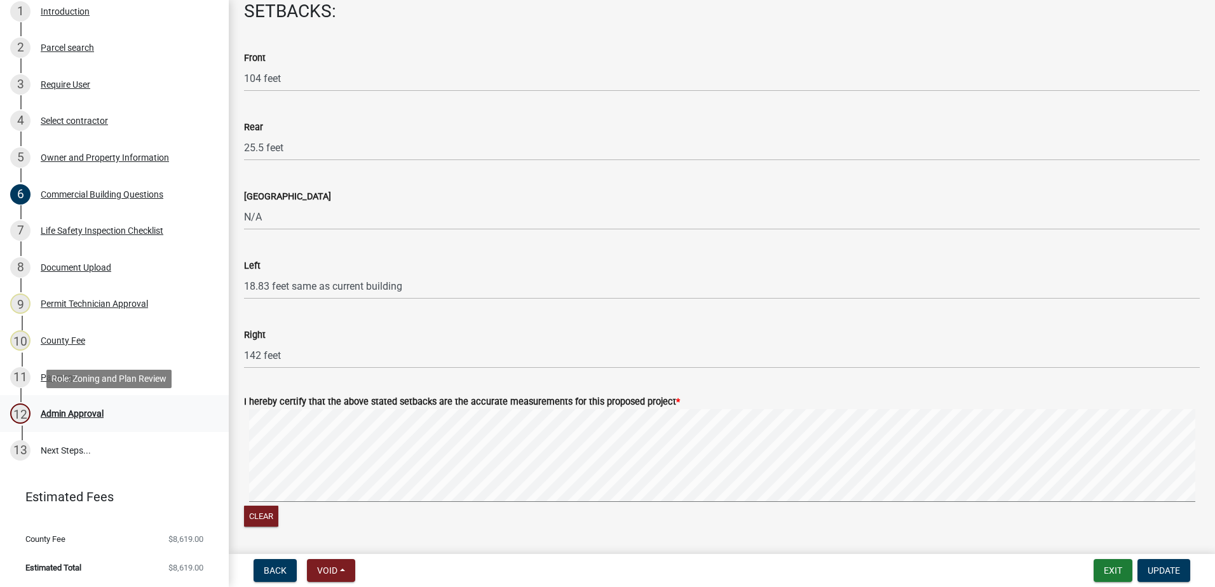
click at [60, 414] on div "Admin Approval" at bounding box center [72, 413] width 63 height 9
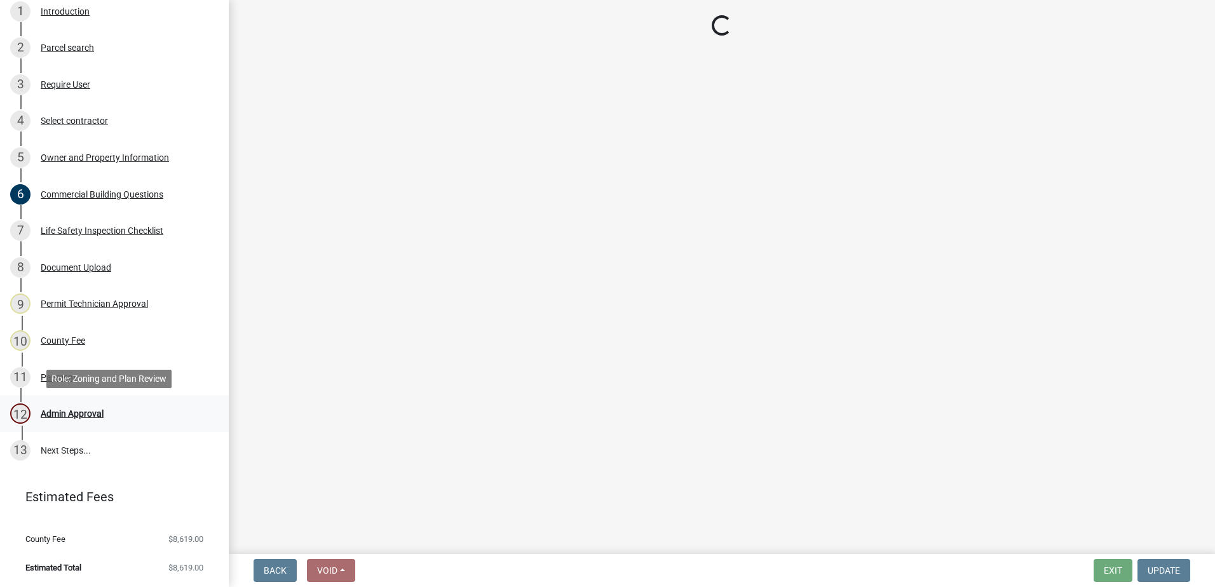
scroll to position [0, 0]
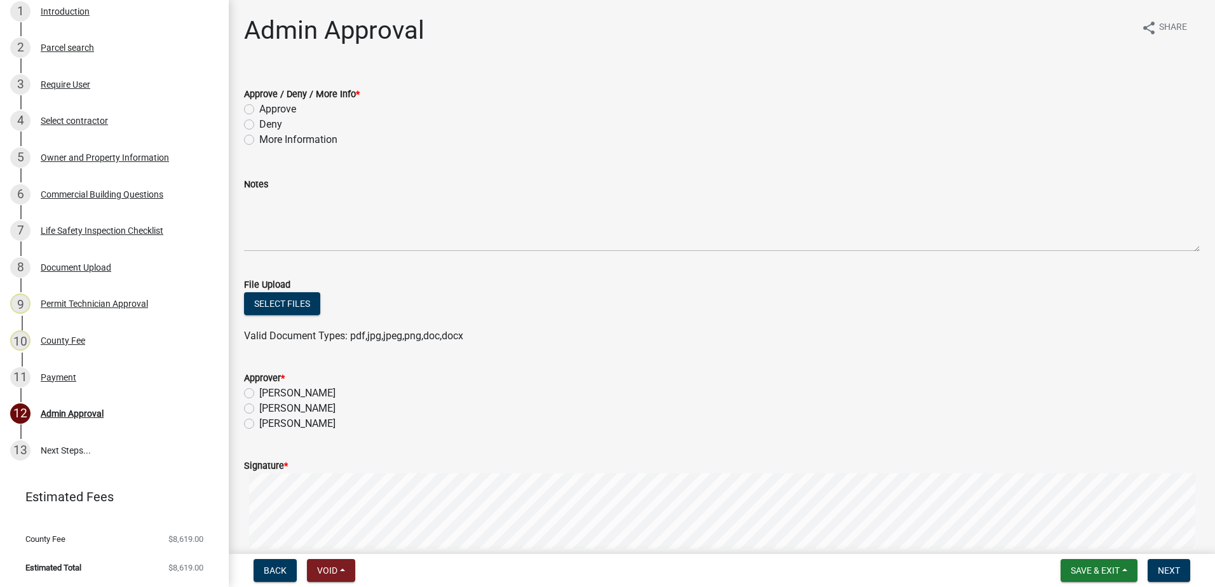
click at [259, 138] on label "More Information" at bounding box center [298, 139] width 78 height 15
click at [259, 138] on input "More Information" at bounding box center [263, 136] width 8 height 8
radio input "true"
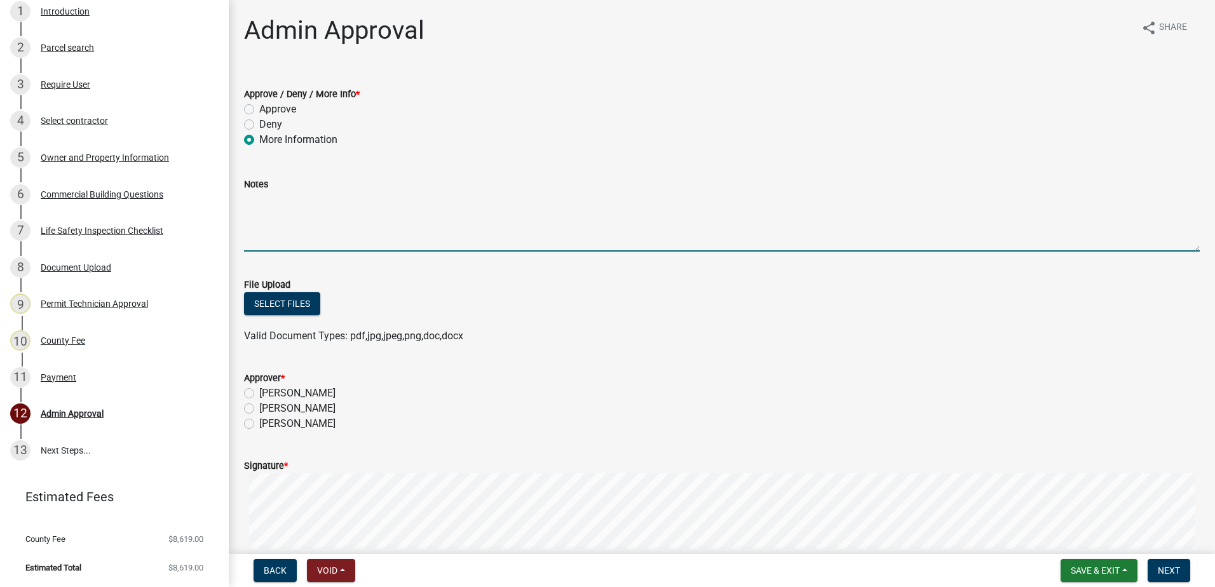
click at [334, 228] on textarea "Notes" at bounding box center [722, 222] width 956 height 60
click at [351, 201] on textarea "This request requires a variance request and a site plan as well." at bounding box center [722, 222] width 956 height 60
click at [498, 204] on textarea "This request requires an administrative variance request and a site plan as wel…" at bounding box center [722, 222] width 956 height 60
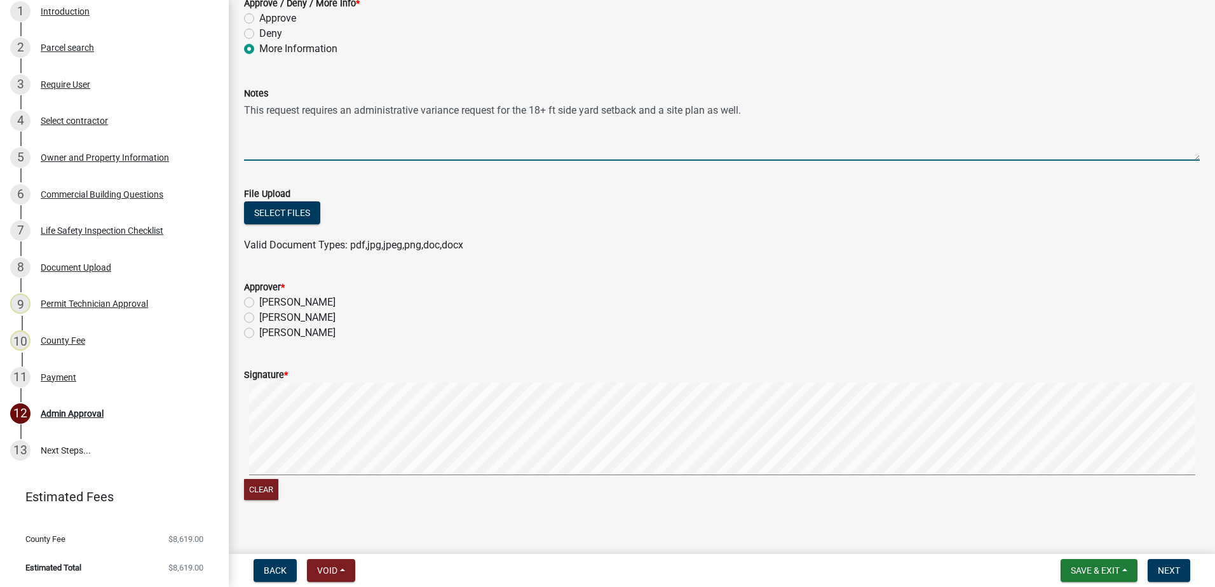
scroll to position [106, 0]
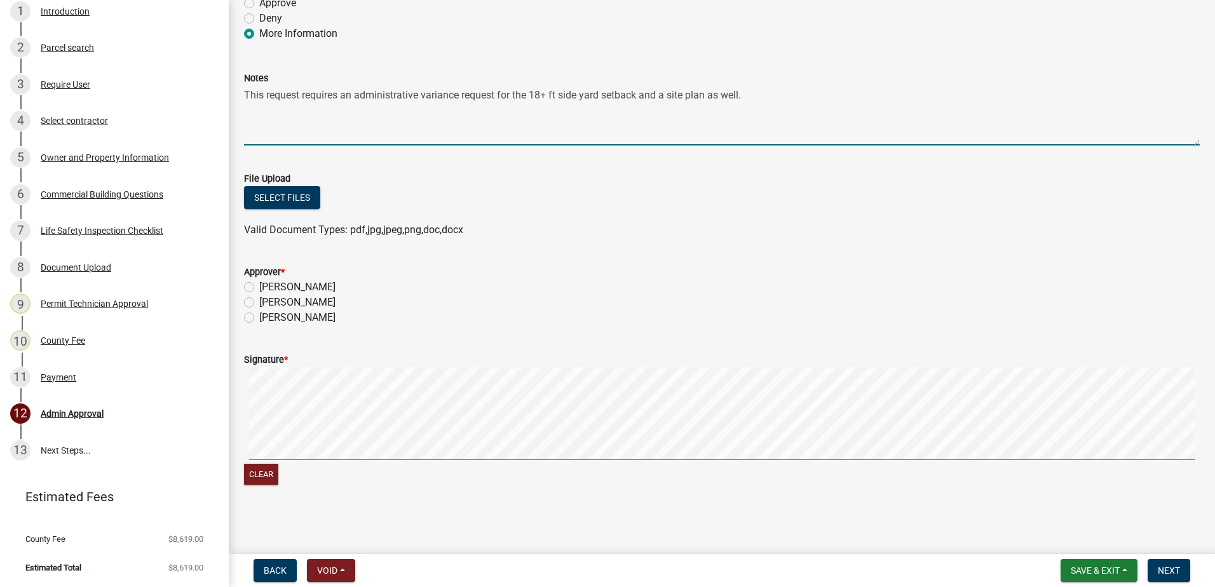
type textarea "This request requires an administrative variance request for the 18+ ft side ya…"
click at [259, 287] on label "[PERSON_NAME]" at bounding box center [297, 287] width 76 height 15
click at [259, 287] on input "[PERSON_NAME]" at bounding box center [263, 284] width 8 height 8
radio input "true"
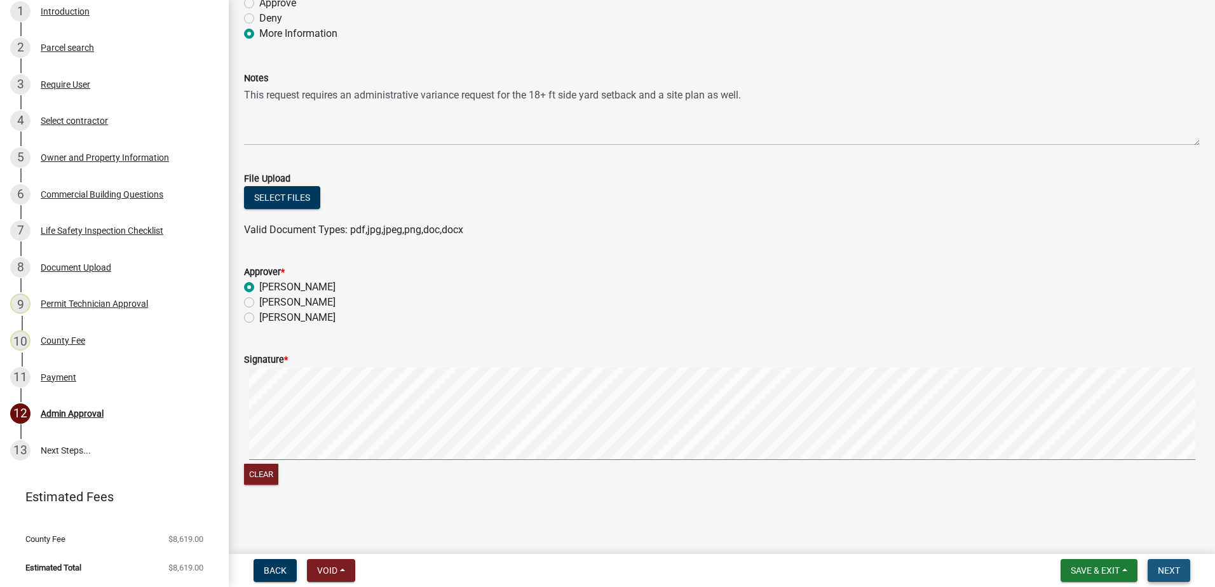
click at [1167, 568] on span "Next" at bounding box center [1169, 571] width 22 height 10
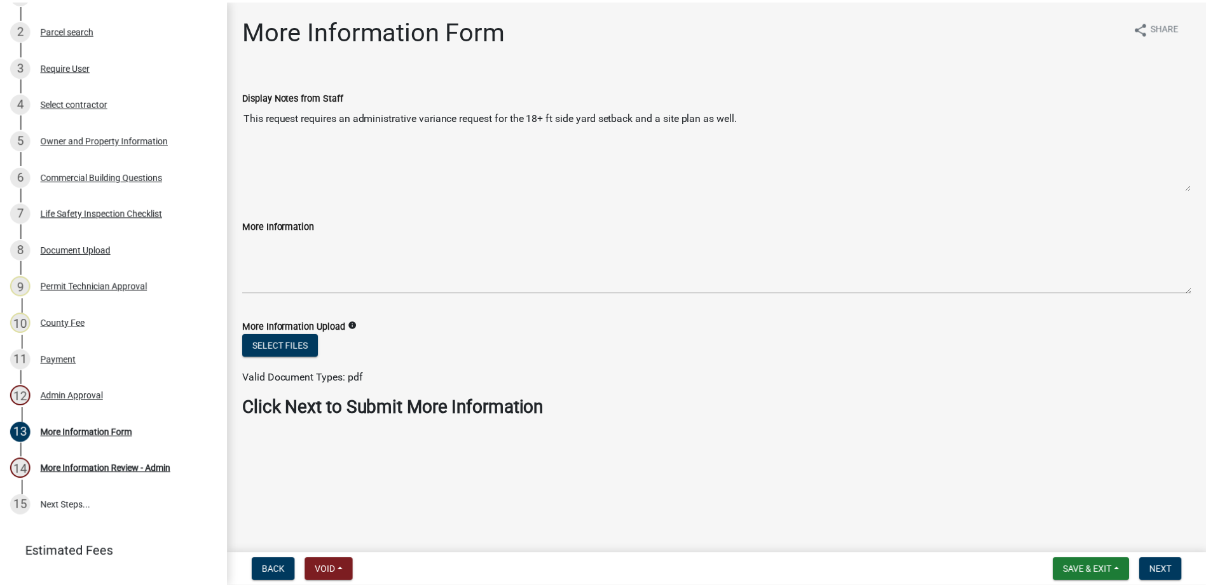
scroll to position [313, 0]
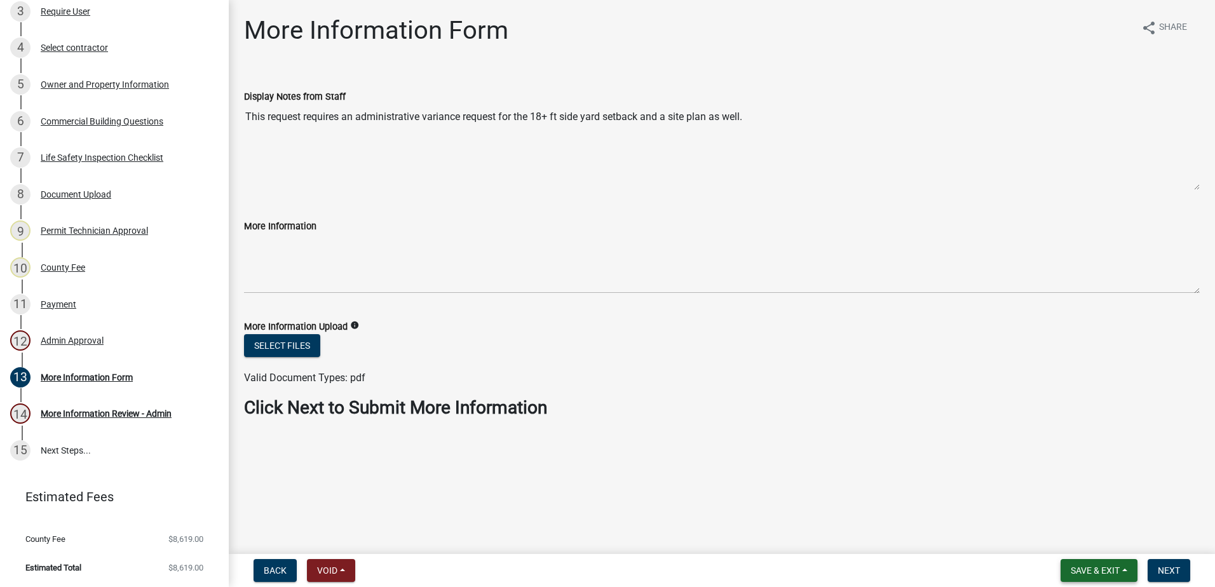
click at [1080, 572] on span "Save & Exit" at bounding box center [1095, 571] width 49 height 10
click at [1064, 538] on button "Save & Exit" at bounding box center [1087, 537] width 102 height 31
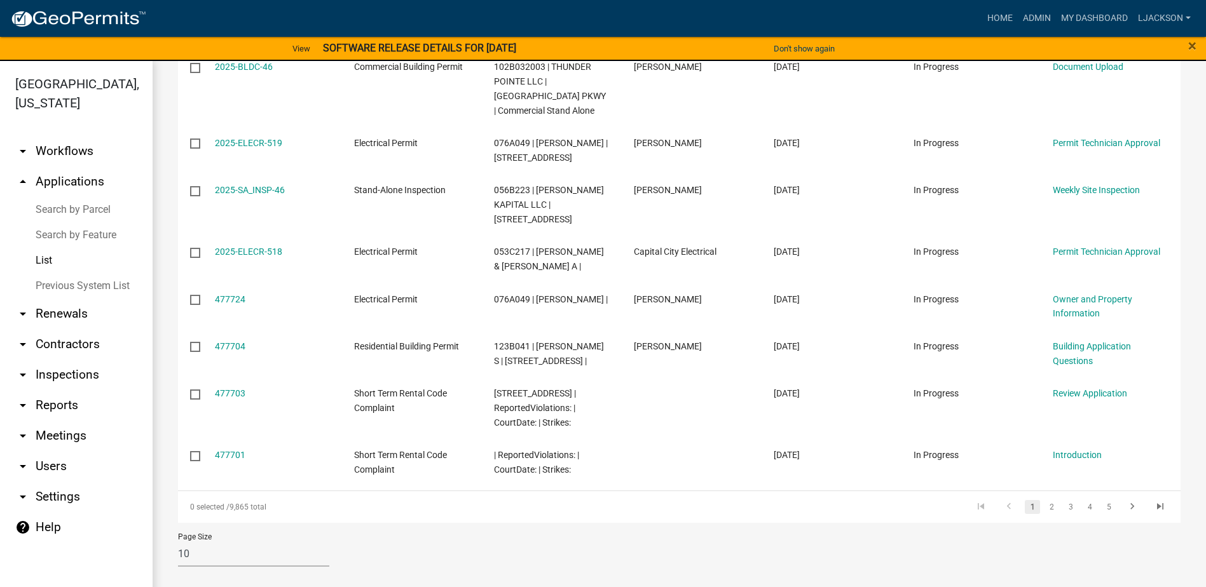
scroll to position [64, 0]
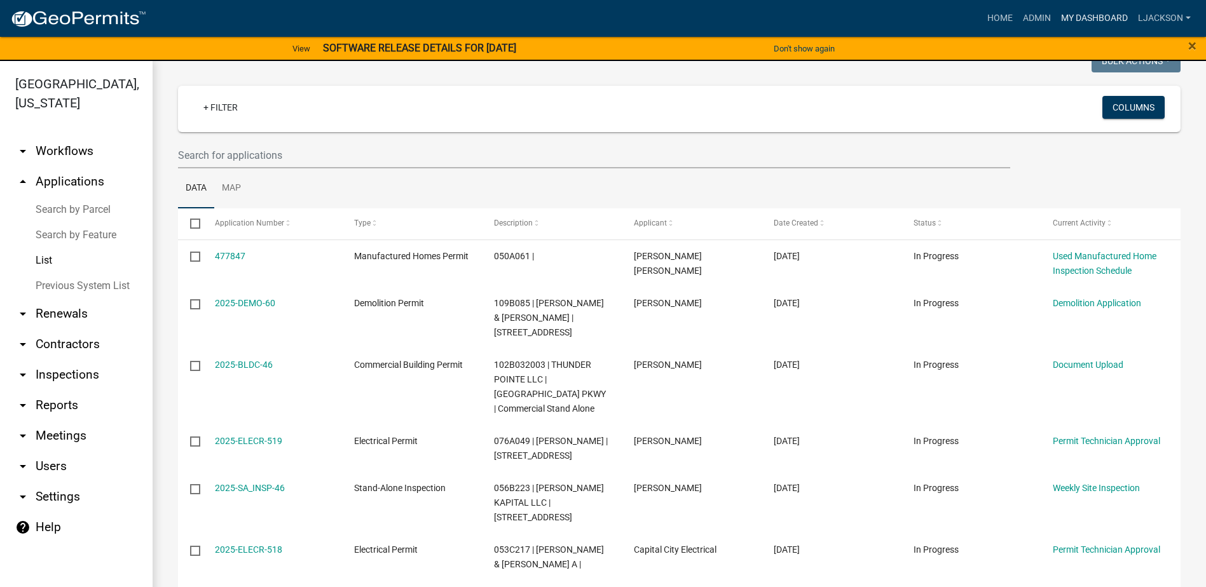
click at [1078, 12] on link "My Dashboard" at bounding box center [1094, 18] width 77 height 24
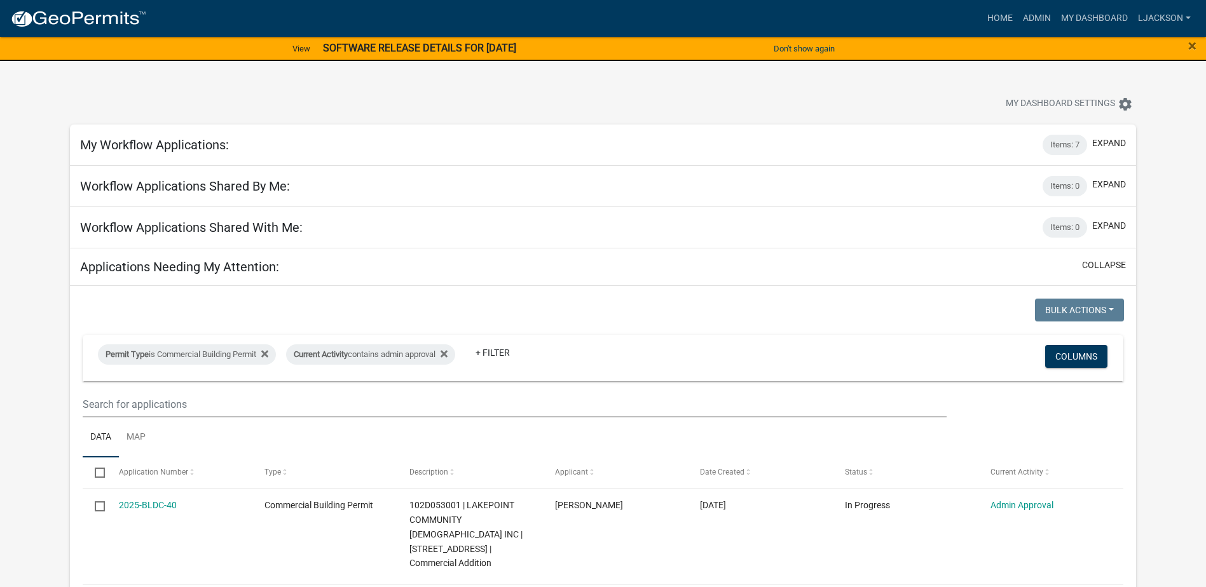
scroll to position [191, 0]
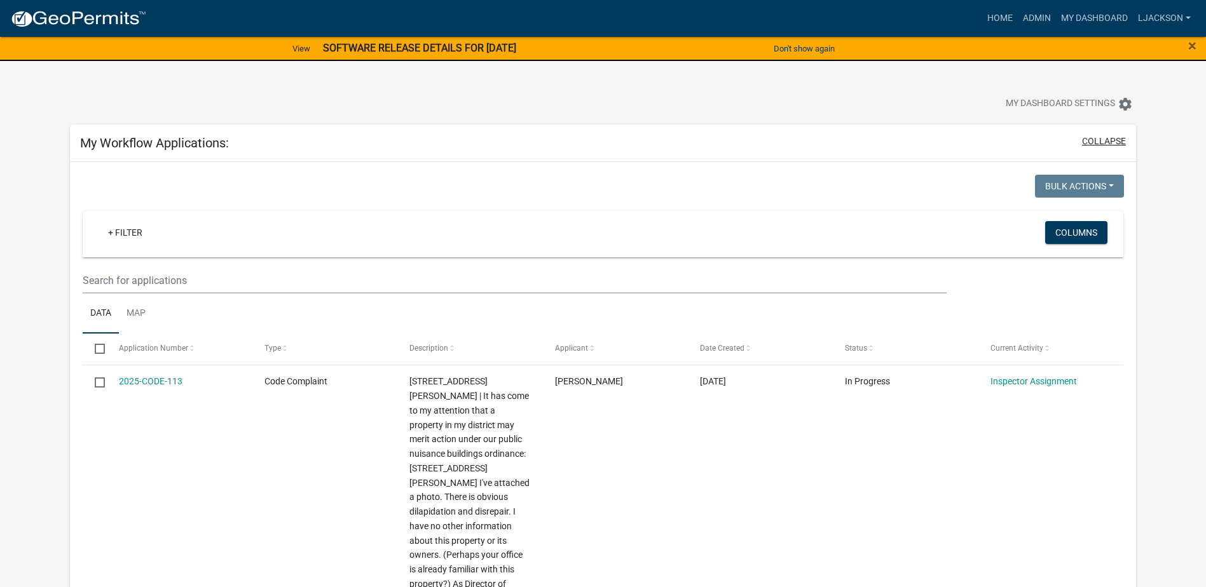
click at [1091, 143] on button "collapse" at bounding box center [1104, 141] width 44 height 13
